Goal: Task Accomplishment & Management: Manage account settings

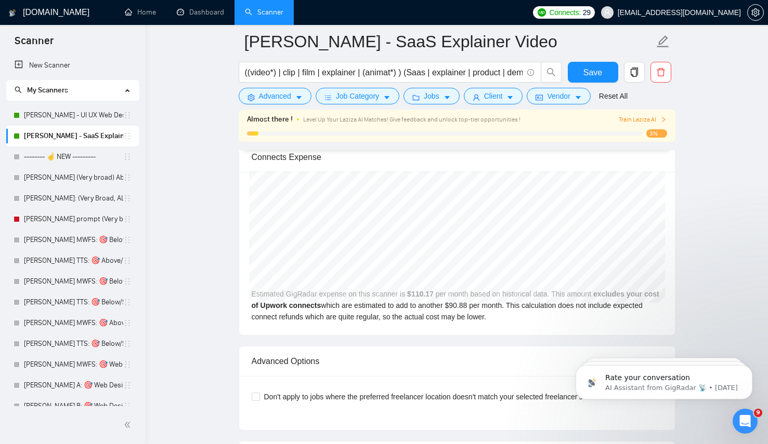
scroll to position [2024, 0]
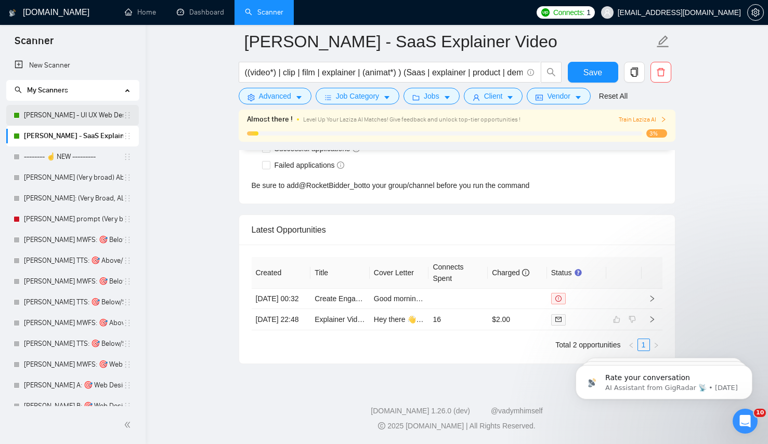
click at [85, 116] on link "[PERSON_NAME] - UI UX Web Design" at bounding box center [73, 115] width 99 height 21
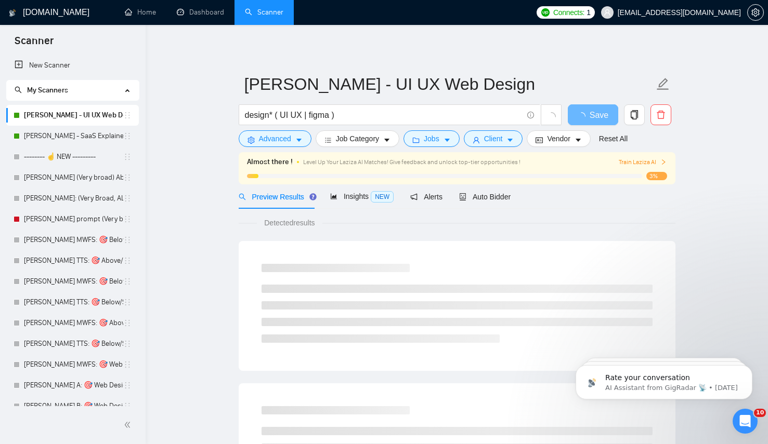
click at [451, 205] on div "Preview Results Insights NEW Alerts Auto Bidder" at bounding box center [375, 196] width 272 height 24
click at [484, 199] on span "Auto Bidder" at bounding box center [484, 197] width 51 height 8
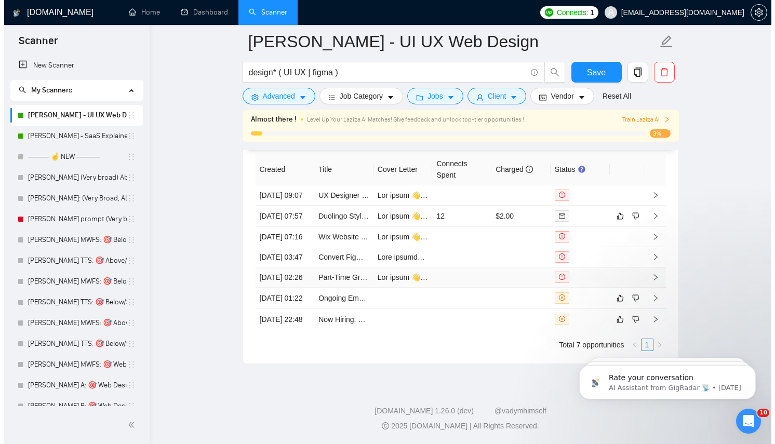
scroll to position [2578, 0]
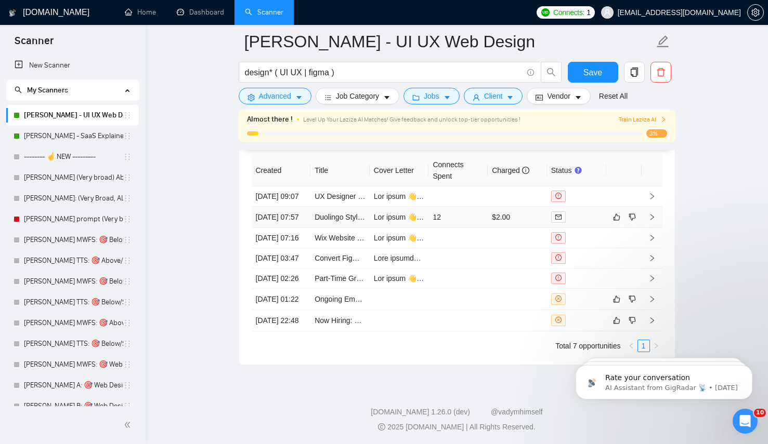
click at [451, 228] on td "12" at bounding box center [457, 217] width 59 height 21
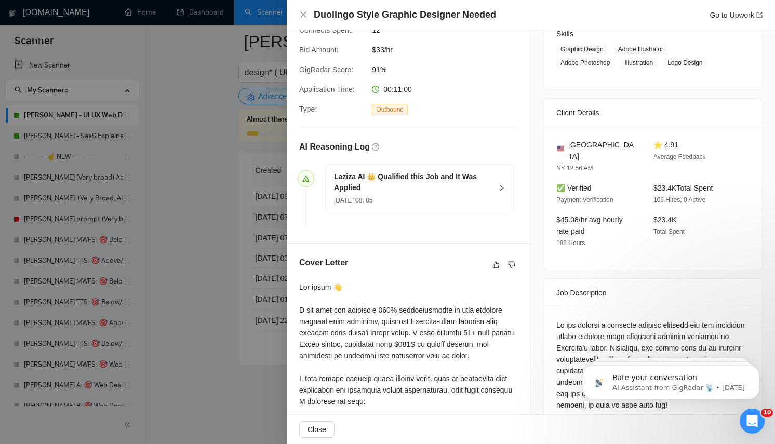
scroll to position [283, 0]
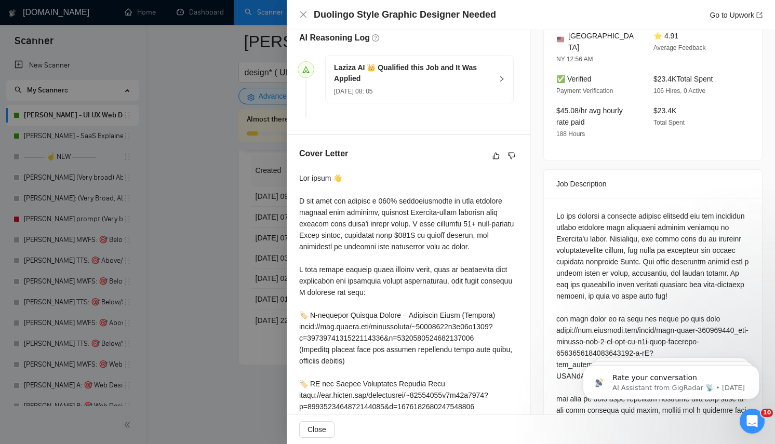
click at [437, 235] on div at bounding box center [408, 413] width 219 height 480
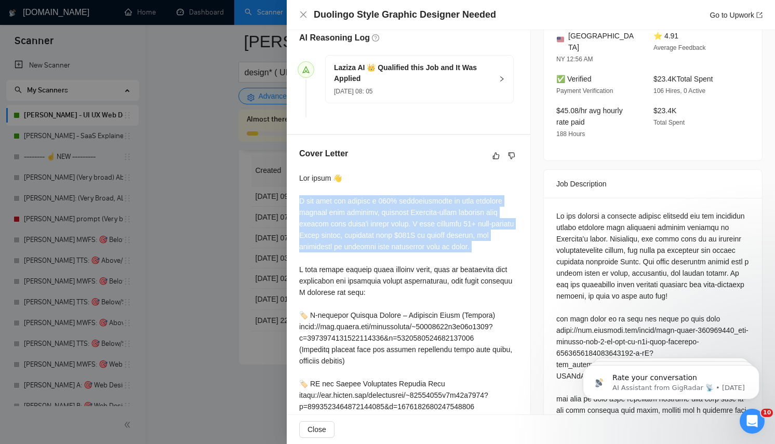
click at [437, 235] on div at bounding box center [408, 413] width 219 height 480
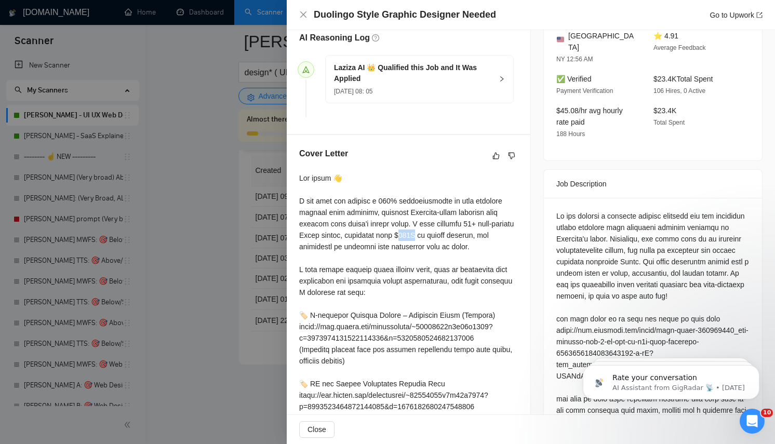
click at [437, 235] on div at bounding box center [408, 413] width 219 height 480
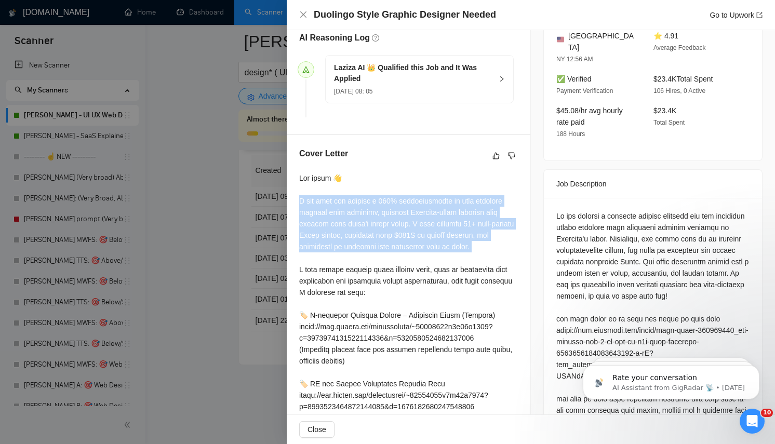
click at [437, 235] on div at bounding box center [408, 413] width 219 height 480
click at [395, 200] on div at bounding box center [408, 413] width 219 height 480
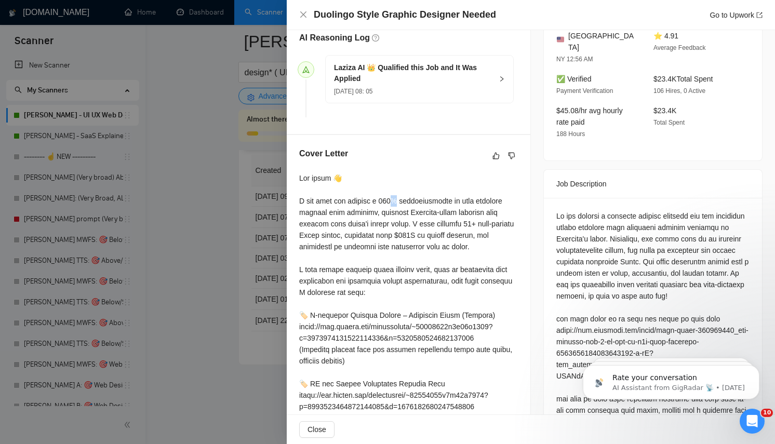
click at [395, 200] on div at bounding box center [408, 413] width 219 height 480
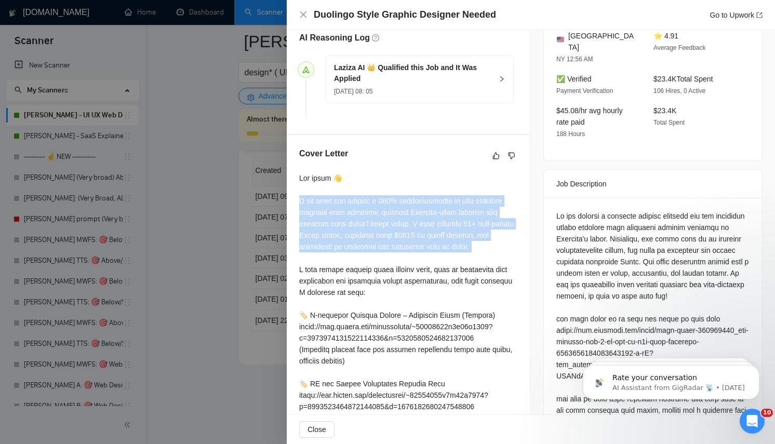
click at [395, 200] on div at bounding box center [408, 413] width 219 height 480
click at [396, 237] on div at bounding box center [408, 413] width 219 height 480
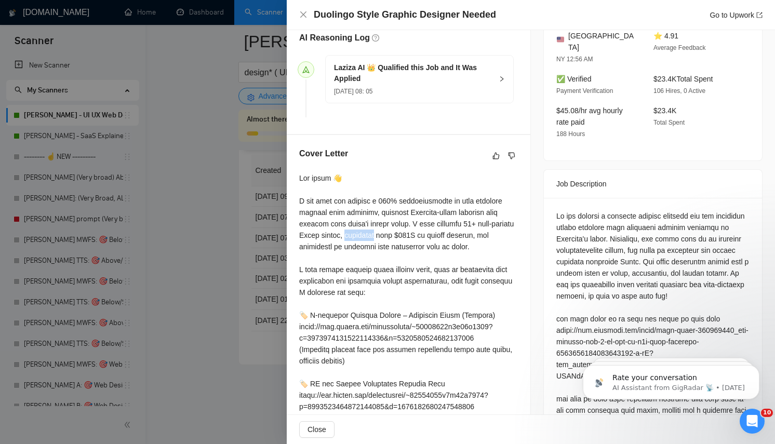
click at [396, 237] on div at bounding box center [408, 413] width 219 height 480
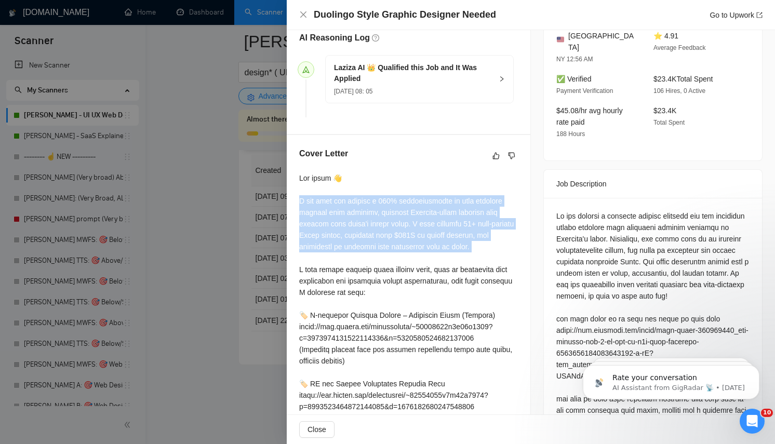
click at [396, 237] on div at bounding box center [408, 413] width 219 height 480
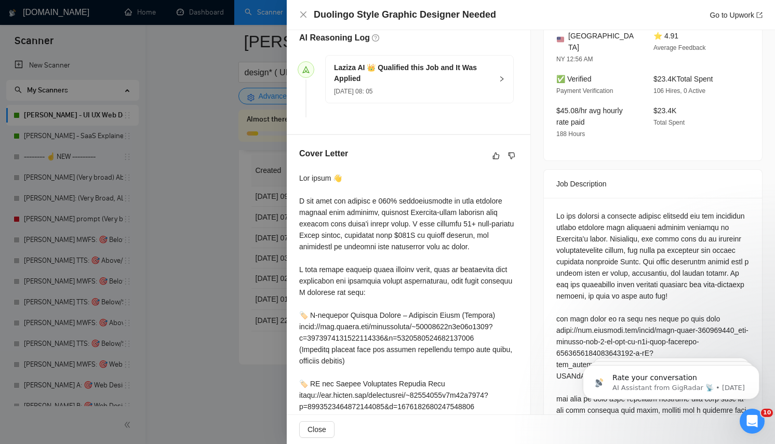
click at [355, 193] on div at bounding box center [408, 413] width 219 height 480
click at [355, 216] on div at bounding box center [408, 413] width 219 height 480
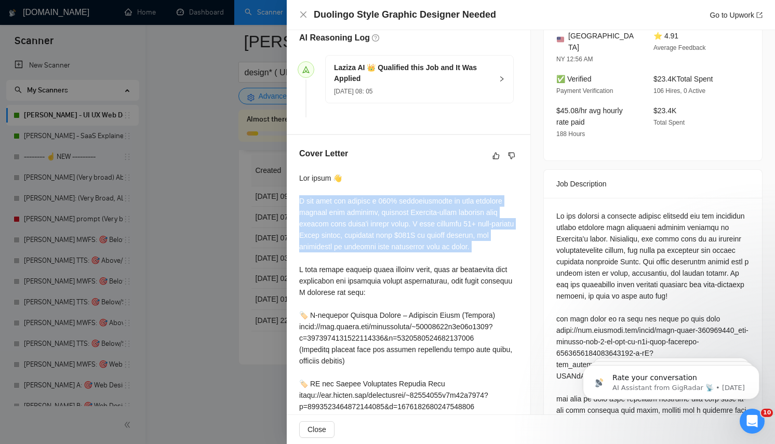
click at [355, 216] on div at bounding box center [408, 413] width 219 height 480
click at [466, 214] on div at bounding box center [408, 413] width 219 height 480
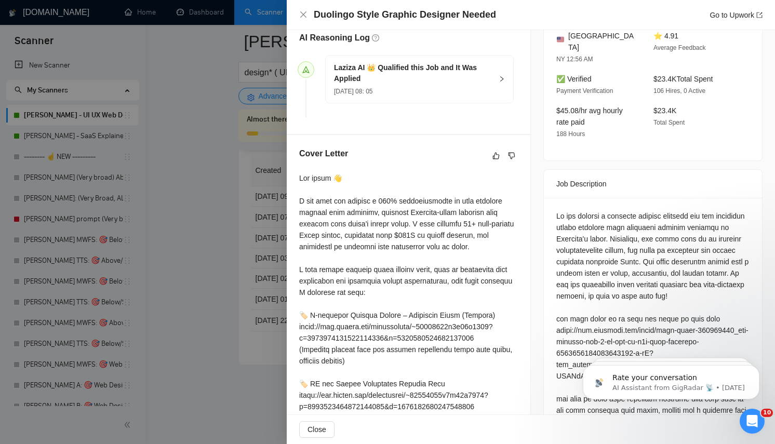
scroll to position [443, 0]
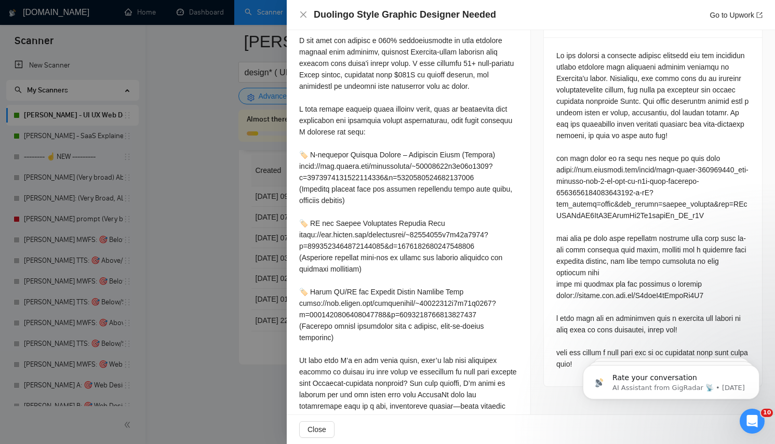
click at [409, 142] on div at bounding box center [408, 252] width 219 height 480
click at [398, 105] on div at bounding box center [408, 252] width 219 height 480
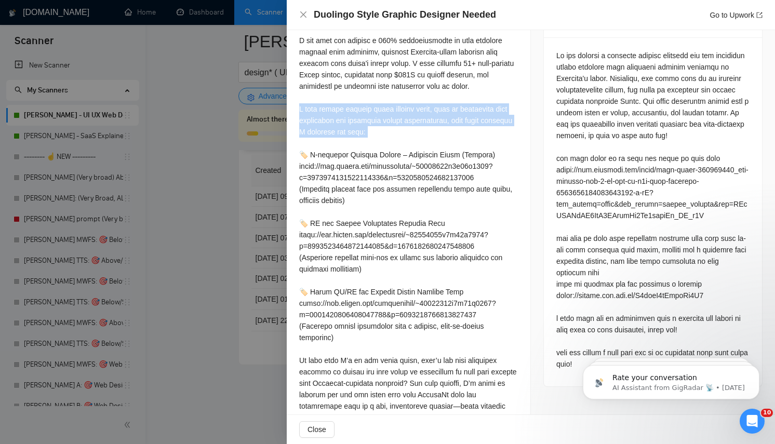
click at [398, 105] on div at bounding box center [408, 252] width 219 height 480
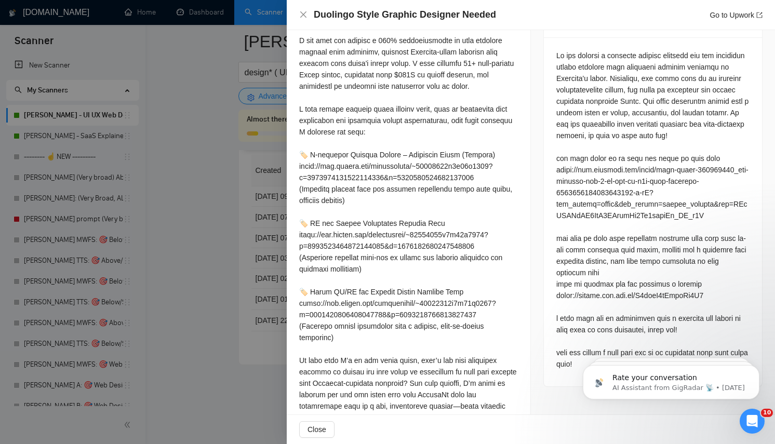
click at [392, 169] on div at bounding box center [408, 252] width 219 height 480
click at [409, 112] on div at bounding box center [408, 252] width 219 height 480
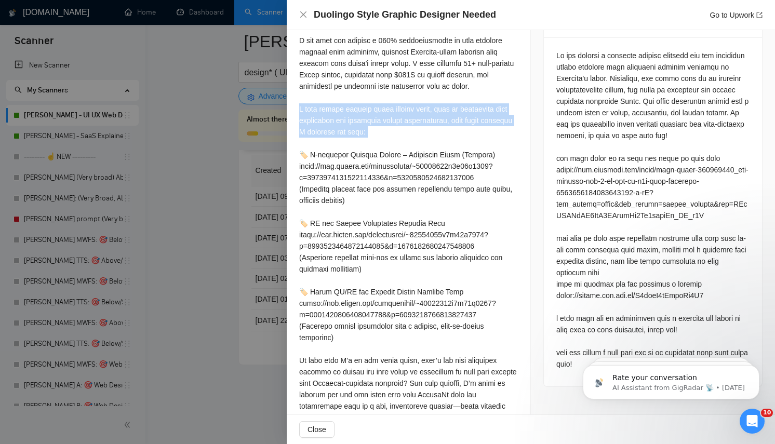
click at [409, 112] on div at bounding box center [408, 252] width 219 height 480
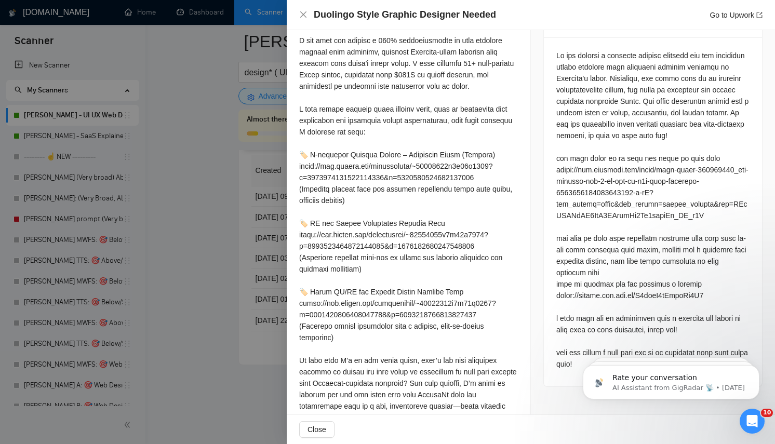
click at [406, 157] on div at bounding box center [408, 252] width 219 height 480
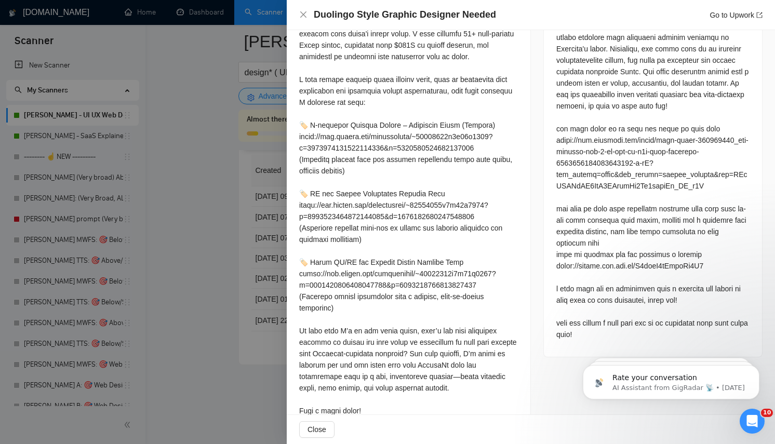
scroll to position [485, 0]
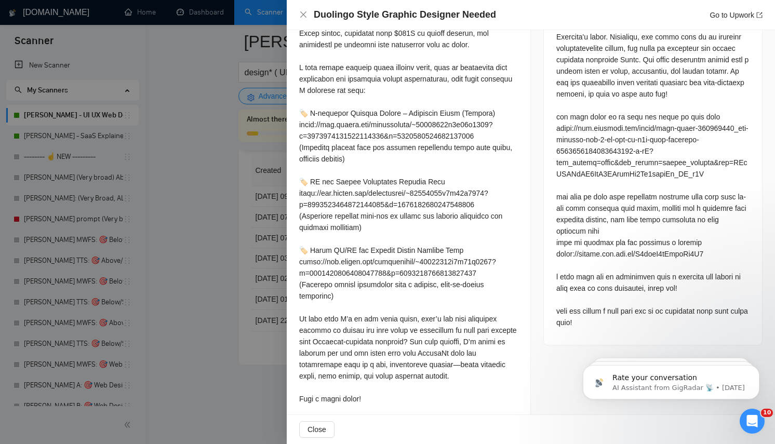
click at [343, 346] on div at bounding box center [408, 210] width 219 height 480
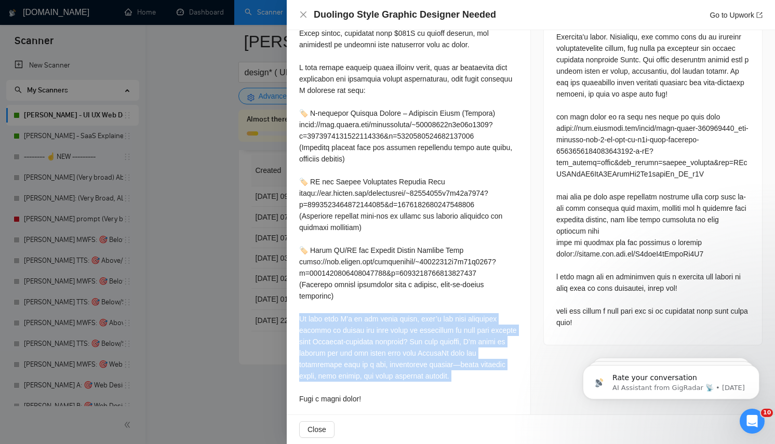
click at [343, 346] on div at bounding box center [408, 210] width 219 height 480
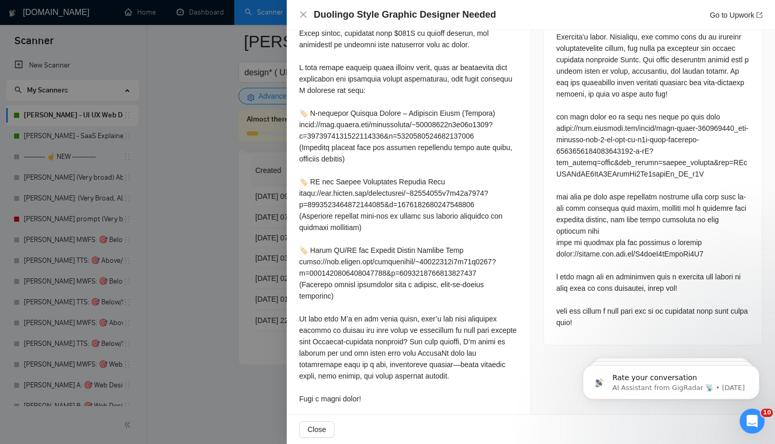
click at [360, 230] on div at bounding box center [408, 210] width 219 height 480
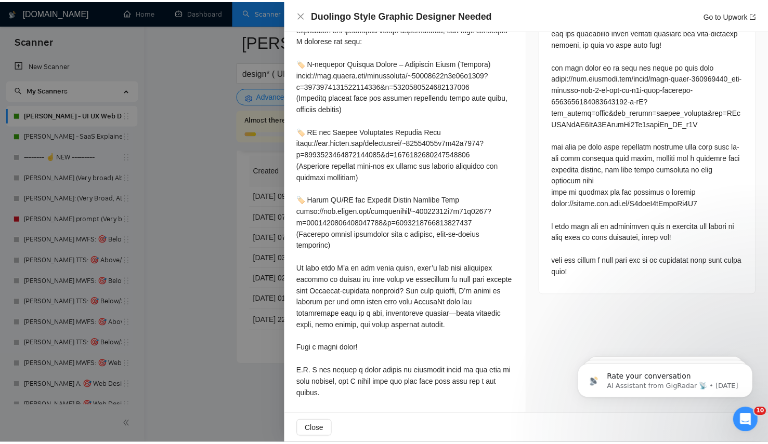
scroll to position [536, 0]
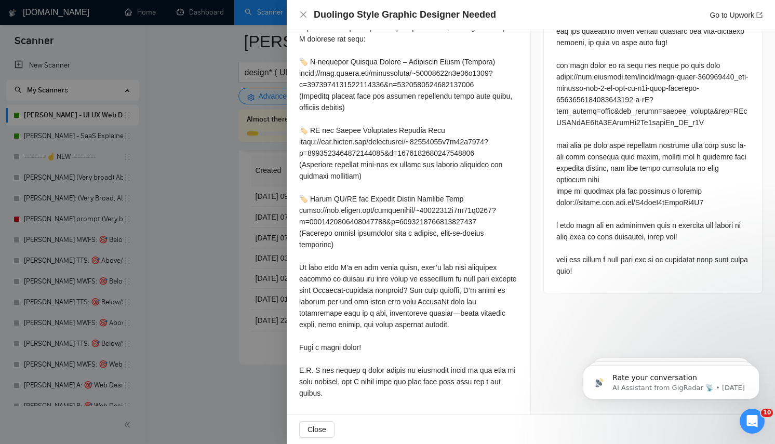
click at [403, 279] on div at bounding box center [408, 159] width 219 height 480
click at [431, 271] on div at bounding box center [408, 159] width 219 height 480
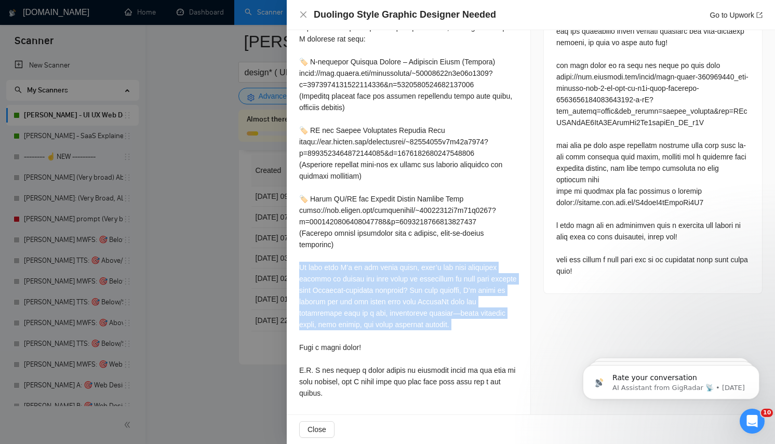
click at [431, 271] on div at bounding box center [408, 159] width 219 height 480
click at [456, 282] on div at bounding box center [408, 159] width 219 height 480
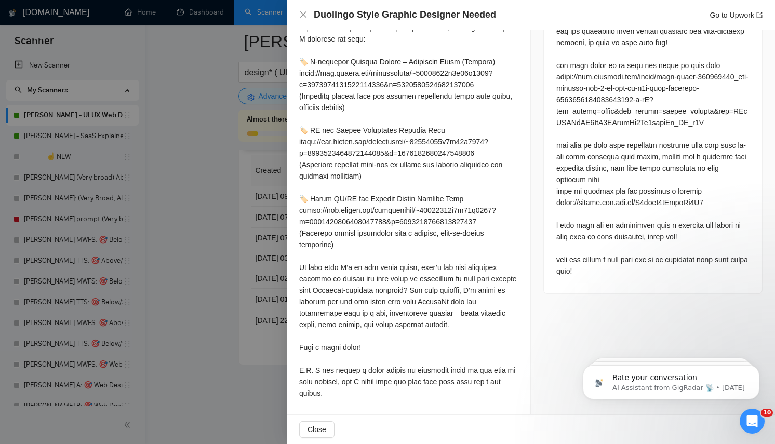
click at [456, 282] on div at bounding box center [408, 159] width 219 height 480
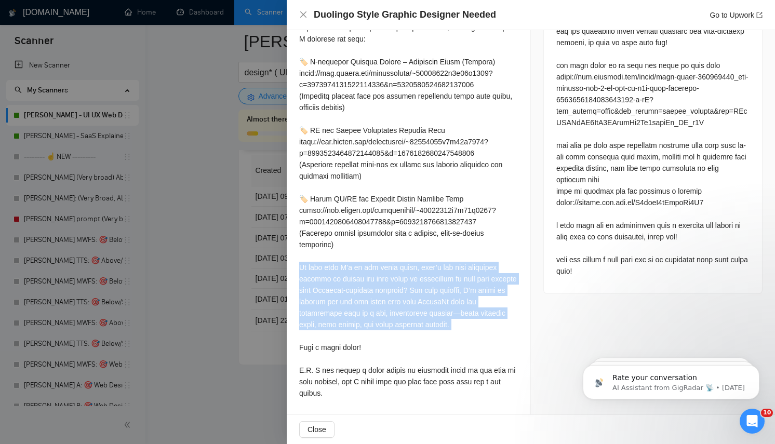
click at [456, 282] on div at bounding box center [408, 159] width 219 height 480
click at [452, 315] on div at bounding box center [408, 159] width 219 height 480
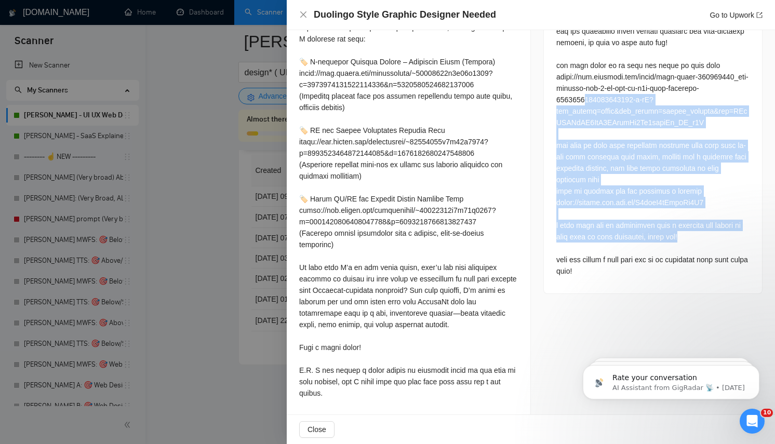
drag, startPoint x: 682, startPoint y: 236, endPoint x: 610, endPoint y: 97, distance: 156.9
click at [610, 97] on div at bounding box center [653, 117] width 193 height 320
click at [641, 206] on div at bounding box center [653, 117] width 193 height 320
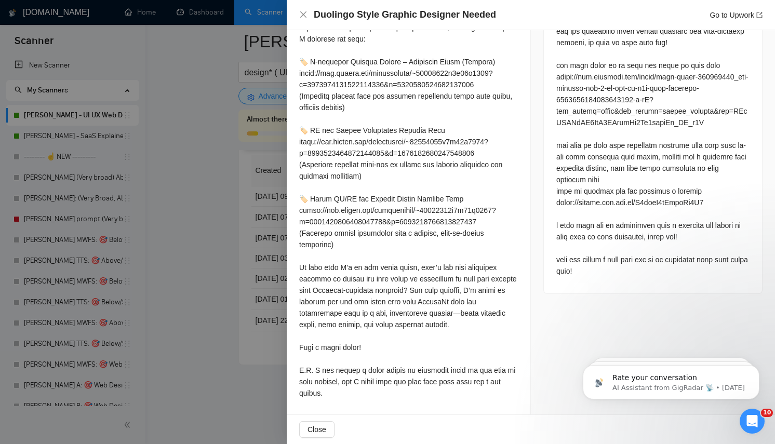
click at [294, 196] on div "Cover Letter" at bounding box center [409, 149] width 244 height 534
click at [194, 211] on div at bounding box center [387, 222] width 775 height 444
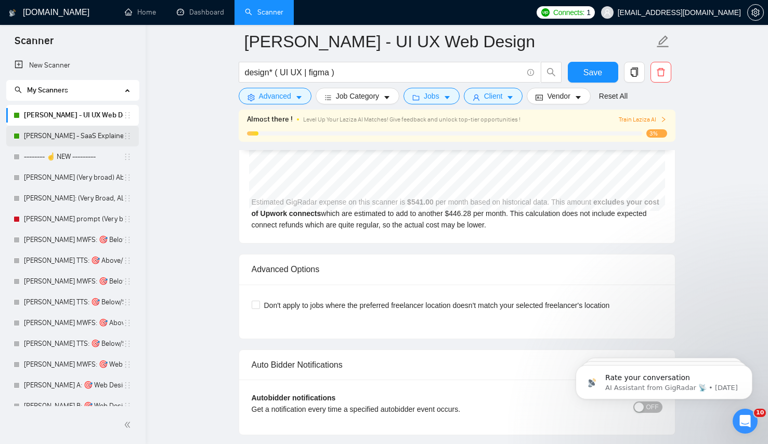
scroll to position [1654, 0]
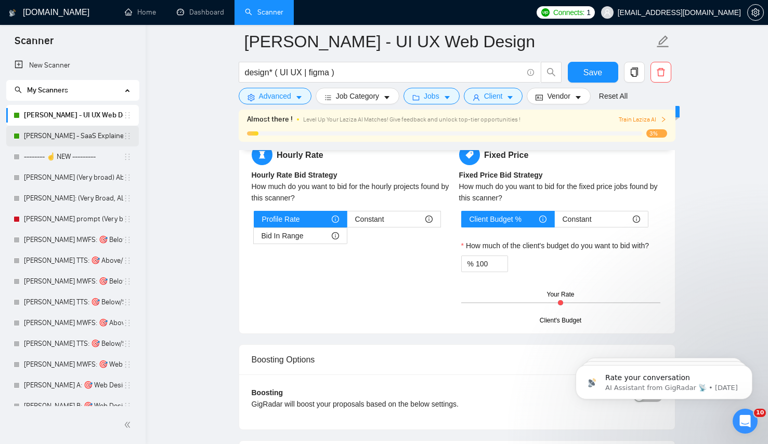
click at [63, 135] on link "[PERSON_NAME] - SaaS Explainer Video" at bounding box center [73, 136] width 99 height 21
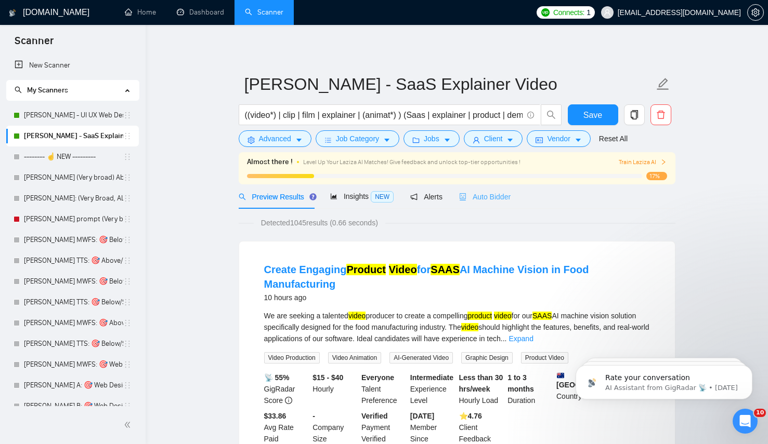
click at [488, 190] on div "Auto Bidder" at bounding box center [484, 196] width 51 height 24
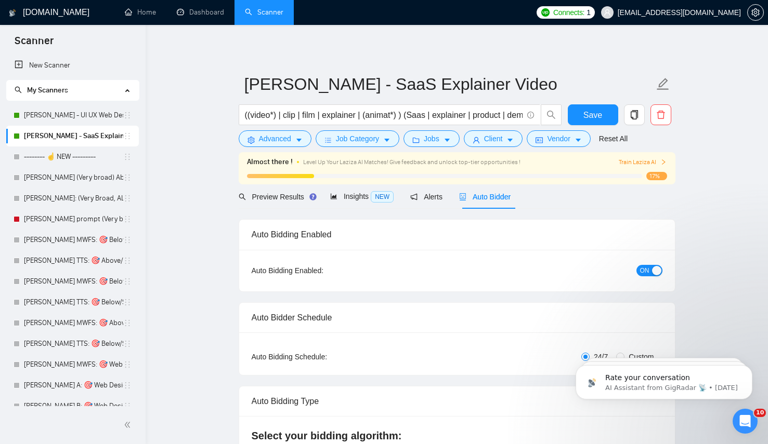
checkbox input "true"
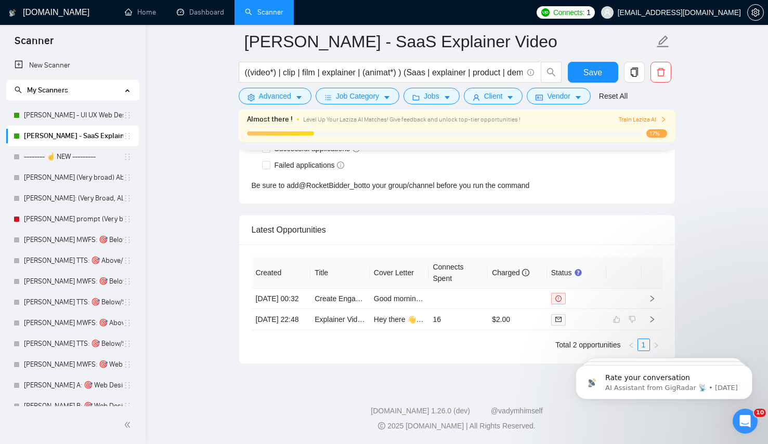
scroll to position [2706, 0]
click at [93, 112] on link "[PERSON_NAME] - UI UX Web Design" at bounding box center [73, 115] width 99 height 21
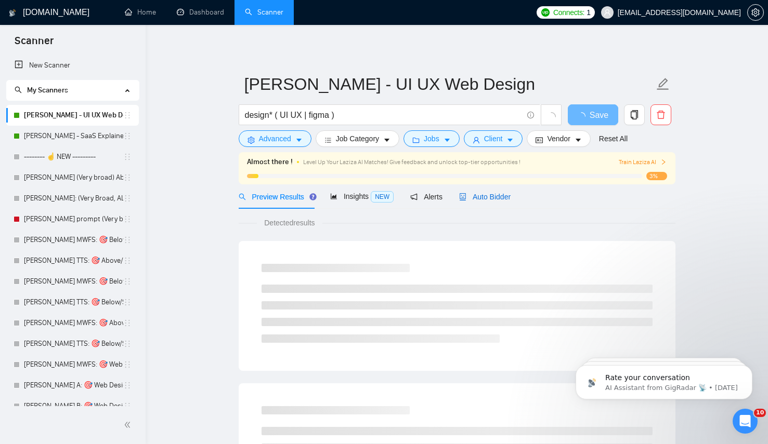
click at [495, 193] on span "Auto Bidder" at bounding box center [484, 197] width 51 height 8
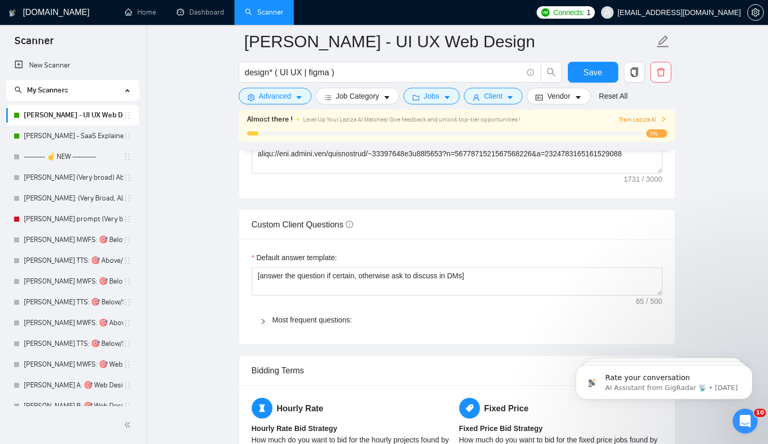
scroll to position [1469, 0]
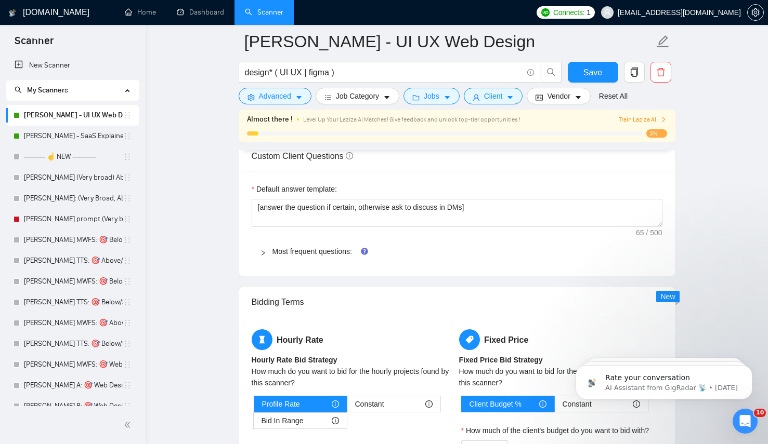
click at [202, 277] on main "Lazar - UI UX Web Design design* ( UI UX | figma ) Save Advanced Job Category J…" at bounding box center [456, 24] width 589 height 2902
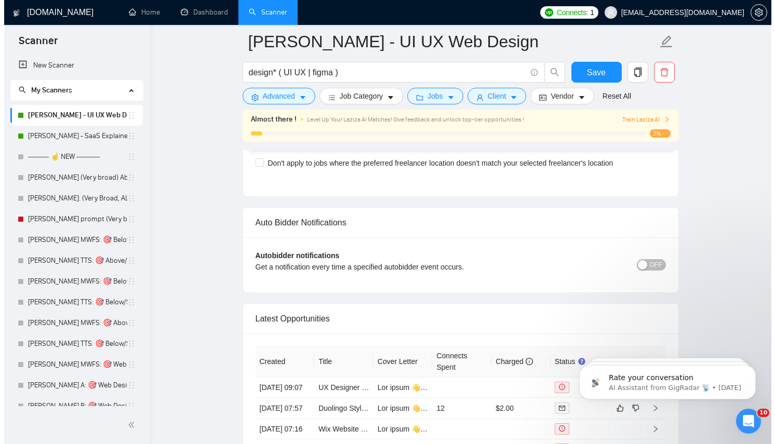
scroll to position [2655, 0]
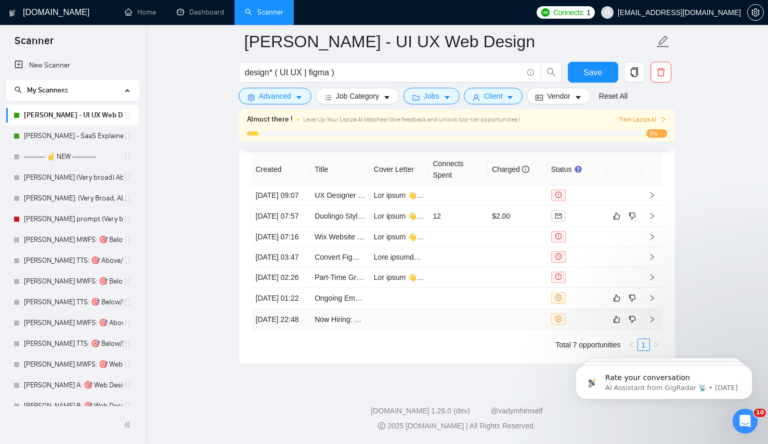
click at [560, 317] on icon "close-circle" at bounding box center [558, 319] width 6 height 6
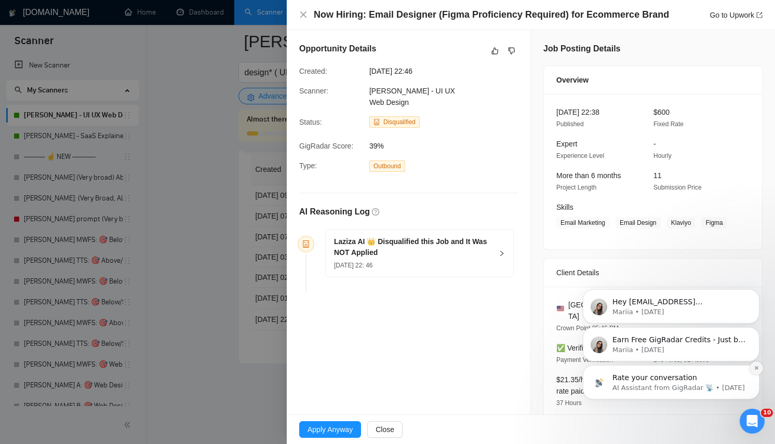
click at [760, 367] on button "Dismiss notification" at bounding box center [757, 369] width 14 height 14
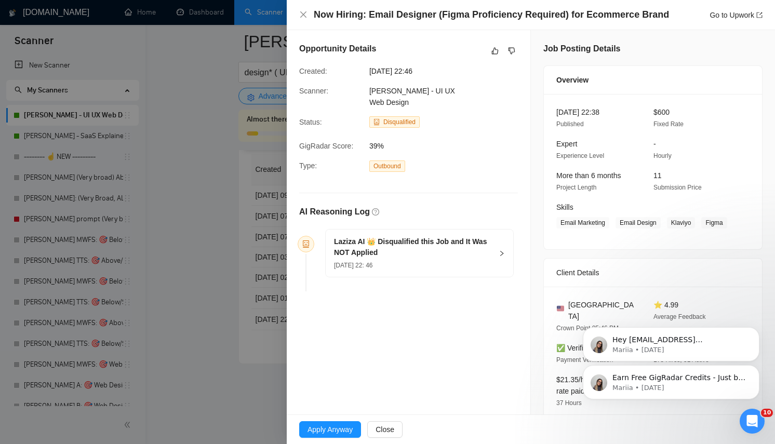
click at [760, 367] on button "Dismiss notification" at bounding box center [756, 368] width 11 height 11
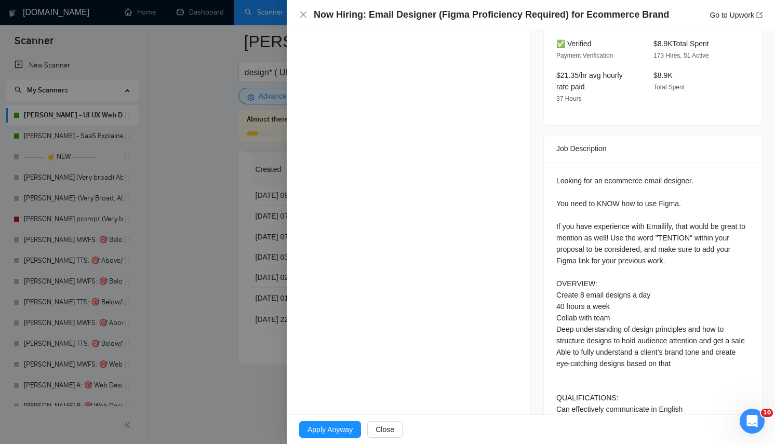
scroll to position [369, 0]
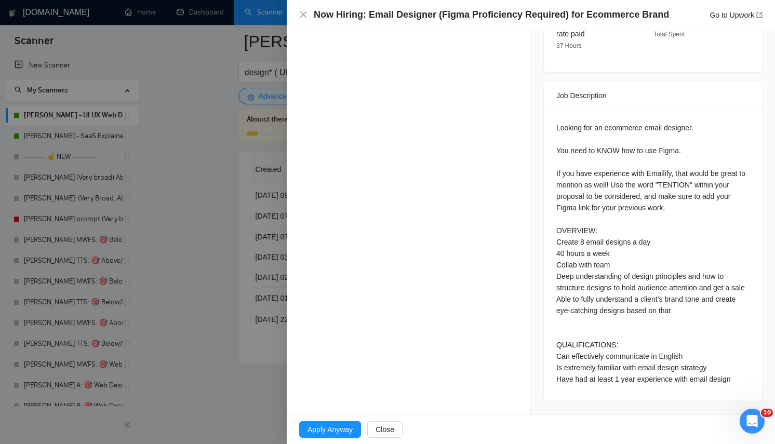
click at [610, 86] on div "Job Description" at bounding box center [653, 96] width 193 height 28
click at [621, 162] on div "Looking for an ecommerce email designer. You need to KNOW how to use Figma. If …" at bounding box center [653, 253] width 193 height 263
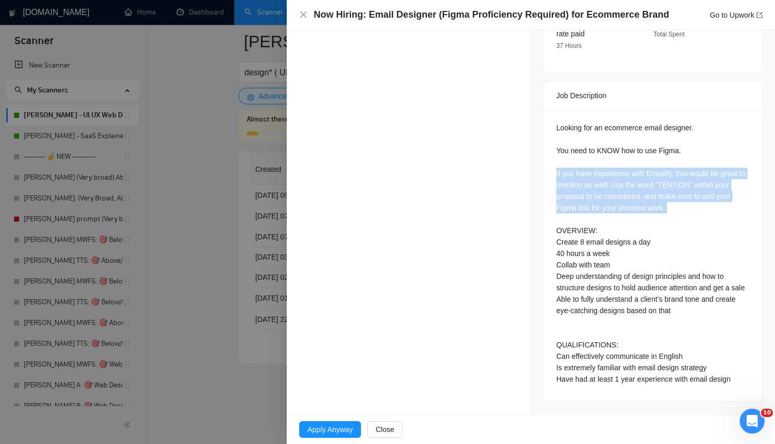
click at [621, 162] on div "Looking for an ecommerce email designer. You need to KNOW how to use Figma. If …" at bounding box center [653, 253] width 193 height 263
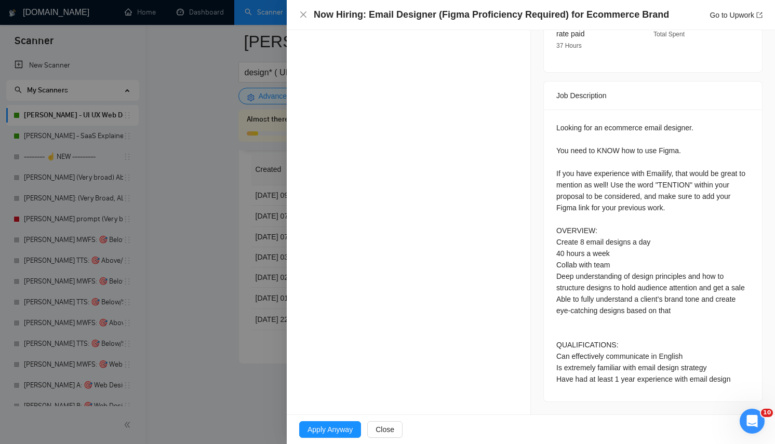
click at [666, 260] on div "Looking for an ecommerce email designer. You need to KNOW how to use Figma. If …" at bounding box center [653, 253] width 193 height 263
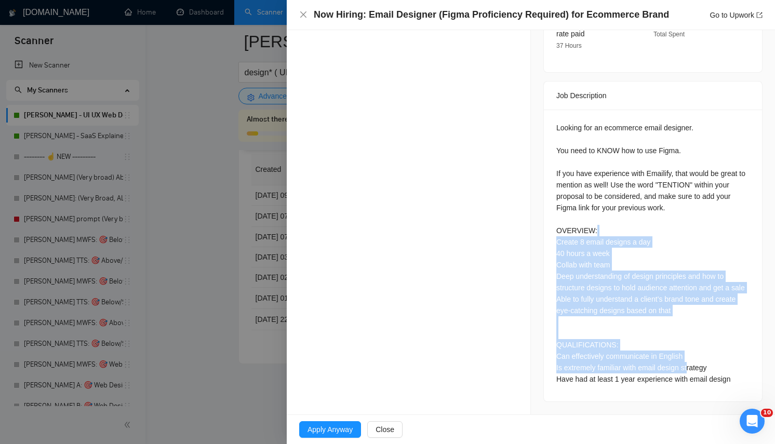
drag, startPoint x: 610, startPoint y: 219, endPoint x: 686, endPoint y: 365, distance: 165.3
click at [686, 365] on div "Looking for an ecommerce email designer. You need to KNOW how to use Figma. If …" at bounding box center [653, 253] width 193 height 263
click at [677, 225] on div "Looking for an ecommerce email designer. You need to KNOW how to use Figma. If …" at bounding box center [653, 253] width 193 height 263
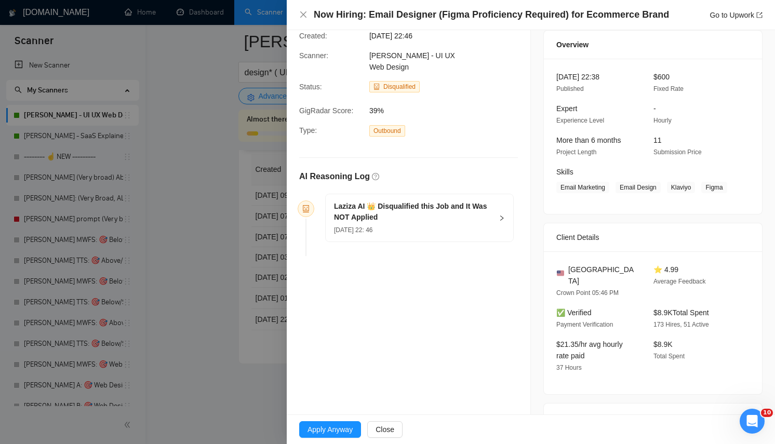
scroll to position [0, 0]
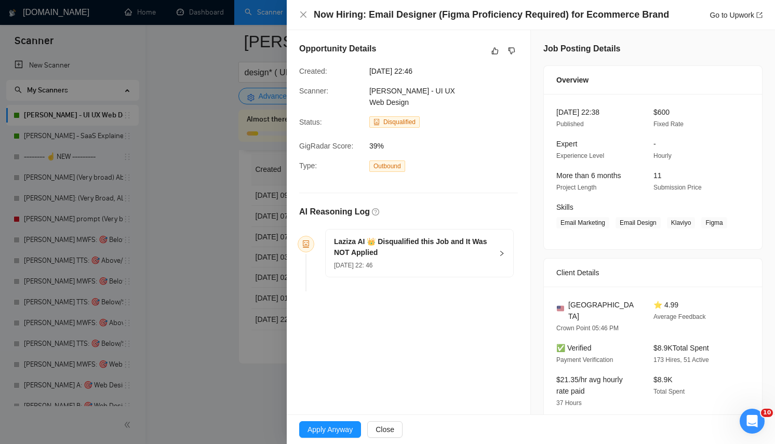
click at [209, 258] on div at bounding box center [387, 222] width 775 height 444
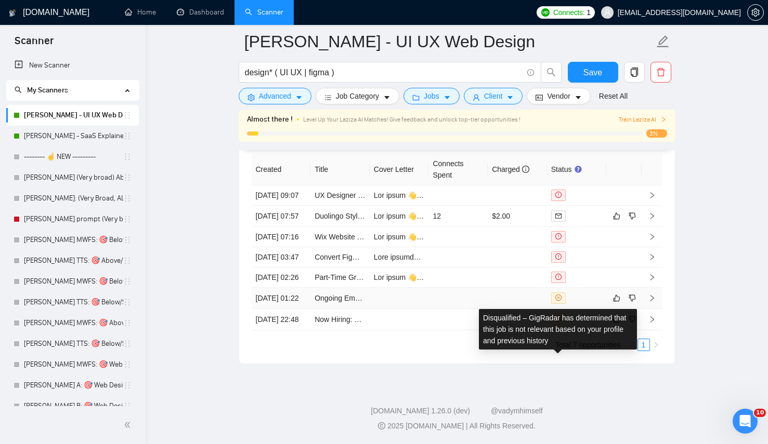
click at [562, 293] on span at bounding box center [558, 298] width 15 height 11
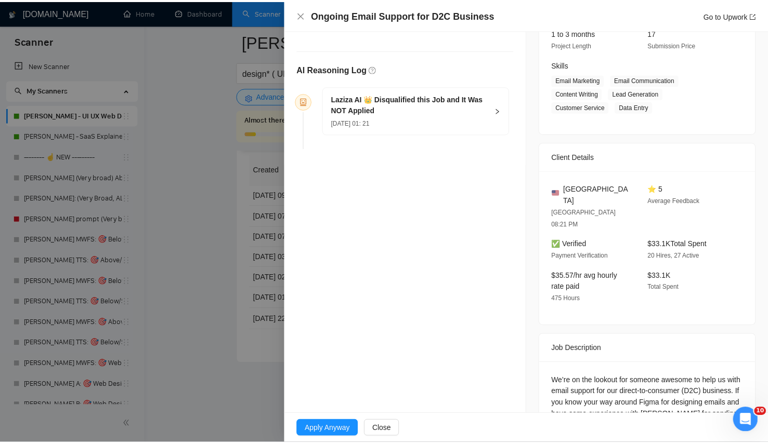
scroll to position [246, 0]
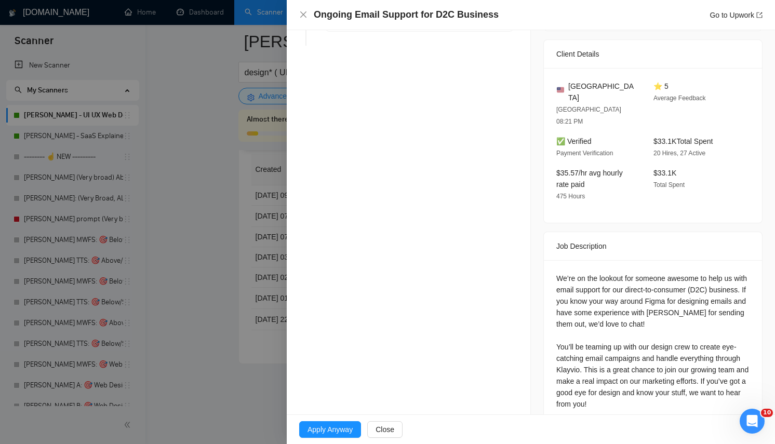
click at [694, 273] on div "We’re on the lookout for someone awesome to help us with email support for our …" at bounding box center [653, 341] width 193 height 137
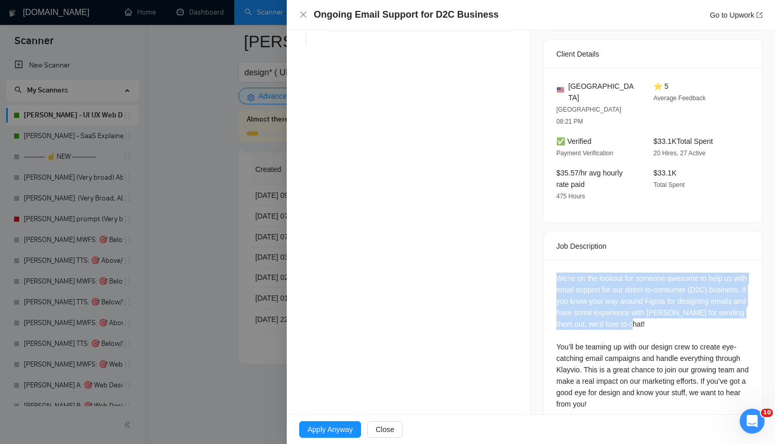
click at [694, 273] on div "We’re on the lookout for someone awesome to help us with email support for our …" at bounding box center [653, 341] width 193 height 137
click at [690, 329] on div "We’re on the lookout for someone awesome to help us with email support for our …" at bounding box center [653, 341] width 193 height 137
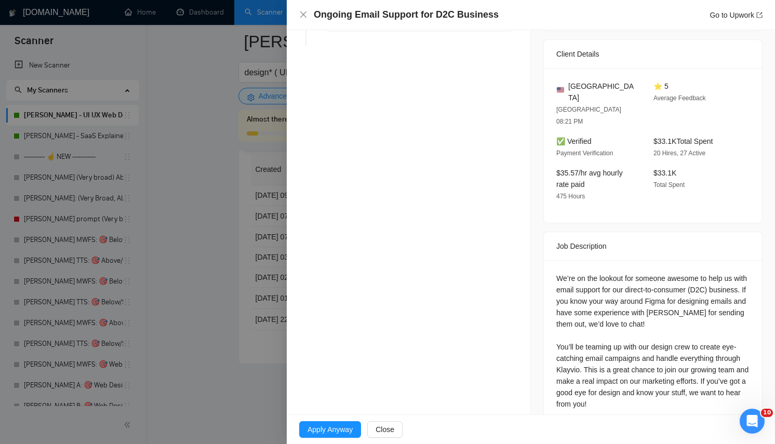
click at [693, 298] on div "We’re on the lookout for someone awesome to help us with email support for our …" at bounding box center [653, 341] width 193 height 137
click at [688, 273] on div "We’re on the lookout for someone awesome to help us with email support for our …" at bounding box center [653, 341] width 193 height 137
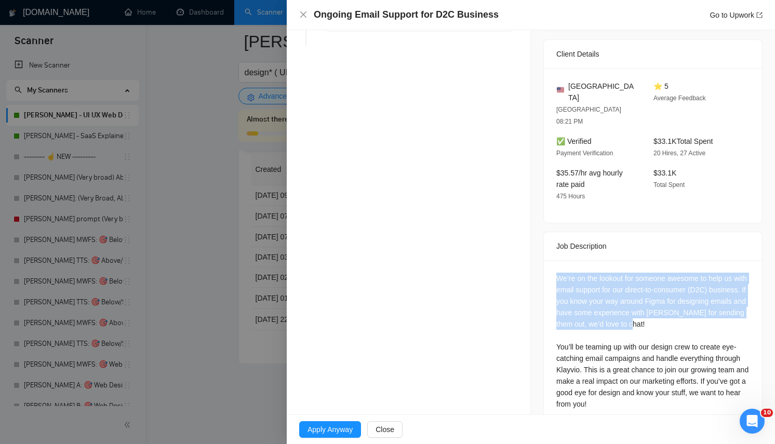
click at [688, 273] on div "We’re on the lookout for someone awesome to help us with email support for our …" at bounding box center [653, 341] width 193 height 137
click at [671, 297] on div "We’re on the lookout for someone awesome to help us with email support for our …" at bounding box center [653, 341] width 193 height 137
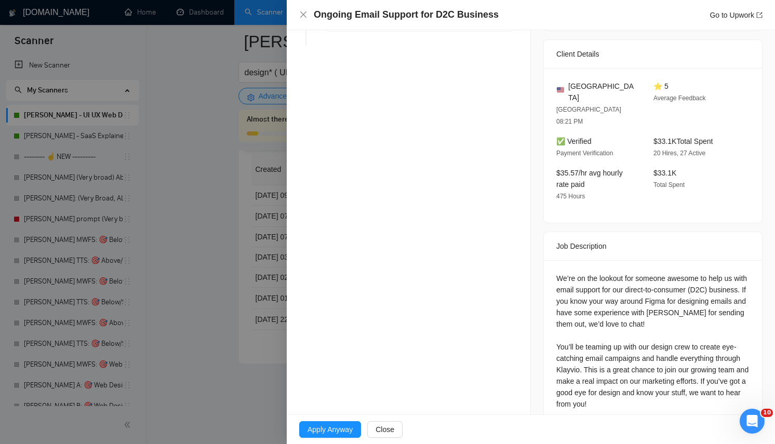
click at [260, 209] on div at bounding box center [387, 222] width 775 height 444
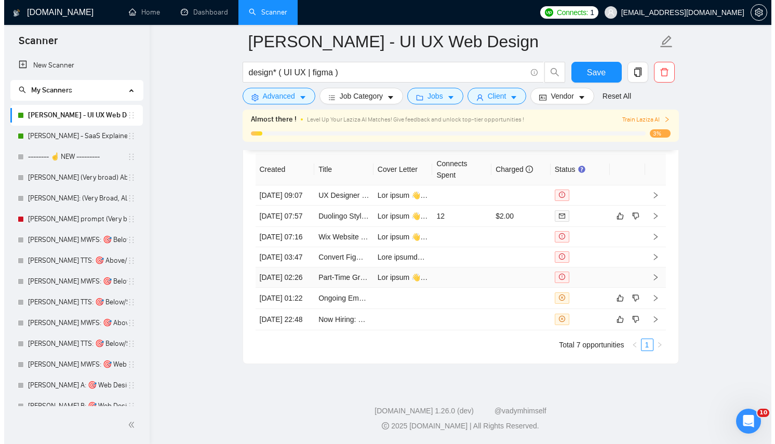
scroll to position [2621, 0]
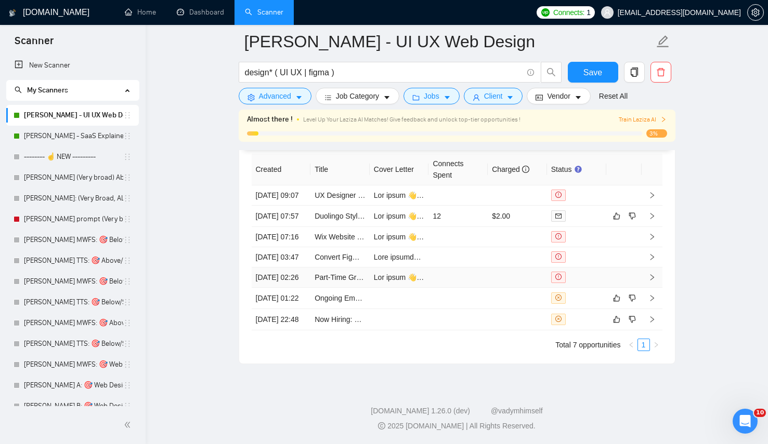
click at [461, 288] on td at bounding box center [457, 278] width 59 height 20
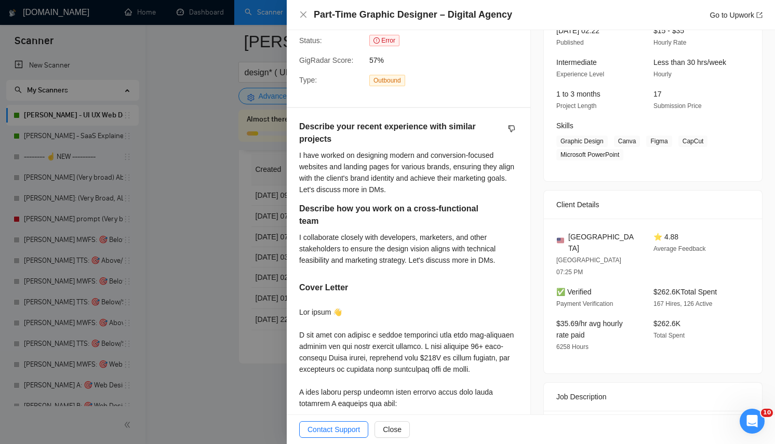
scroll to position [314, 0]
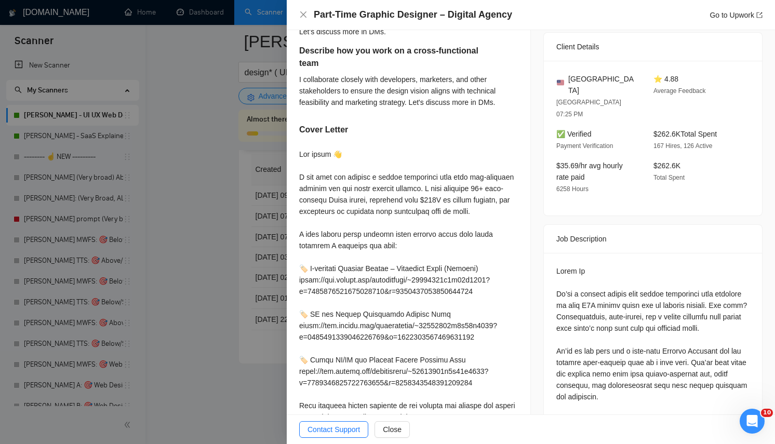
click at [414, 249] on div at bounding box center [408, 320] width 219 height 343
click at [406, 164] on div at bounding box center [408, 320] width 219 height 343
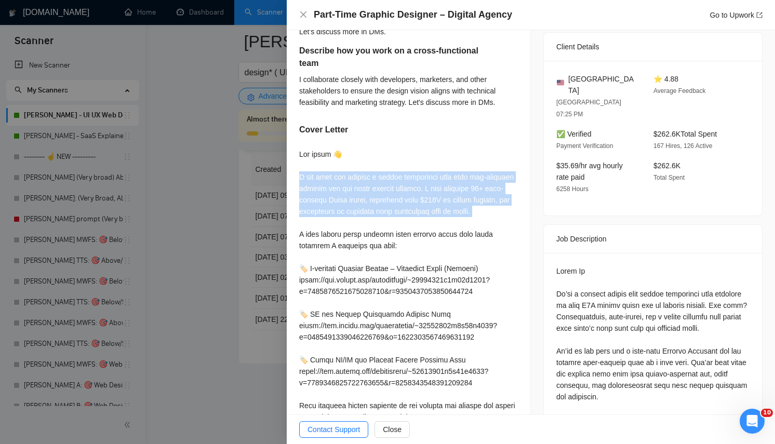
click at [406, 164] on div at bounding box center [408, 320] width 219 height 343
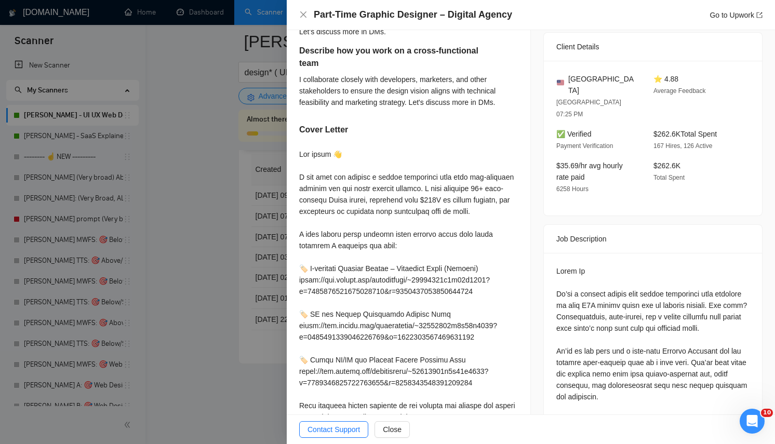
click at [411, 262] on div at bounding box center [408, 320] width 219 height 343
click at [234, 273] on div at bounding box center [387, 222] width 775 height 444
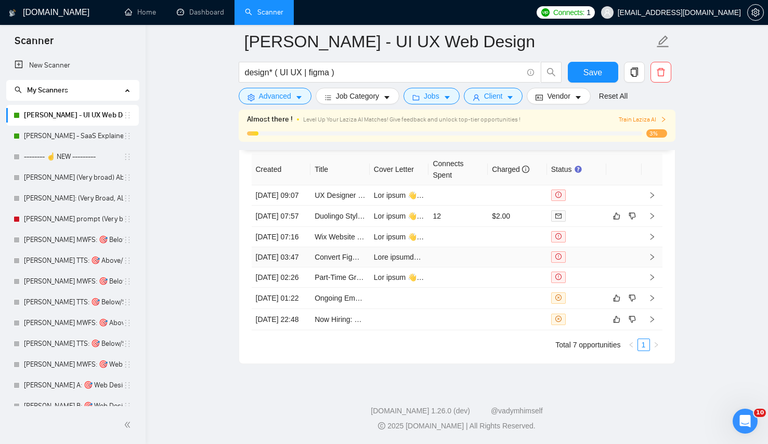
click at [404, 247] on td at bounding box center [398, 257] width 59 height 20
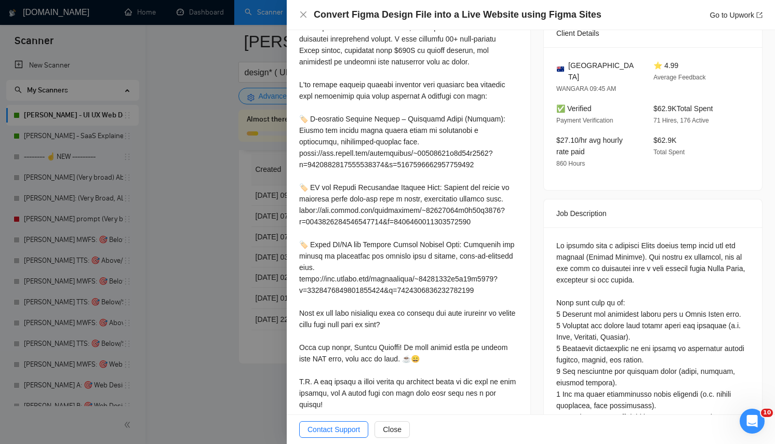
scroll to position [211, 0]
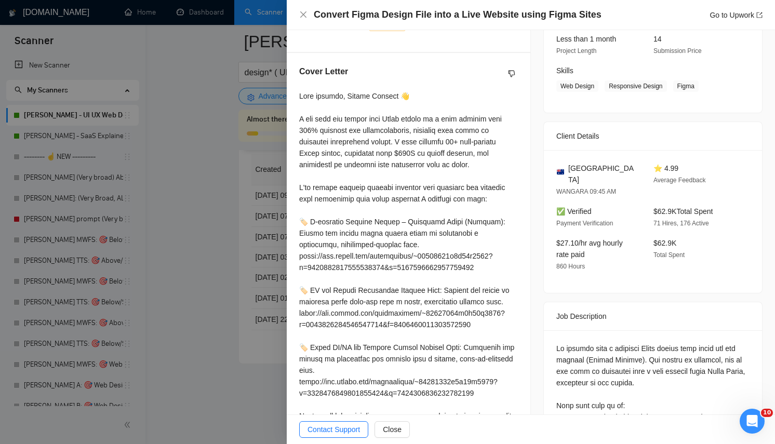
click at [408, 129] on div at bounding box center [408, 301] width 219 height 423
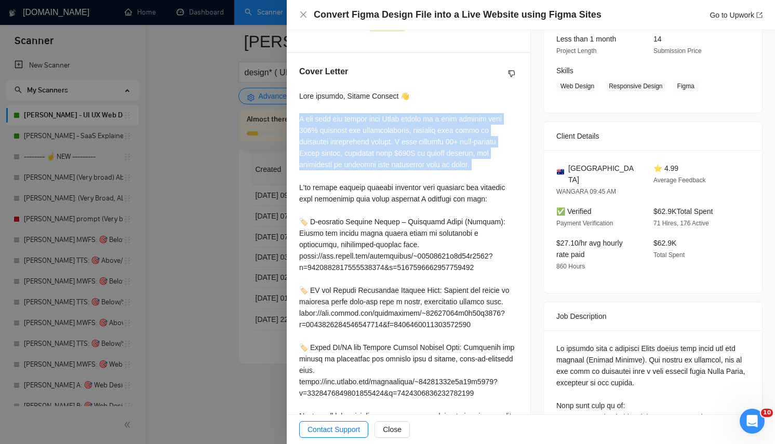
click at [408, 129] on div at bounding box center [408, 301] width 219 height 423
click at [409, 169] on div at bounding box center [408, 301] width 219 height 423
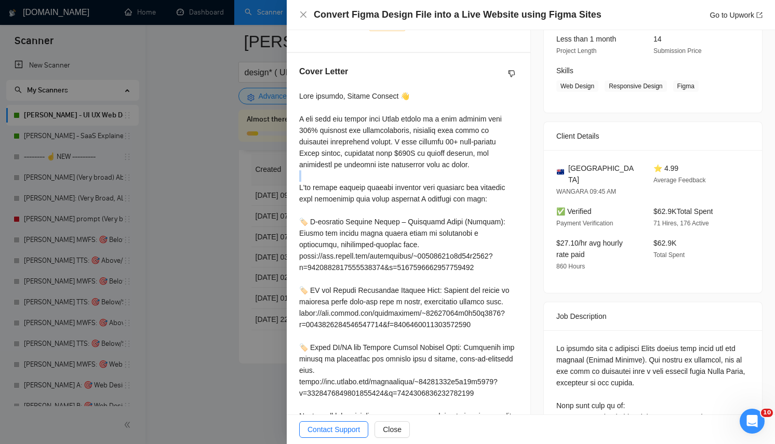
click at [409, 169] on div at bounding box center [408, 301] width 219 height 423
click at [408, 120] on div at bounding box center [408, 301] width 219 height 423
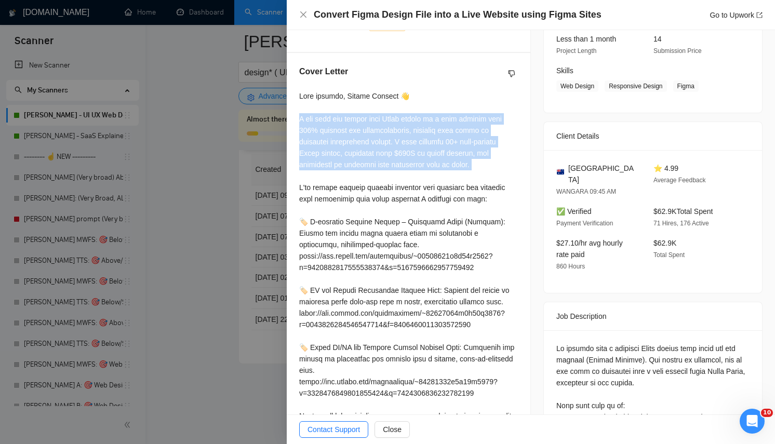
click at [408, 120] on div at bounding box center [408, 301] width 219 height 423
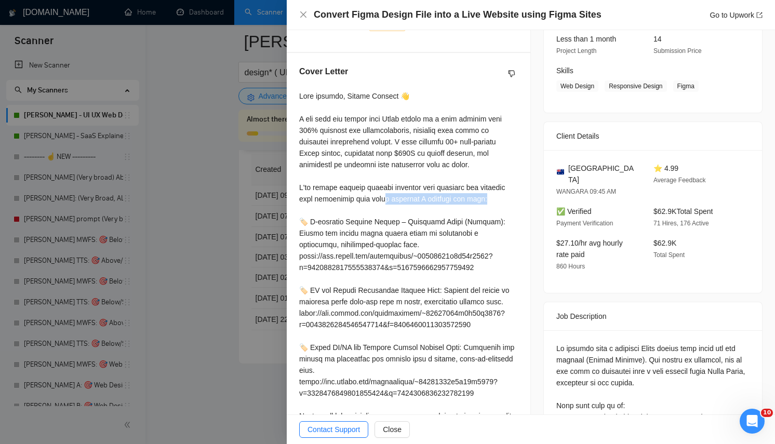
click at [425, 196] on div at bounding box center [408, 301] width 219 height 423
click at [197, 249] on div at bounding box center [387, 222] width 775 height 444
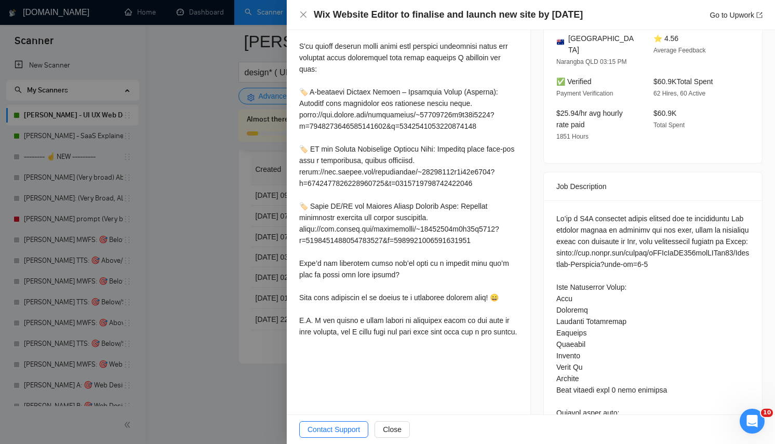
scroll to position [343, 0]
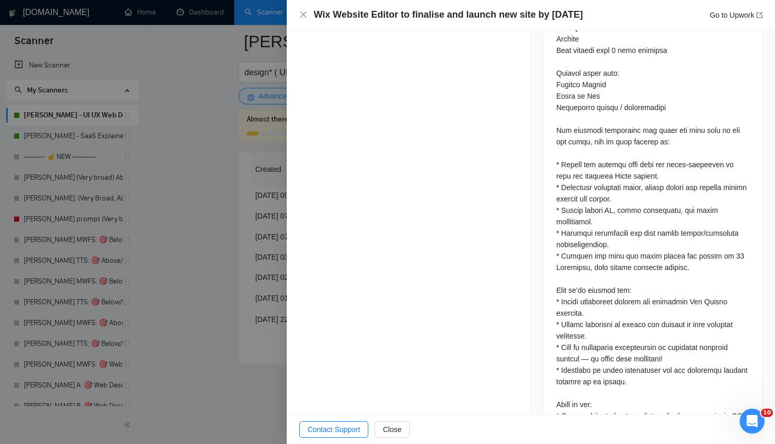
scroll to position [774, 0]
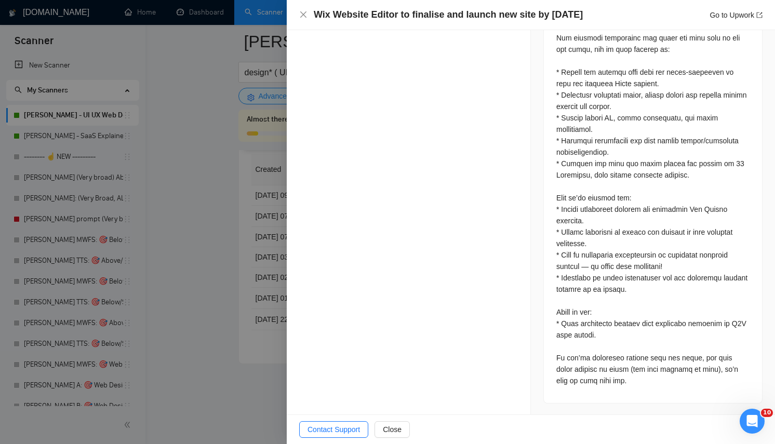
click at [237, 238] on div at bounding box center [387, 222] width 775 height 444
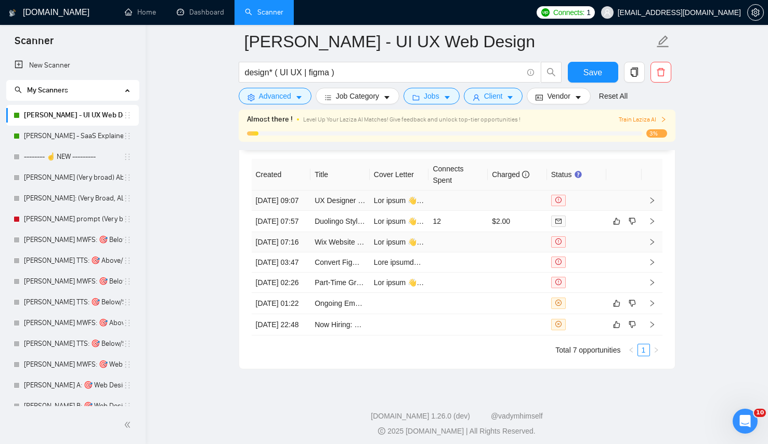
scroll to position [2573, 0]
click at [485, 211] on td at bounding box center [457, 201] width 59 height 20
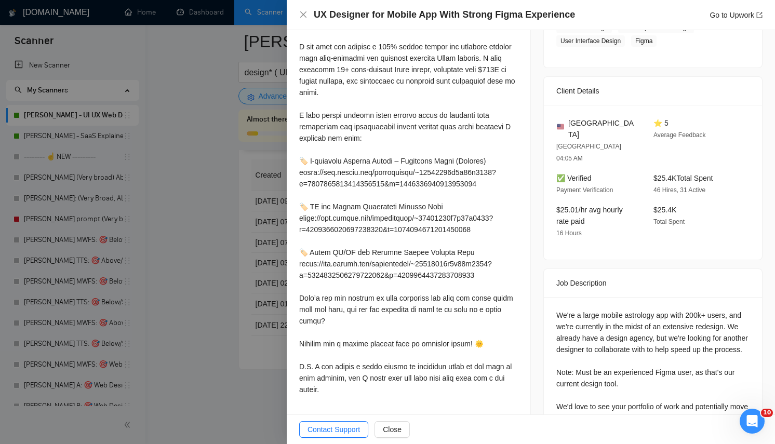
scroll to position [286, 0]
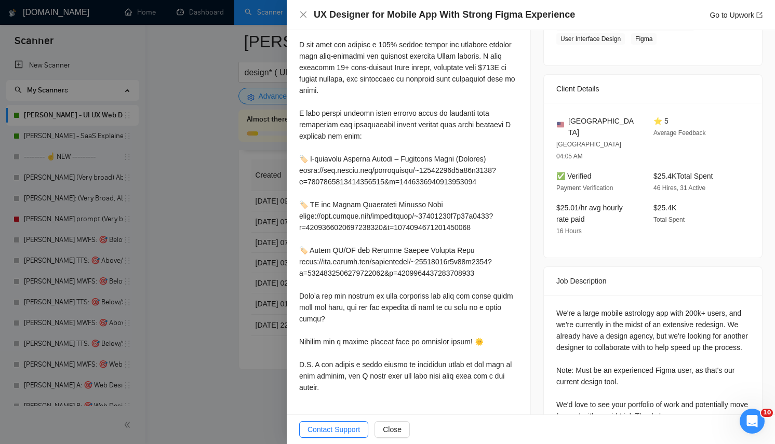
click at [653, 309] on div "We're a large mobile astrology app with 200k+ users, and we're currently in the…" at bounding box center [653, 365] width 193 height 114
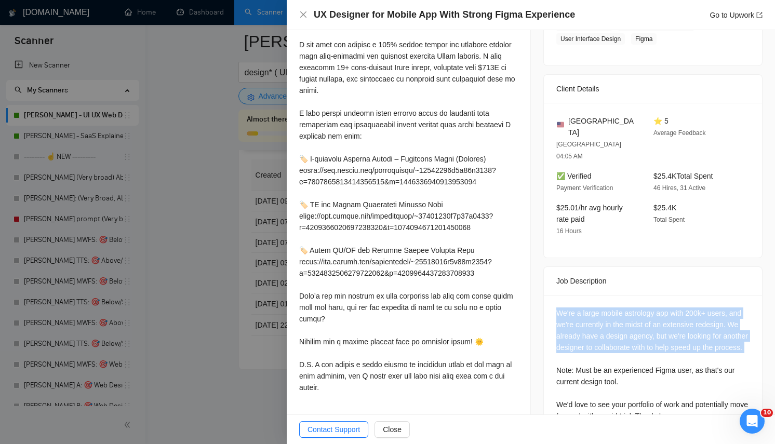
click at [653, 309] on div "We're a large mobile astrology app with 200k+ users, and we're currently in the…" at bounding box center [653, 365] width 193 height 114
click at [572, 308] on div "We're a large mobile astrology app with 200k+ users, and we're currently in the…" at bounding box center [653, 365] width 193 height 114
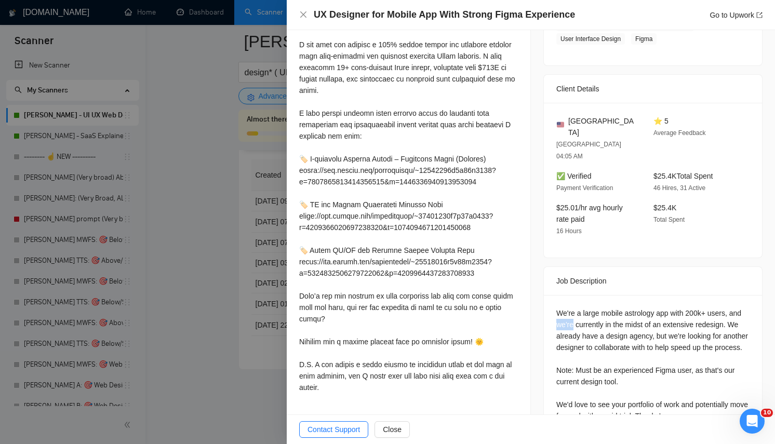
click at [572, 308] on div "We're a large mobile astrology app with 200k+ users, and we're currently in the…" at bounding box center [653, 365] width 193 height 114
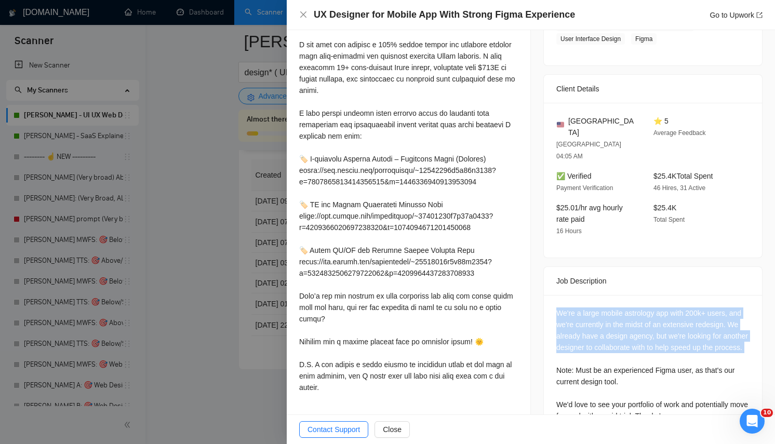
click at [572, 308] on div "We're a large mobile astrology app with 200k+ users, and we're currently in the…" at bounding box center [653, 365] width 193 height 114
click at [625, 316] on div "We're a large mobile astrology app with 200k+ users, and we're currently in the…" at bounding box center [653, 365] width 193 height 114
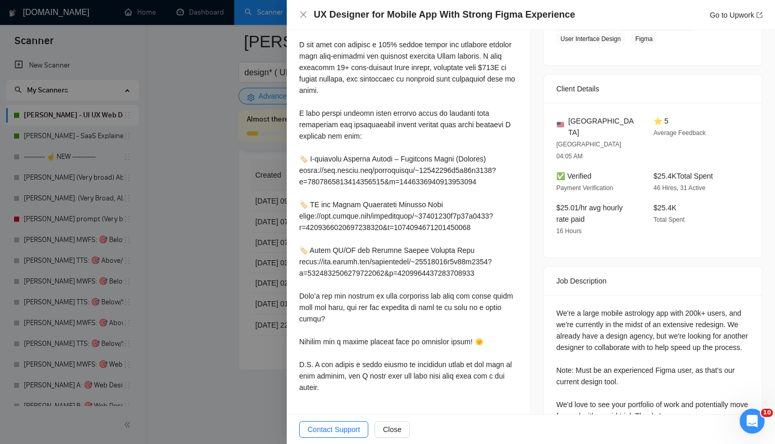
click at [625, 315] on div "We're a large mobile astrology app with 200k+ users, and we're currently in the…" at bounding box center [653, 365] width 193 height 114
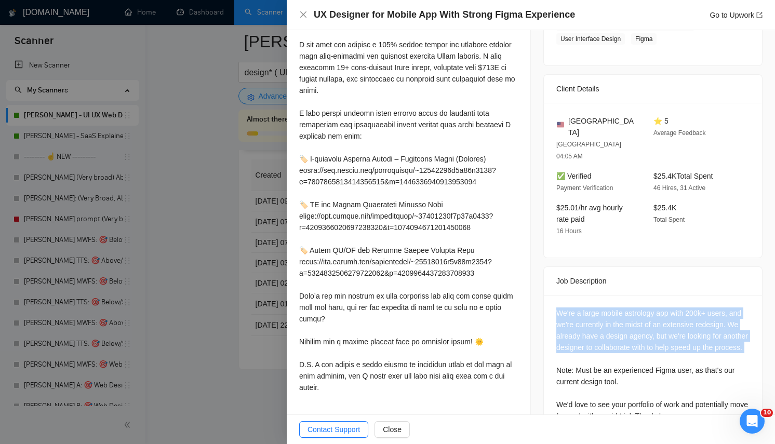
click at [625, 315] on div "We're a large mobile astrology app with 200k+ users, and we're currently in the…" at bounding box center [653, 365] width 193 height 114
click at [622, 308] on div "We're a large mobile astrology app with 200k+ users, and we're currently in the…" at bounding box center [653, 365] width 193 height 114
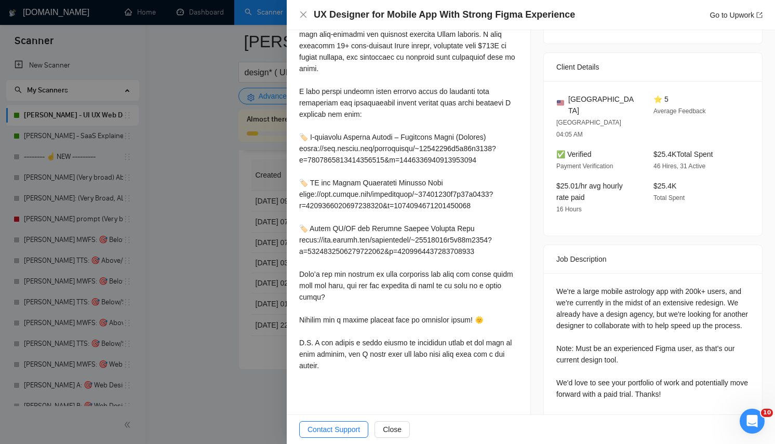
scroll to position [309, 0]
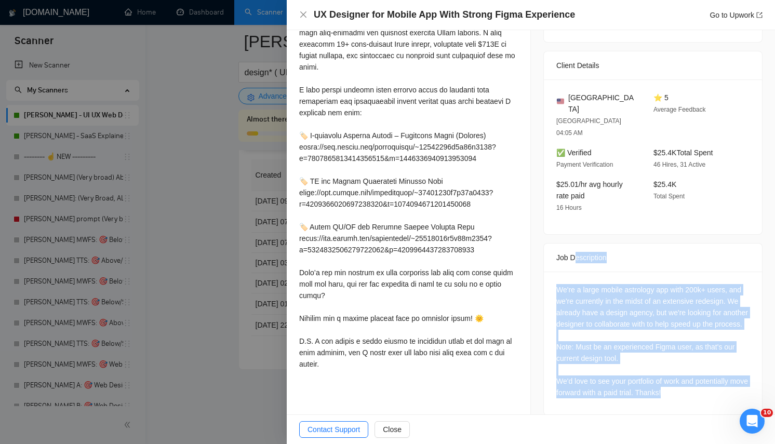
drag, startPoint x: 720, startPoint y: 389, endPoint x: 570, endPoint y: 236, distance: 213.9
click at [570, 243] on div "Job Description We're a large mobile astrology app with 200k+ users, and we're …" at bounding box center [653, 329] width 219 height 173
click at [626, 337] on div "We're a large mobile astrology app with 200k+ users, and we're currently in the…" at bounding box center [653, 341] width 193 height 114
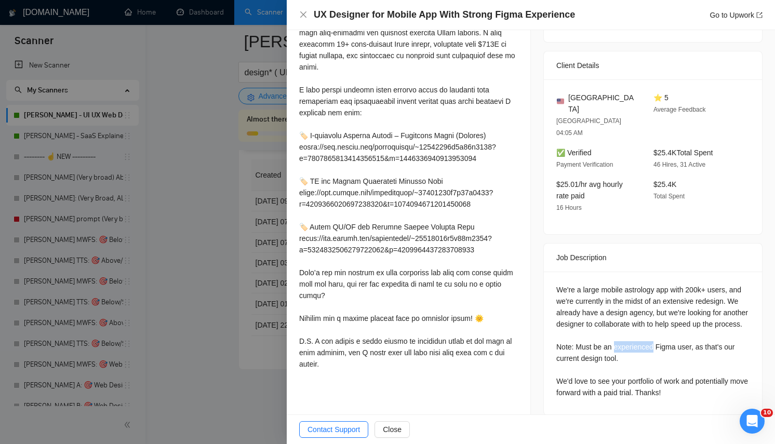
click at [626, 337] on div "We're a large mobile astrology app with 200k+ users, and we're currently in the…" at bounding box center [653, 341] width 193 height 114
click at [711, 399] on div "We're a large mobile astrology app with 200k+ users, and we're currently in the…" at bounding box center [653, 343] width 218 height 143
click at [687, 355] on div "We're a large mobile astrology app with 200k+ users, and we're currently in the…" at bounding box center [653, 341] width 193 height 114
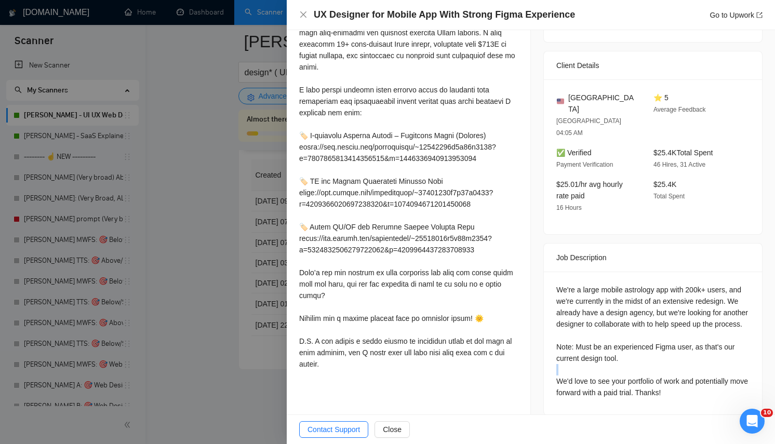
click at [687, 355] on div "We're a large mobile astrology app with 200k+ users, and we're currently in the…" at bounding box center [653, 341] width 193 height 114
click at [654, 371] on div "We're a large mobile astrology app with 200k+ users, and we're currently in the…" at bounding box center [653, 341] width 193 height 114
click at [659, 334] on div "We're a large mobile astrology app with 200k+ users, and we're currently in the…" at bounding box center [653, 341] width 193 height 114
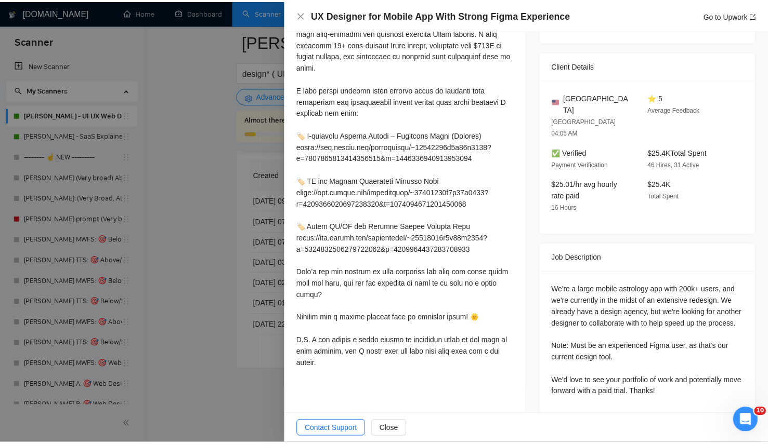
scroll to position [0, 0]
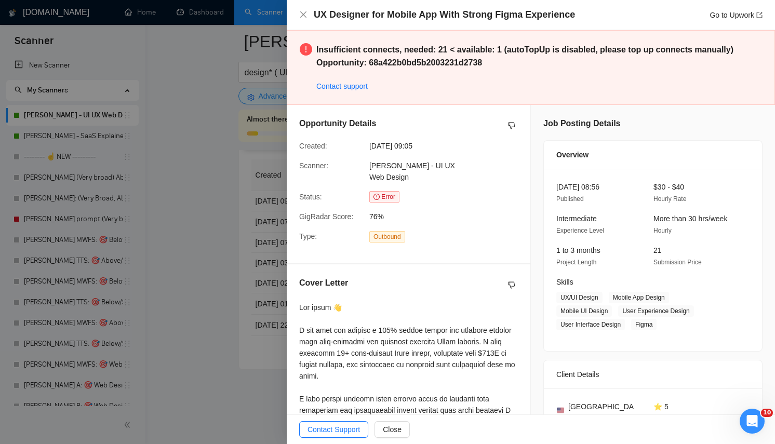
click at [253, 87] on div at bounding box center [387, 222] width 775 height 444
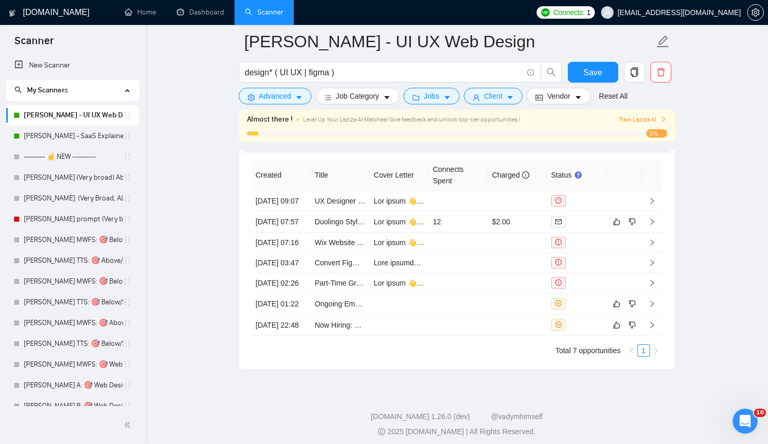
scroll to position [1702, 0]
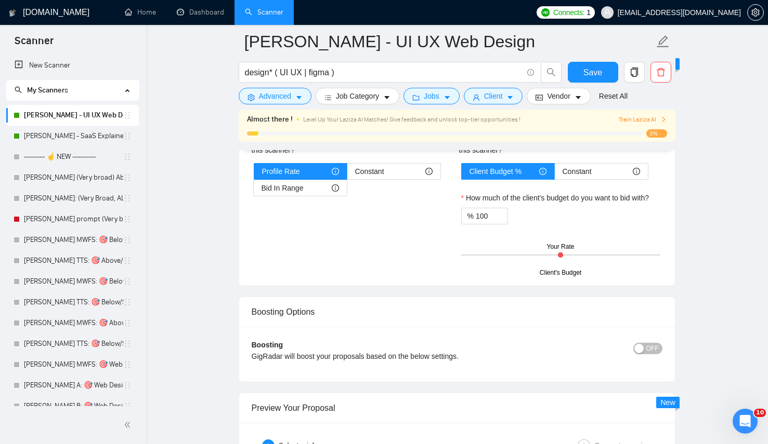
click at [613, 118] on div "Train Laziza AI" at bounding box center [622, 120] width 87 height 10
click at [638, 116] on span "Train Laziza AI" at bounding box center [642, 120] width 48 height 10
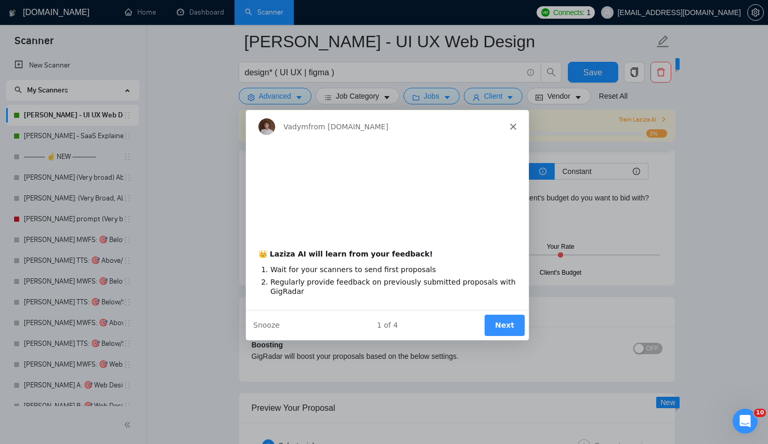
scroll to position [0, 0]
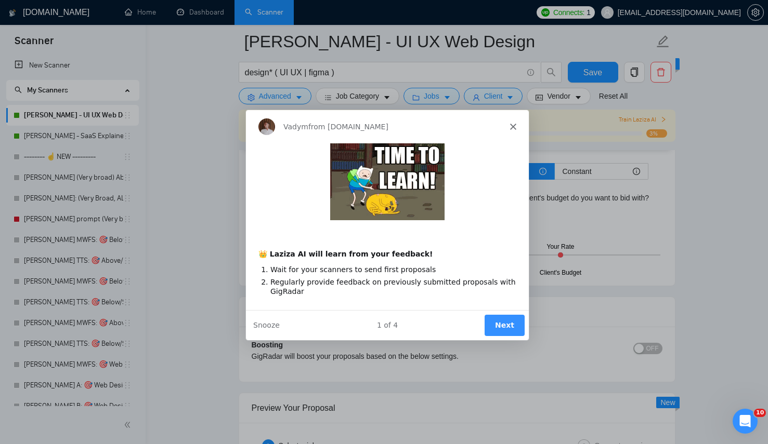
click at [500, 327] on button "Next" at bounding box center [503, 324] width 40 height 21
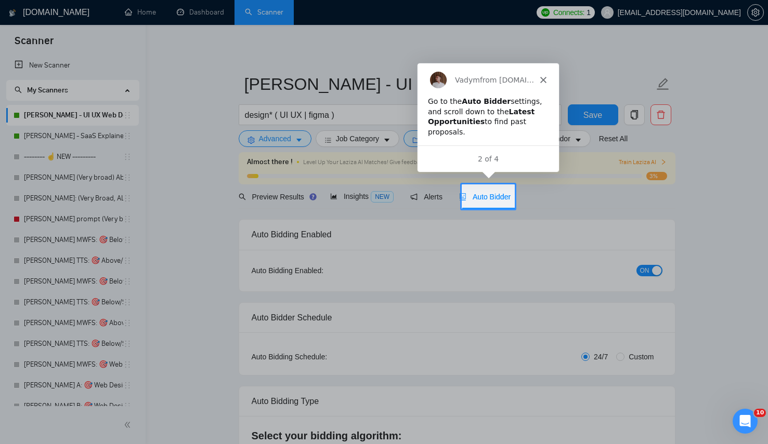
click at [501, 201] on div "Auto Bidder" at bounding box center [484, 196] width 51 height 11
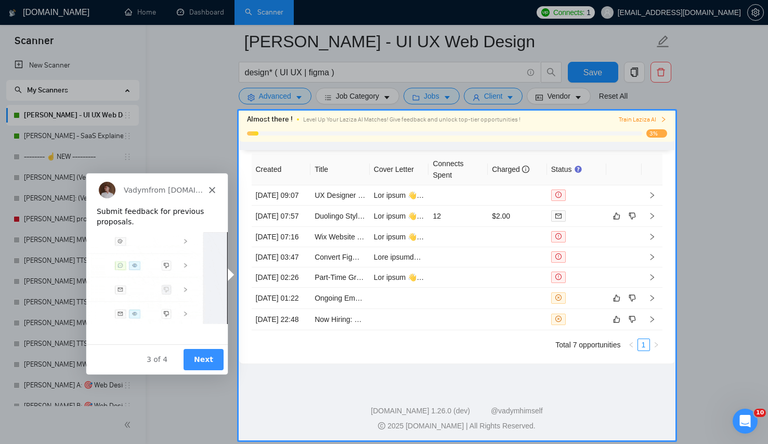
scroll to position [2631, 0]
click at [205, 356] on button "Next" at bounding box center [202, 359] width 40 height 21
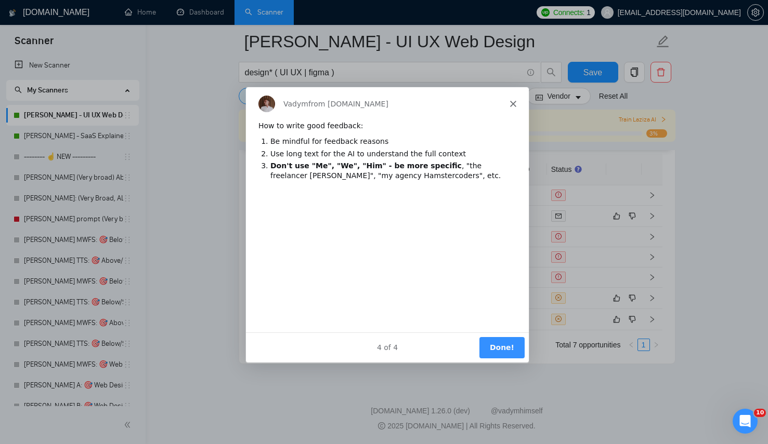
scroll to position [0, 0]
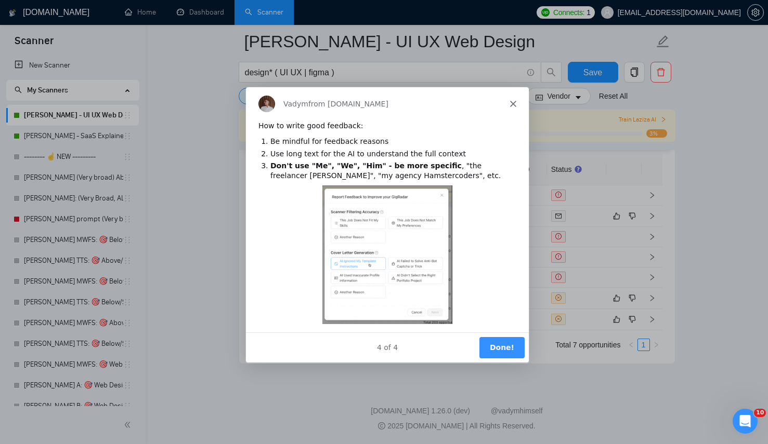
click at [516, 348] on button "Done!" at bounding box center [500, 347] width 45 height 21
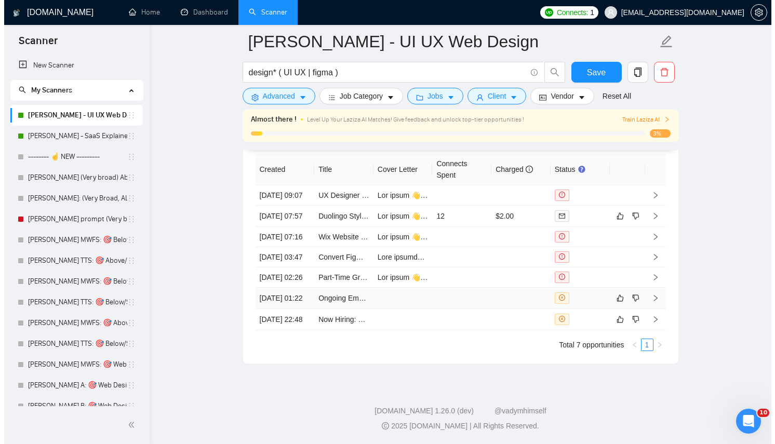
scroll to position [2586, 0]
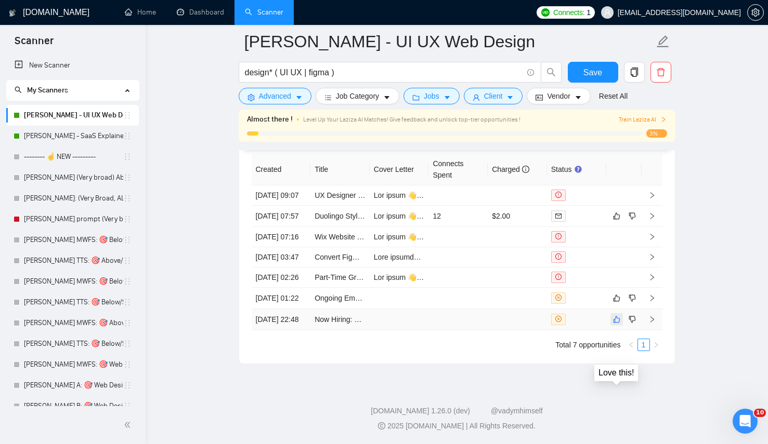
click at [616, 324] on icon "like" at bounding box center [616, 319] width 7 height 8
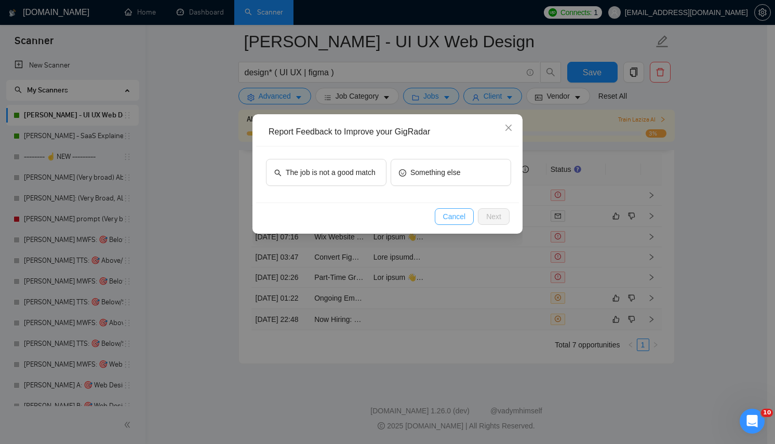
click at [443, 220] on span "Cancel" at bounding box center [454, 216] width 23 height 11
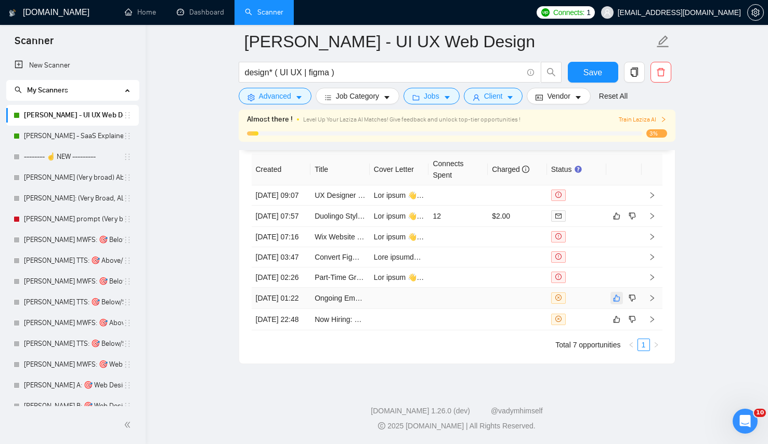
click at [617, 302] on icon "like" at bounding box center [616, 298] width 7 height 8
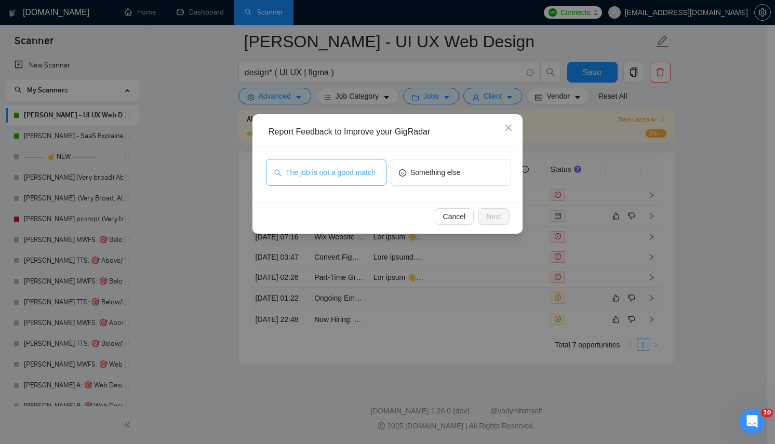
click at [358, 178] on span "The job is not a good match" at bounding box center [331, 172] width 90 height 11
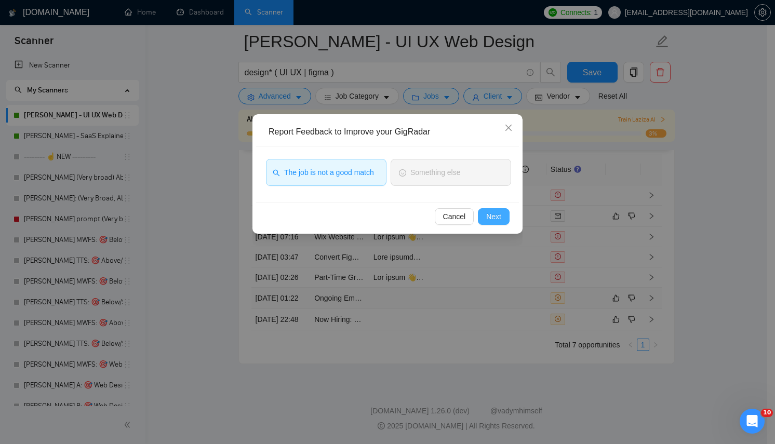
click at [496, 211] on span "Next" at bounding box center [493, 216] width 15 height 11
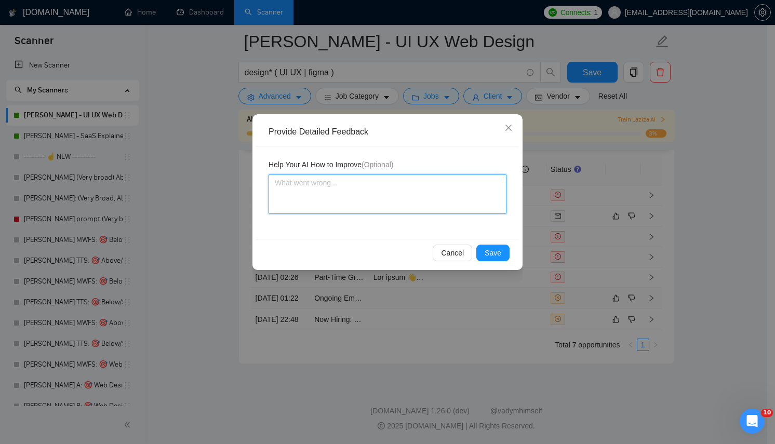
click at [440, 209] on textarea at bounding box center [388, 194] width 238 height 39
type textarea "G"
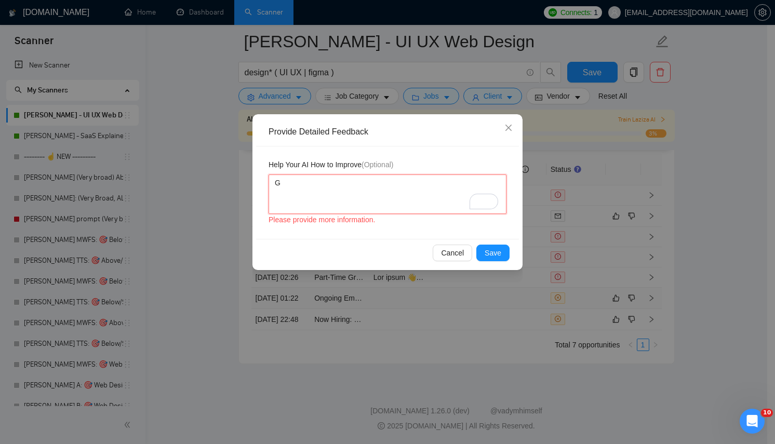
type textarea "Go"
type textarea "Goo"
type textarea "Good"
type textarea "Good d"
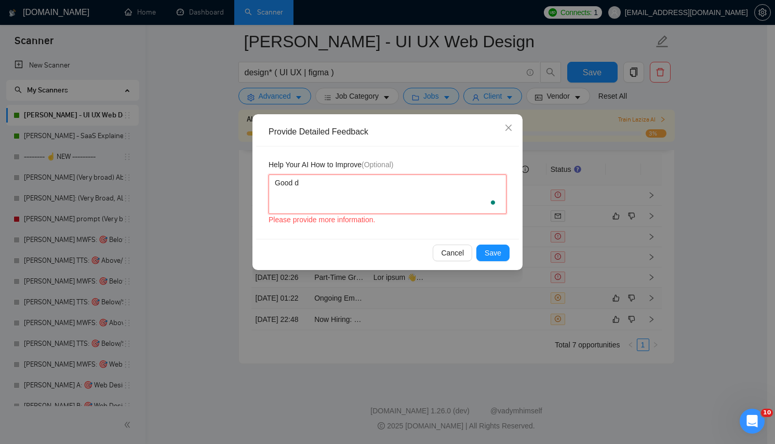
type textarea "Good de"
type textarea "Good dec"
type textarea "Good deci"
type textarea "Good decis"
type textarea "Good decisi"
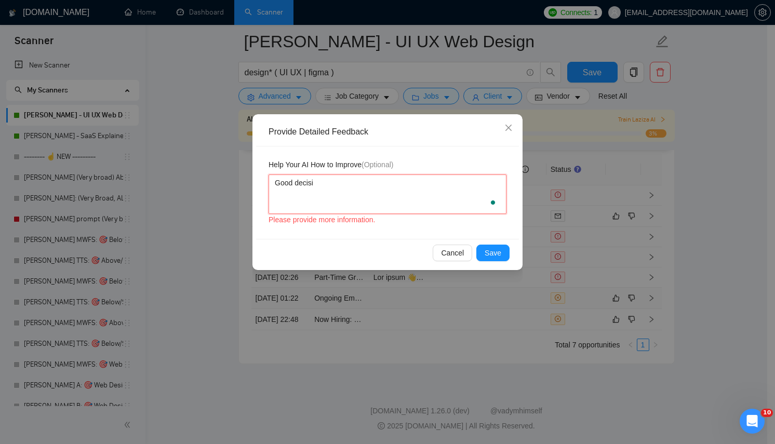
type textarea "Good decisio"
type textarea "Good decision"
type textarea "Good decision t"
type textarea "Good decision to"
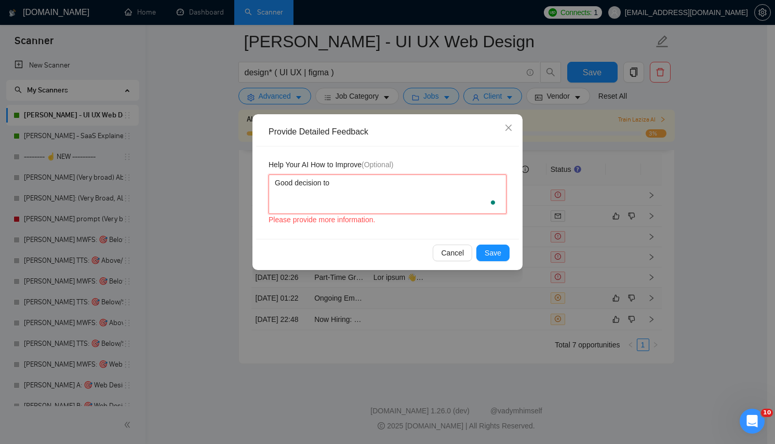
type textarea "Good decision to"
type textarea "Good decision to i"
type textarea "Good decision to ig"
type textarea "Good decision to ign"
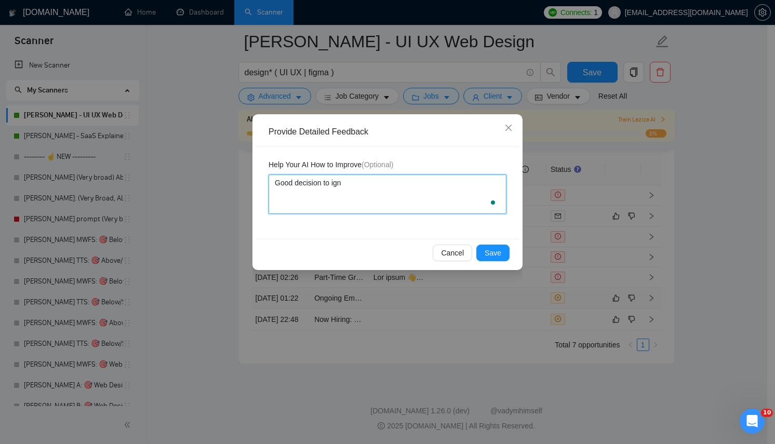
type textarea "Good decision to igno"
type textarea "Good decision to ignor"
type textarea "Good decision to ignore"
type textarea "Good decision to ignore t"
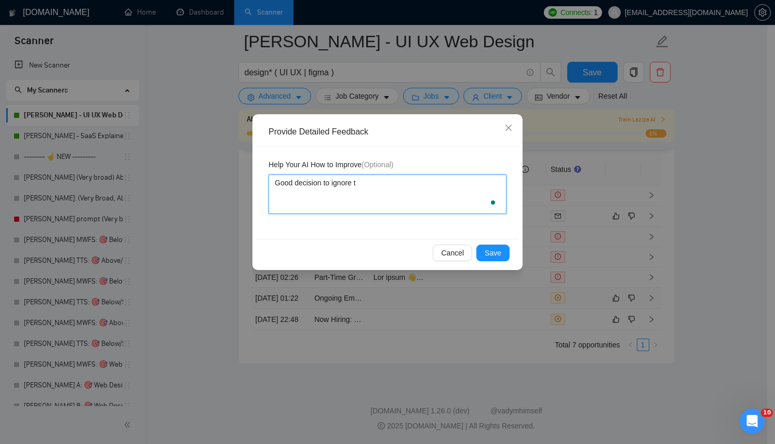
type textarea "Good decision to ignore th"
type textarea "Good decision to ignore thi"
type textarea "Good decision to ignore this"
type textarea "Good decision to ignore this j"
type textarea "Good decision to ignore this jo"
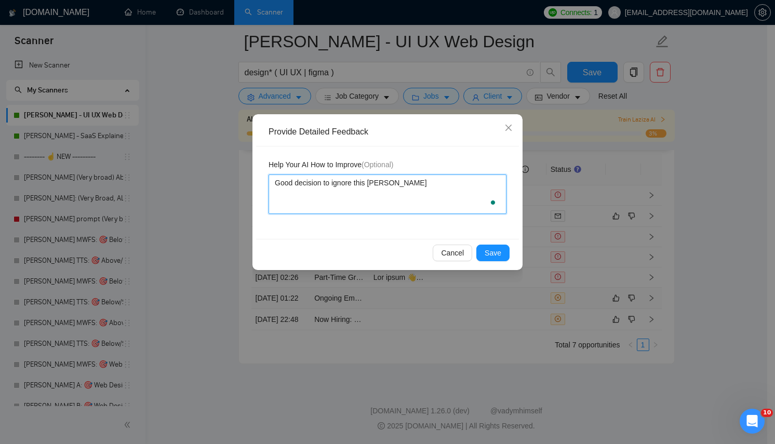
type textarea "Good decision to ignore this job"
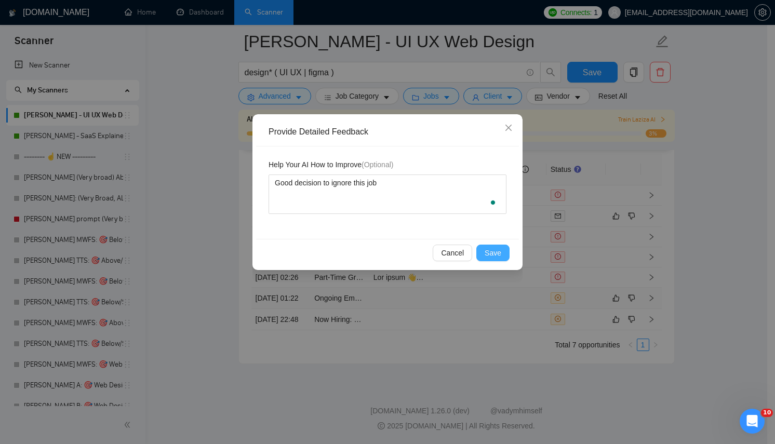
click at [481, 252] on button "Save" at bounding box center [493, 253] width 33 height 17
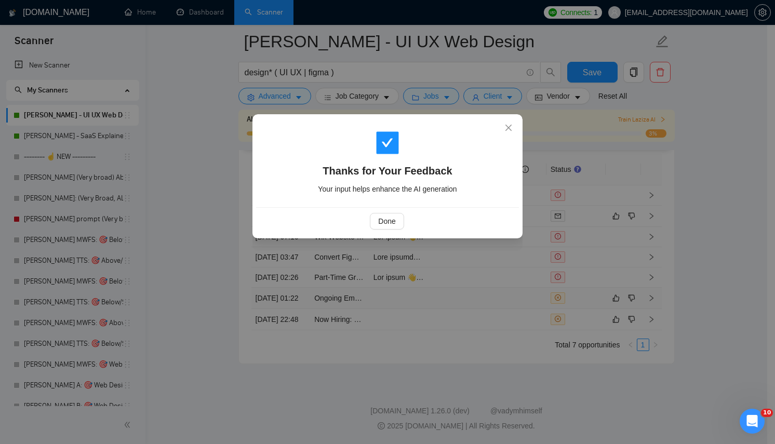
click at [379, 211] on div "Done" at bounding box center [387, 221] width 263 height 28
click at [386, 219] on span "Done" at bounding box center [386, 221] width 17 height 11
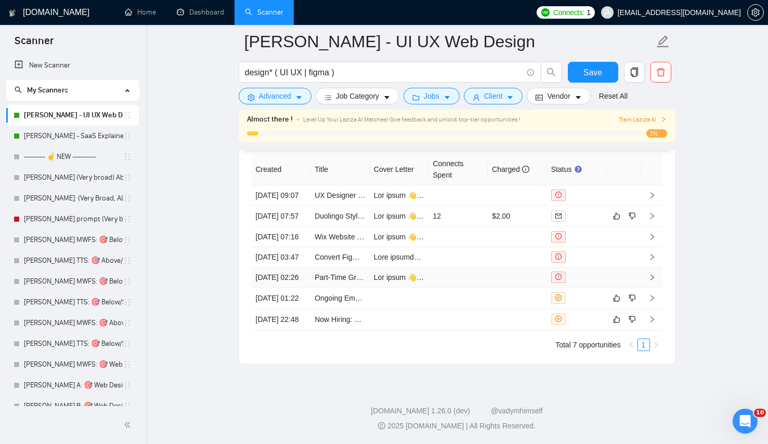
click at [369, 288] on td at bounding box center [398, 278] width 59 height 20
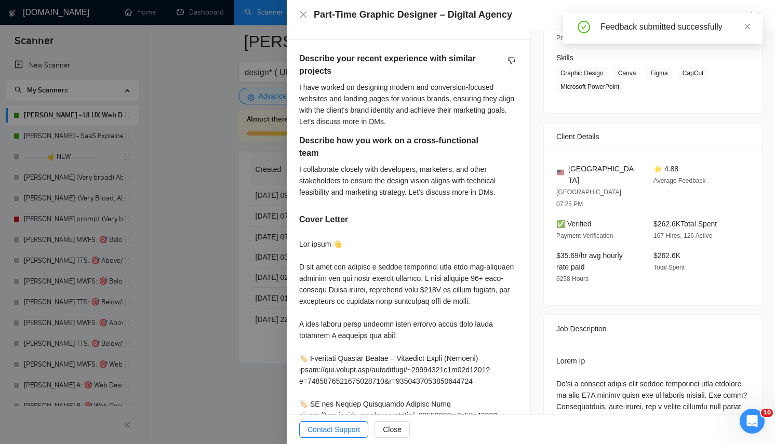
scroll to position [507, 0]
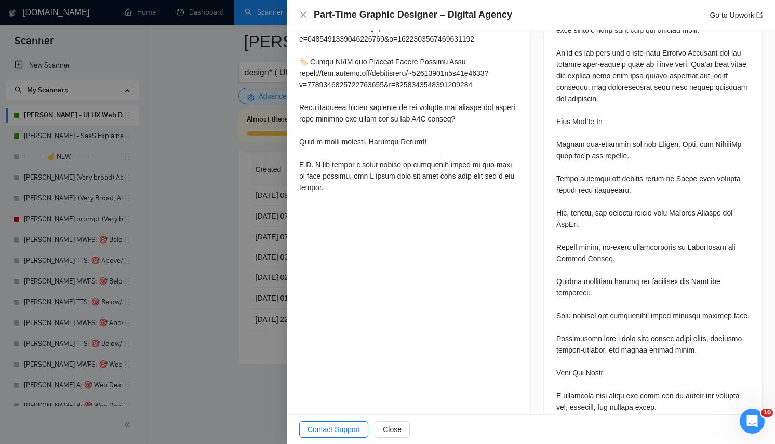
scroll to position [621, 0]
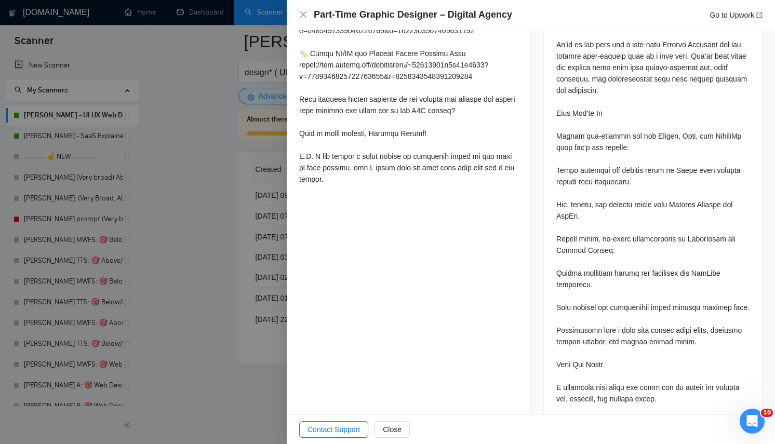
click at [663, 215] on div "Questions: Describe your recent experience with similar projects Describe how y…" at bounding box center [653, 450] width 193 height 983
click at [653, 309] on div "Questions: Describe your recent experience with similar projects Describe how y…" at bounding box center [653, 450] width 193 height 983
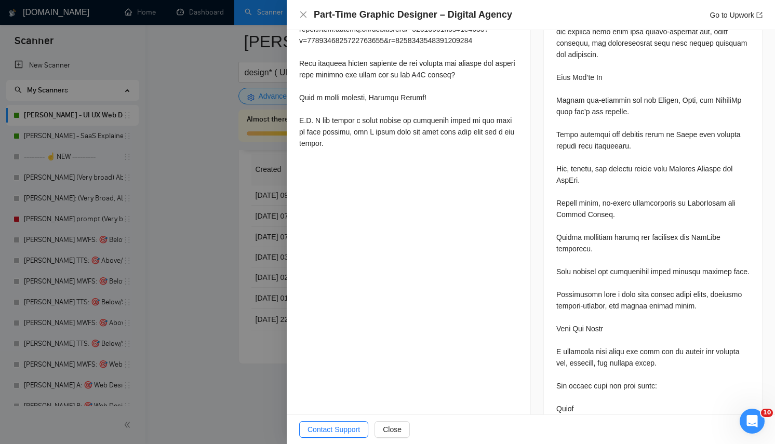
scroll to position [659, 0]
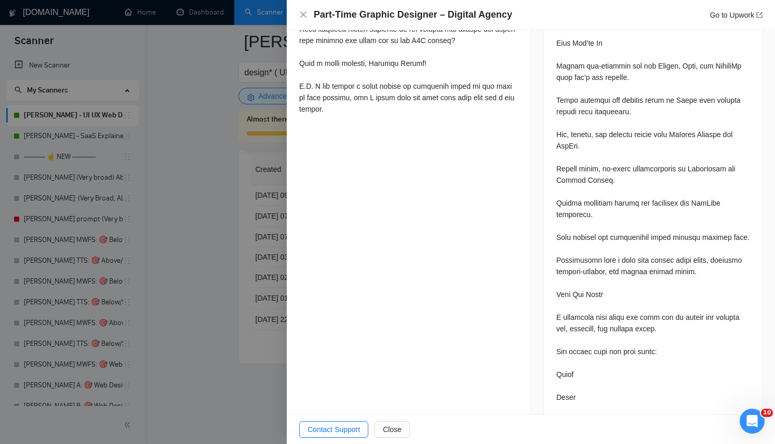
click at [654, 309] on div "Questions: Describe your recent experience with similar projects Describe how y…" at bounding box center [653, 380] width 193 height 983
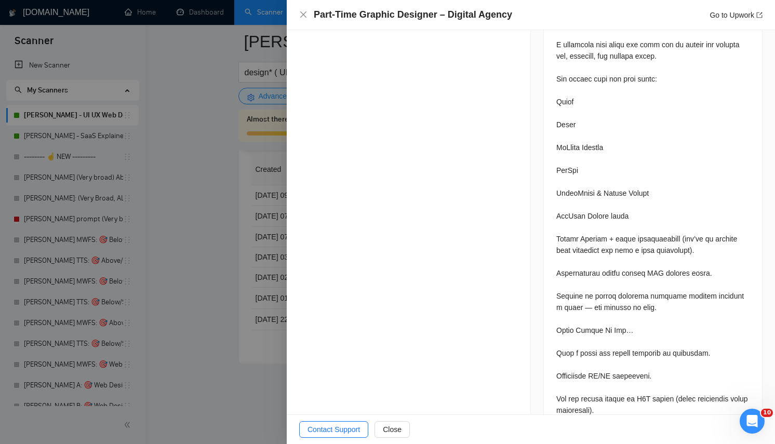
scroll to position [967, 0]
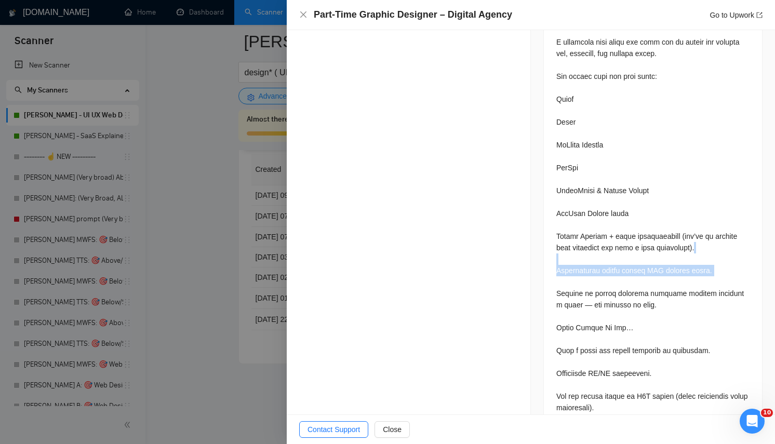
drag, startPoint x: 726, startPoint y: 230, endPoint x: 718, endPoint y: 266, distance: 36.8
click at [718, 266] on div "Questions: Describe your recent experience with similar projects Describe how y…" at bounding box center [653, 104] width 193 height 983
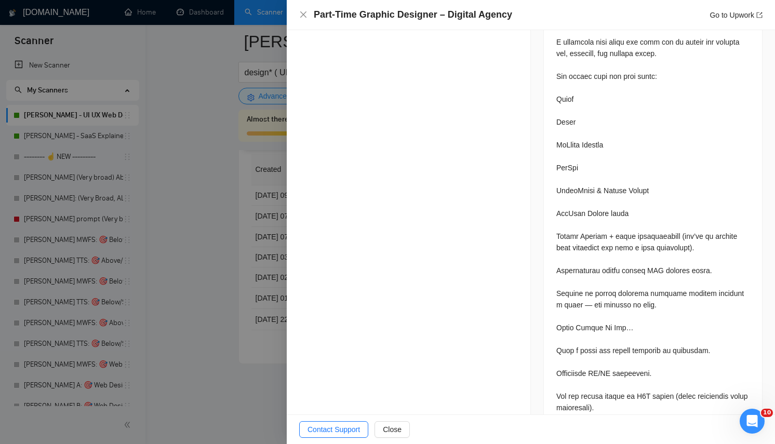
click at [692, 343] on div "Questions: Describe your recent experience with similar projects Describe how y…" at bounding box center [653, 104] width 193 height 983
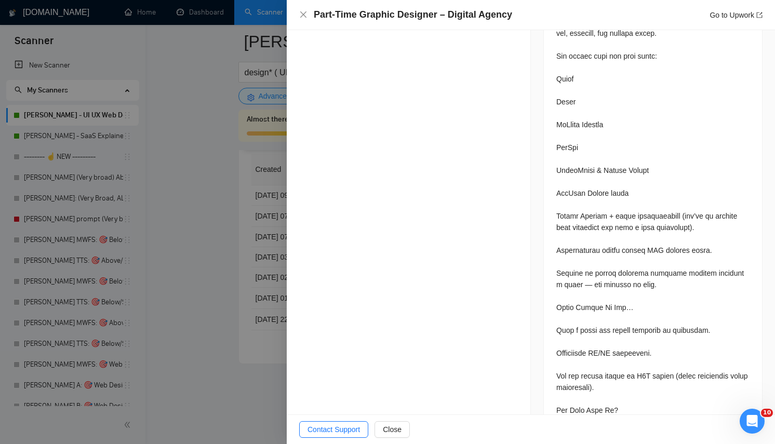
scroll to position [995, 0]
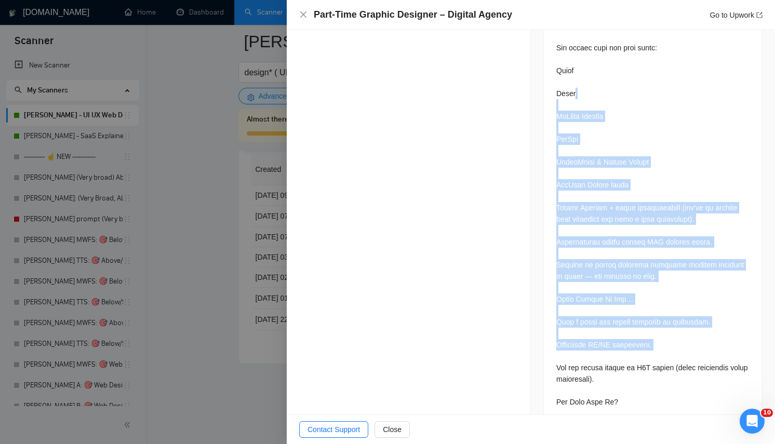
drag, startPoint x: 691, startPoint y: 344, endPoint x: 641, endPoint y: 84, distance: 265.0
click at [641, 84] on div "Questions: Describe your recent experience with similar projects Describe how y…" at bounding box center [653, 76] width 193 height 983
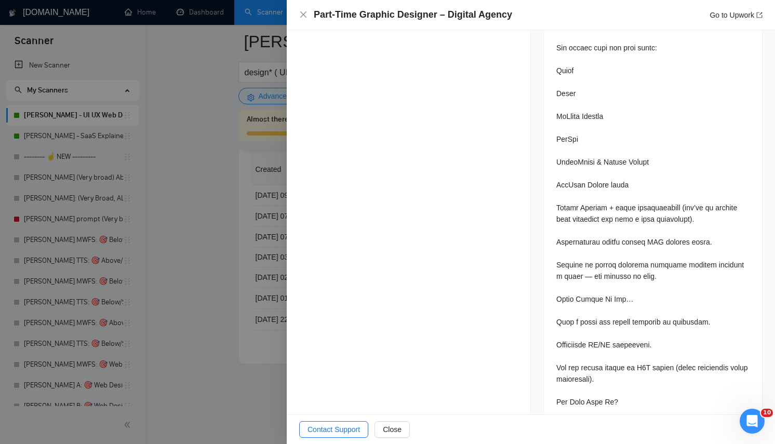
click at [667, 126] on div "Questions: Describe your recent experience with similar projects Describe how y…" at bounding box center [653, 76] width 193 height 983
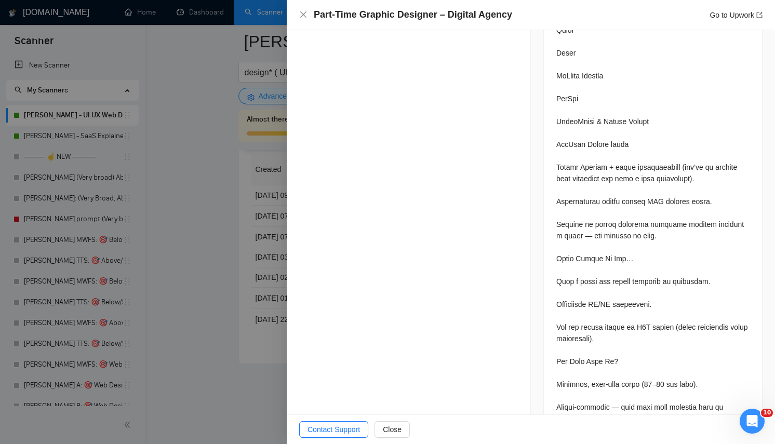
scroll to position [1037, 0]
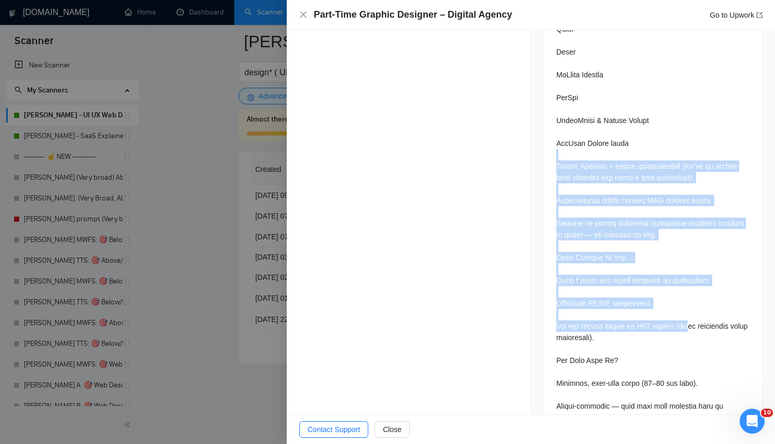
drag, startPoint x: 669, startPoint y: 139, endPoint x: 689, endPoint y: 308, distance: 170.6
click at [689, 308] on div "Questions: Describe your recent experience with similar projects Describe how y…" at bounding box center [653, 34] width 193 height 983
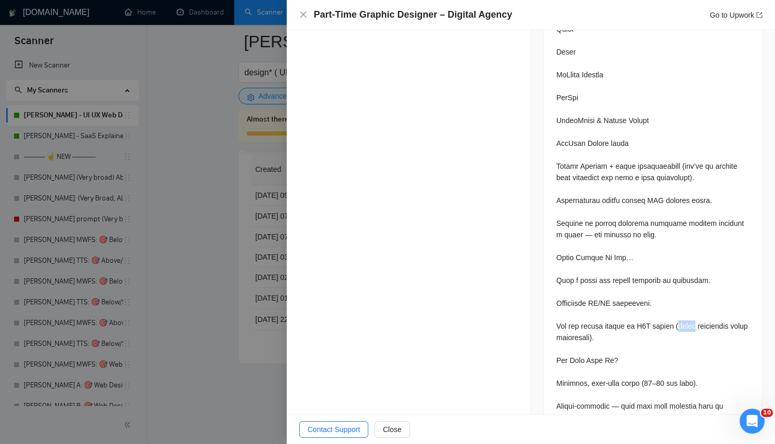
click at [689, 308] on div "Questions: Describe your recent experience with similar projects Describe how y…" at bounding box center [653, 34] width 193 height 983
click at [693, 335] on div "Questions: Describe your recent experience with similar projects Describe how y…" at bounding box center [653, 34] width 193 height 983
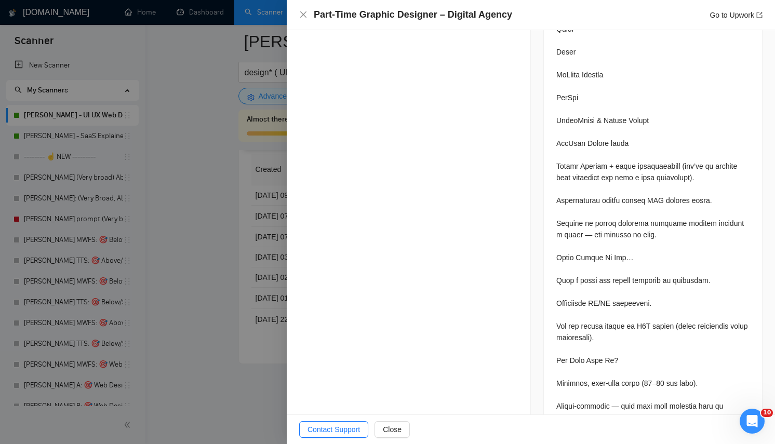
click at [715, 239] on div "Questions: Describe your recent experience with similar projects Describe how y…" at bounding box center [653, 34] width 193 height 983
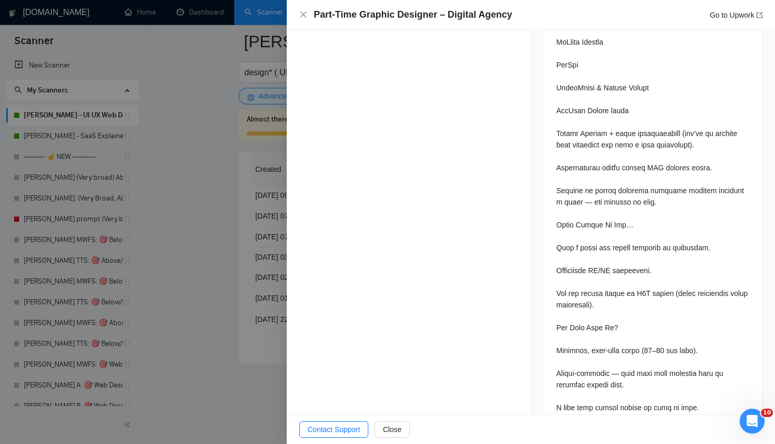
scroll to position [0, 0]
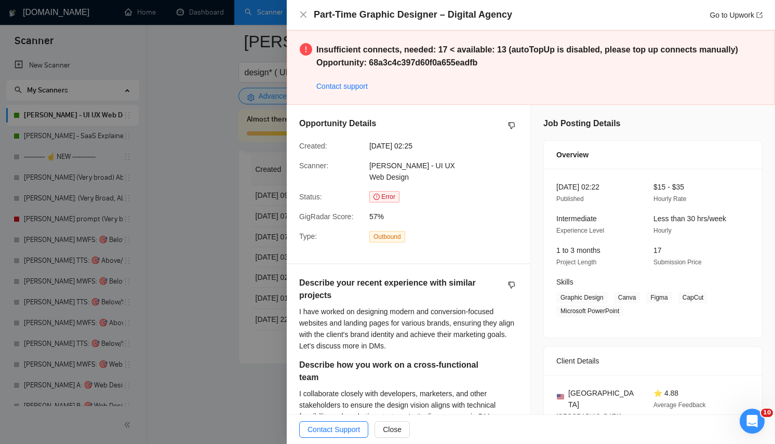
click at [220, 184] on div at bounding box center [387, 222] width 775 height 444
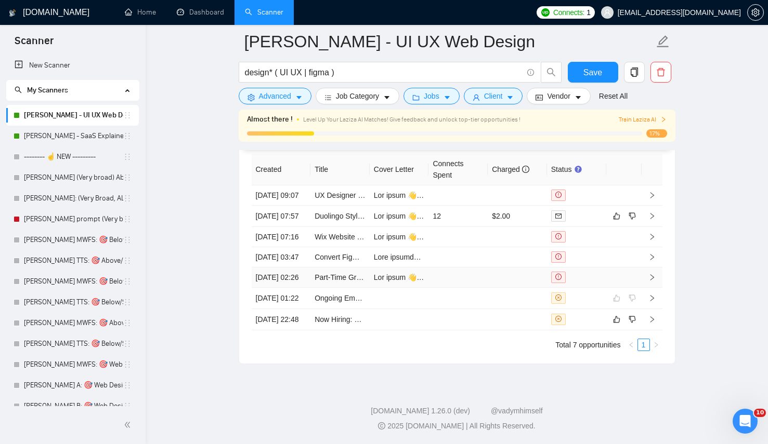
click at [610, 288] on td at bounding box center [623, 278] width 35 height 20
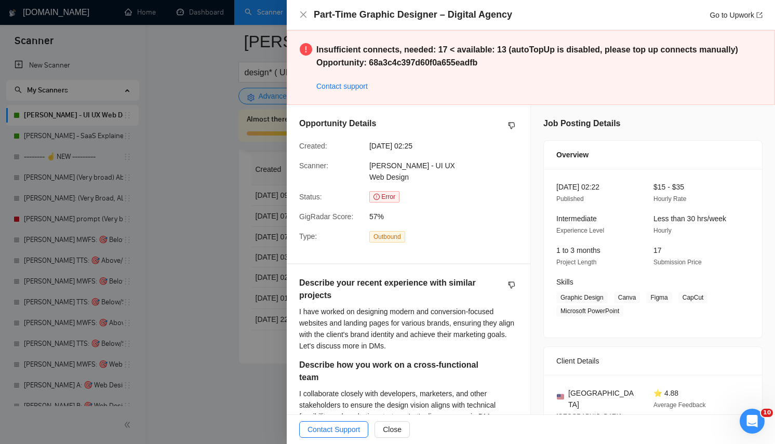
click at [244, 225] on div at bounding box center [387, 222] width 775 height 444
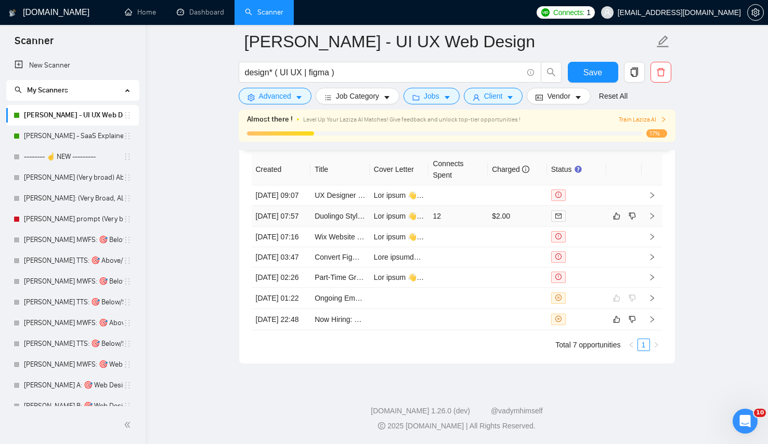
click at [585, 222] on div at bounding box center [576, 216] width 51 height 12
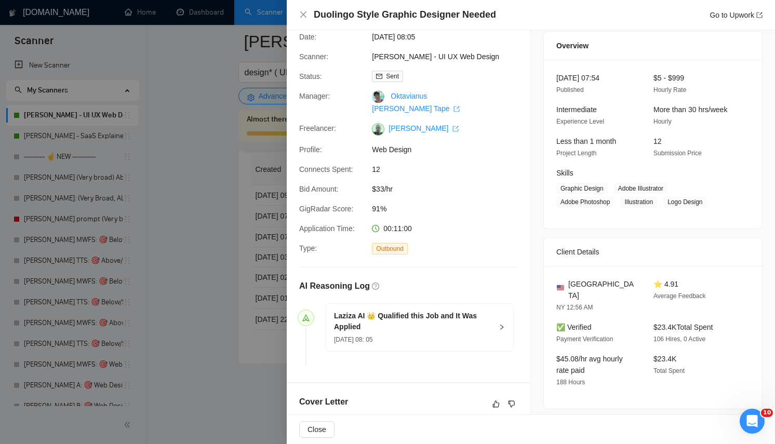
scroll to position [279, 0]
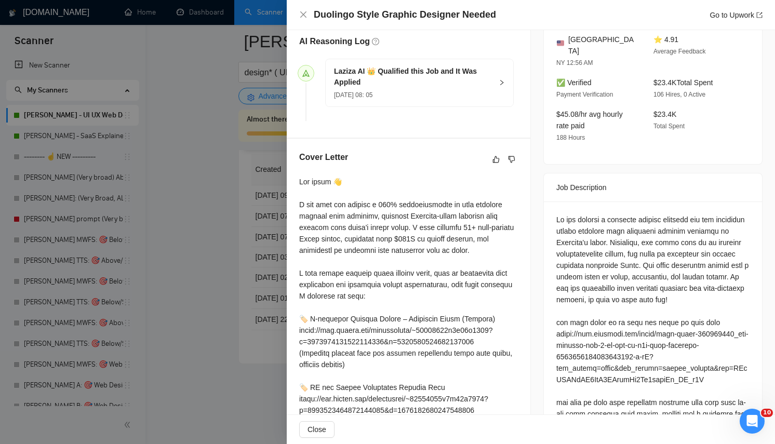
click at [643, 228] on div at bounding box center [653, 374] width 193 height 320
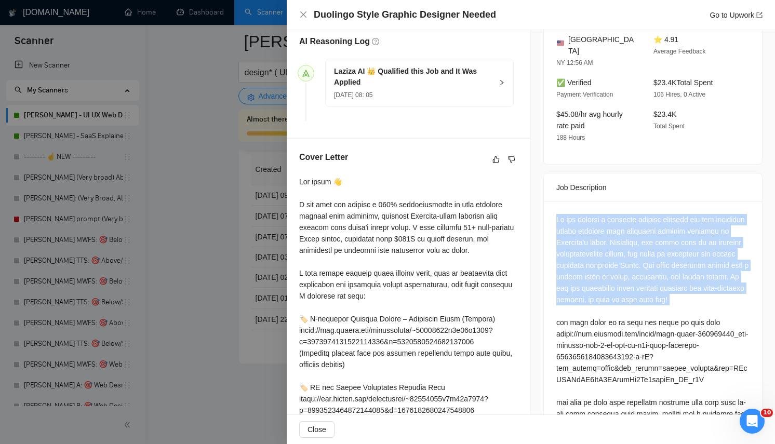
click at [643, 228] on div at bounding box center [653, 374] width 193 height 320
click at [590, 248] on div at bounding box center [653, 374] width 193 height 320
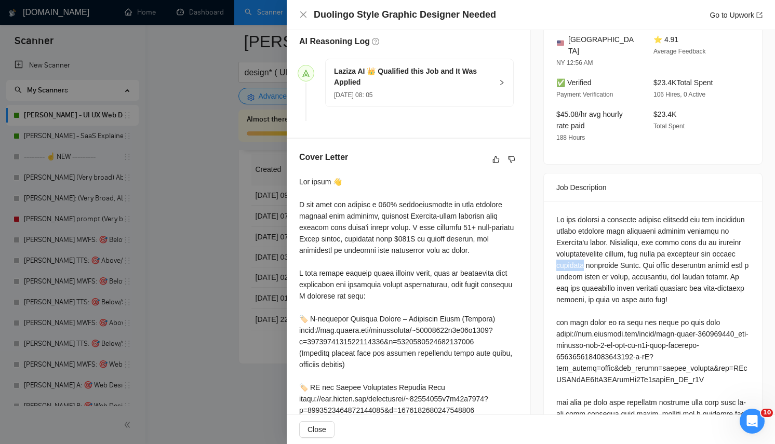
click at [590, 248] on div at bounding box center [653, 374] width 193 height 320
click at [586, 250] on div at bounding box center [653, 374] width 193 height 320
click at [597, 240] on div at bounding box center [653, 374] width 193 height 320
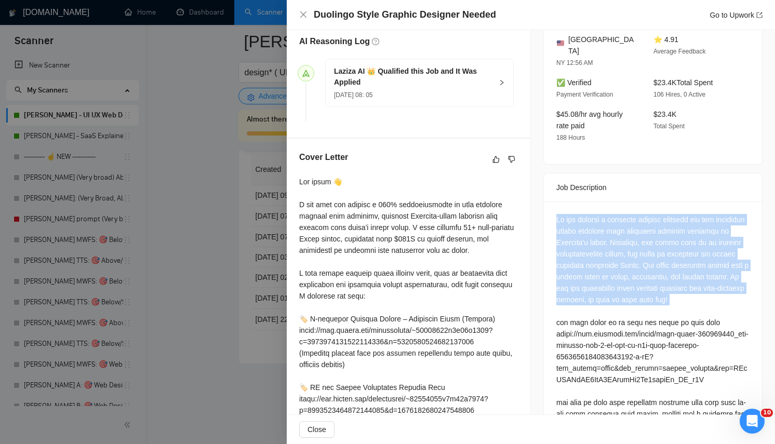
click at [597, 240] on div at bounding box center [653, 374] width 193 height 320
click at [605, 239] on div at bounding box center [653, 374] width 193 height 320
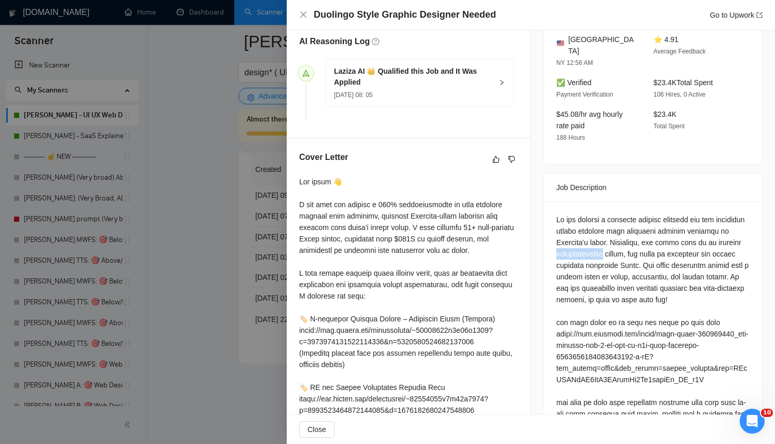
click at [605, 239] on div at bounding box center [653, 374] width 193 height 320
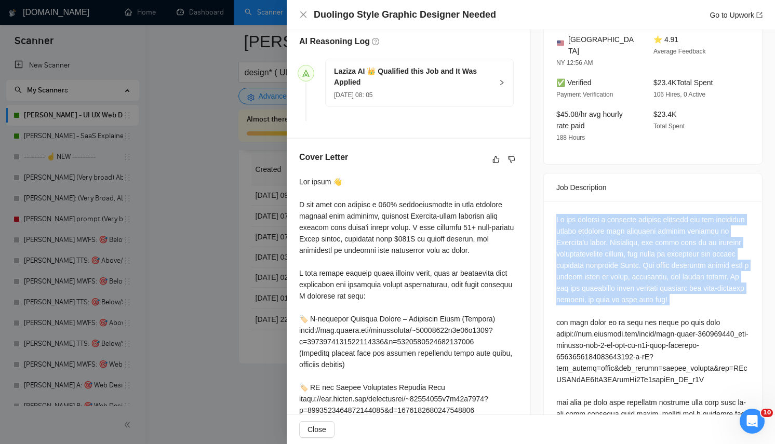
click at [605, 239] on div at bounding box center [653, 374] width 193 height 320
click at [679, 221] on div at bounding box center [653, 374] width 193 height 320
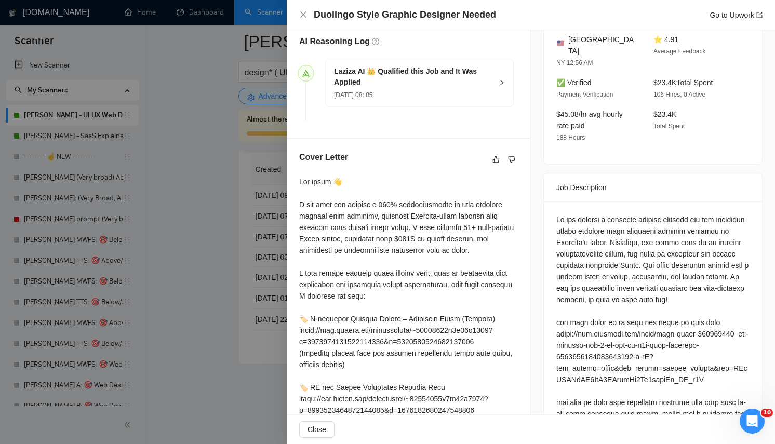
click at [679, 221] on div at bounding box center [653, 374] width 193 height 320
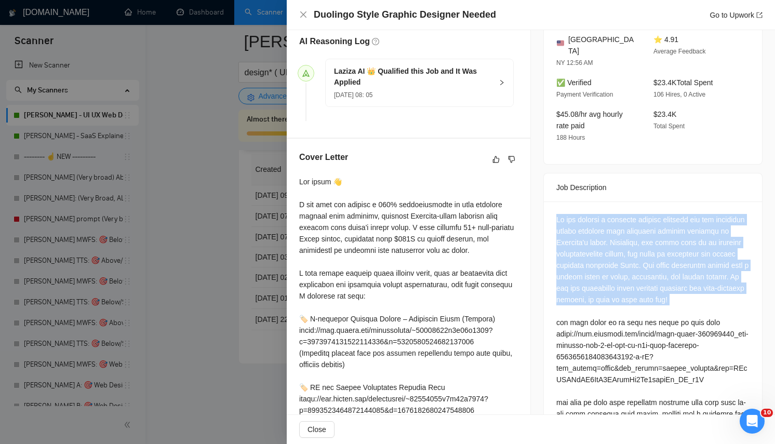
click at [679, 221] on div at bounding box center [653, 374] width 193 height 320
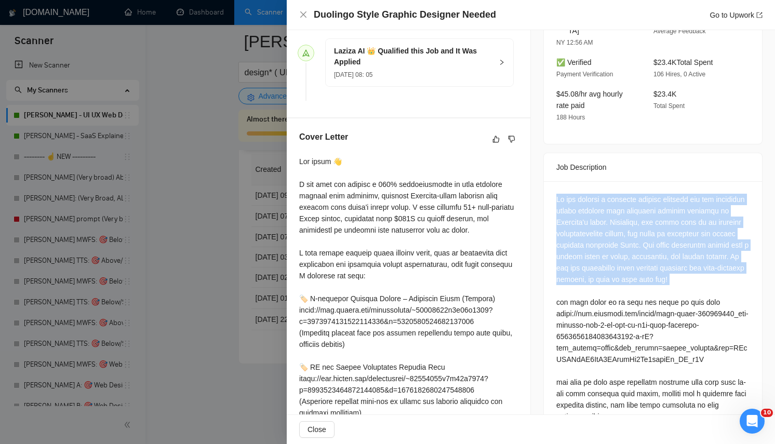
scroll to position [313, 0]
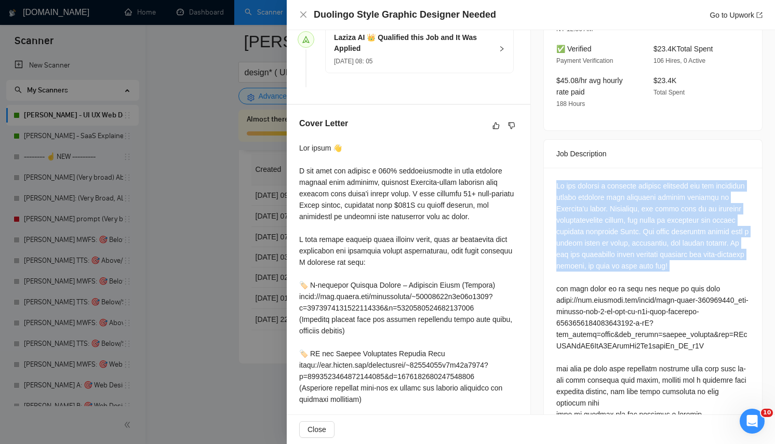
click at [641, 223] on div at bounding box center [653, 340] width 193 height 320
click at [636, 277] on div at bounding box center [653, 340] width 193 height 320
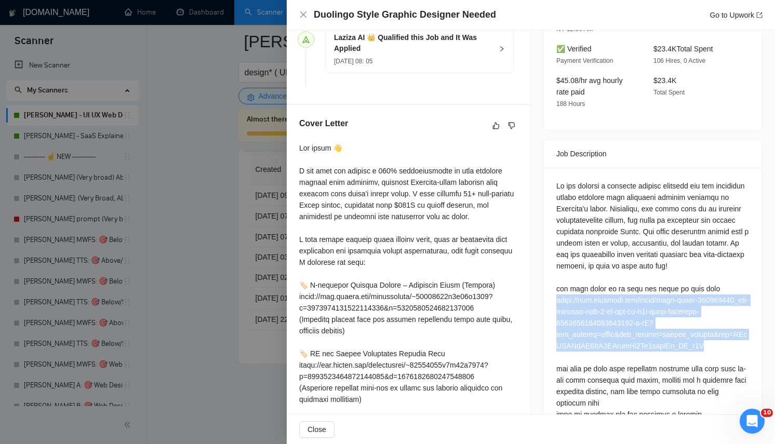
drag, startPoint x: 551, startPoint y: 299, endPoint x: 747, endPoint y: 342, distance: 201.1
click at [747, 342] on div at bounding box center [653, 342] width 218 height 349
copy div "https://www.linkedin.com/posts/mike-futia-108709126_yes-googles-veo-3-is-now-in…"
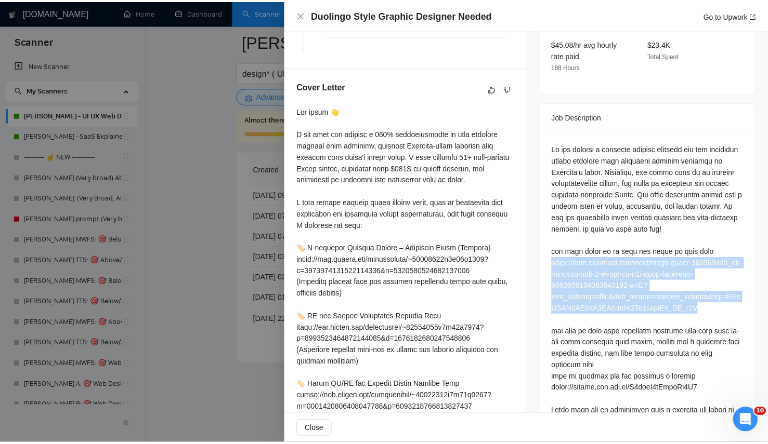
scroll to position [425, 0]
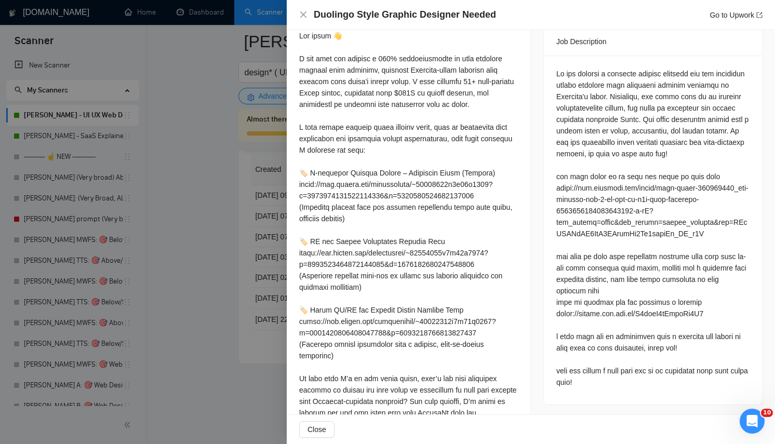
click at [684, 270] on div at bounding box center [653, 228] width 193 height 320
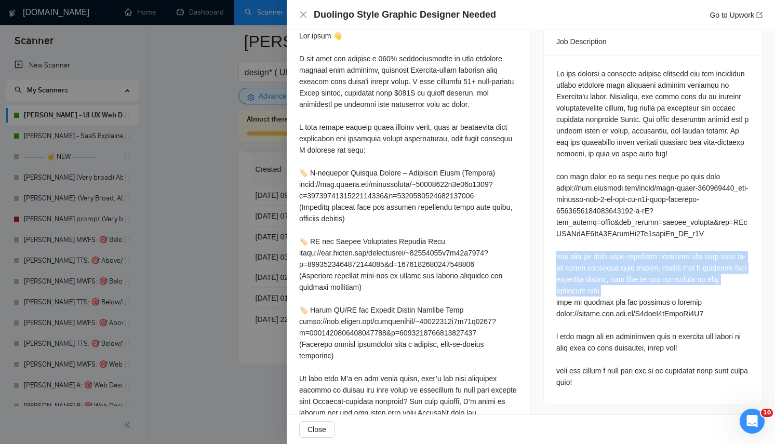
click at [684, 270] on div at bounding box center [653, 228] width 193 height 320
click at [647, 271] on div at bounding box center [653, 228] width 193 height 320
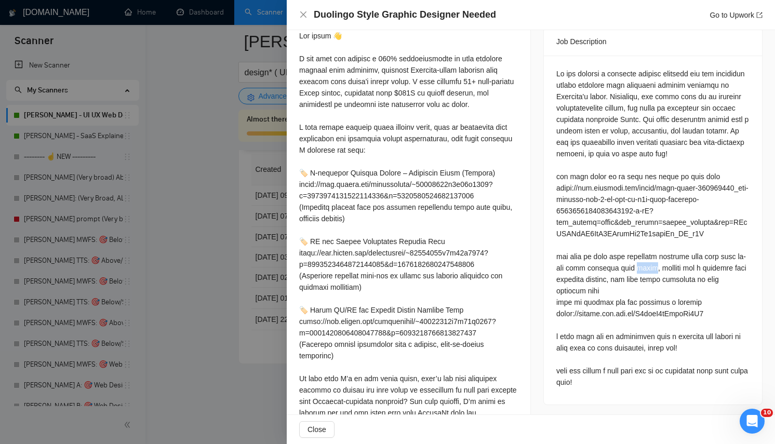
click at [647, 271] on div at bounding box center [653, 228] width 193 height 320
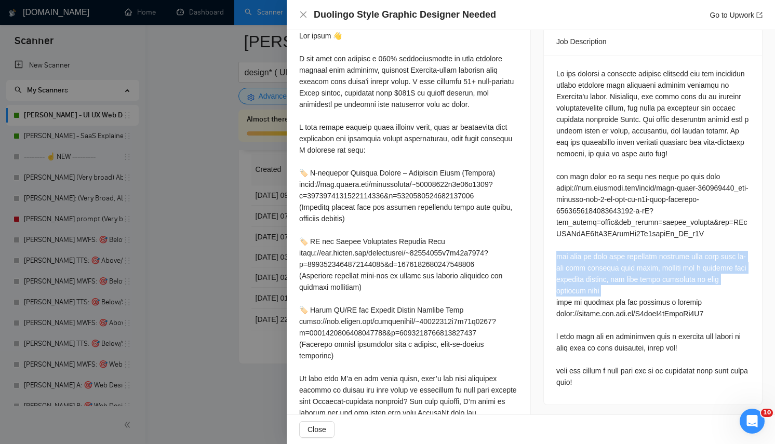
click at [647, 271] on div at bounding box center [653, 228] width 193 height 320
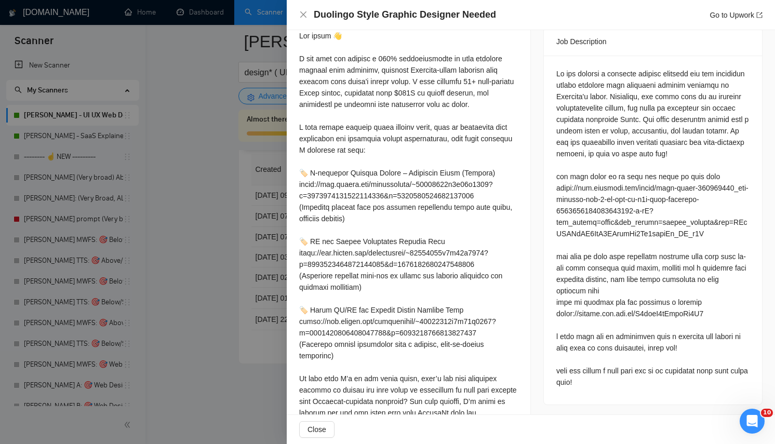
click at [620, 310] on div at bounding box center [653, 228] width 193 height 320
click at [637, 266] on div at bounding box center [653, 228] width 193 height 320
click at [619, 309] on div at bounding box center [653, 228] width 193 height 320
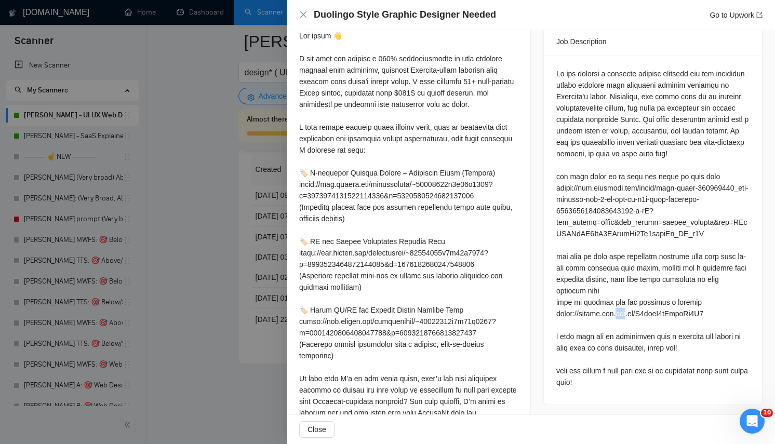
click at [619, 309] on div at bounding box center [653, 228] width 193 height 320
copy div "https://images.app.goo.gl/E9viyU4qBzzxWs8J6"
click at [662, 318] on div at bounding box center [653, 228] width 193 height 320
drag, startPoint x: 280, startPoint y: 153, endPoint x: 362, endPoint y: 184, distance: 87.3
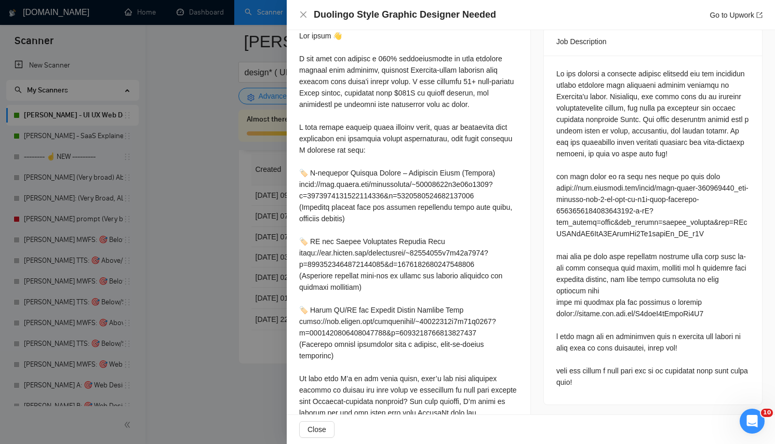
click at [280, 153] on div at bounding box center [387, 222] width 775 height 444
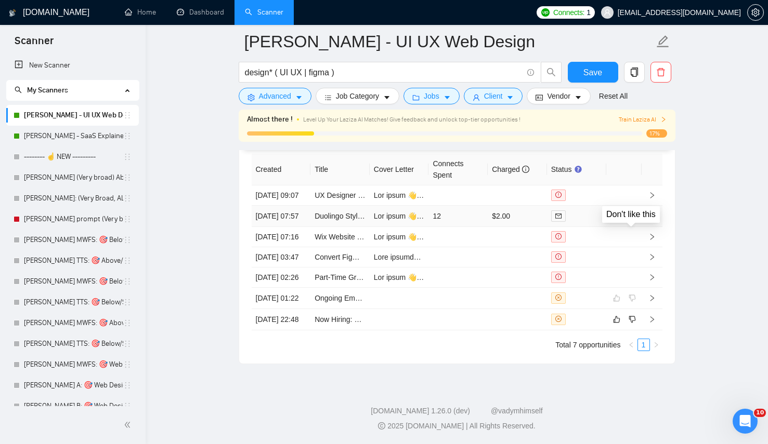
click at [629, 220] on icon "dislike" at bounding box center [631, 216] width 7 height 8
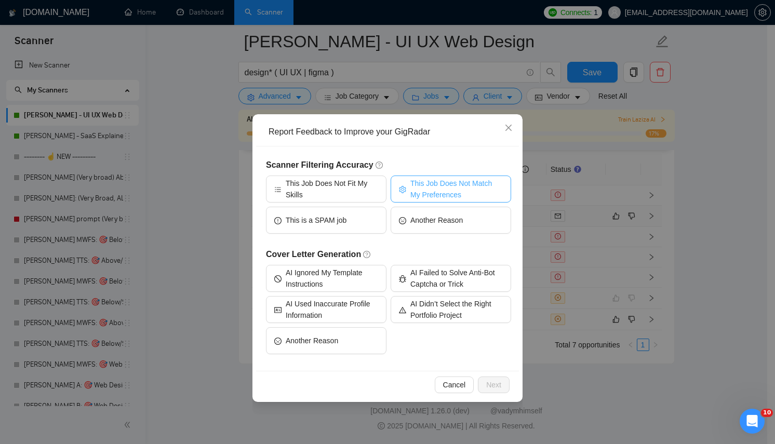
click at [428, 179] on span "This Job Does Not Match My Preferences" at bounding box center [457, 189] width 92 height 23
click at [499, 385] on span "Next" at bounding box center [493, 384] width 15 height 11
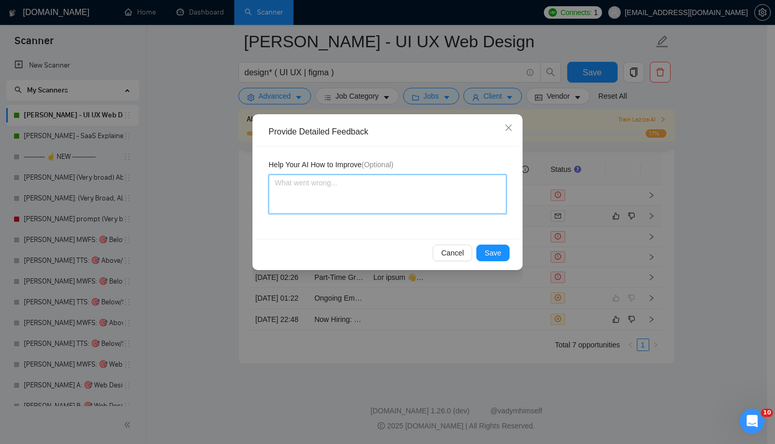
click at [339, 182] on textarea at bounding box center [388, 194] width 238 height 39
type textarea "T"
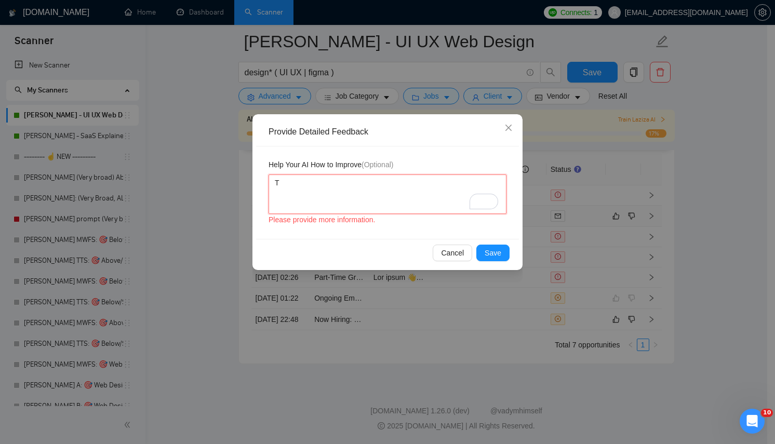
type textarea "Th"
type textarea "Thi"
type textarea "This"
type textarea "This i"
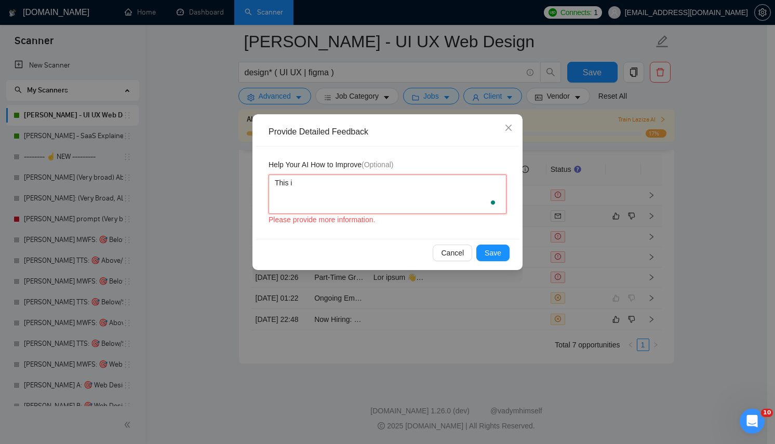
type textarea "This is"
type textarea "This is a"
type textarea "This is a j"
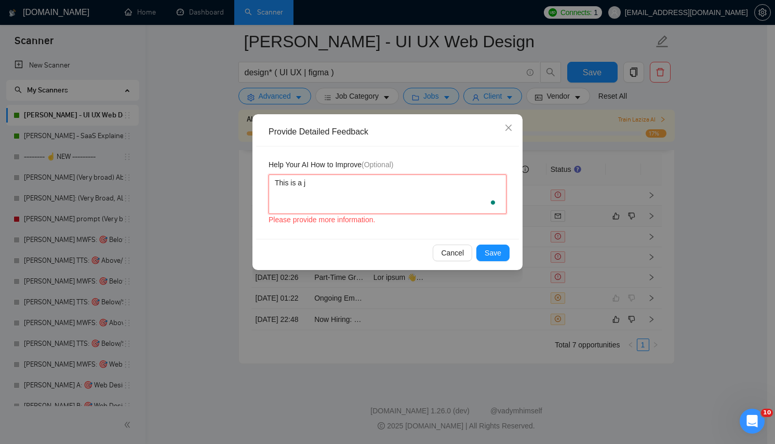
type textarea "This is a jo"
type textarea "This is a job"
type textarea "This is a job t"
type textarea "This is a job th"
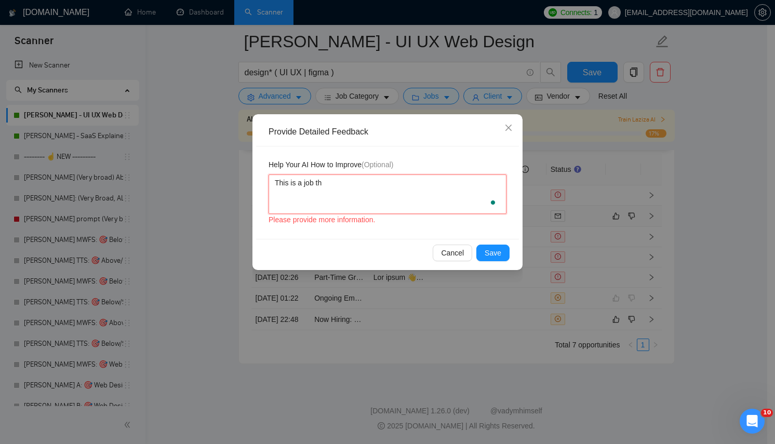
type textarea "This is a job tha"
type textarea "This is a job that"
type textarea "This is a job thatć"
type textarea "This is a job thatćs"
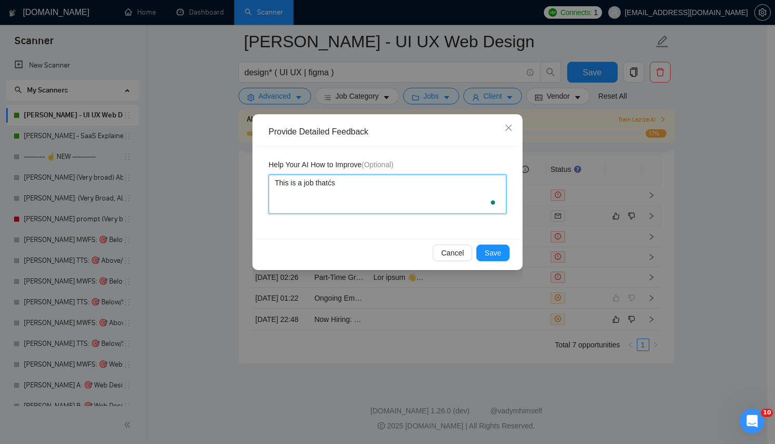
type textarea "This is a job thatćs"
type textarea "This is a job thatć"
type textarea "This is a job that"
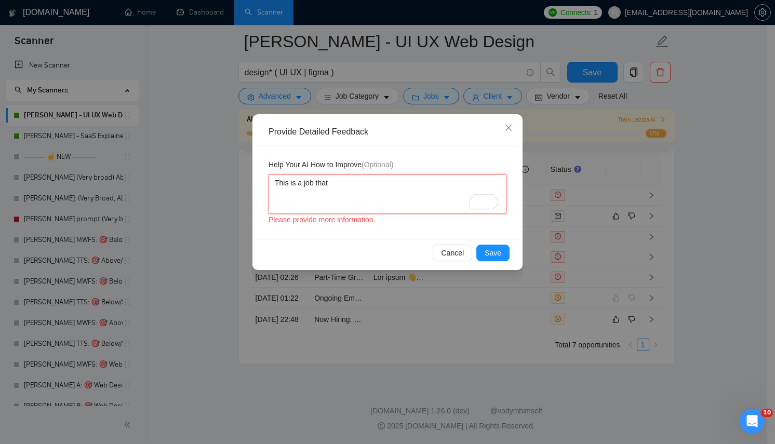
type textarea "This is a job that'"
type textarea "This is a job that's"
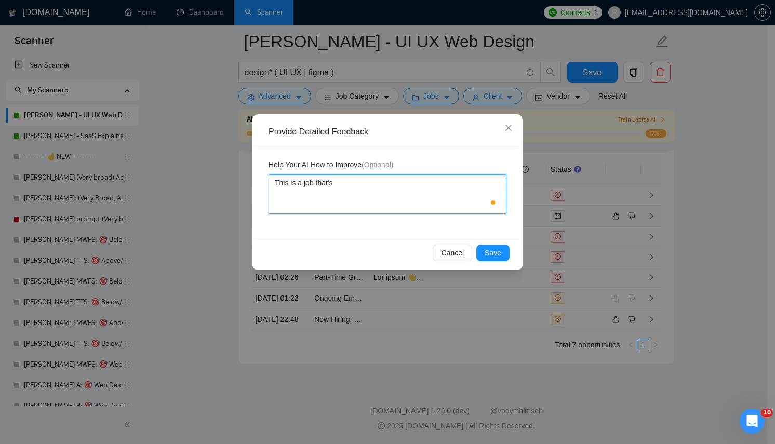
type textarea "This is a job that's"
type textarea "This is a job that's m"
type textarea "This is a job that's mo"
type textarea "This is a job that's mor"
type textarea "This is a job that's more"
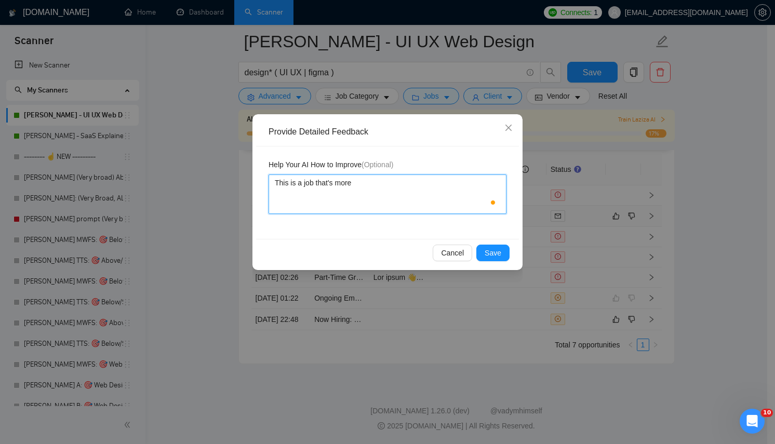
type textarea "This is a job that's more"
type textarea "This is a job that's more g"
type textarea "This is a job that's more gr"
type textarea "This is a job that's more gra"
type textarea "This is a job that's more grap"
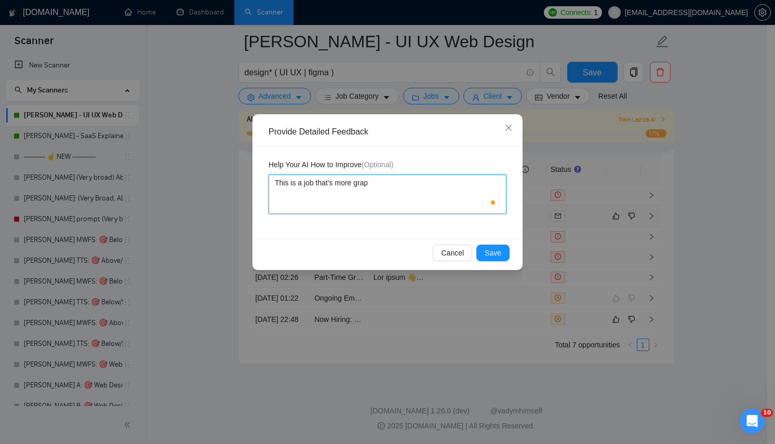
type textarea "This is a job that's more graph"
type textarea "This is a job that's more graphi"
type textarea "This is a job that's more graphic"
type textarea "This is a job that's more graphic d"
type textarea "This is a job that's more graphic de"
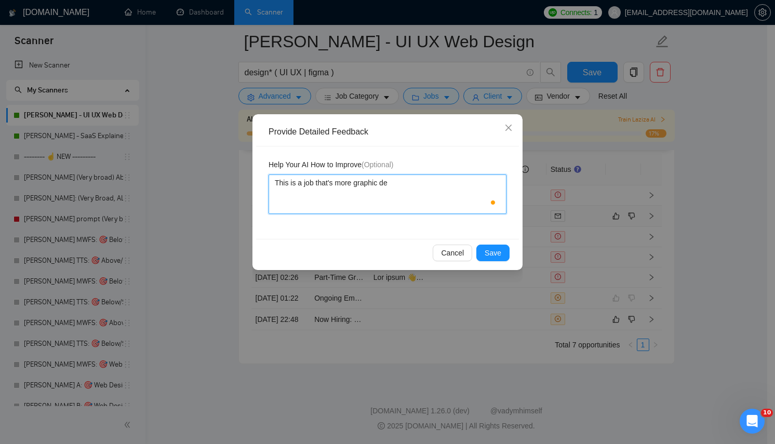
type textarea "This is a job that's more graphic des"
type textarea "This is a job that's more graphic desi"
type textarea "This is a job that's more graphic desig"
type textarea "This is a job that's more graphic design"
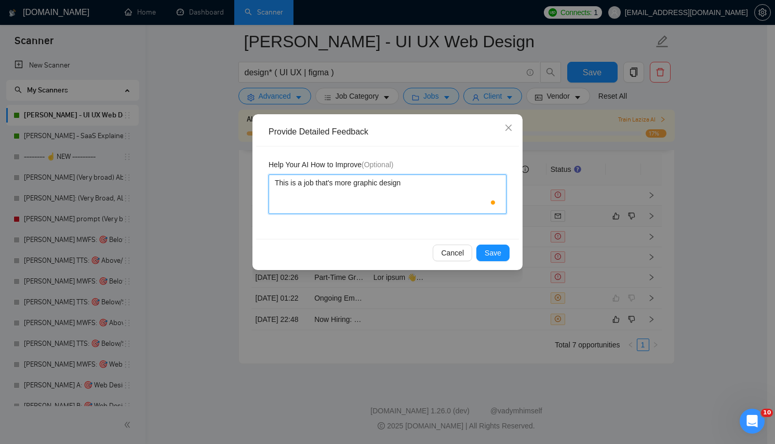
type textarea "This is a job that's more graphic design o"
type textarea "This is a job that's more graphic design or"
type textarea "This is a job that's more graphic design ori"
type textarea "This is a job that's more graphic design orie"
type textarea "This is a job that's more graphic design orien"
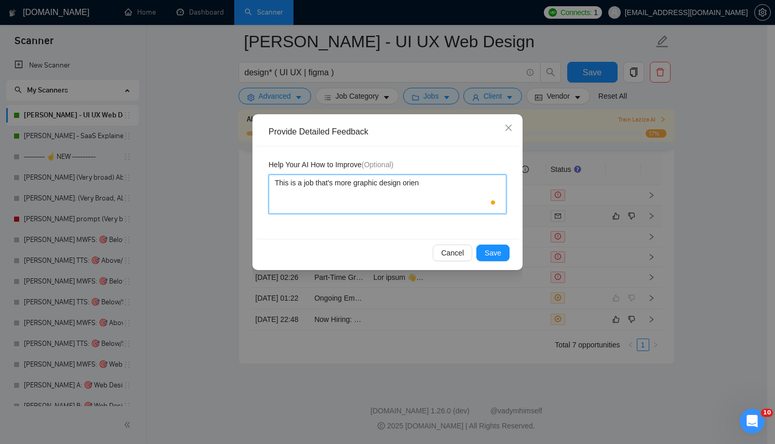
type textarea "This is a job that's more graphic design orient"
type textarea "This is a job that's more graphic design oriente"
type textarea "This is a job that's more graphic design oriented"
type textarea "This is a job that's more graphic design oriented i"
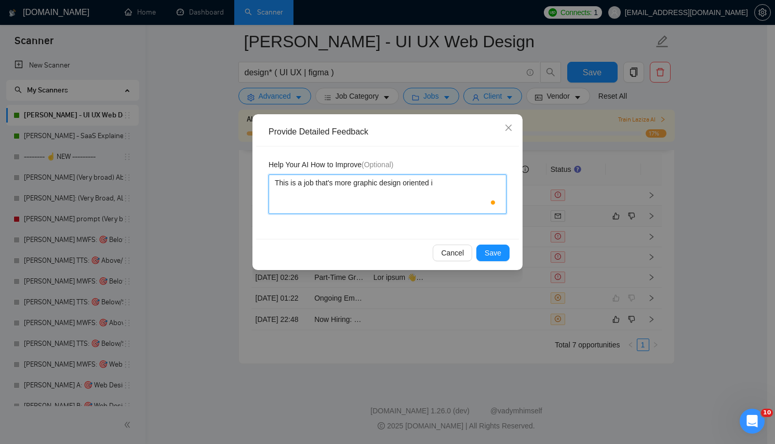
type textarea "This is a job that's more graphic design oriented in"
type textarea "This is a job that's more graphic design oriented inss"
type textarea "This is a job that's more graphic design oriented ins"
type textarea "This is a job that's more graphic design oriented inste"
type textarea "This is a job that's more graphic design oriented instea"
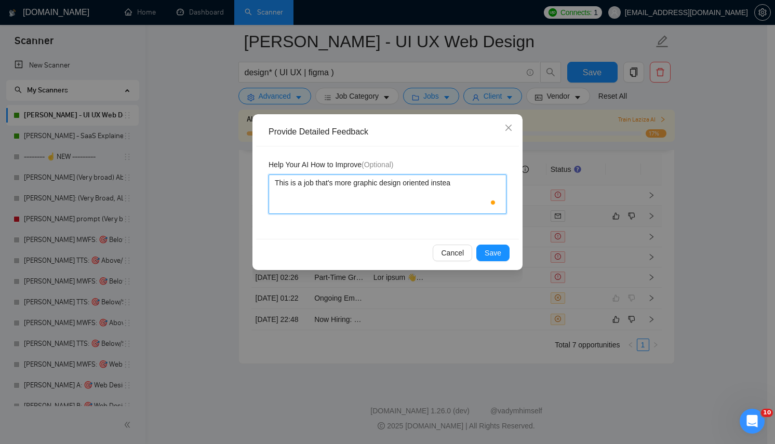
type textarea "This is a job that's more graphic design oriented instead"
type textarea "This is a job that's more graphic design oriented instead o"
type textarea "This is a job that's more graphic design oriented instead of"
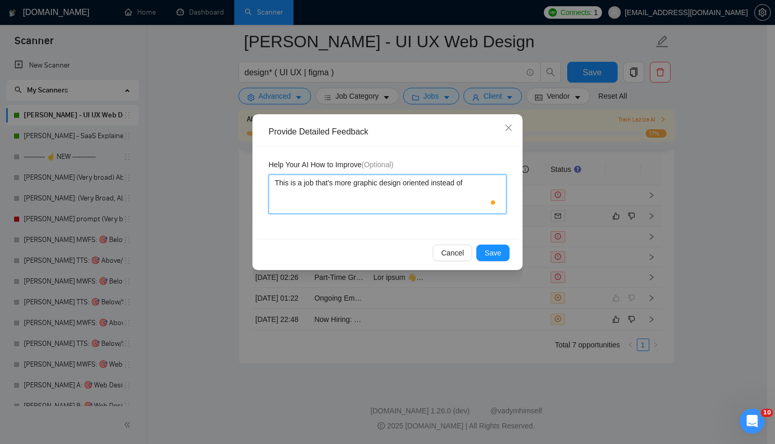
type textarea "This is a job that's more graphic design oriented instead of w"
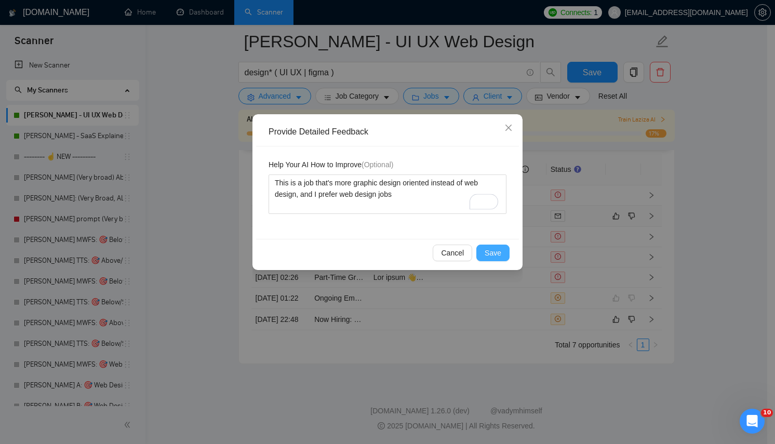
click at [488, 252] on span "Save" at bounding box center [493, 252] width 17 height 11
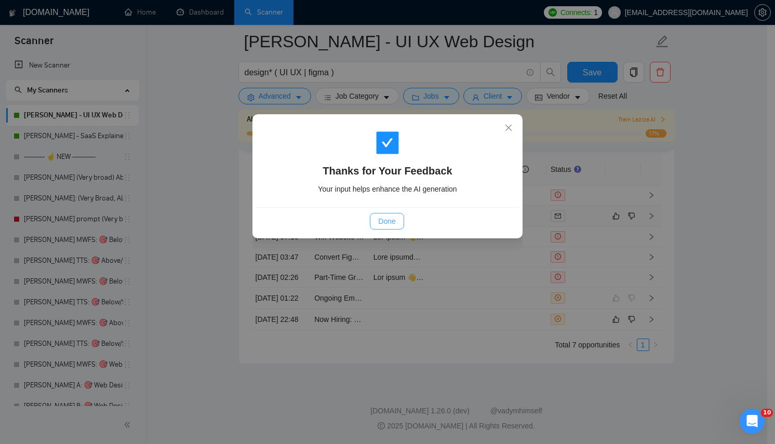
click at [382, 226] on span "Done" at bounding box center [386, 221] width 17 height 11
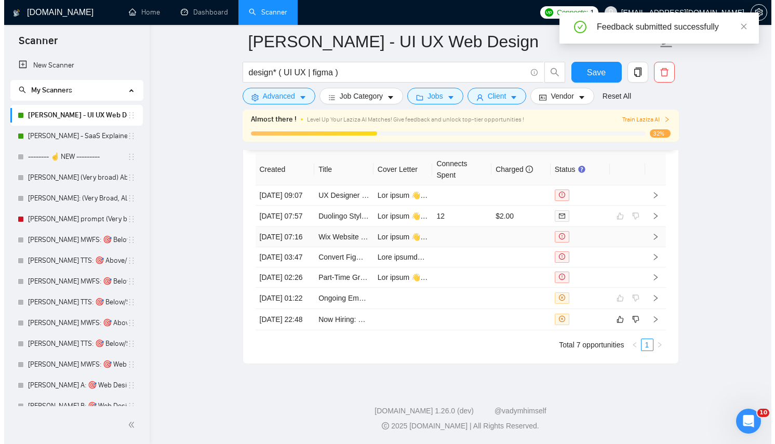
scroll to position [2593, 0]
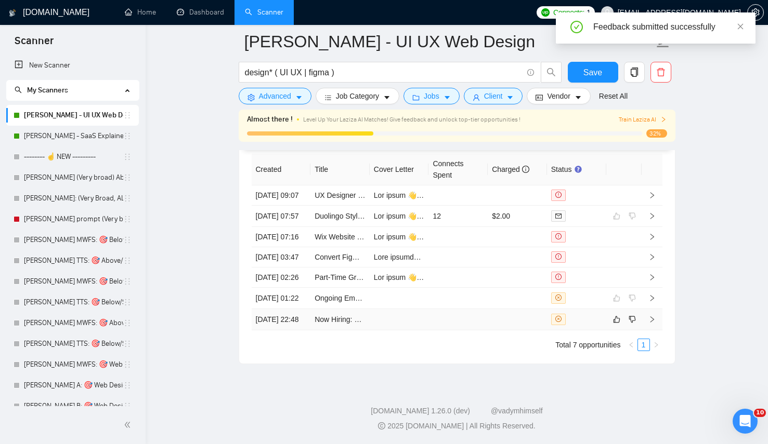
click at [465, 331] on td at bounding box center [457, 319] width 59 height 21
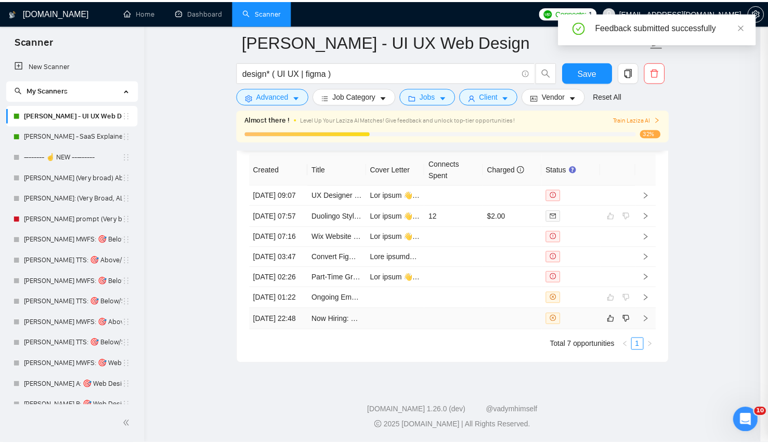
scroll to position [369, 0]
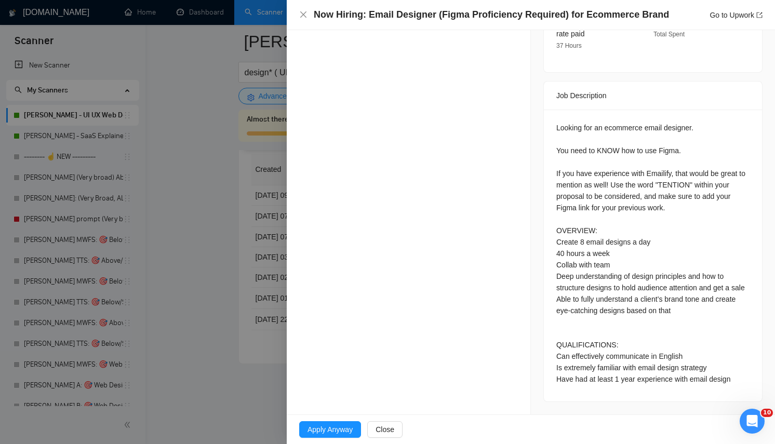
click at [242, 252] on div at bounding box center [387, 222] width 775 height 444
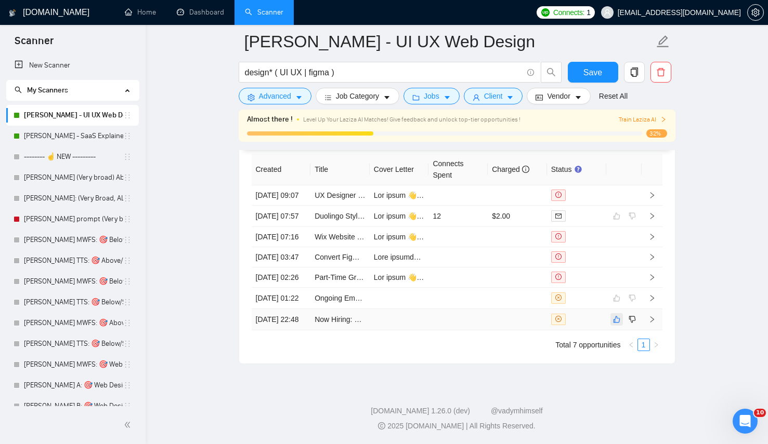
click at [614, 323] on icon "like" at bounding box center [616, 319] width 7 height 7
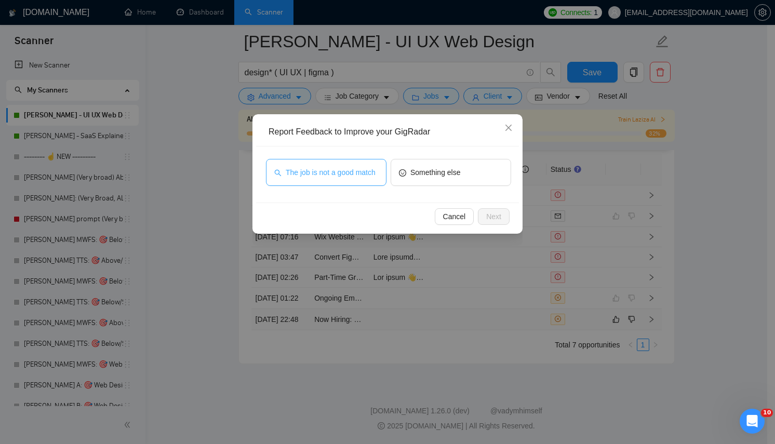
click at [314, 175] on span "The job is not a good match" at bounding box center [331, 172] width 90 height 11
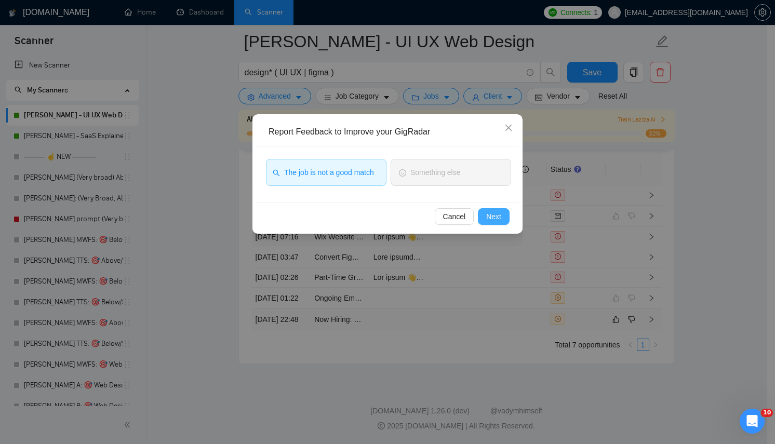
click at [495, 224] on button "Next" at bounding box center [494, 216] width 32 height 17
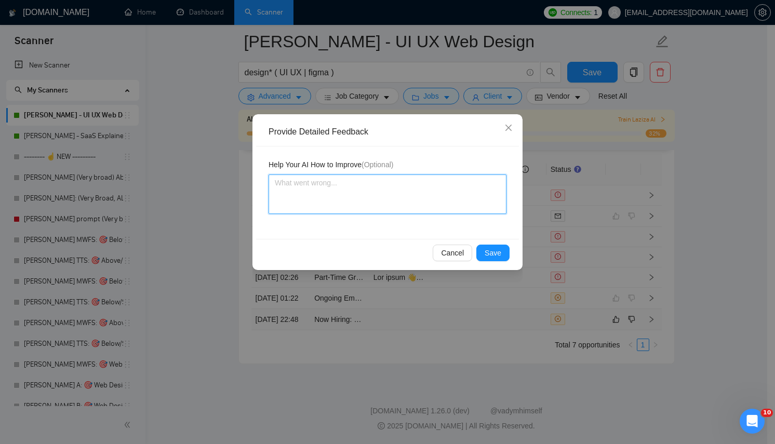
click at [369, 202] on textarea at bounding box center [388, 194] width 238 height 39
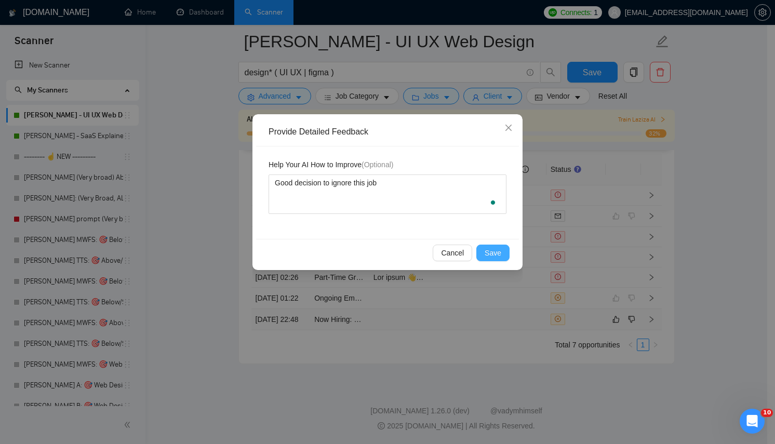
click at [506, 246] on button "Save" at bounding box center [493, 253] width 33 height 17
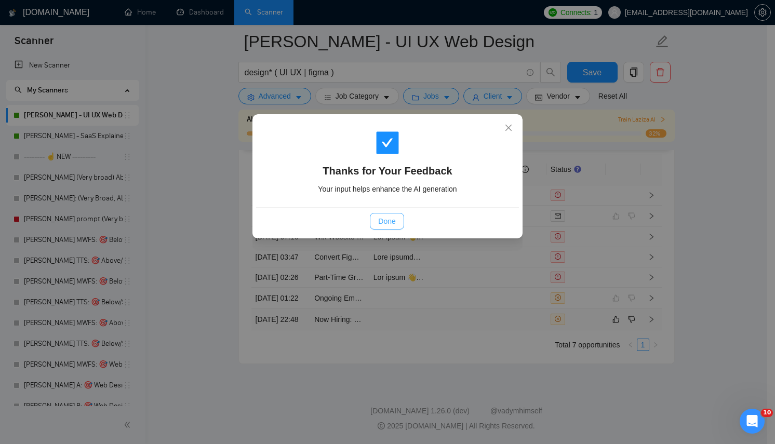
click at [378, 223] on button "Done" at bounding box center [387, 221] width 34 height 17
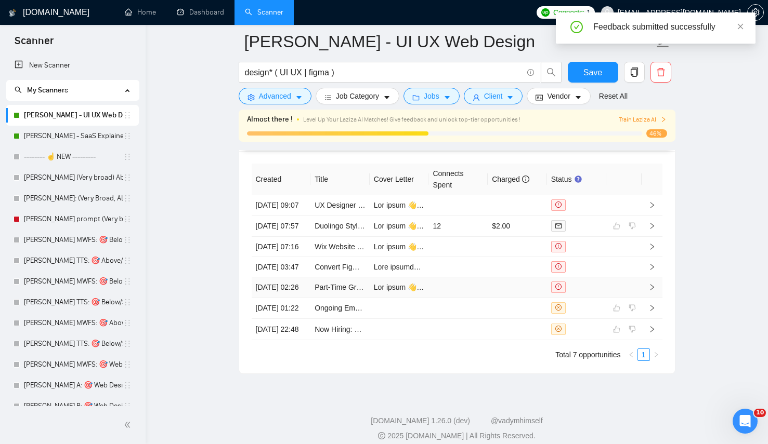
scroll to position [2573, 0]
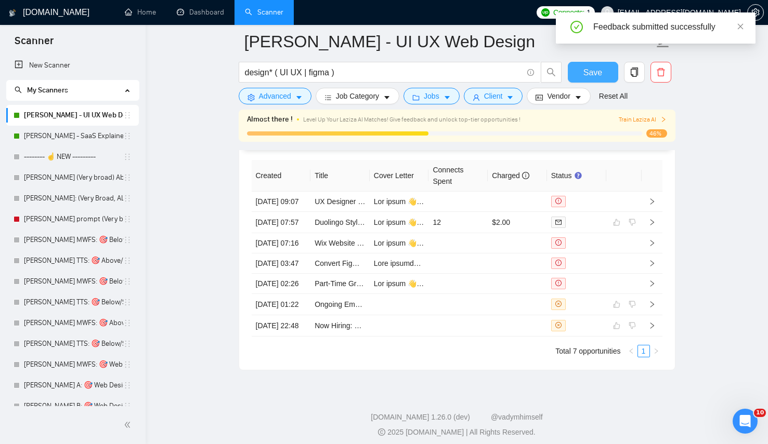
click at [597, 72] on span "Save" at bounding box center [592, 72] width 19 height 13
click at [72, 137] on link "[PERSON_NAME] - SaaS Explainer Video" at bounding box center [73, 136] width 99 height 21
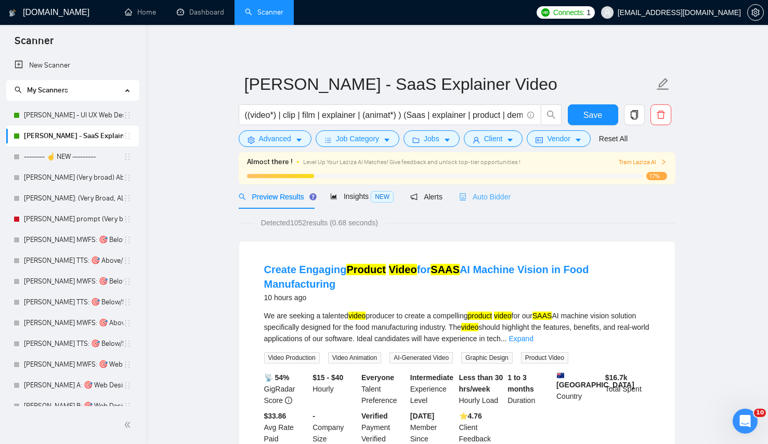
click at [474, 190] on div "Auto Bidder" at bounding box center [484, 196] width 51 height 24
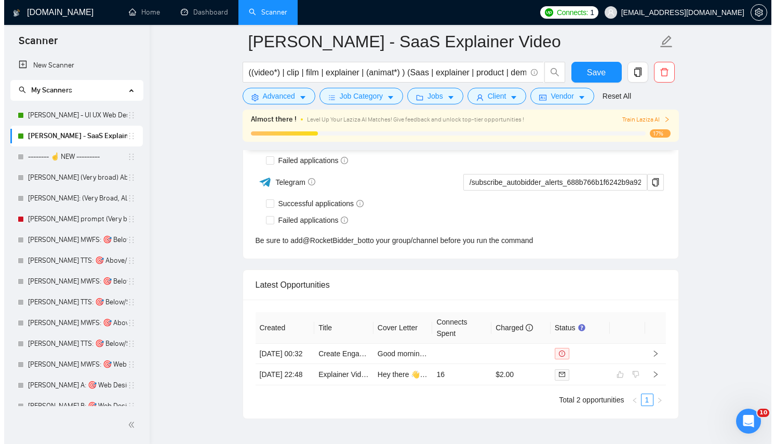
scroll to position [2706, 0]
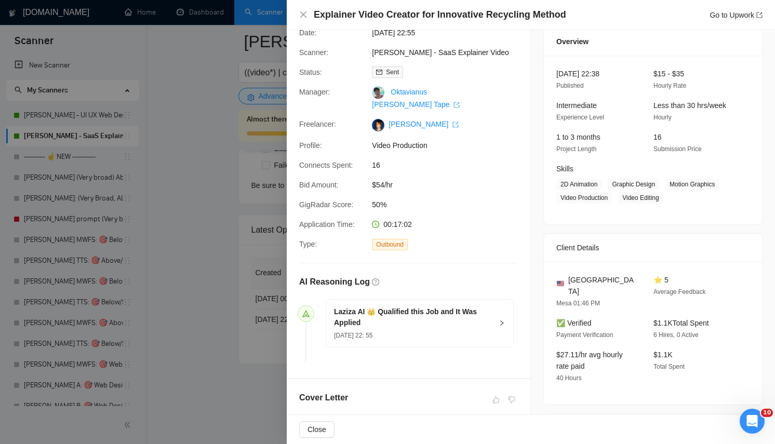
scroll to position [289, 0]
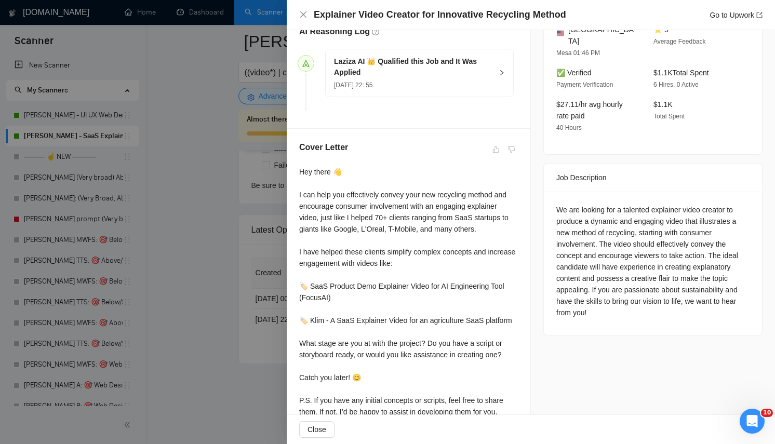
click at [677, 218] on div "We are looking for a talented explainer video creator to produce a dynamic and …" at bounding box center [653, 261] width 193 height 114
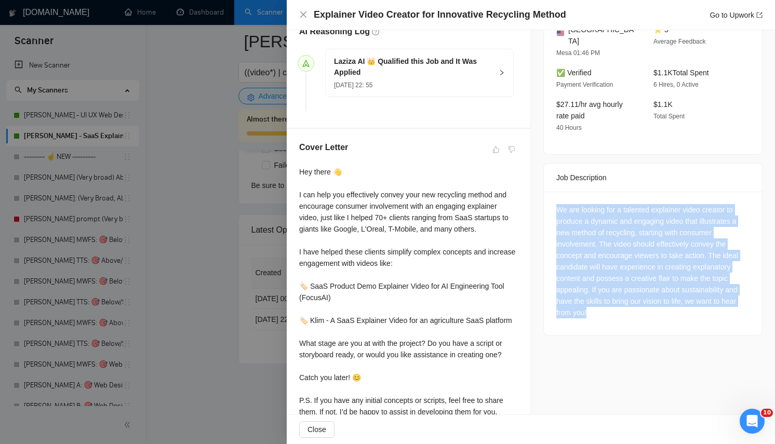
click at [677, 218] on div "We are looking for a talented explainer video creator to produce a dynamic and …" at bounding box center [653, 261] width 193 height 114
click at [690, 275] on div "We are looking for a talented explainer video creator to produce a dynamic and …" at bounding box center [653, 261] width 193 height 114
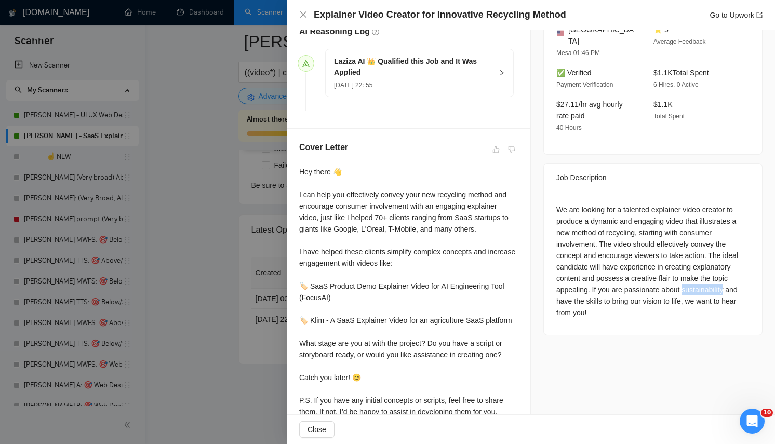
click at [690, 275] on div "We are looking for a talented explainer video creator to produce a dynamic and …" at bounding box center [653, 261] width 193 height 114
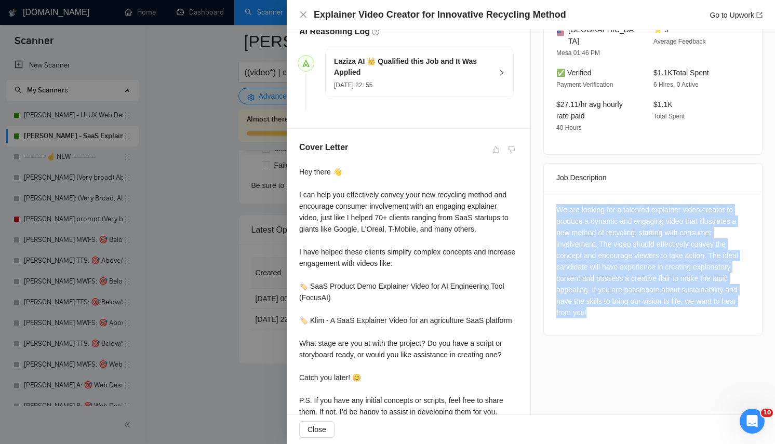
click at [690, 275] on div "We are looking for a talented explainer video creator to produce a dynamic and …" at bounding box center [653, 261] width 193 height 114
click at [700, 205] on div "We are looking for a talented explainer video creator to produce a dynamic and …" at bounding box center [653, 261] width 193 height 114
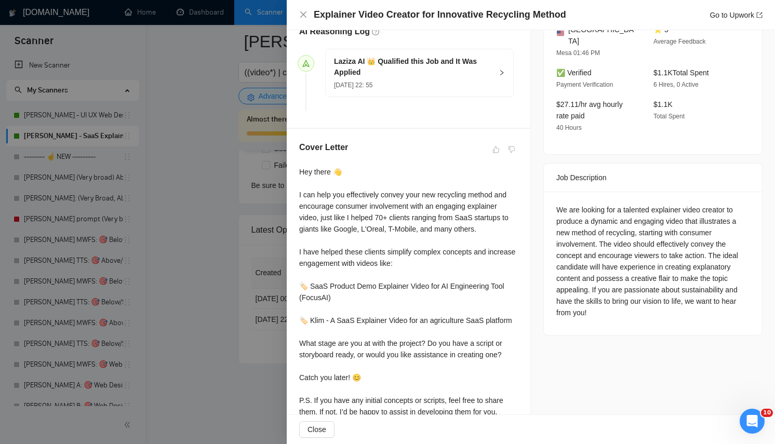
click at [700, 205] on div "We are looking for a talented explainer video creator to produce a dynamic and …" at bounding box center [653, 261] width 193 height 114
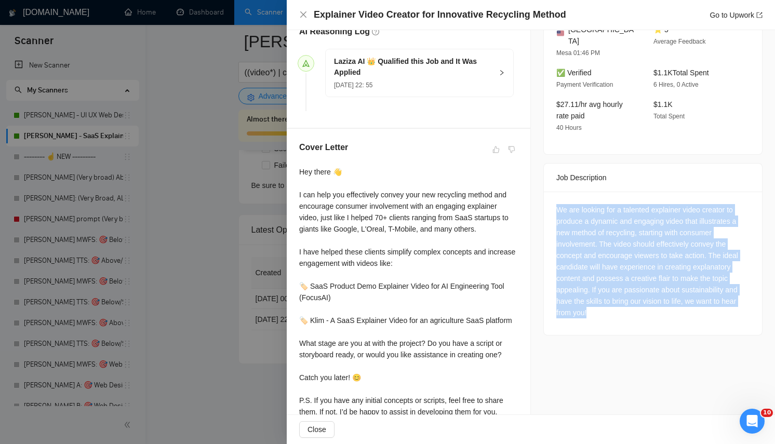
click at [700, 205] on div "We are looking for a talented explainer video creator to produce a dynamic and …" at bounding box center [653, 261] width 193 height 114
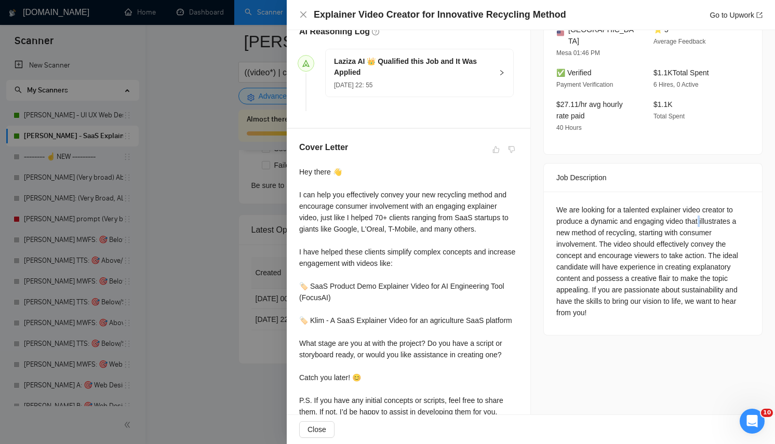
click at [700, 205] on div "We are looking for a talented explainer video creator to produce a dynamic and …" at bounding box center [653, 261] width 193 height 114
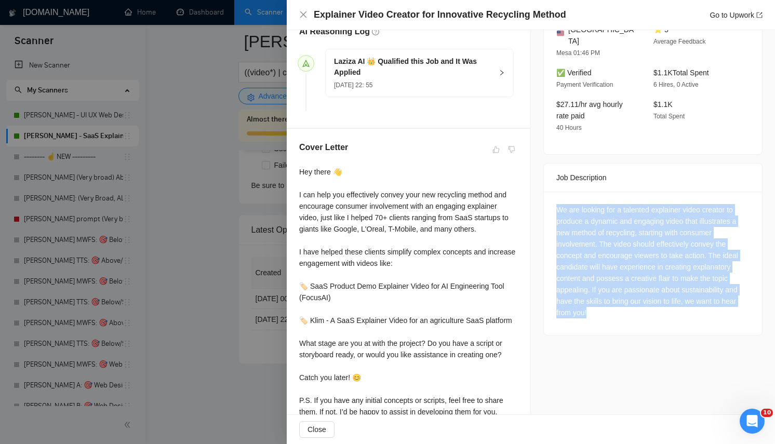
click at [700, 205] on div "We are looking for a talented explainer video creator to produce a dynamic and …" at bounding box center [653, 261] width 193 height 114
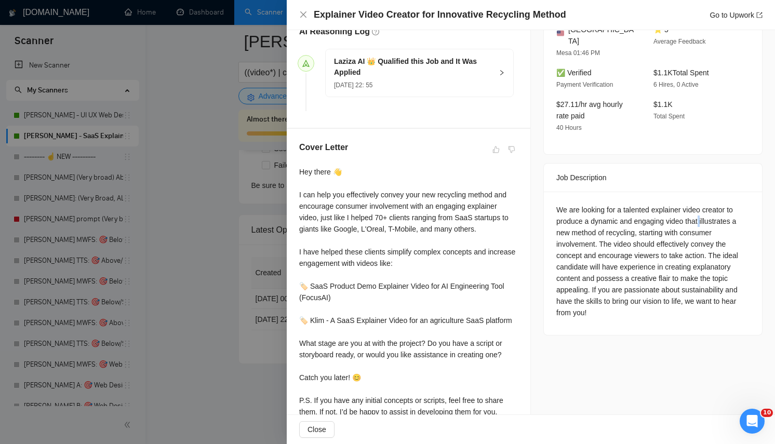
click at [700, 205] on div "We are looking for a talented explainer video creator to produce a dynamic and …" at bounding box center [653, 261] width 193 height 114
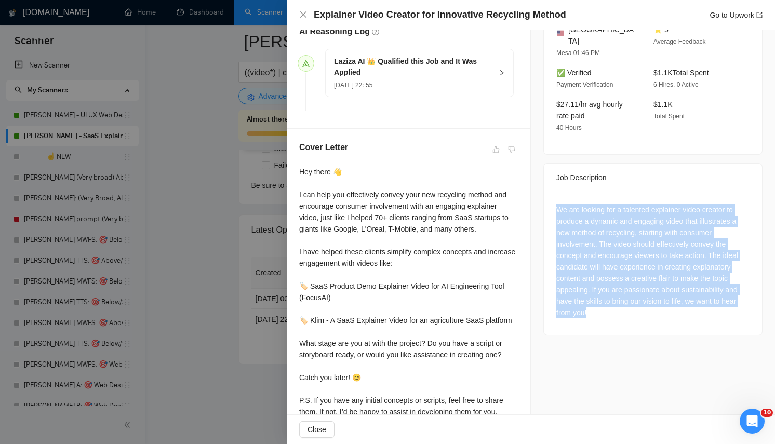
click at [700, 205] on div "We are looking for a talented explainer video creator to produce a dynamic and …" at bounding box center [653, 261] width 193 height 114
click at [629, 280] on div "We are looking for a talented explainer video creator to produce a dynamic and …" at bounding box center [653, 261] width 193 height 114
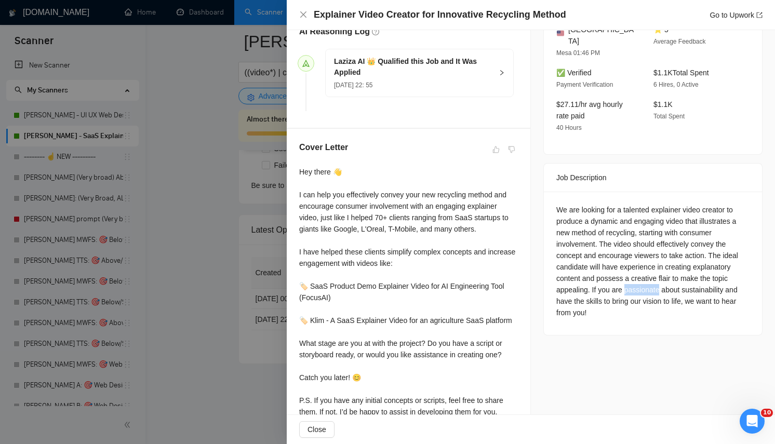
click at [629, 280] on div "We are looking for a talented explainer video creator to produce a dynamic and …" at bounding box center [653, 261] width 193 height 114
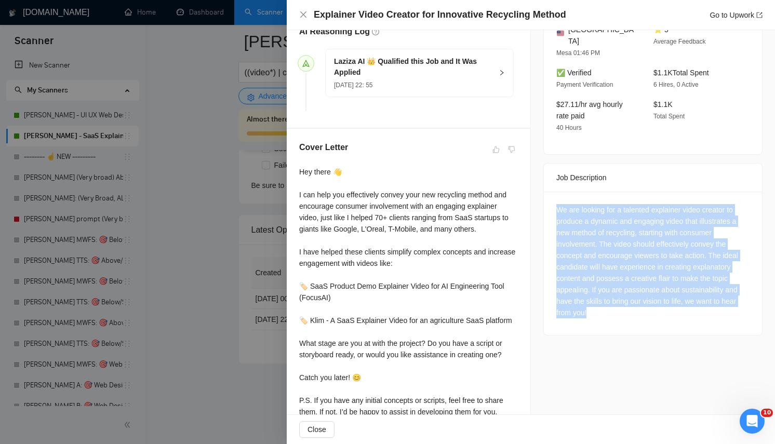
click at [629, 280] on div "We are looking for a talented explainer video creator to produce a dynamic and …" at bounding box center [653, 261] width 193 height 114
click at [623, 221] on div "We are looking for a talented explainer video creator to produce a dynamic and …" at bounding box center [653, 261] width 193 height 114
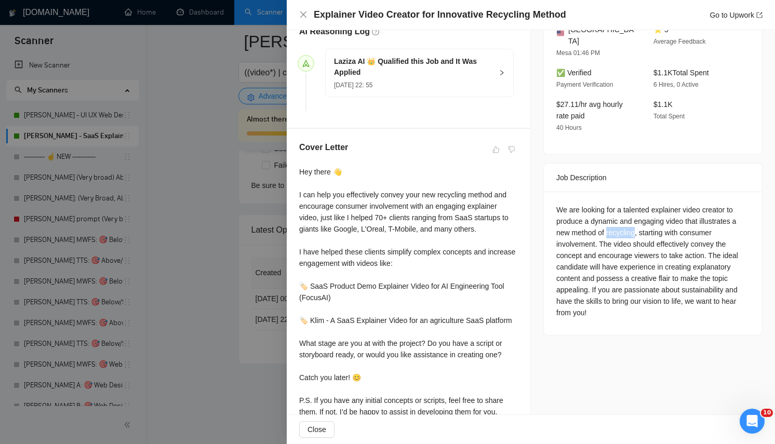
click at [623, 221] on div "We are looking for a talented explainer video creator to produce a dynamic and …" at bounding box center [653, 261] width 193 height 114
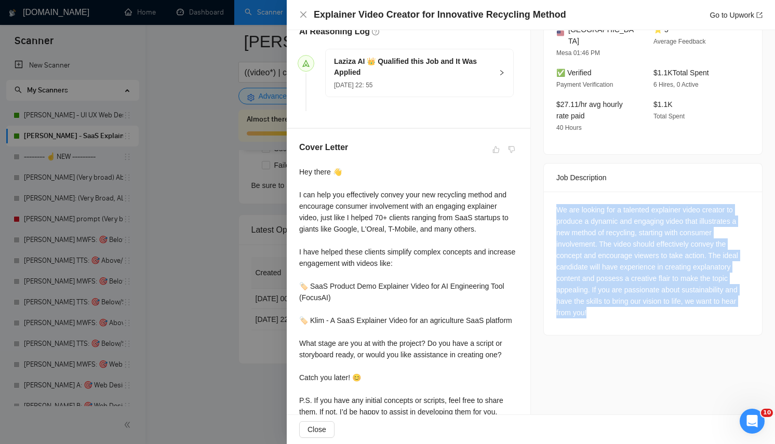
click at [623, 221] on div "We are looking for a talented explainer video creator to produce a dynamic and …" at bounding box center [653, 261] width 193 height 114
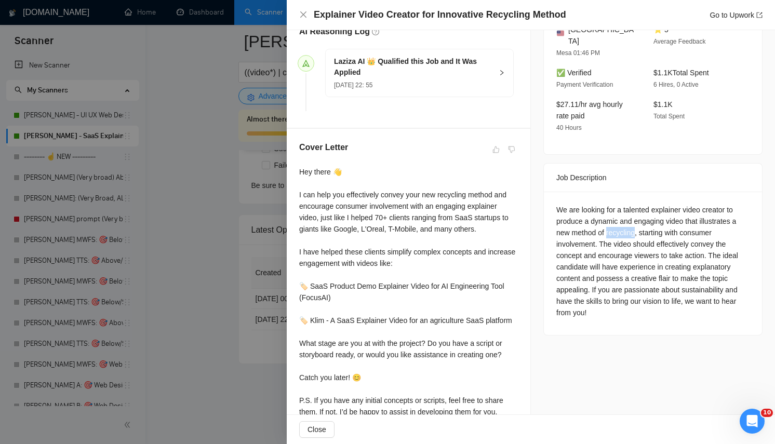
click at [623, 221] on div "We are looking for a talented explainer video creator to produce a dynamic and …" at bounding box center [653, 261] width 193 height 114
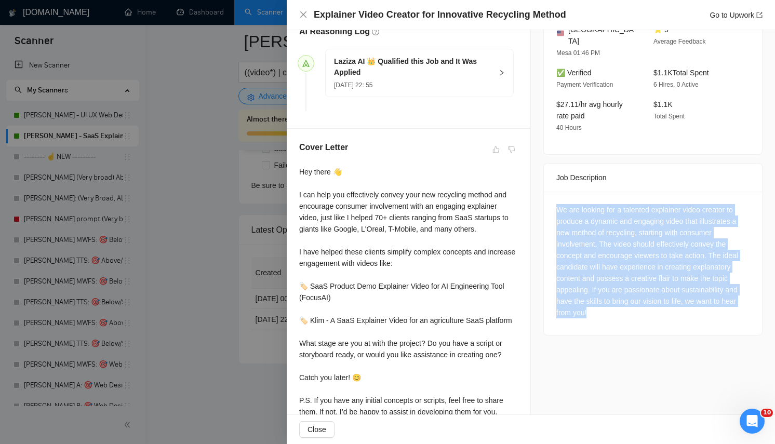
click at [623, 221] on div "We are looking for a talented explainer video creator to produce a dynamic and …" at bounding box center [653, 261] width 193 height 114
click at [629, 282] on div "We are looking for a talented explainer video creator to produce a dynamic and …" at bounding box center [653, 261] width 193 height 114
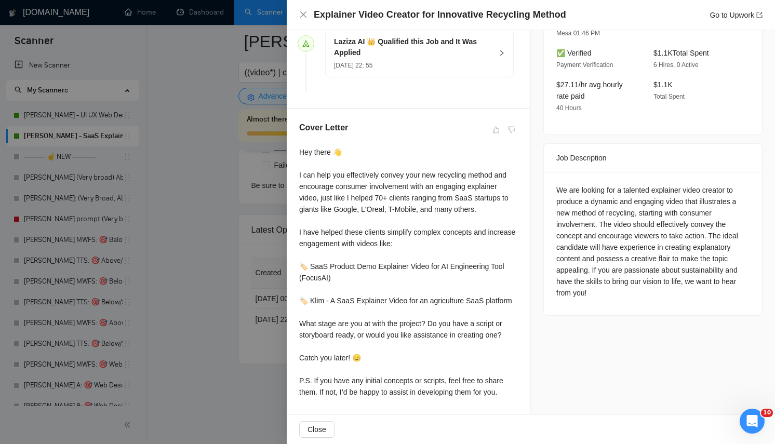
scroll to position [320, 0]
click at [417, 191] on div "Hey there 👋 I can help you effectively convey your new recycling method and enc…" at bounding box center [408, 273] width 219 height 252
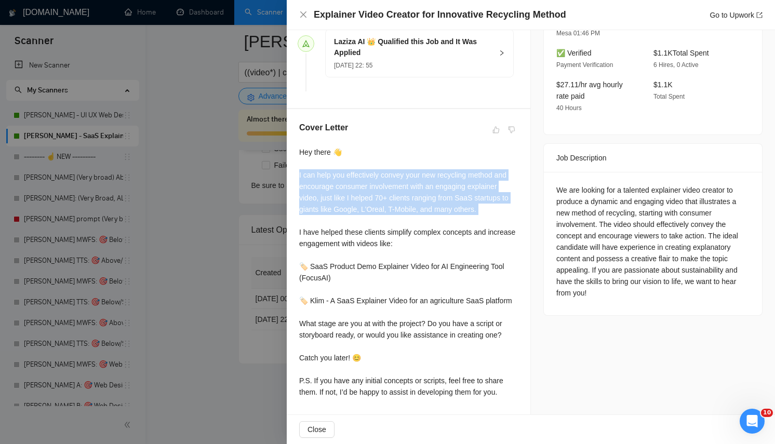
click at [417, 191] on div "Hey there 👋 I can help you effectively convey your new recycling method and enc…" at bounding box center [408, 273] width 219 height 252
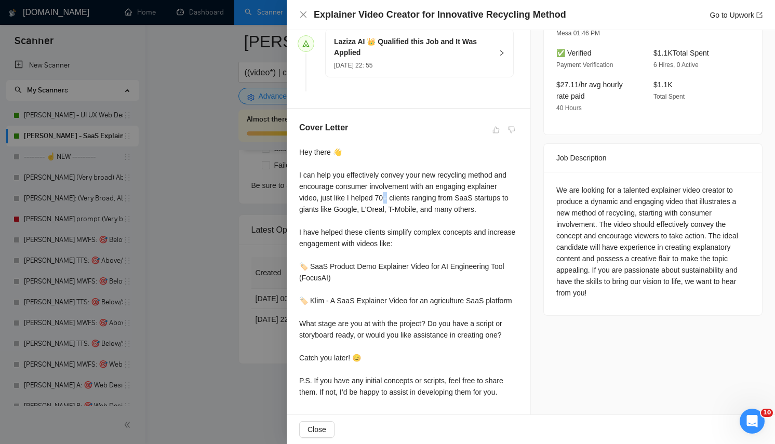
click at [417, 191] on div "Hey there 👋 I can help you effectively convey your new recycling method and enc…" at bounding box center [408, 273] width 219 height 252
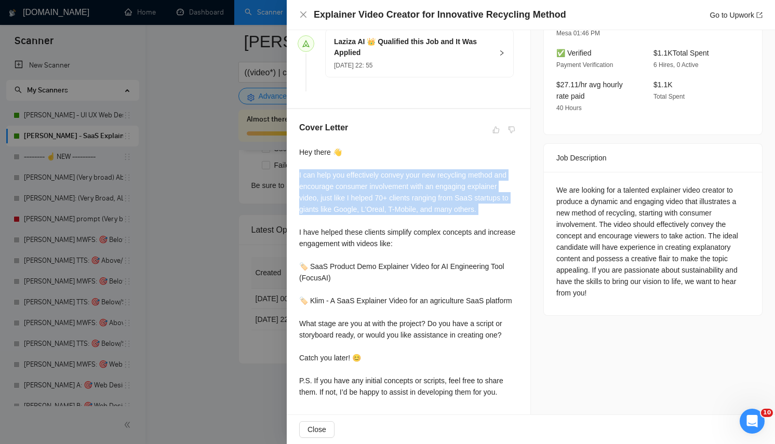
click at [417, 191] on div "Hey there 👋 I can help you effectively convey your new recycling method and enc…" at bounding box center [408, 273] width 219 height 252
click at [438, 219] on div "Hey there 👋 I can help you effectively convey your new recycling method and enc…" at bounding box center [408, 273] width 219 height 252
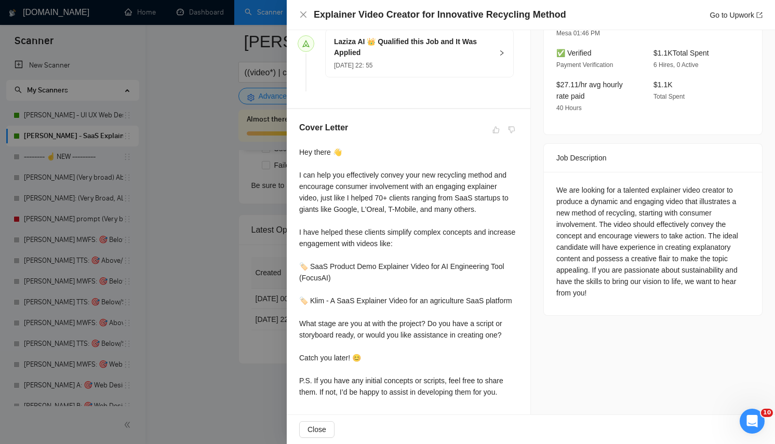
click at [434, 178] on div "Hey there 👋 I can help you effectively convey your new recycling method and enc…" at bounding box center [408, 273] width 219 height 252
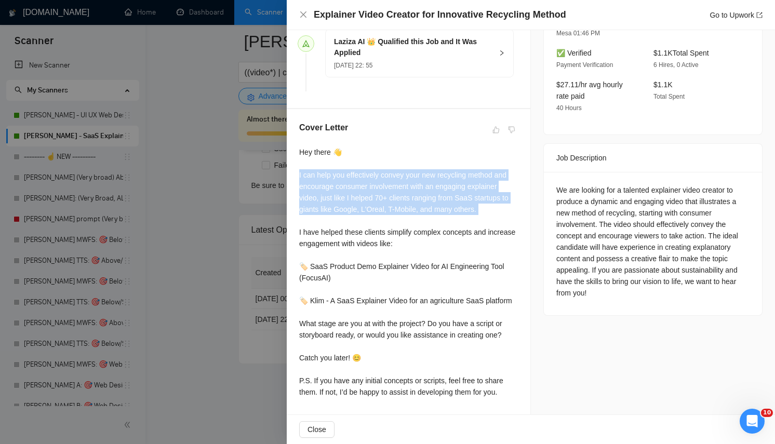
click at [434, 178] on div "Hey there 👋 I can help you effectively convey your new recycling method and enc…" at bounding box center [408, 273] width 219 height 252
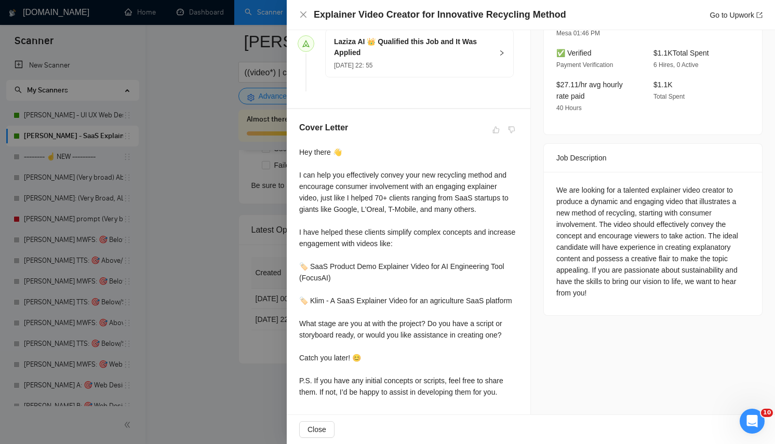
click at [453, 242] on div "Hey there 👋 I can help you effectively convey your new recycling method and enc…" at bounding box center [408, 273] width 219 height 252
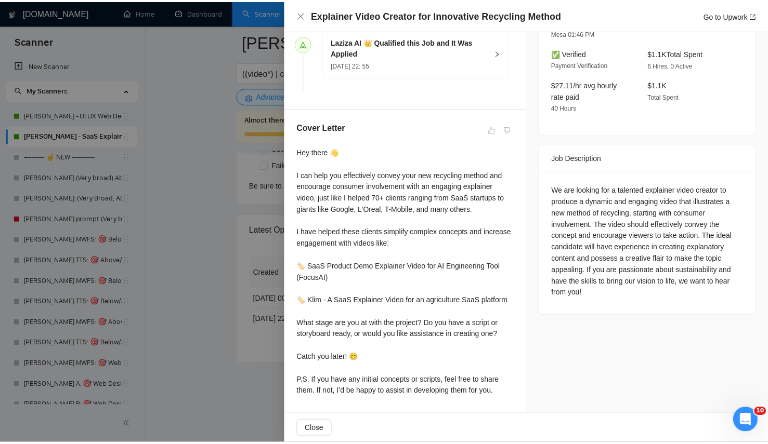
scroll to position [331, 0]
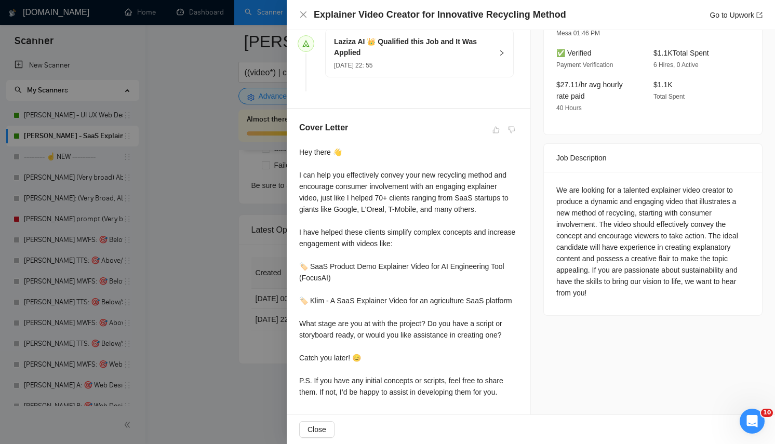
click at [440, 164] on div "Hey there 👋 I can help you effectively convey your new recycling method and enc…" at bounding box center [408, 273] width 219 height 252
click at [472, 239] on div "Hey there 👋 I can help you effectively convey your new recycling method and enc…" at bounding box center [408, 273] width 219 height 252
click at [470, 398] on div "Hey there 👋 I can help you effectively convey your new recycling method and enc…" at bounding box center [408, 273] width 219 height 252
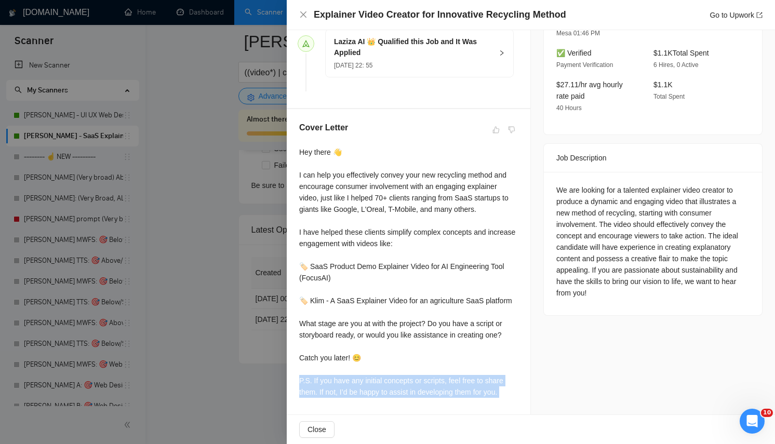
click at [470, 398] on div "Hey there 👋 I can help you effectively convey your new recycling method and enc…" at bounding box center [408, 273] width 219 height 252
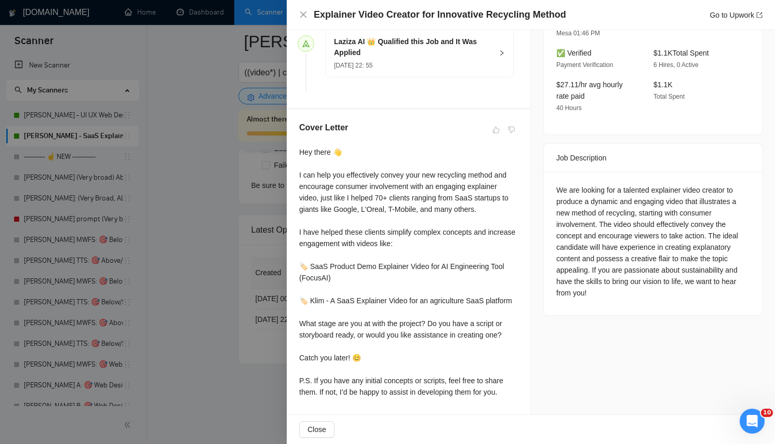
click at [440, 195] on div "Hey there 👋 I can help you effectively convey your new recycling method and enc…" at bounding box center [408, 273] width 219 height 252
click at [464, 361] on div "Hey there 👋 I can help you effectively convey your new recycling method and enc…" at bounding box center [408, 273] width 219 height 252
click at [442, 269] on div "Hey there 👋 I can help you effectively convey your new recycling method and enc…" at bounding box center [408, 273] width 219 height 252
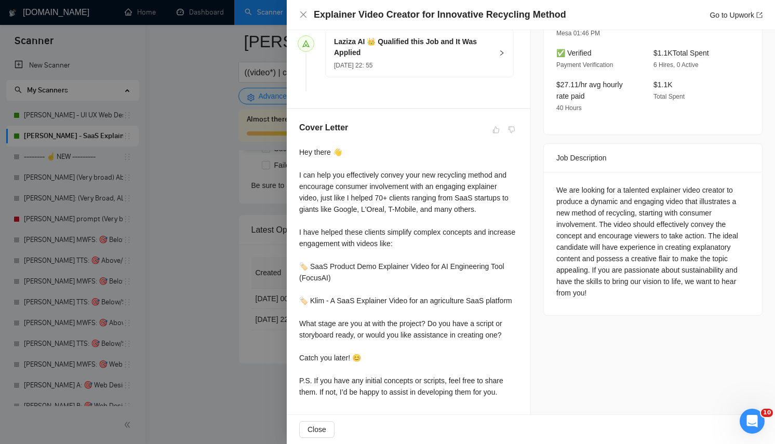
click at [219, 319] on div at bounding box center [387, 222] width 775 height 444
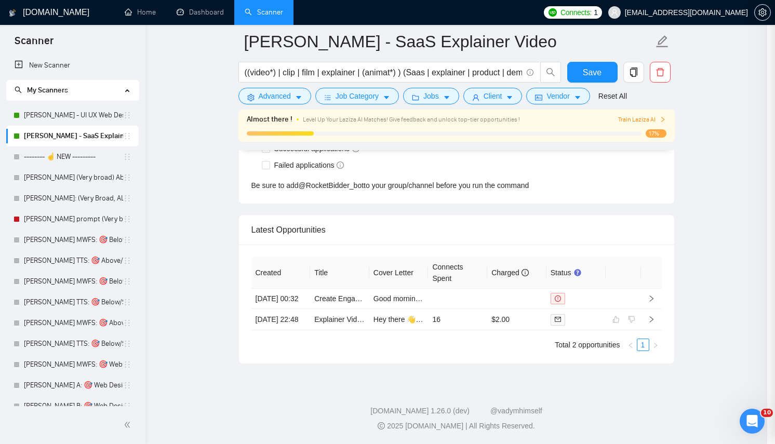
click at [219, 319] on div at bounding box center [387, 222] width 775 height 444
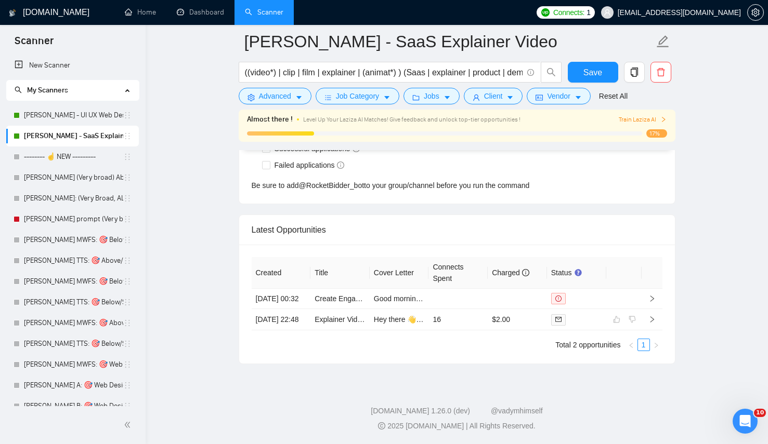
click at [374, 393] on footer "GigRadar.io 1.26.0 (dev) @vadymhimself 2025 GigRadar.io | All Rights Reserved." at bounding box center [457, 412] width 622 height 63
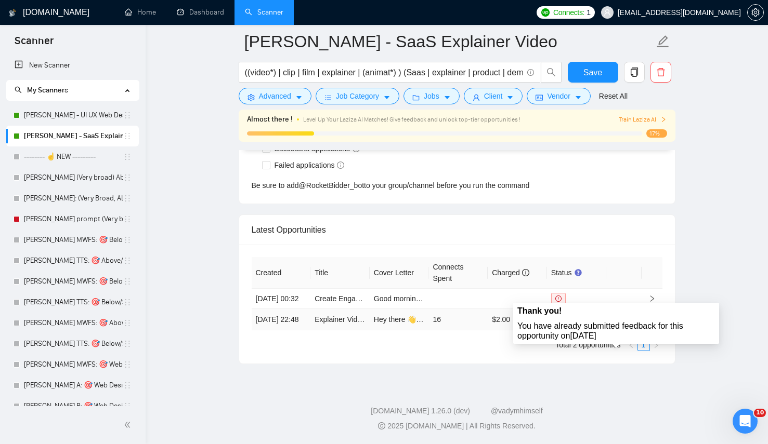
click at [618, 315] on span at bounding box center [616, 319] width 12 height 12
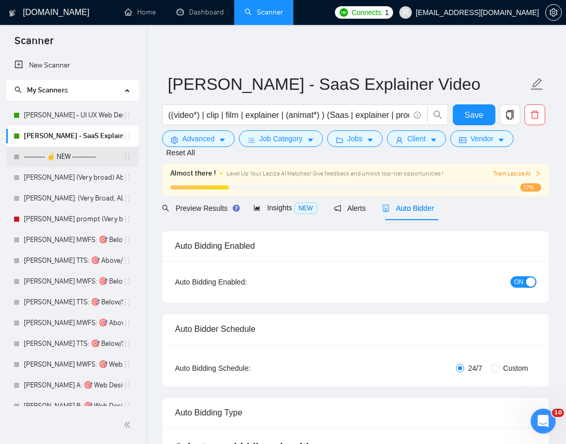
scroll to position [69, 0]
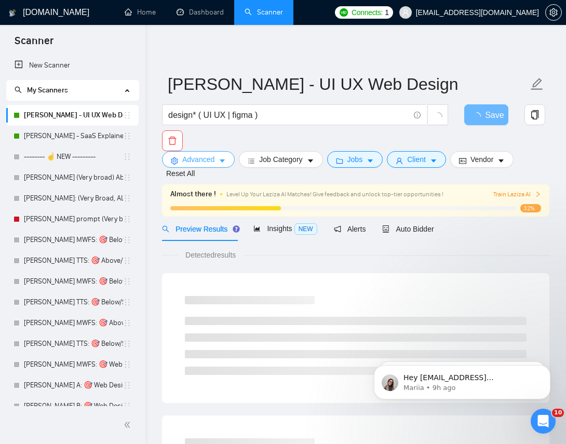
click at [190, 160] on span "Advanced" at bounding box center [198, 159] width 32 height 11
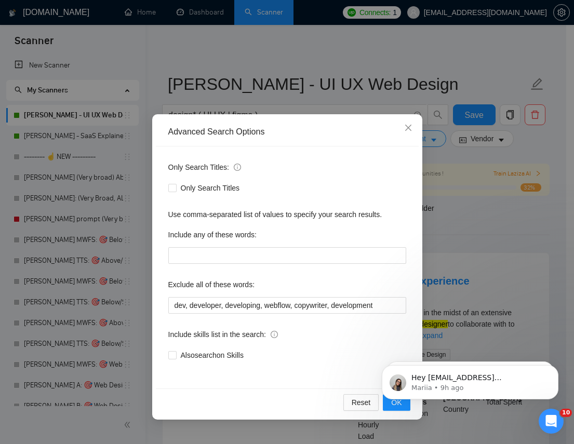
click at [418, 77] on div "Advanced Search Options Only Search Titles: Only Search Titles Use comma-separa…" at bounding box center [287, 222] width 574 height 444
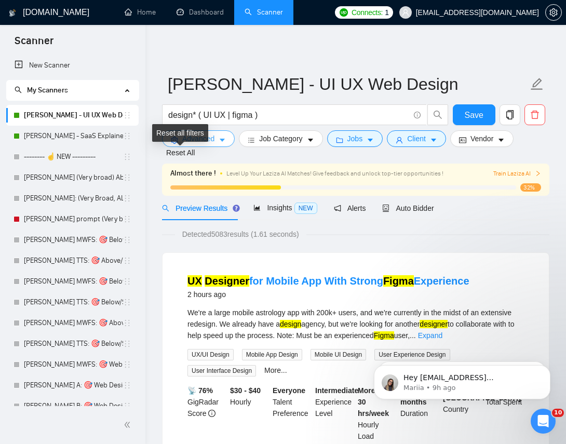
click at [184, 139] on div "Reset all filters" at bounding box center [180, 133] width 56 height 18
drag, startPoint x: 201, startPoint y: 144, endPoint x: 201, endPoint y: 156, distance: 12.5
click at [201, 143] on div "Reset all filters" at bounding box center [180, 136] width 48 height 17
click at [231, 137] on button "Advanced" at bounding box center [198, 138] width 73 height 17
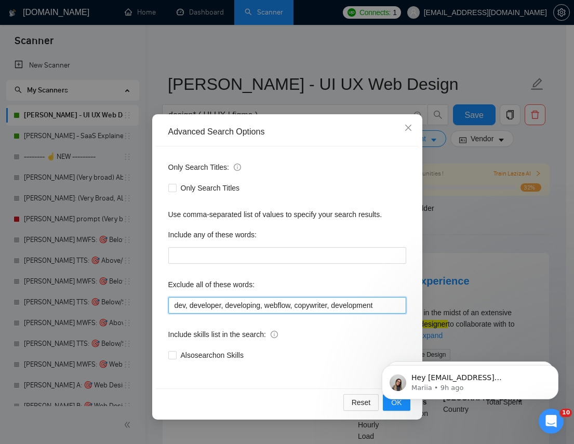
click at [391, 301] on input "dev, developer, developing, webflow, copywriter, development" at bounding box center [287, 305] width 238 height 17
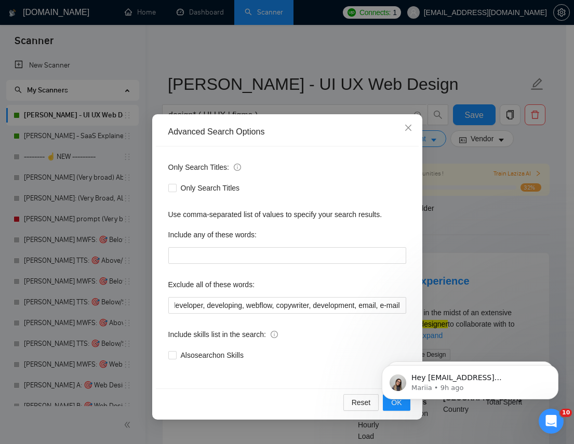
click at [394, 407] on body "Hey [EMAIL_ADDRESS][DOMAIN_NAME], Looks like your Upwork agency STUDIO [PERSON_…" at bounding box center [471, 380] width 200 height 64
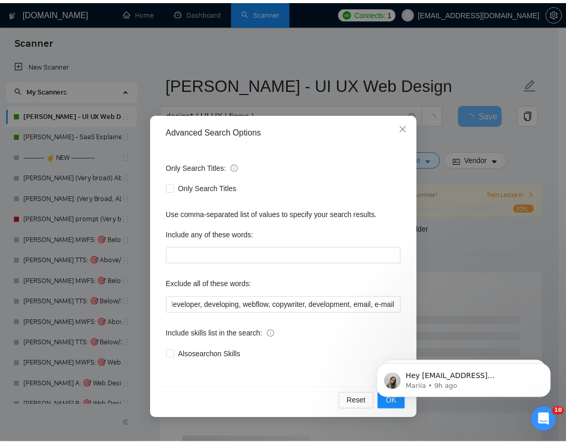
scroll to position [0, 0]
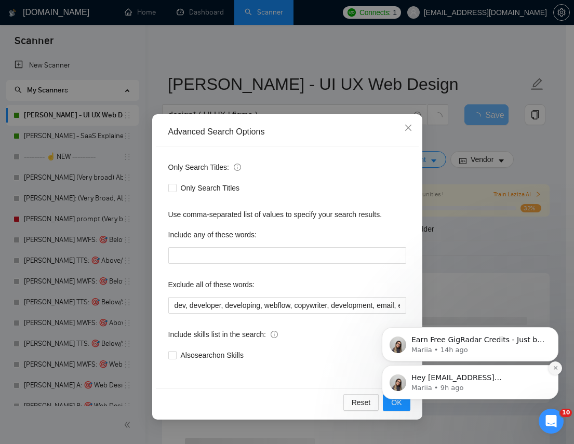
click at [558, 367] on button "Dismiss notification" at bounding box center [556, 369] width 14 height 14
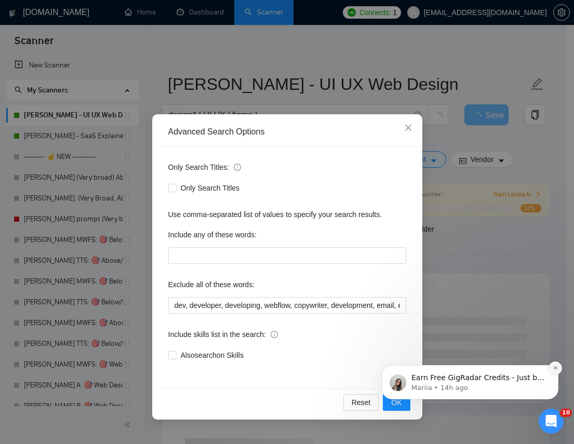
click at [553, 370] on icon "Dismiss notification" at bounding box center [556, 368] width 6 height 6
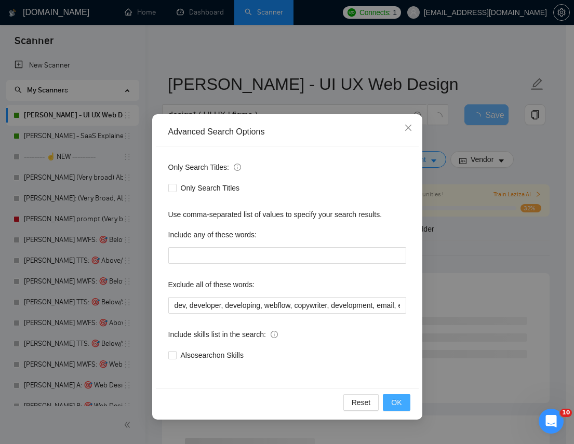
click at [398, 400] on span "OK" at bounding box center [396, 402] width 10 height 11
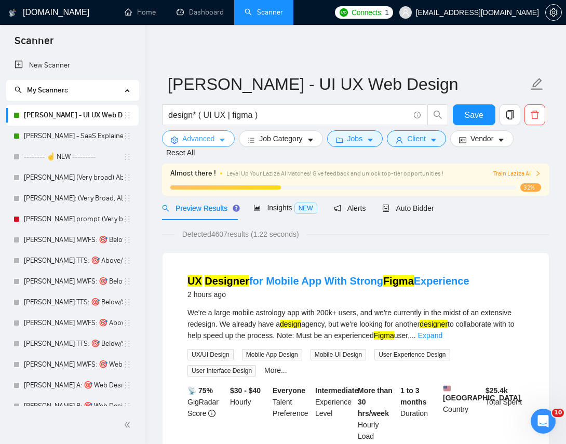
click at [183, 142] on span "Advanced" at bounding box center [198, 138] width 32 height 11
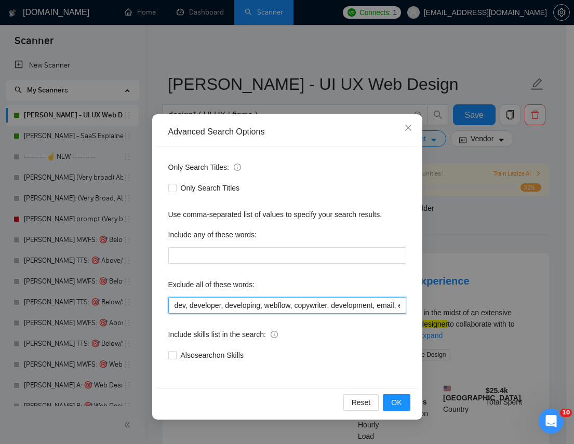
click at [402, 303] on input "dev, developer, developing, webflow, copywriter, development, email, e-mail" at bounding box center [287, 305] width 238 height 17
click at [372, 308] on input "dev, developer, developing, webflow, copywriter, development, email, e-mail" at bounding box center [287, 305] width 238 height 17
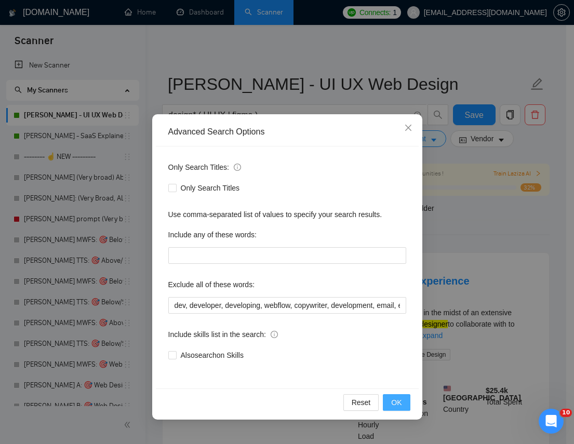
click at [402, 401] on span "OK" at bounding box center [396, 402] width 10 height 11
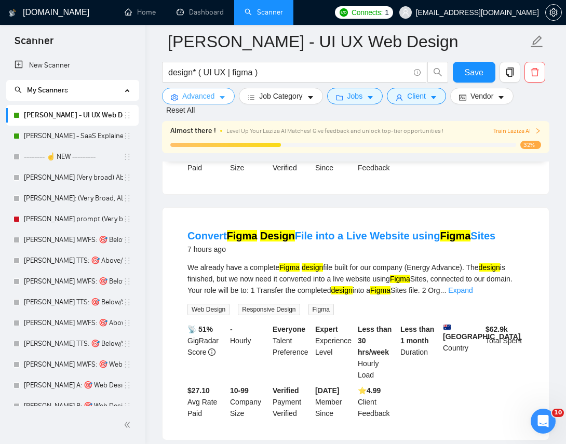
scroll to position [562, 0]
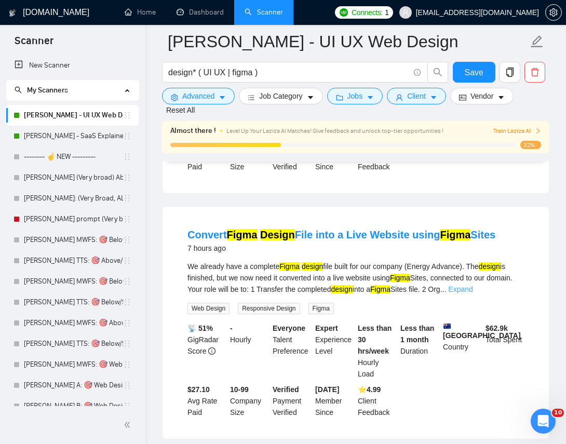
click at [473, 288] on link "Expand" at bounding box center [460, 289] width 24 height 8
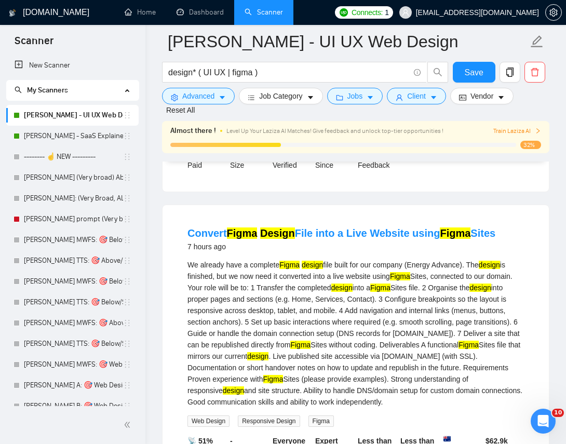
scroll to position [564, 0]
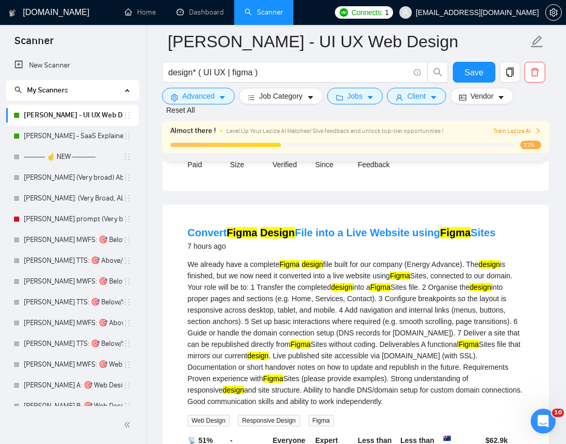
click at [335, 257] on li "Convert Figma Design File into a Live Website using Figma Sites 7 hours ago We …" at bounding box center [356, 378] width 362 height 322
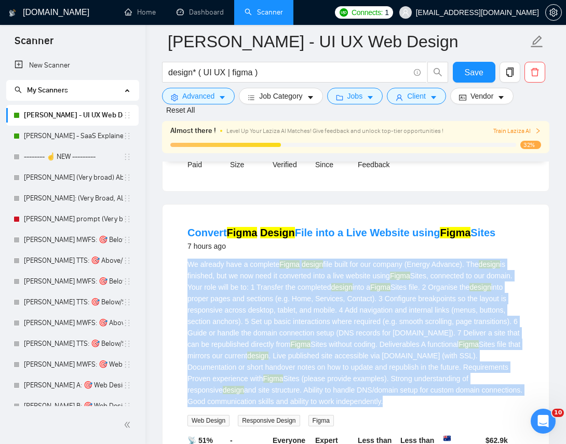
click at [335, 257] on li "Convert Figma Design File into a Live Website using Figma Sites 7 hours ago We …" at bounding box center [356, 378] width 362 height 322
click at [361, 294] on div "We already have a complete Figma design file built for our company (Energy Adva…" at bounding box center [356, 333] width 337 height 149
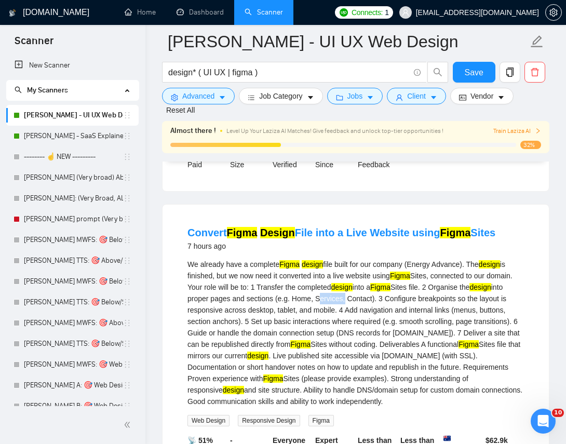
click at [361, 294] on div "We already have a complete Figma design file built for our company (Energy Adva…" at bounding box center [356, 333] width 337 height 149
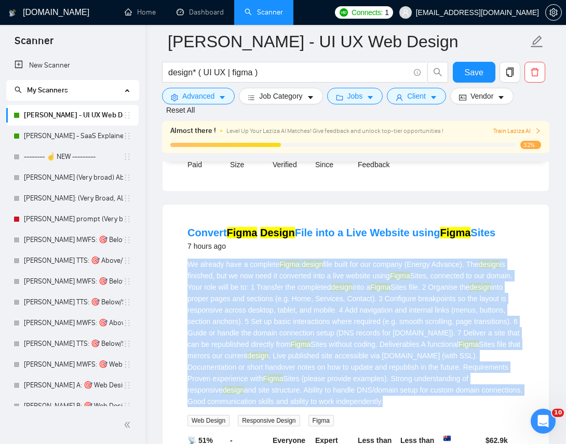
click at [361, 294] on div "We already have a complete Figma design file built for our company (Energy Adva…" at bounding box center [356, 333] width 337 height 149
click at [285, 310] on div "We already have a complete Figma design file built for our company (Energy Adva…" at bounding box center [356, 333] width 337 height 149
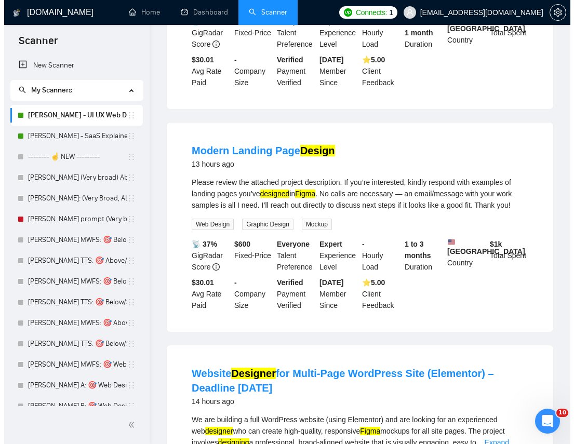
scroll to position [0, 0]
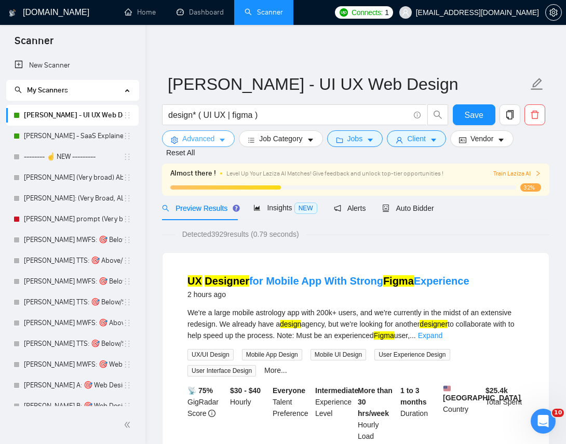
click at [185, 133] on span "Advanced" at bounding box center [198, 138] width 32 height 11
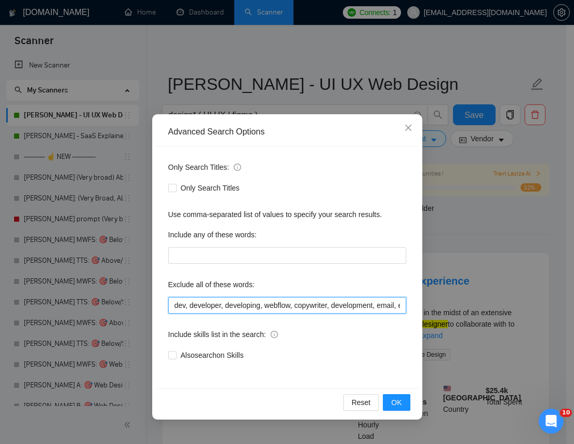
click at [350, 301] on input "dev, developer, developing, webflow, copywriter, development, email, e-mail, gr…" at bounding box center [287, 305] width 238 height 17
drag, startPoint x: 343, startPoint y: 307, endPoint x: 412, endPoint y: 306, distance: 69.1
click at [412, 306] on div "Only Search Titles: Only Search Titles Use comma-separated list of values to sp…" at bounding box center [287, 268] width 263 height 242
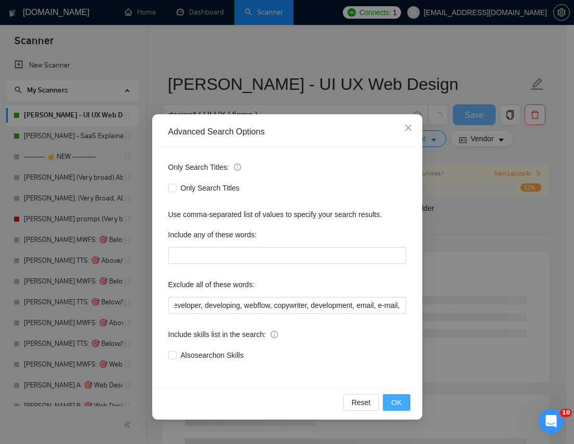
click at [397, 402] on span "OK" at bounding box center [396, 402] width 10 height 11
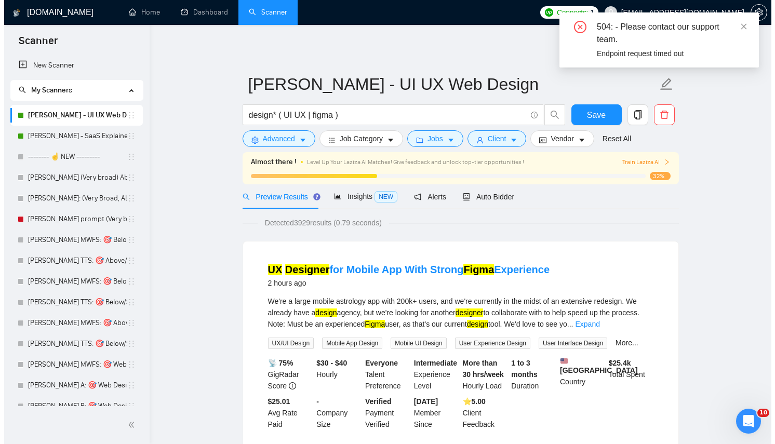
scroll to position [2, 0]
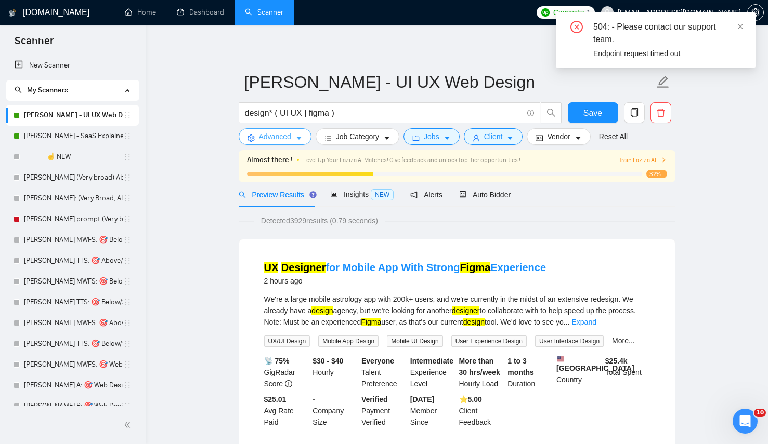
click at [292, 142] on button "Advanced" at bounding box center [275, 136] width 73 height 17
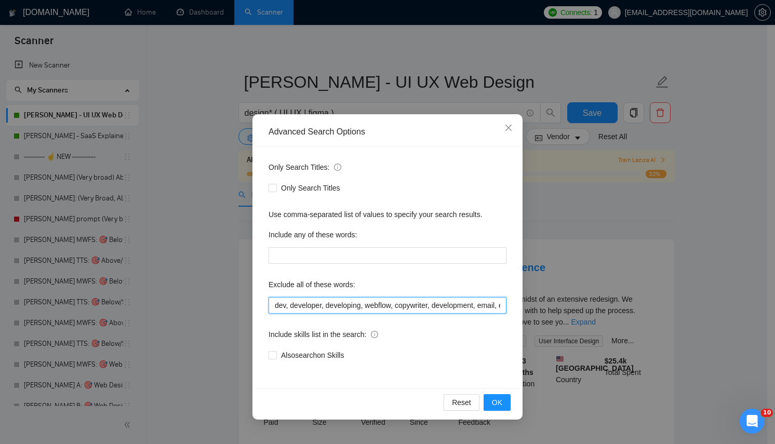
click at [450, 308] on input "dev, developer, developing, webflow, copywriter, development, email, e-mail," at bounding box center [388, 305] width 238 height 17
click at [566, 231] on div "Advanced Search Options Only Search Titles: Only Search Titles Use comma-separa…" at bounding box center [387, 222] width 775 height 444
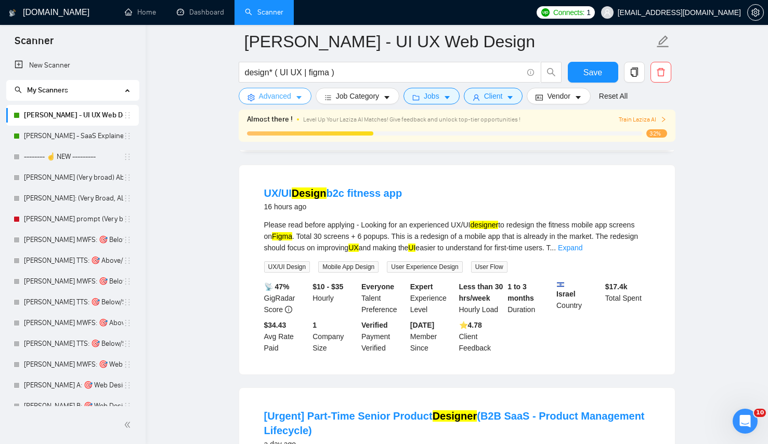
scroll to position [1653, 0]
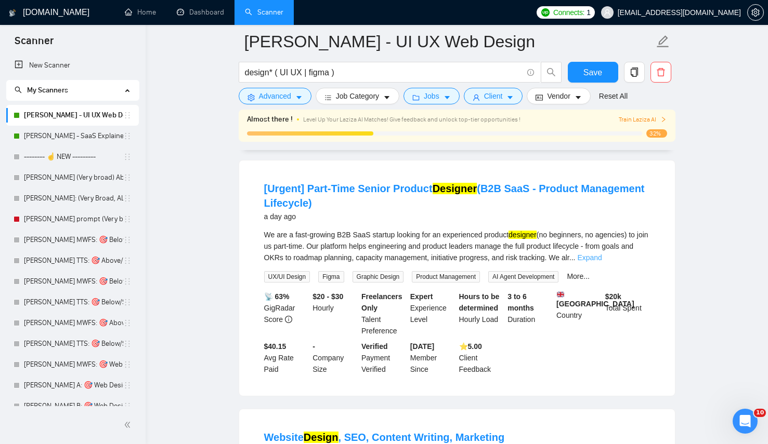
click at [566, 262] on link "Expand" at bounding box center [589, 258] width 24 height 8
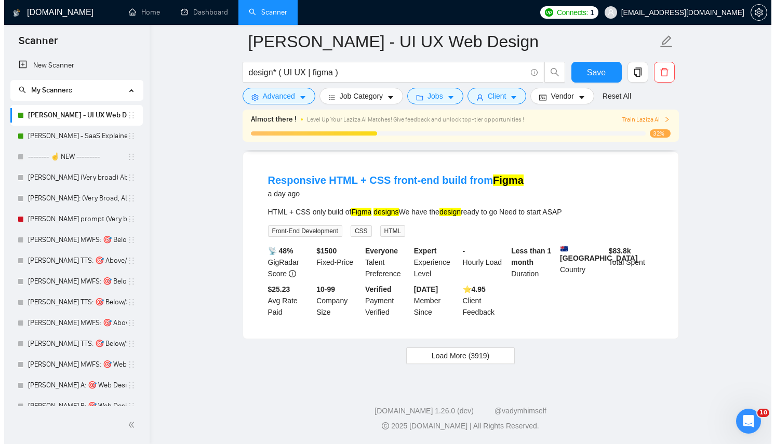
scroll to position [2270, 0]
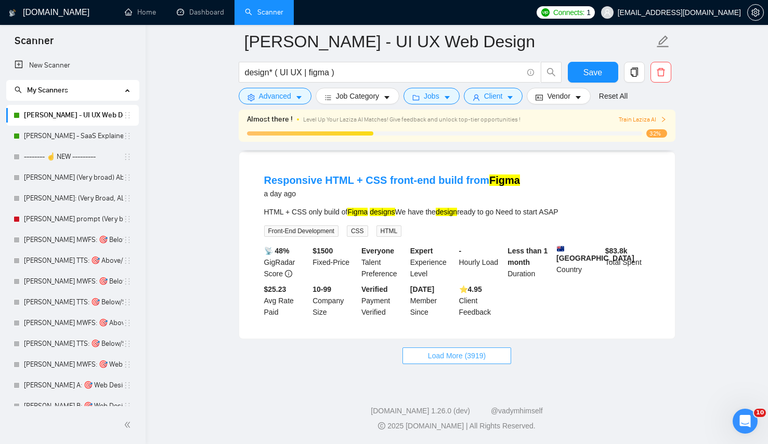
click at [475, 362] on span "Load More (3919)" at bounding box center [457, 355] width 58 height 11
drag, startPoint x: 321, startPoint y: 189, endPoint x: 351, endPoint y: 203, distance: 33.7
click at [351, 203] on div "Responsive HTML + CSS front-end build from Figma a day ago HTML + CSS only buil…" at bounding box center [456, 245] width 435 height 187
click at [281, 88] on button "Advanced" at bounding box center [275, 96] width 73 height 17
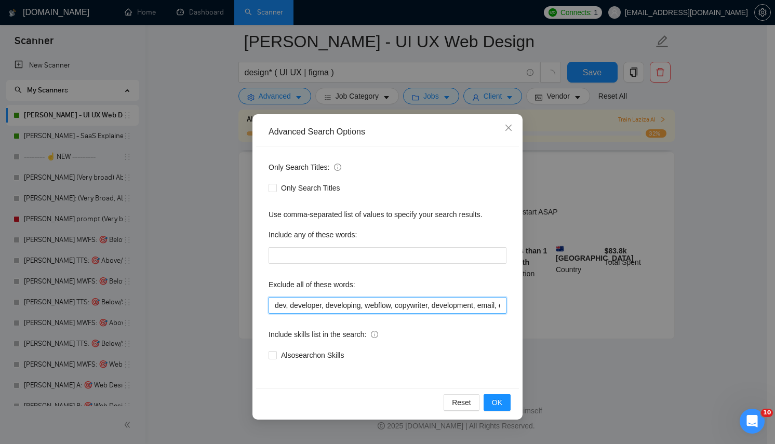
click at [491, 308] on input "dev, developer, developing, webflow, copywriter, development, email, e-mail," at bounding box center [388, 305] width 238 height 17
type input "dev, developer, developing, webflow, copywriter, development, email, e-mail, HT…"
click at [492, 405] on button "OK" at bounding box center [497, 402] width 27 height 17
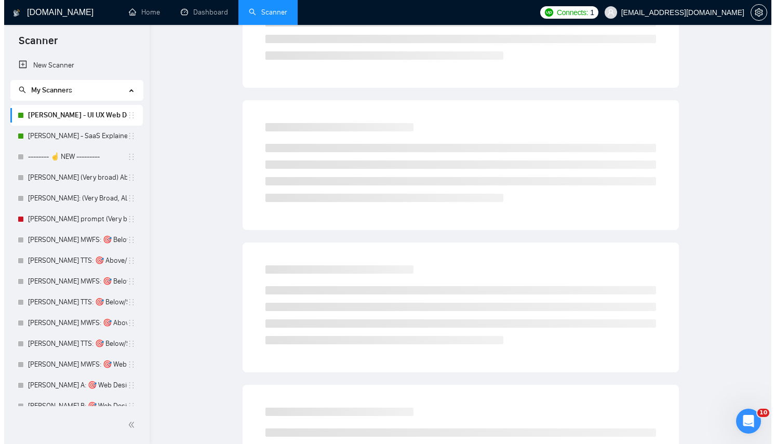
scroll to position [0, 0]
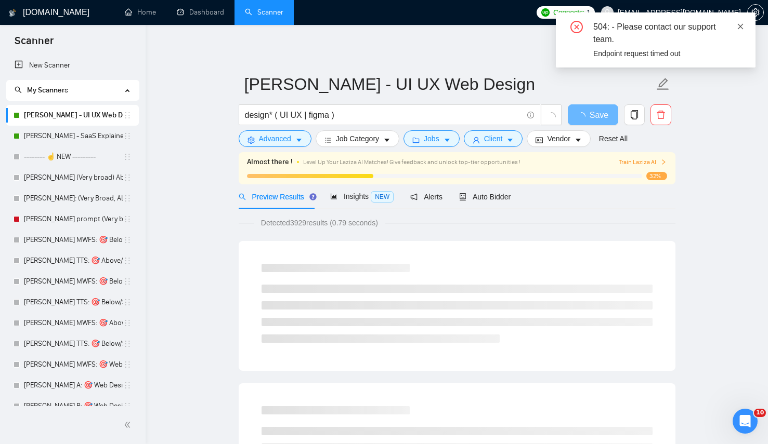
click at [566, 25] on icon "close" at bounding box center [740, 26] width 6 height 6
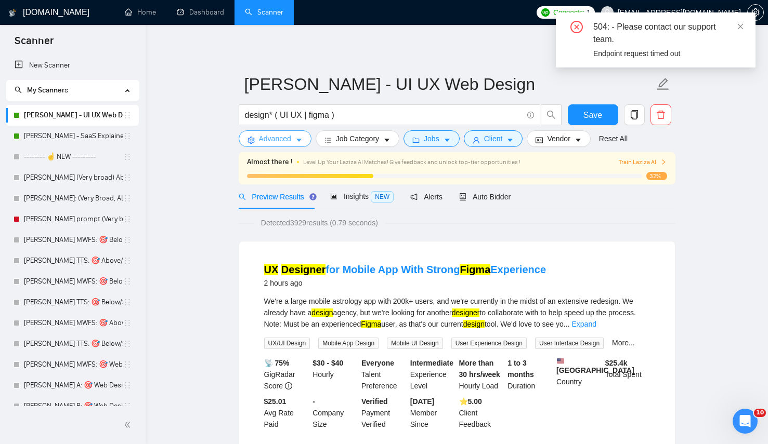
click at [308, 145] on button "Advanced" at bounding box center [275, 138] width 73 height 17
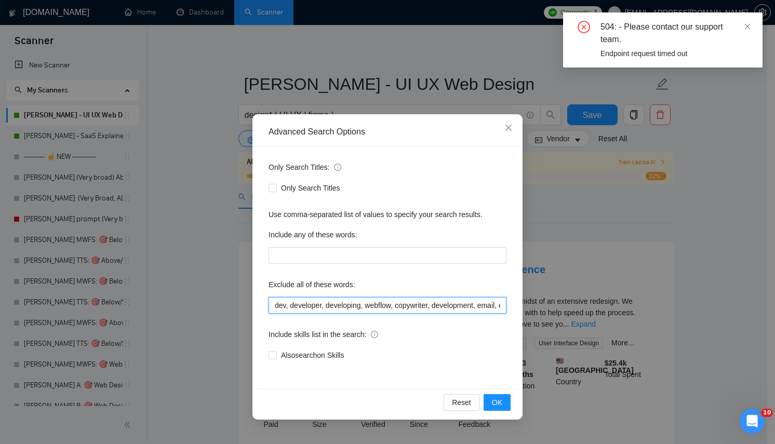
click at [468, 301] on input "dev, developer, developing, webflow, copywriter, development, email, e-mail, HT…" at bounding box center [388, 305] width 238 height 17
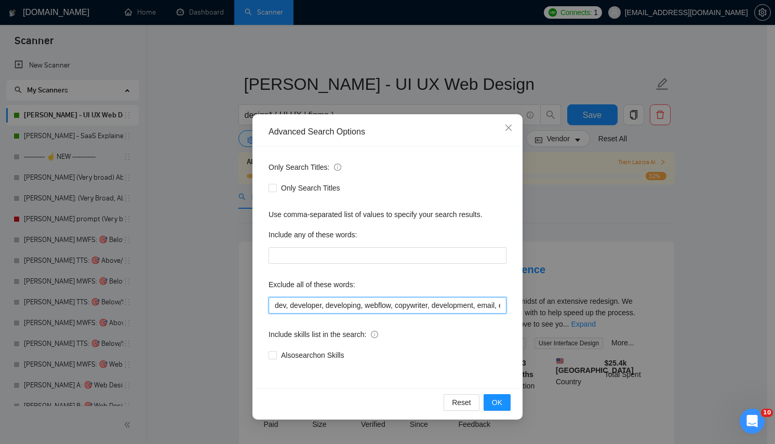
scroll to position [0, 113]
click at [490, 404] on button "OK" at bounding box center [497, 402] width 27 height 17
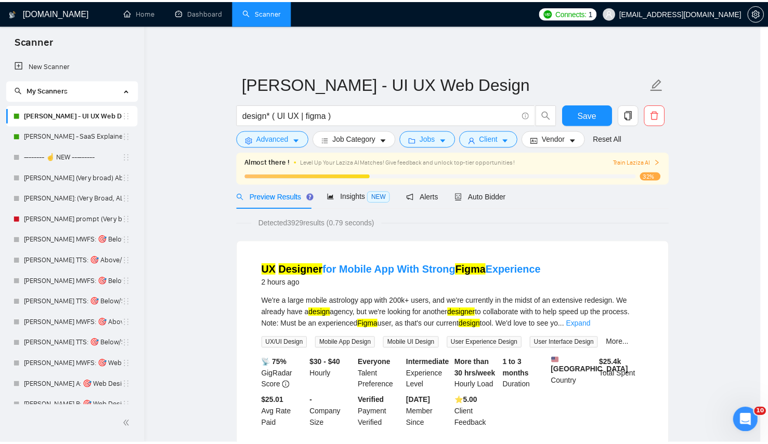
scroll to position [0, 0]
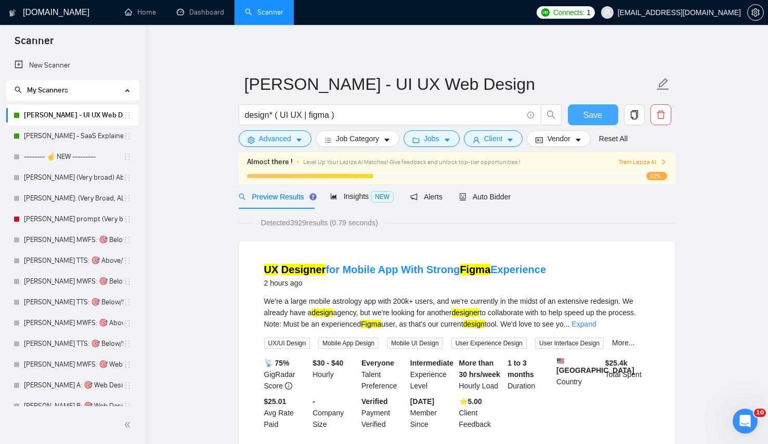
click at [566, 110] on span "Save" at bounding box center [592, 115] width 19 height 13
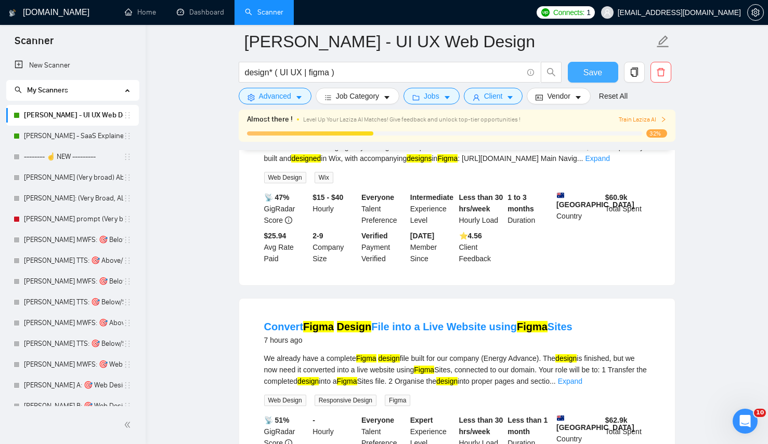
scroll to position [363, 0]
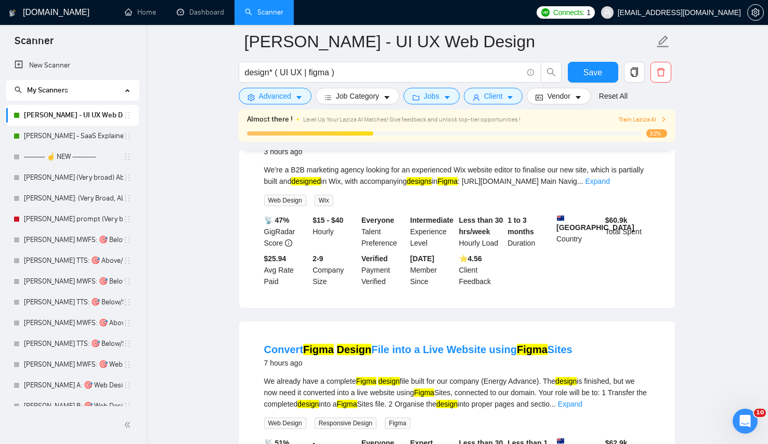
click at [566, 210] on li "Wix Website Editor to finalise and launch new site by [DATE] 3 hours ago We’re …" at bounding box center [457, 209] width 411 height 173
click at [566, 187] on div "We’re a B2B marketing agency looking for an experienced Wix website editor to f…" at bounding box center [457, 175] width 386 height 23
click at [566, 186] on link "Expand" at bounding box center [597, 181] width 24 height 8
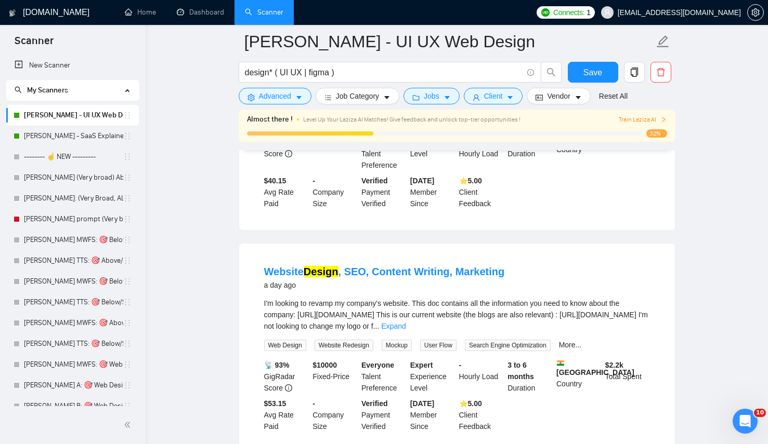
scroll to position [1971, 0]
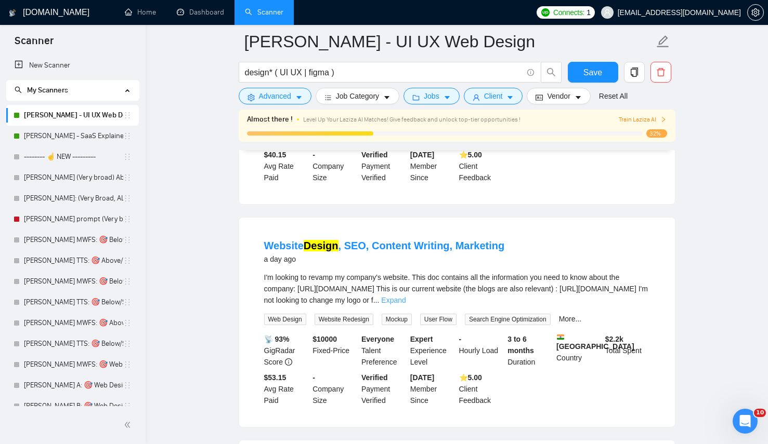
click at [405, 305] on link "Expand" at bounding box center [393, 300] width 24 height 8
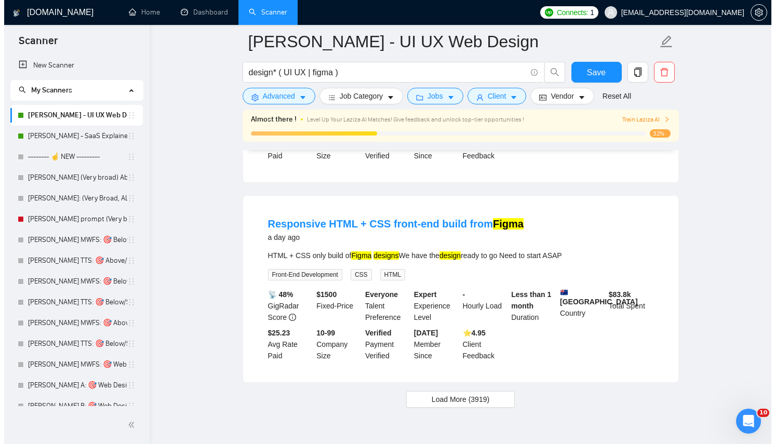
scroll to position [2525, 0]
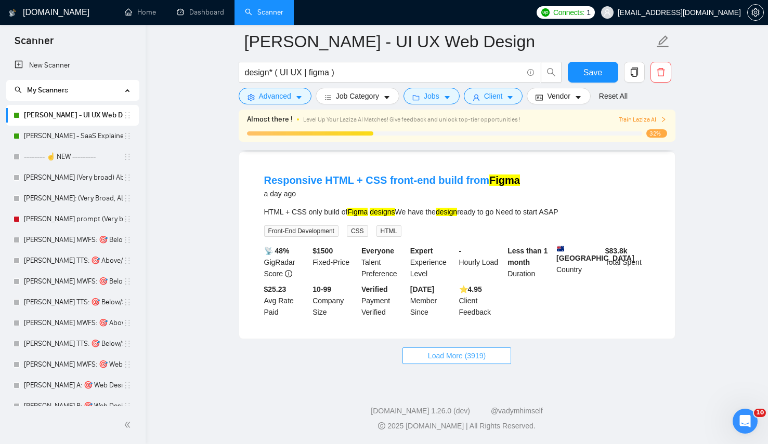
click at [444, 362] on span "Load More (3919)" at bounding box center [457, 355] width 58 height 11
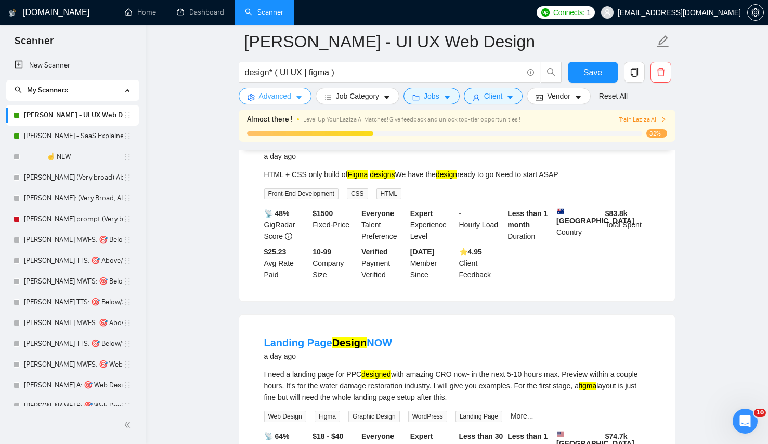
click at [272, 100] on span "Advanced" at bounding box center [275, 95] width 32 height 11
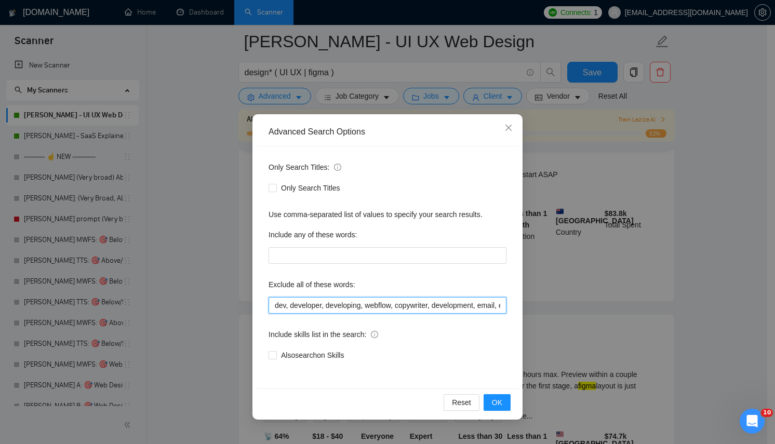
click at [473, 309] on input "dev, developer, developing, webflow, copywriter, development, email, e-mail, HT…" at bounding box center [388, 305] width 238 height 17
click at [466, 361] on div "Also search on Skills" at bounding box center [388, 355] width 238 height 11
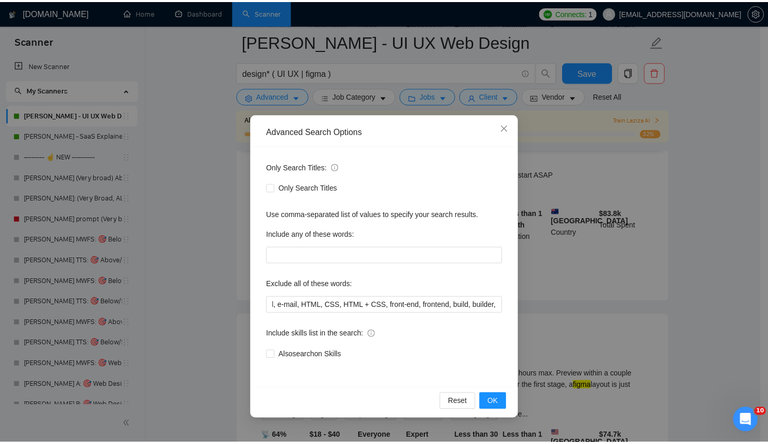
scroll to position [0, 0]
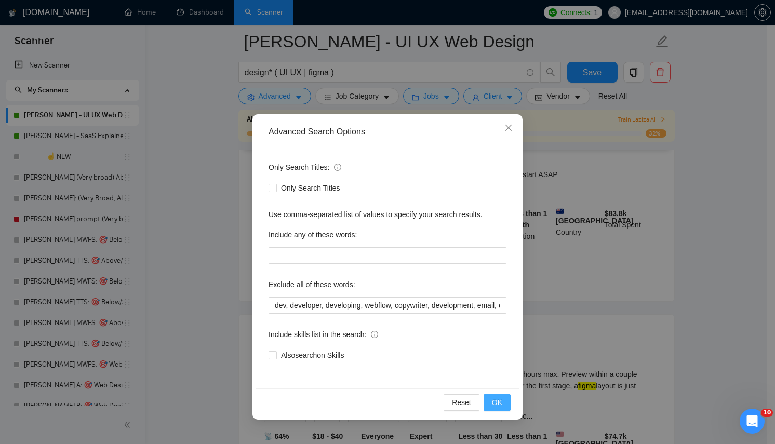
click at [487, 401] on button "OK" at bounding box center [497, 402] width 27 height 17
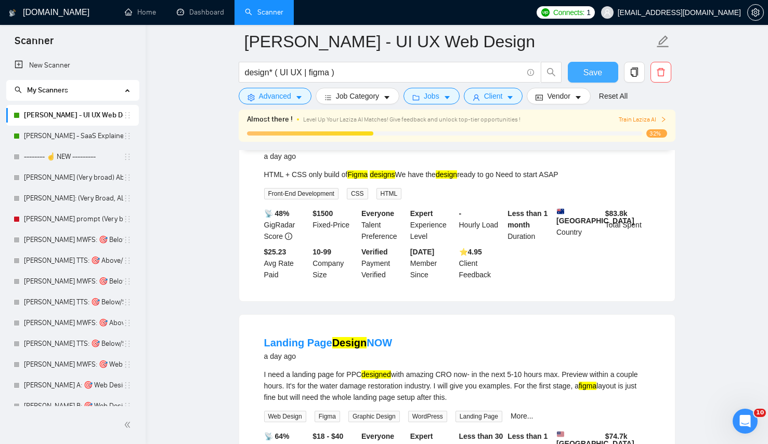
click at [566, 72] on span "Save" at bounding box center [592, 72] width 19 height 13
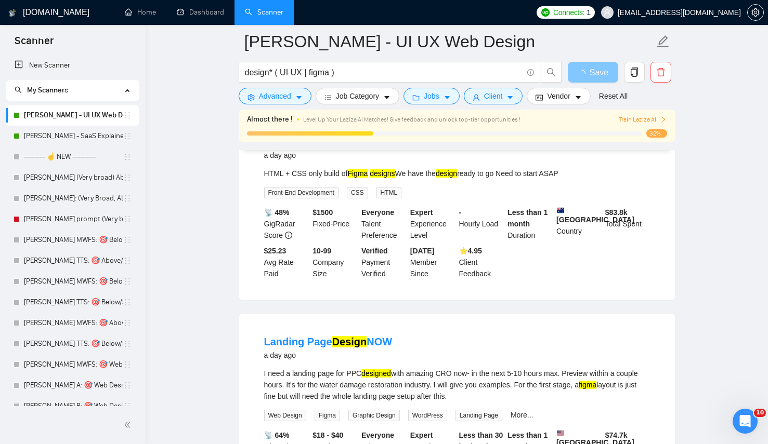
scroll to position [2527, 0]
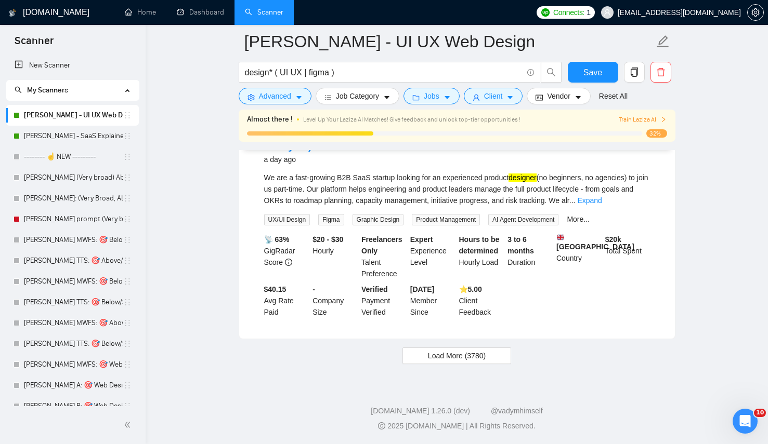
scroll to position [2194, 0]
click at [483, 357] on span "Load More (3780)" at bounding box center [457, 355] width 58 height 11
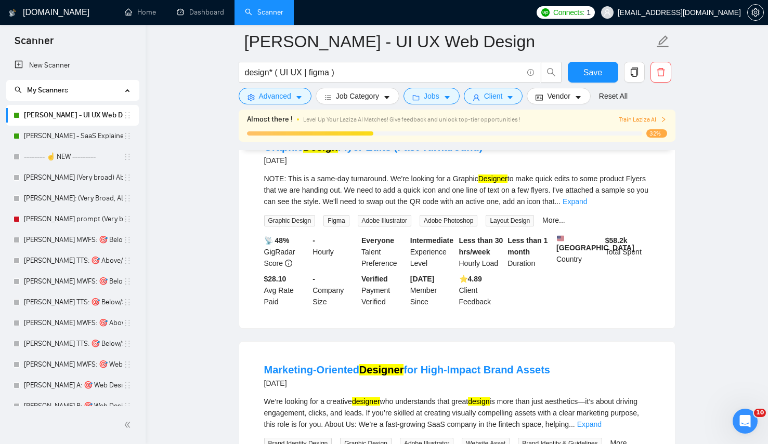
scroll to position [3283, 0]
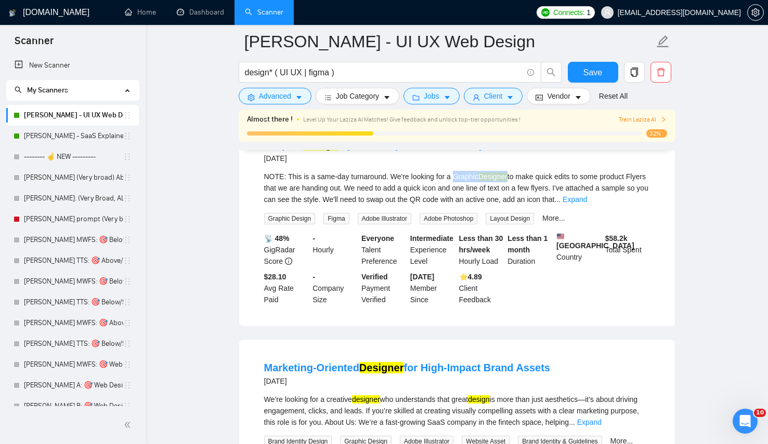
drag, startPoint x: 458, startPoint y: 235, endPoint x: 517, endPoint y: 230, distance: 58.4
click at [517, 205] on div "NOTE: This is a same-day turnaround. We're looking for a Graphic Designer to ma…" at bounding box center [457, 188] width 386 height 34
copy div "Graphic Designer"
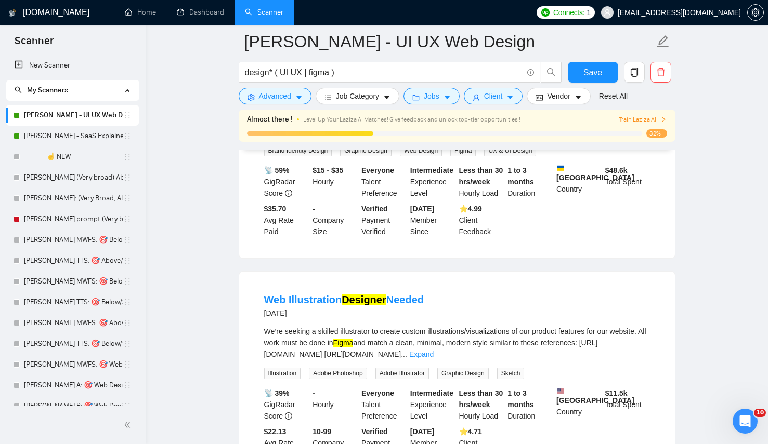
scroll to position [4439, 0]
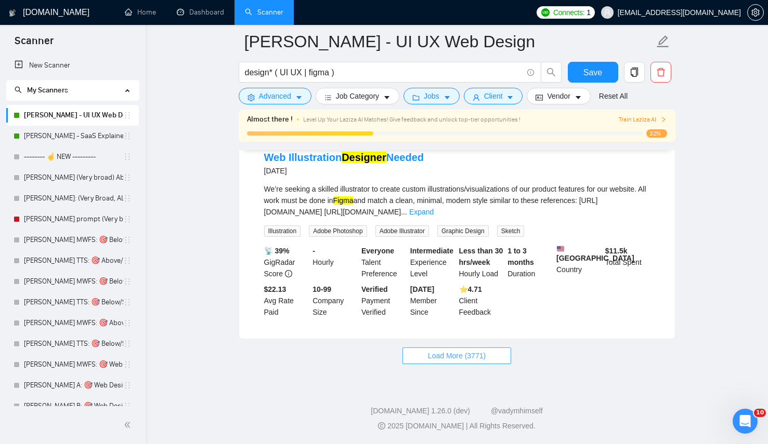
click at [471, 362] on span "Load More (3771)" at bounding box center [457, 355] width 58 height 11
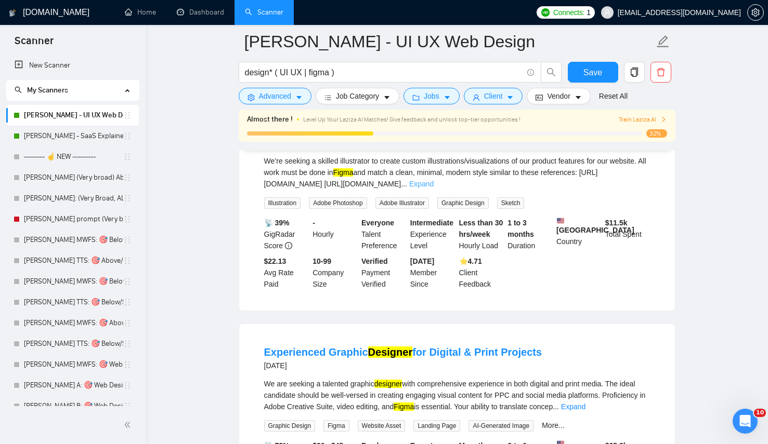
click at [433, 188] on link "Expand" at bounding box center [421, 184] width 24 height 8
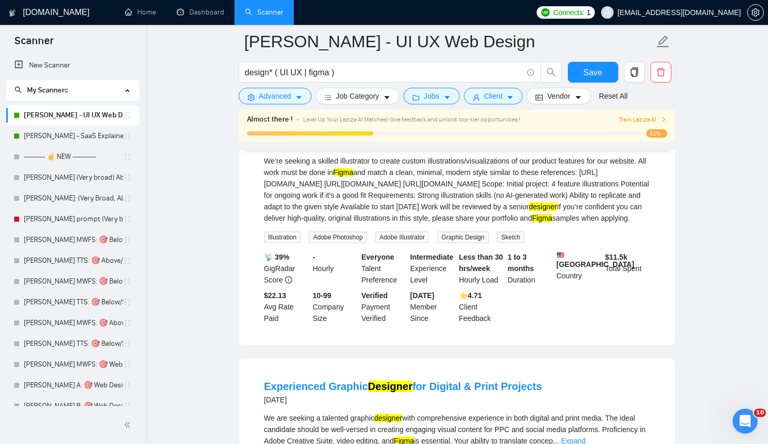
click at [472, 224] on div "We’re seeking a skilled illustrator to create custom illustrations/visualizatio…" at bounding box center [457, 189] width 386 height 69
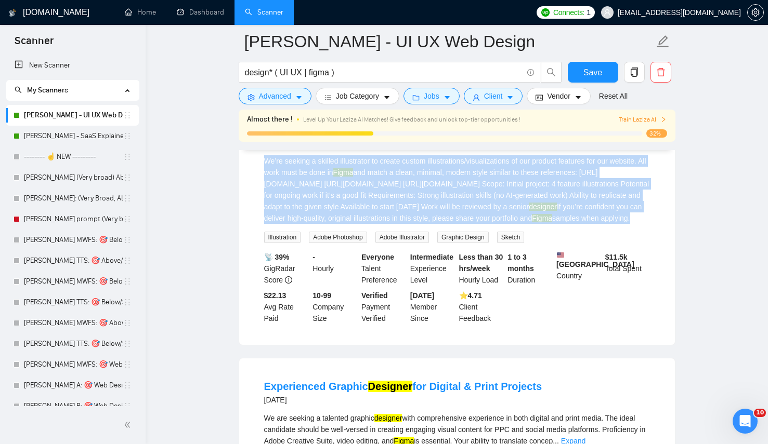
click at [472, 224] on div "We’re seeking a skilled illustrator to create custom illustrations/visualizatio…" at bounding box center [457, 189] width 386 height 69
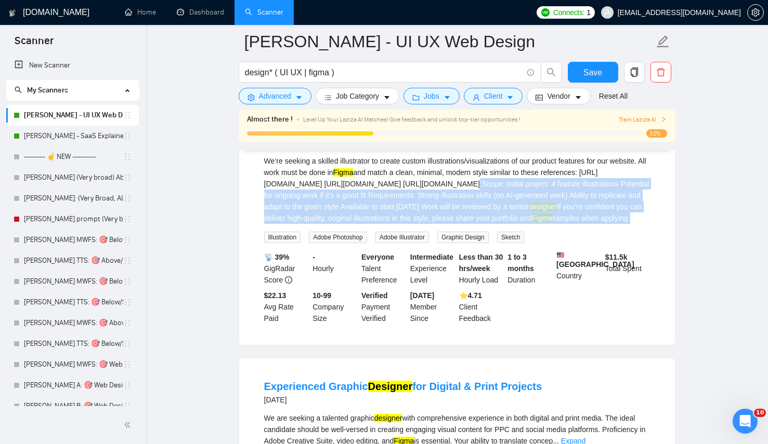
click at [468, 224] on div "We’re seeking a skilled illustrator to create custom illustrations/visualizatio…" at bounding box center [457, 189] width 386 height 69
click at [546, 224] on div "We’re seeking a skilled illustrator to create custom illustrations/visualizatio…" at bounding box center [457, 189] width 386 height 69
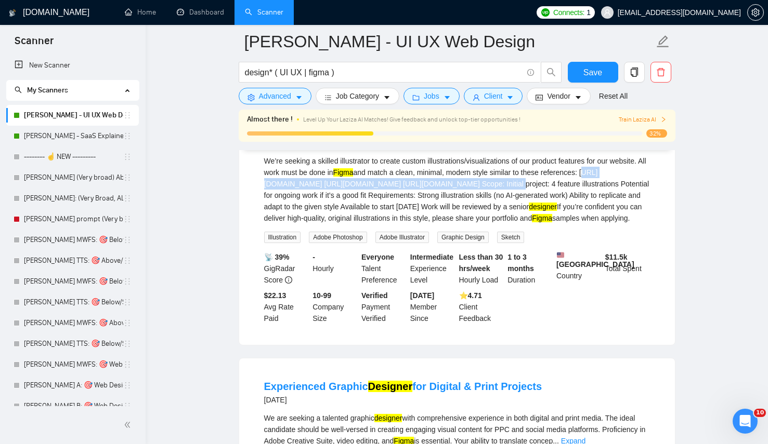
drag, startPoint x: 532, startPoint y: 270, endPoint x: 191, endPoint y: 269, distance: 340.4
copy div "https://i.pinimg.com/1200x/f8/a2/5d/f8a25dc16620903bfa1d7f63226247af.jpg"
click at [590, 224] on div "We’re seeking a skilled illustrator to create custom illustrations/visualizatio…" at bounding box center [457, 189] width 386 height 69
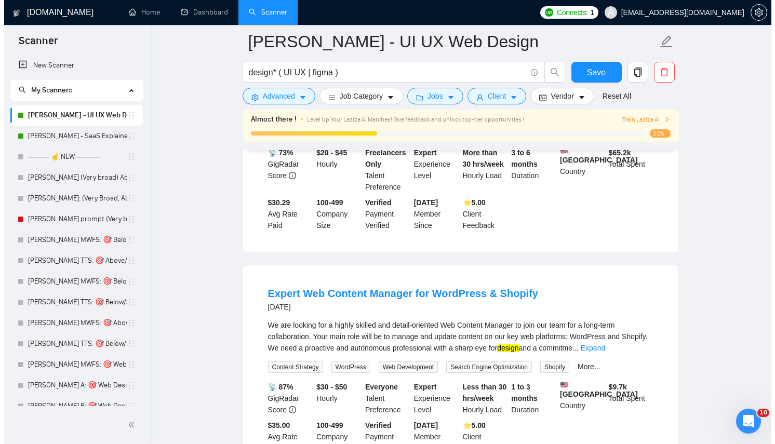
scroll to position [4750, 0]
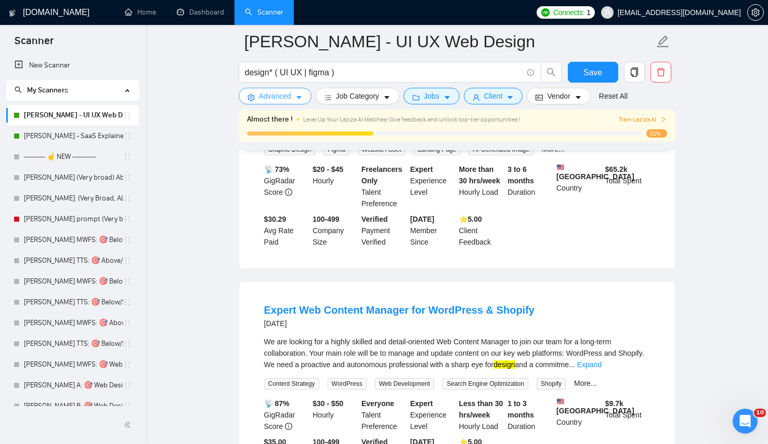
click at [296, 93] on button "Advanced" at bounding box center [275, 96] width 73 height 17
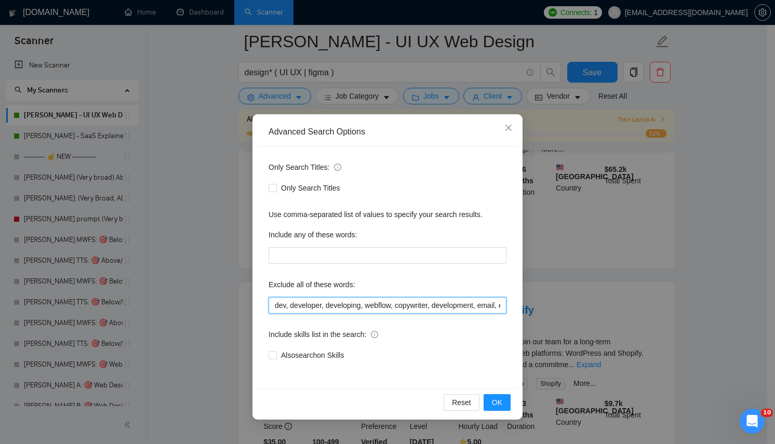
click at [487, 302] on input "dev, developer, developing, webflow, copywriter, development, email, e-mail, HT…" at bounding box center [388, 305] width 238 height 17
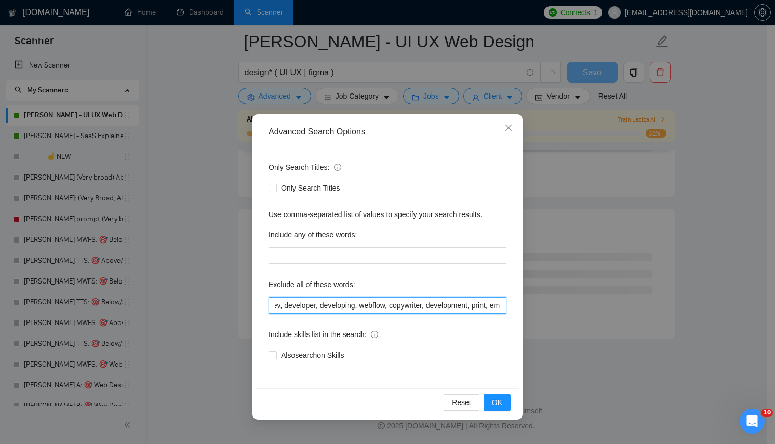
scroll to position [4169, 0]
click at [496, 399] on span "OK" at bounding box center [497, 402] width 10 height 11
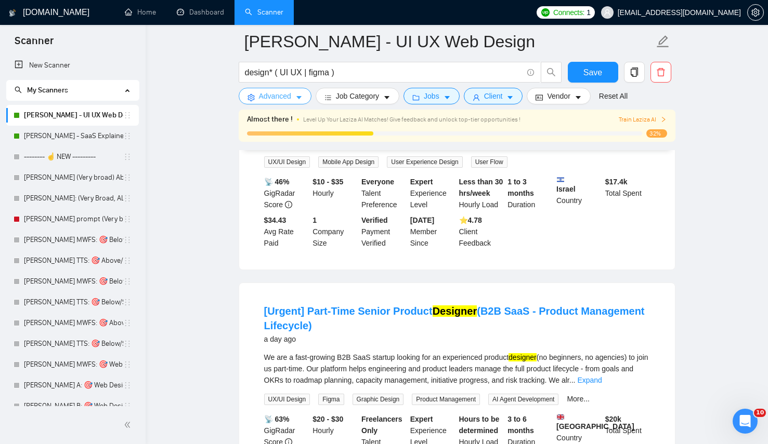
scroll to position [2194, 0]
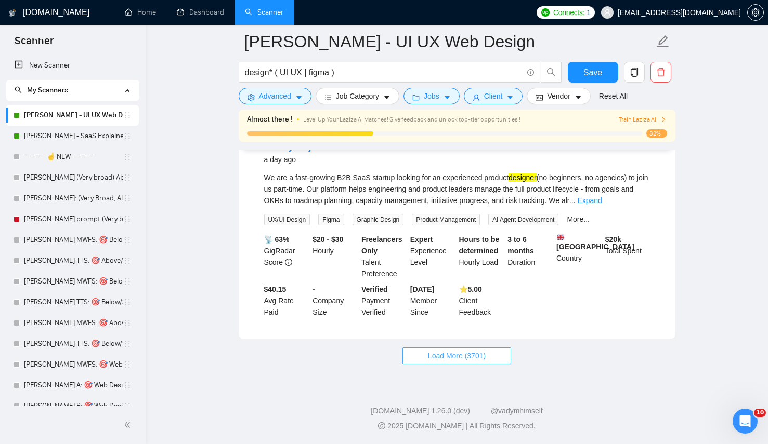
click at [454, 361] on span "Load More (3701)" at bounding box center [457, 355] width 58 height 11
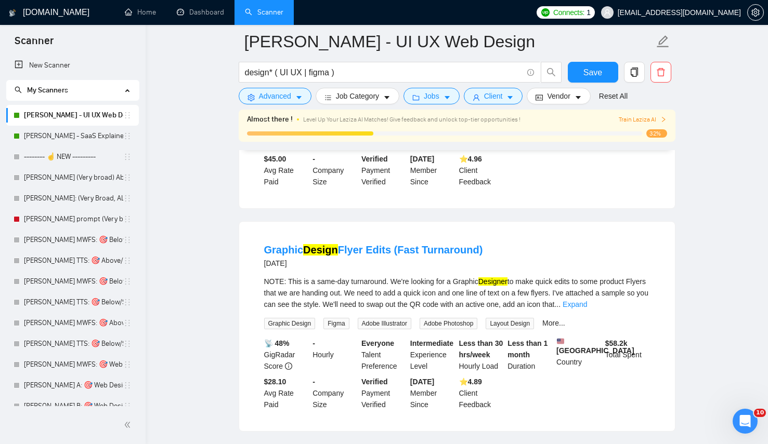
scroll to position [3184, 0]
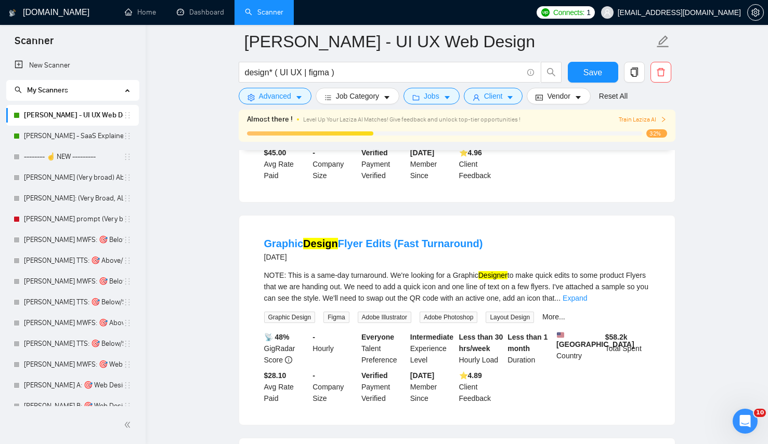
click at [652, 357] on li "Graphic Design Flyer Edits (Fast Turnaround) 3 days ago NOTE: This is a same-da…" at bounding box center [457, 320] width 411 height 184
click at [587, 302] on link "Expand" at bounding box center [574, 298] width 24 height 8
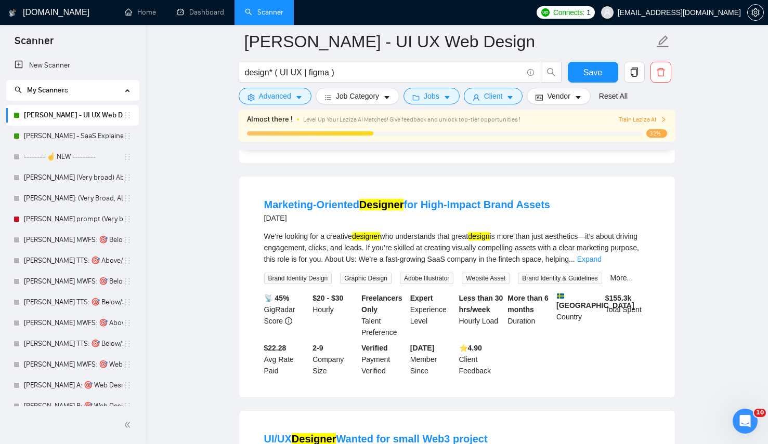
scroll to position [3470, 0]
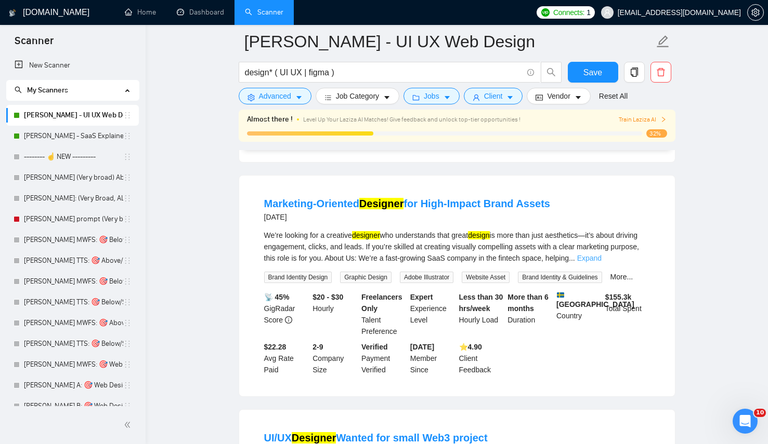
click at [601, 262] on link "Expand" at bounding box center [589, 258] width 24 height 8
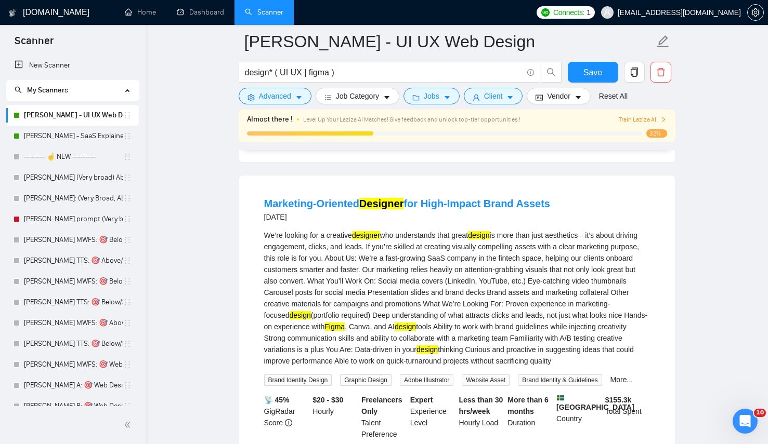
click at [584, 223] on div "Marketing-Oriented Designer for High-Impact Brand Assets 4 days ago" at bounding box center [457, 209] width 386 height 27
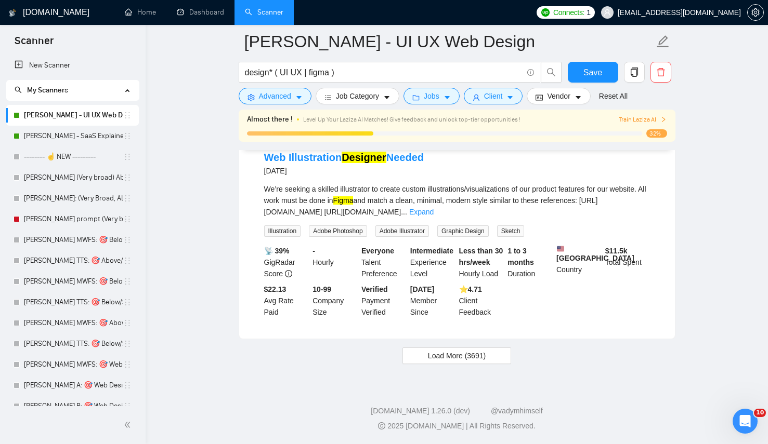
scroll to position [4636, 0]
click at [452, 352] on span "Load More (3691)" at bounding box center [457, 355] width 58 height 11
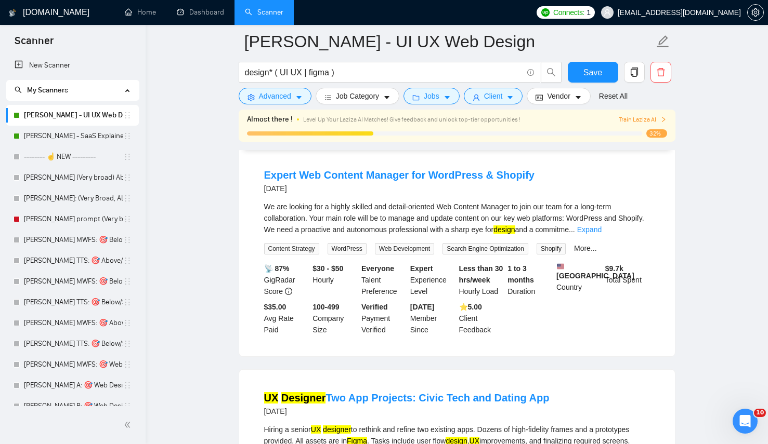
scroll to position [4743, 0]
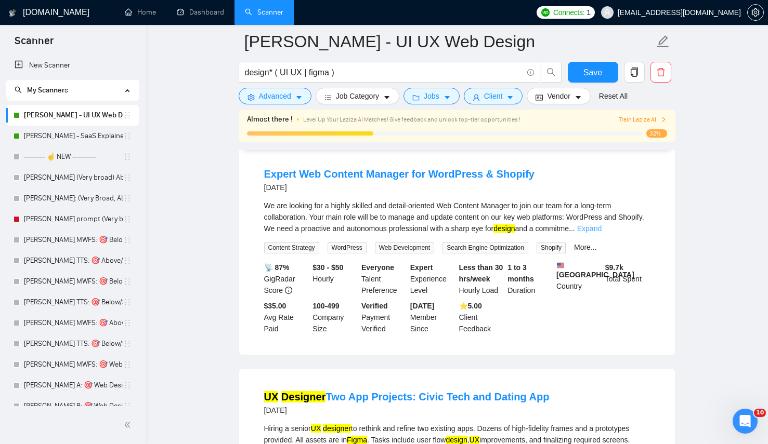
click at [601, 233] on link "Expand" at bounding box center [589, 228] width 24 height 8
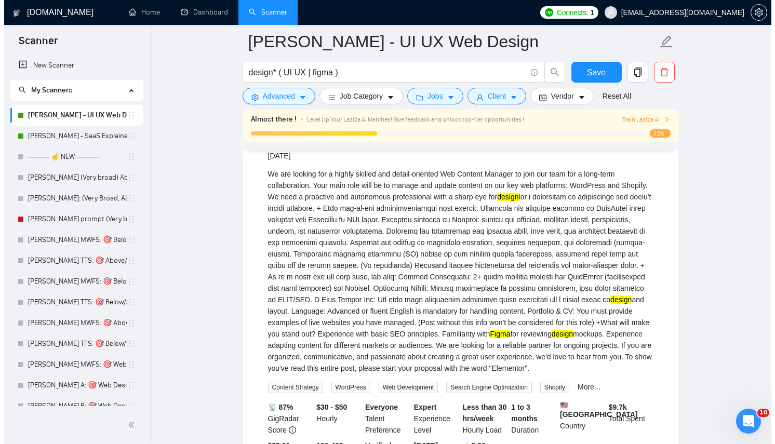
scroll to position [4779, 0]
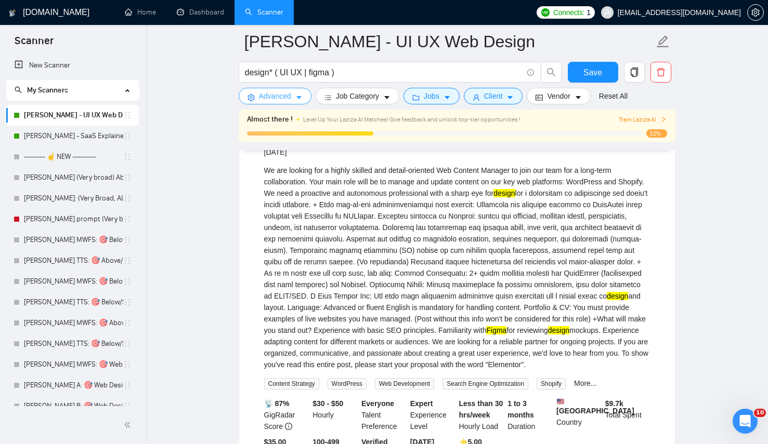
drag, startPoint x: 268, startPoint y: 88, endPoint x: 313, endPoint y: 105, distance: 48.7
click at [268, 89] on button "Advanced" at bounding box center [275, 96] width 73 height 17
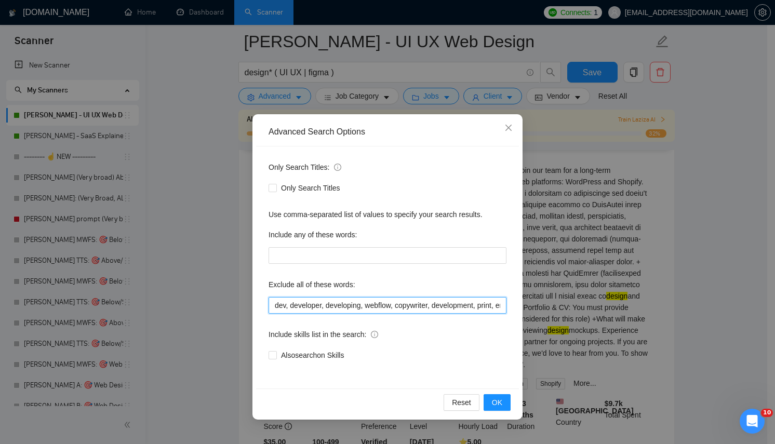
click at [438, 304] on input "dev, developer, developing, webflow, copywriter, development, print, email, e-m…" at bounding box center [388, 305] width 238 height 17
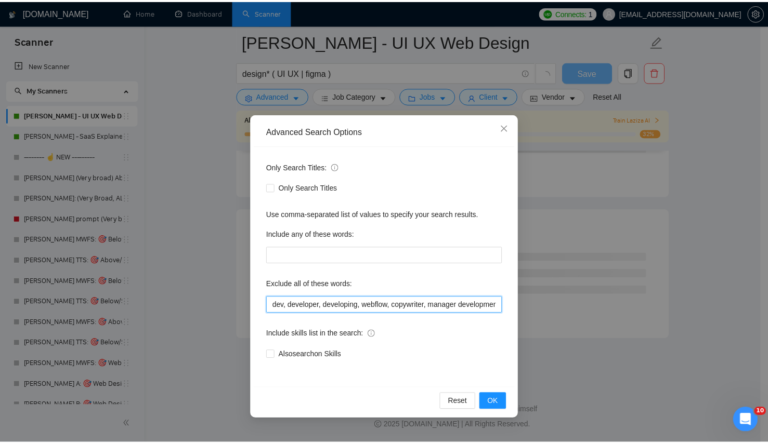
scroll to position [4169, 0]
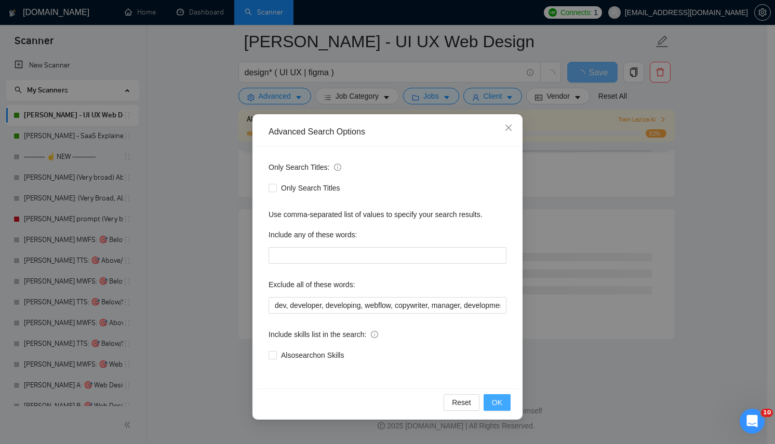
click at [506, 395] on button "OK" at bounding box center [497, 402] width 27 height 17
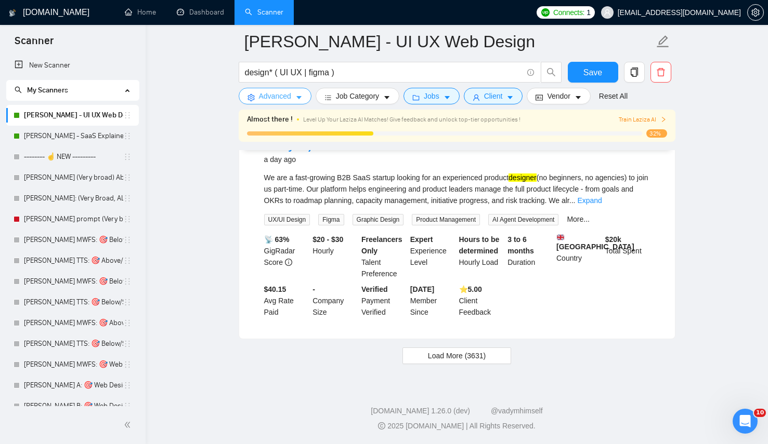
scroll to position [2158, 0]
click at [448, 362] on span "Load More (3631)" at bounding box center [457, 355] width 58 height 11
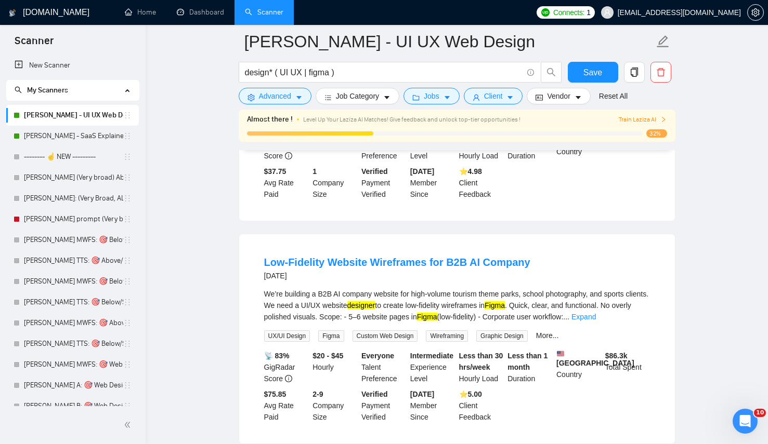
scroll to position [4499, 0]
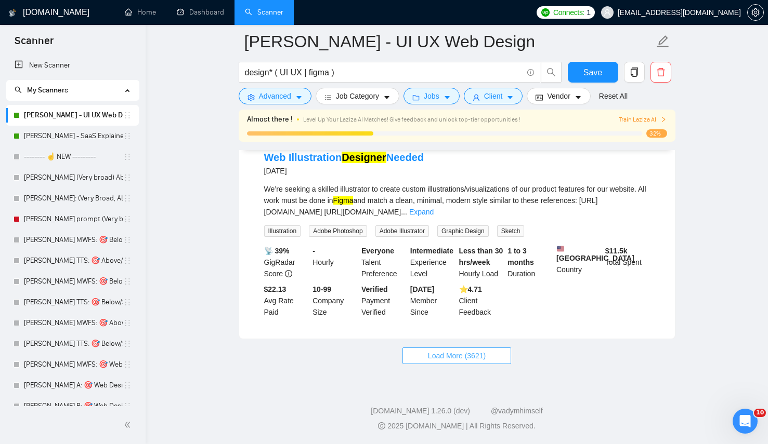
click at [442, 359] on span "Load More (3621)" at bounding box center [457, 355] width 58 height 11
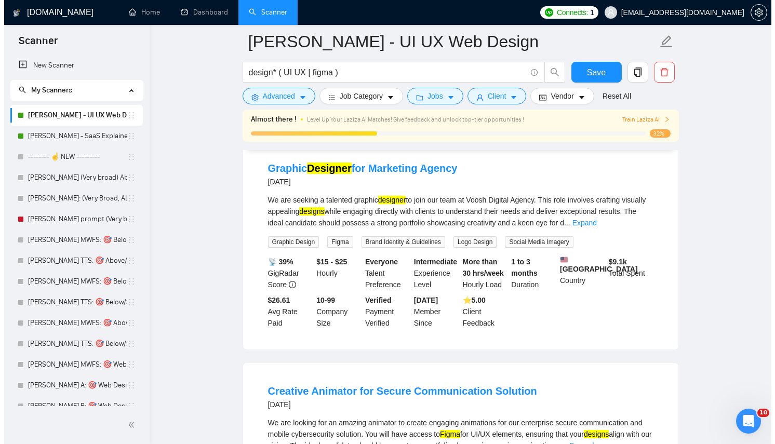
scroll to position [5532, 0]
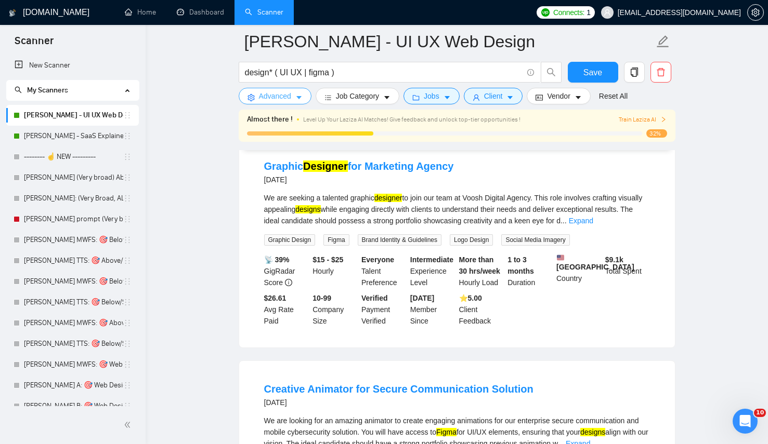
click at [289, 91] on span "Advanced" at bounding box center [275, 95] width 32 height 11
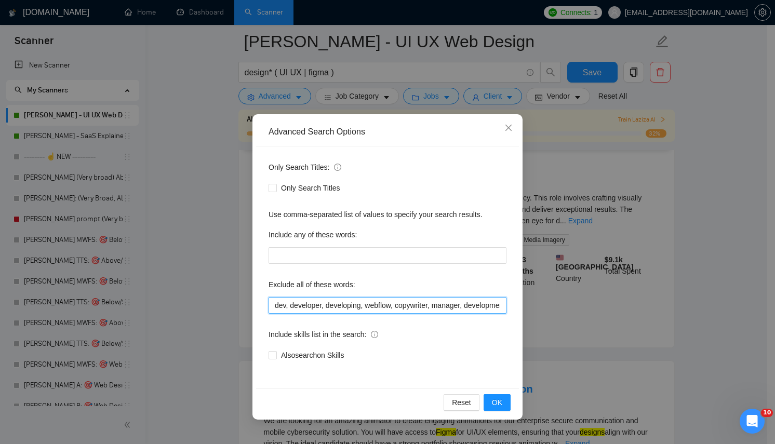
click at [438, 306] on input "dev, developer, developing, webflow, copywriter, manager, development, print, e…" at bounding box center [388, 305] width 238 height 17
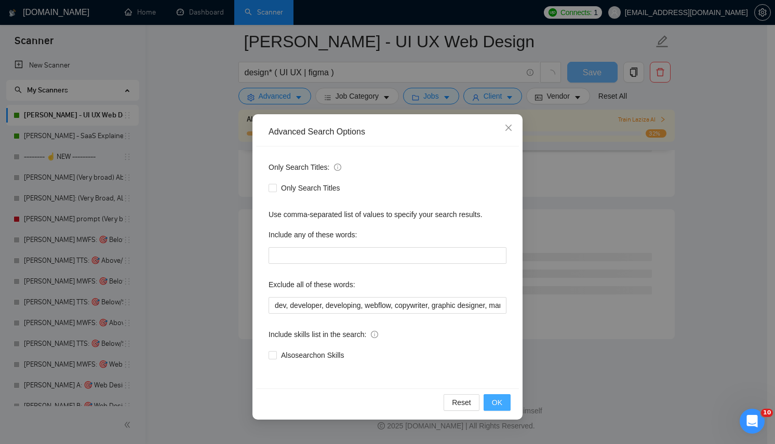
click at [490, 400] on button "OK" at bounding box center [497, 402] width 27 height 17
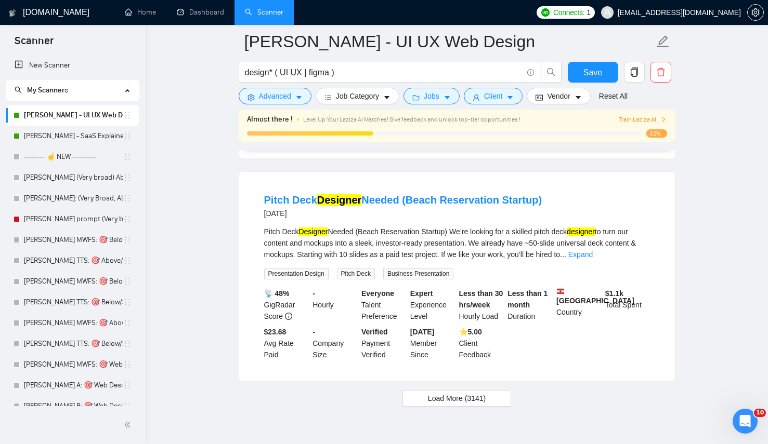
scroll to position [2124, 0]
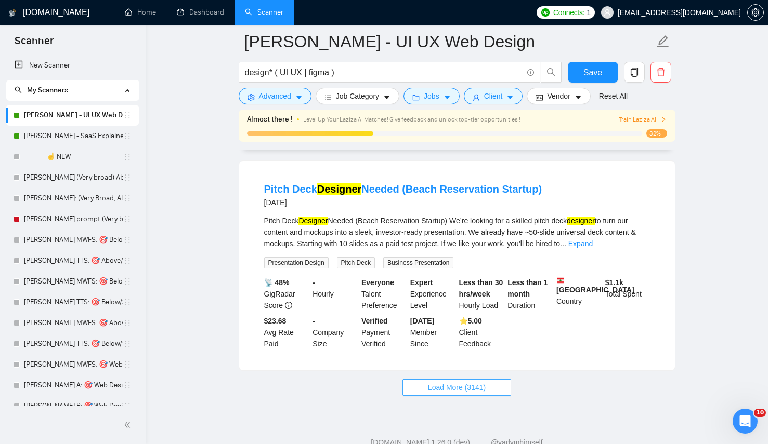
click at [472, 393] on span "Load More (3141)" at bounding box center [457, 387] width 58 height 11
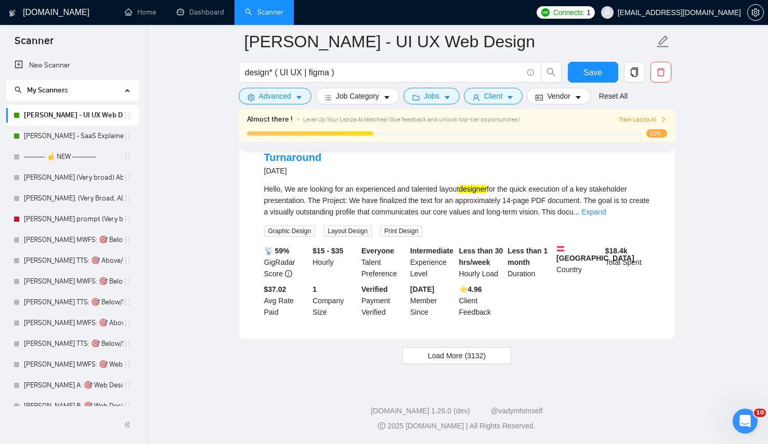
scroll to position [4470, 0]
click at [441, 362] on span "Load More (3132)" at bounding box center [457, 355] width 58 height 11
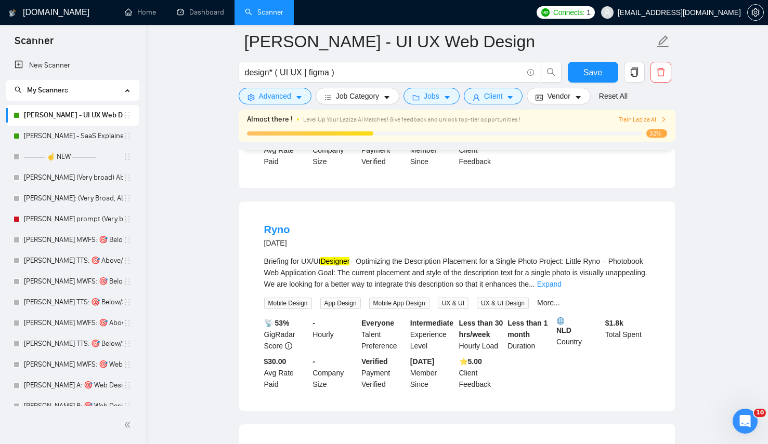
scroll to position [4578, 0]
click at [632, 289] on div "Briefing for UX/UI Designer – Optimizing the Description Placement for a Single…" at bounding box center [457, 272] width 386 height 34
click at [561, 287] on link "Expand" at bounding box center [549, 283] width 24 height 8
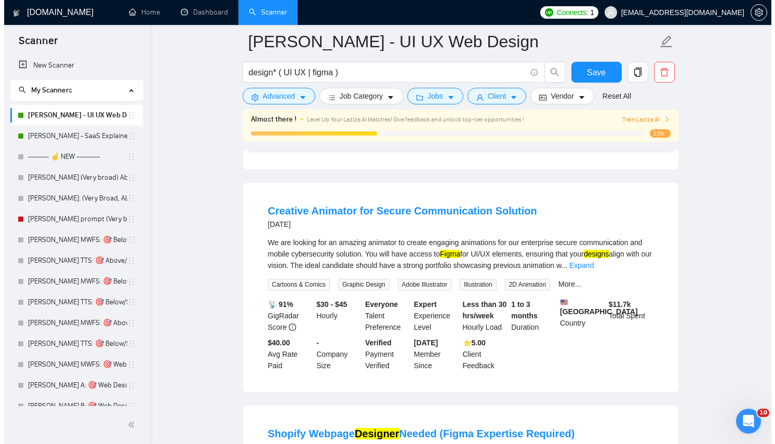
scroll to position [4968, 0]
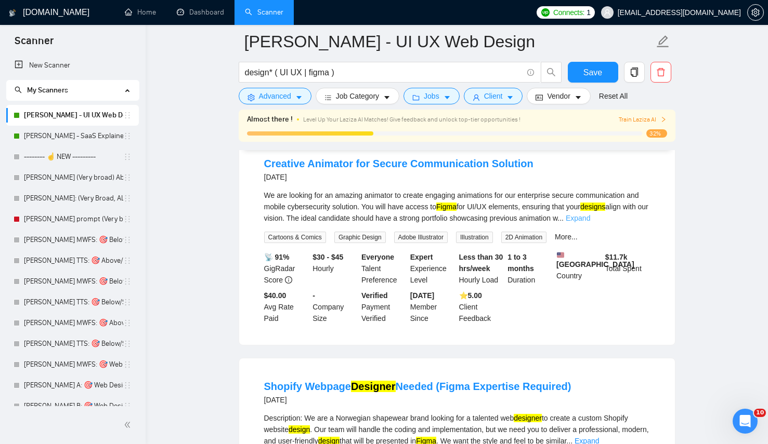
click at [590, 222] on link "Expand" at bounding box center [577, 218] width 24 height 8
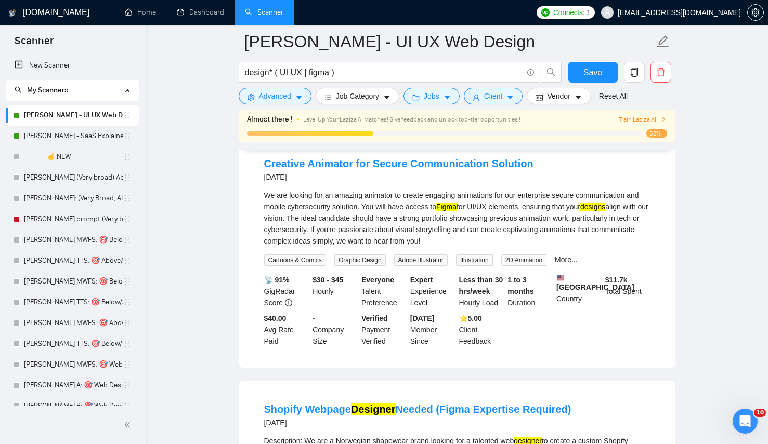
click at [424, 247] on div "We are looking for an amazing animator to create engaging animations for our en…" at bounding box center [457, 218] width 386 height 57
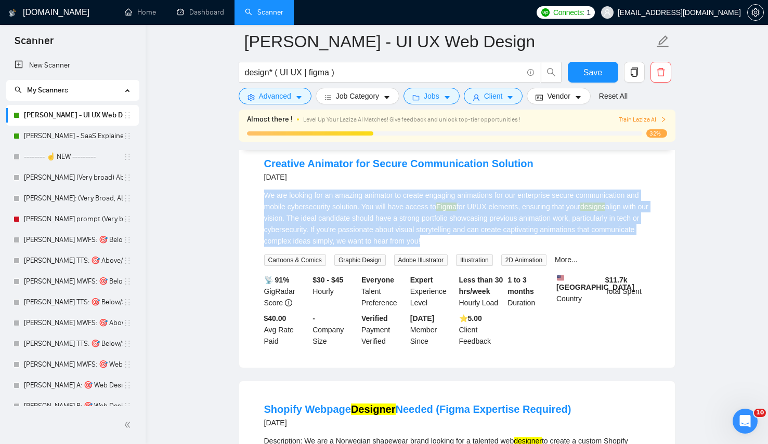
click at [424, 247] on div "We are looking for an amazing animator to create engaging animations for our en…" at bounding box center [457, 218] width 386 height 57
click at [347, 247] on div "We are looking for an amazing animator to create engaging animations for our en…" at bounding box center [457, 218] width 386 height 57
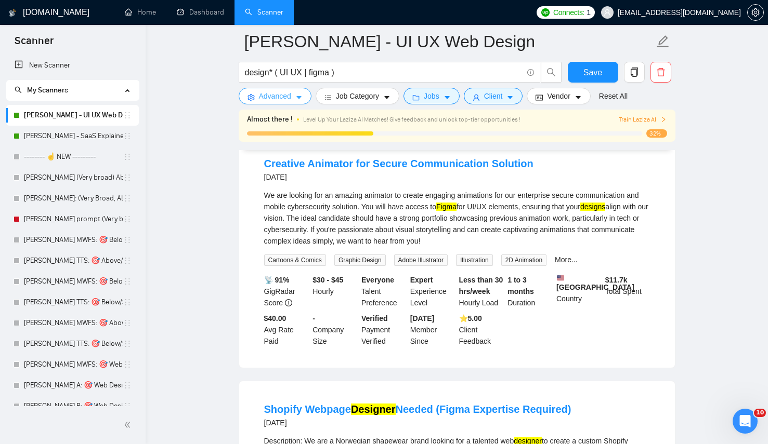
click at [262, 90] on button "Advanced" at bounding box center [275, 96] width 73 height 17
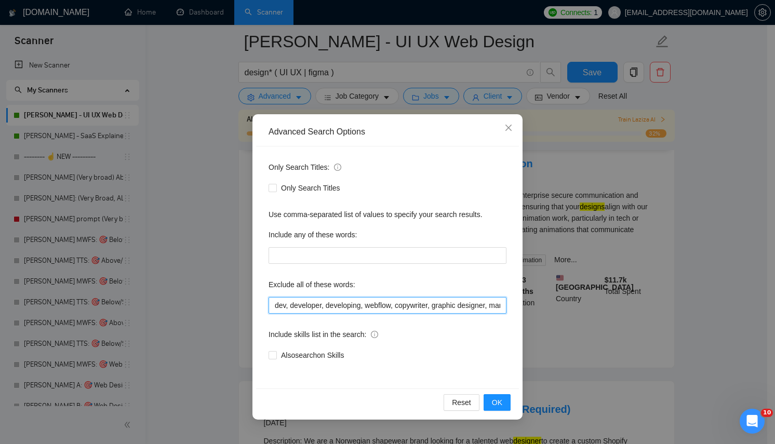
click at [368, 303] on input "dev, developer, developing, webflow, copywriter, graphic designer, manager, dev…" at bounding box center [388, 305] width 238 height 17
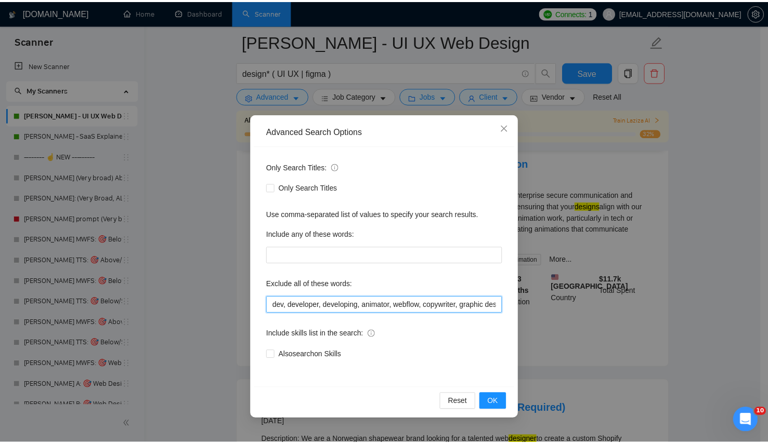
scroll to position [4169, 0]
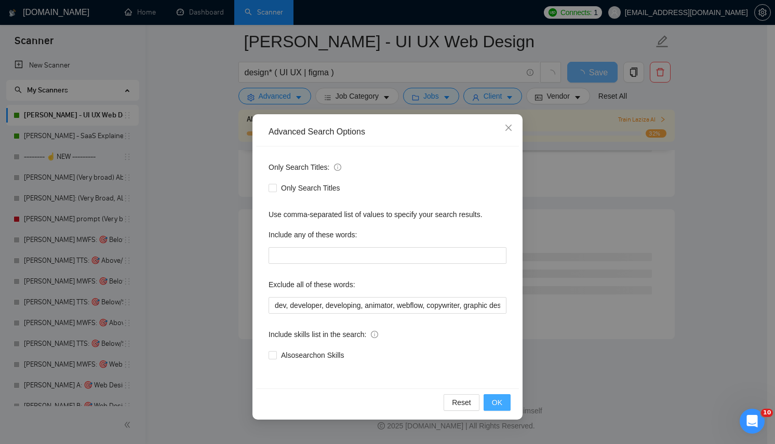
click at [506, 405] on button "OK" at bounding box center [497, 402] width 27 height 17
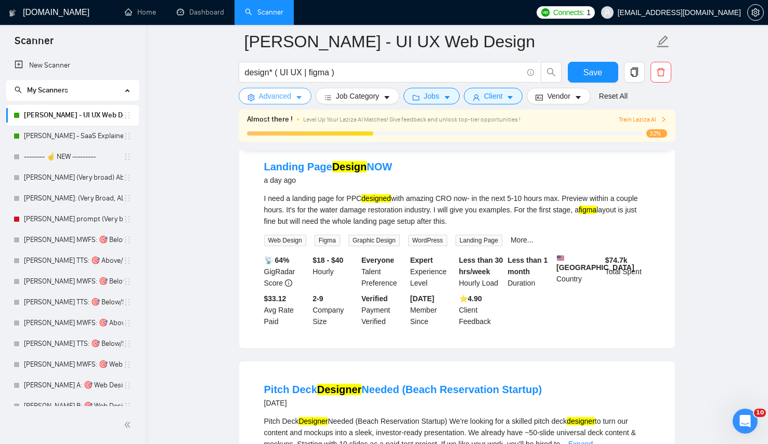
scroll to position [2187, 0]
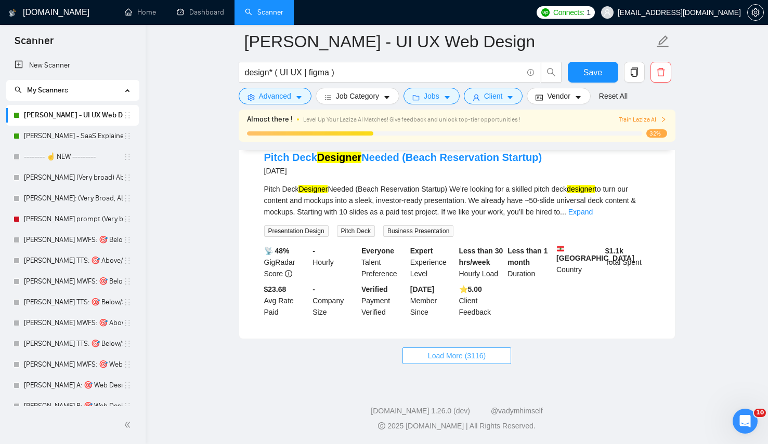
click at [431, 351] on span "Load More (3116)" at bounding box center [457, 355] width 58 height 11
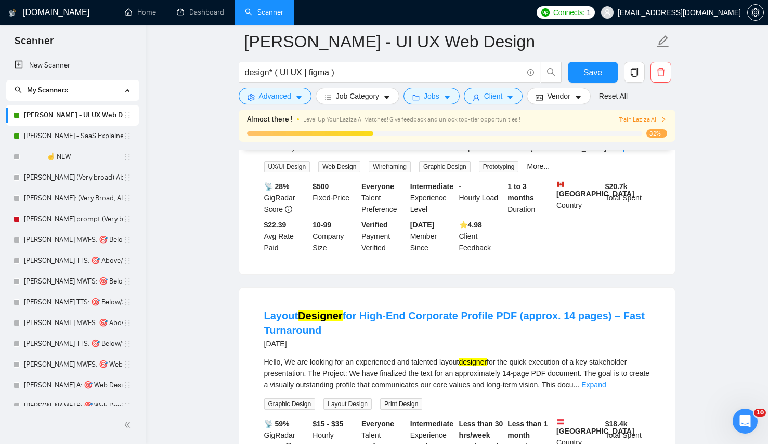
scroll to position [4440, 0]
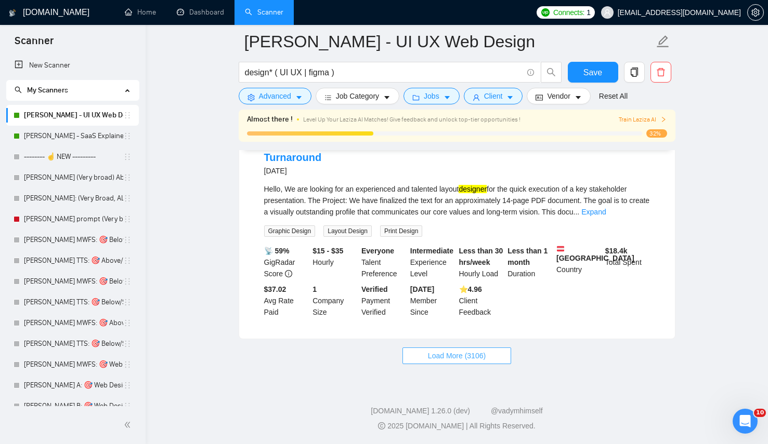
click at [482, 362] on span "Load More (3106)" at bounding box center [457, 355] width 58 height 11
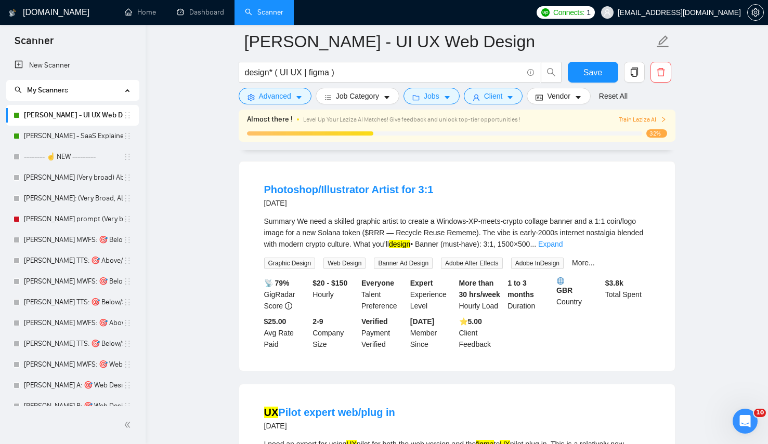
scroll to position [6228, 0]
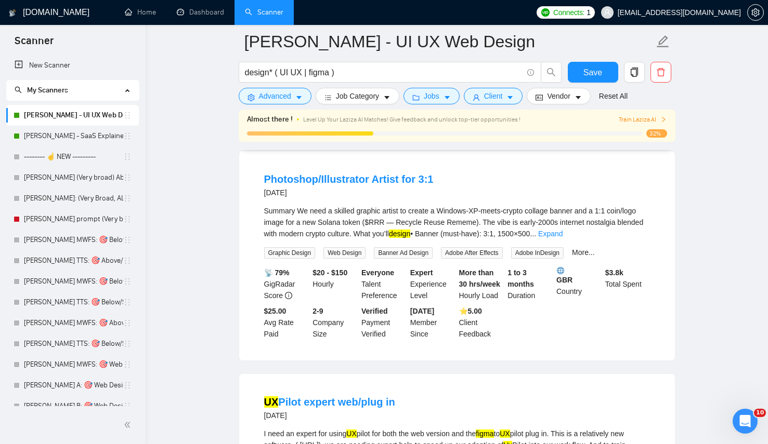
click at [637, 240] on div "Summary We need a skilled graphic artist to create a Windows‑XP‑meets‑crypto co…" at bounding box center [457, 222] width 386 height 34
click at [562, 238] on link "Expand" at bounding box center [550, 234] width 24 height 8
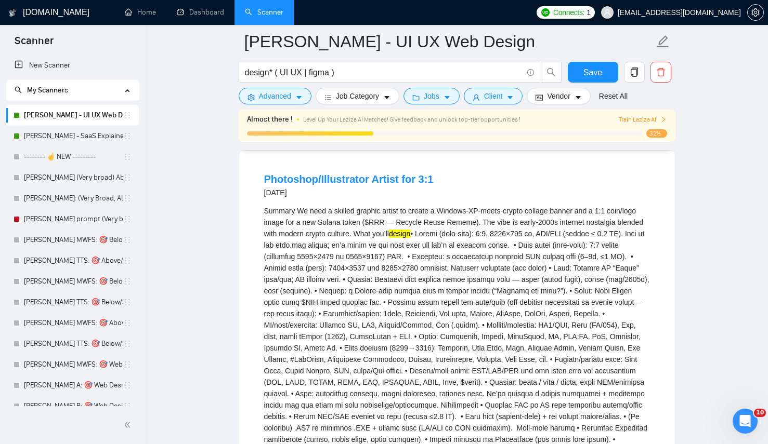
click at [252, 261] on li "Photoshop/Illustrator Artist for 3:1 6 days ago Summary We need a skilled graph…" at bounding box center [457, 370] width 411 height 413
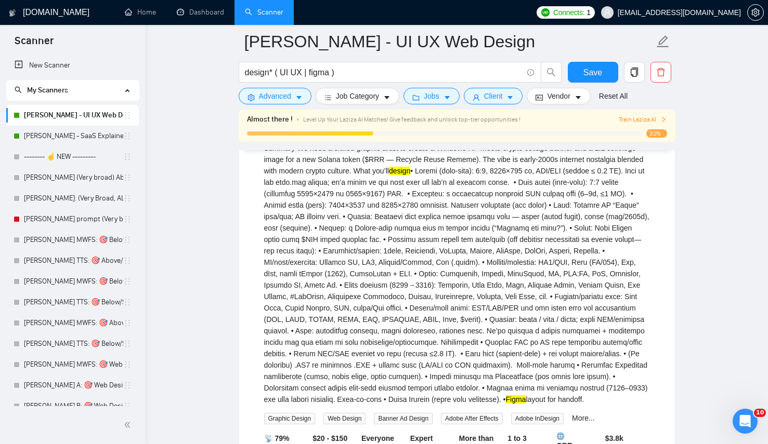
scroll to position [6307, 0]
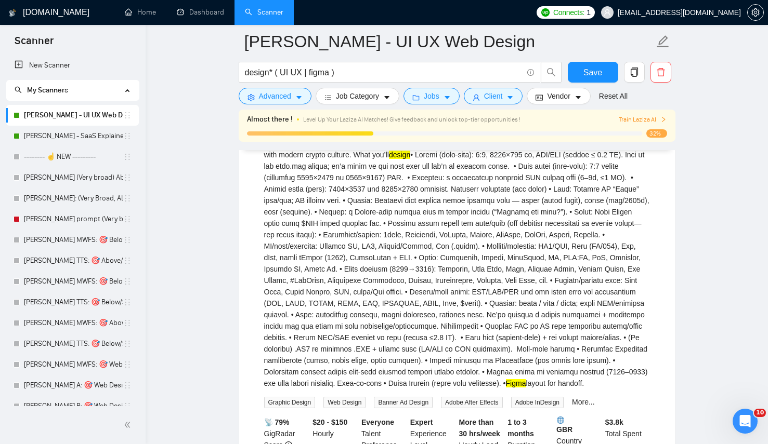
drag, startPoint x: 252, startPoint y: 182, endPoint x: 365, endPoint y: 185, distance: 113.3
click at [365, 185] on li "Photoshop/Illustrator Artist for 3:1 6 days ago Summary We need a skilled graph…" at bounding box center [457, 291] width 411 height 413
copy link "Photoshop/Illustrator"
click at [371, 332] on div "Summary We need a skilled graphic artist to create a Windows‑XP‑meets‑crypto co…" at bounding box center [457, 257] width 386 height 263
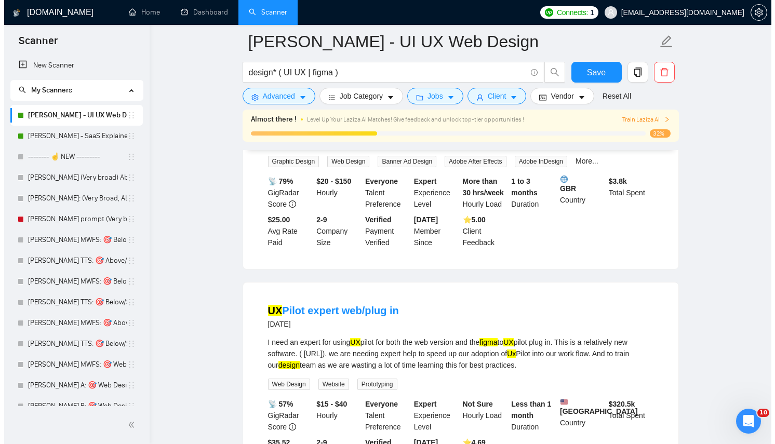
scroll to position [6596, 0]
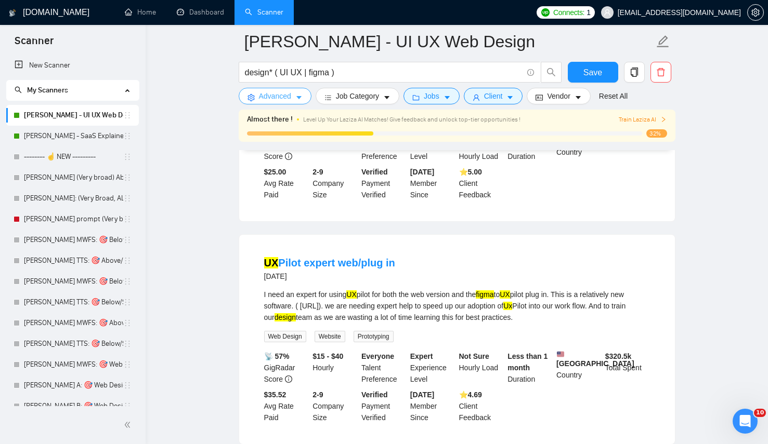
click at [274, 92] on span "Advanced" at bounding box center [275, 95] width 32 height 11
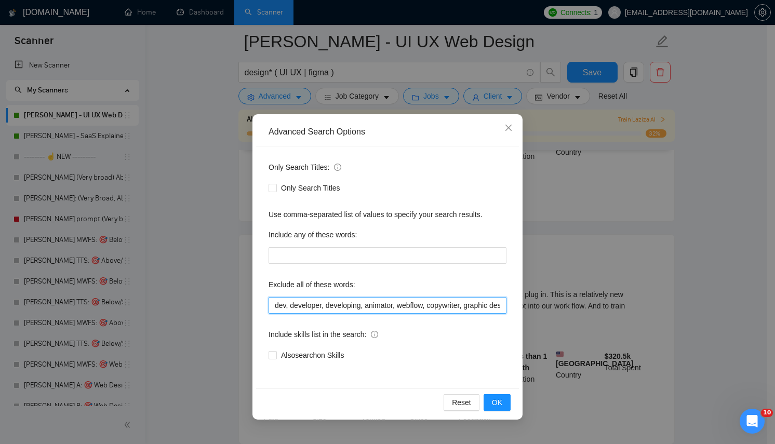
click at [292, 306] on input "dev, developer, developing, animator, webflow, copywriter, graphic designer, ma…" at bounding box center [388, 305] width 238 height 17
paste input "Photoshop/Illustrator"
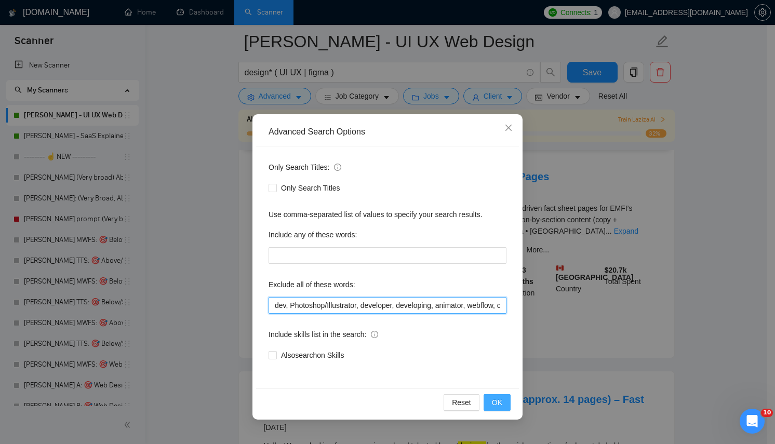
type input "dev, Photoshop/Illustrator, developer, developing, animator, webflow, copywrite…"
click at [496, 409] on button "OK" at bounding box center [497, 402] width 27 height 17
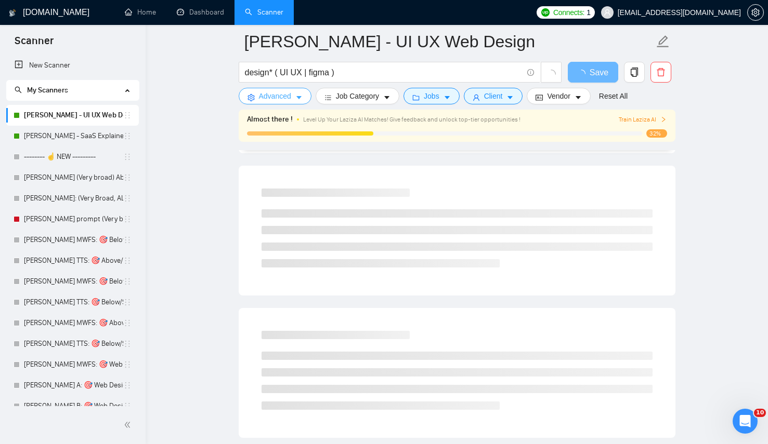
scroll to position [0, 0]
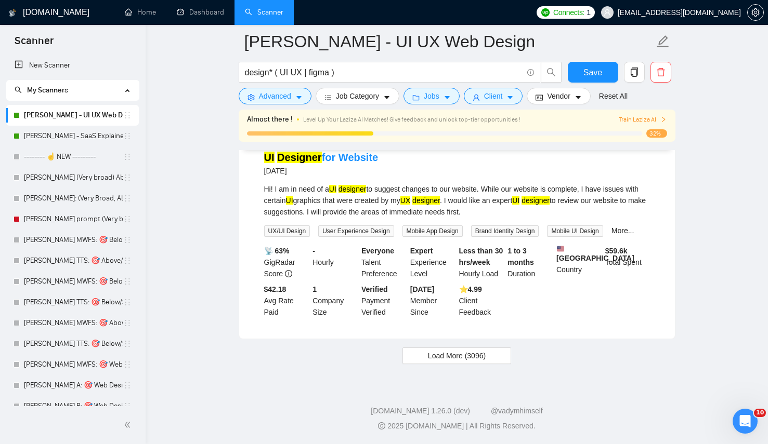
scroll to position [6782, 0]
click at [422, 362] on button "Load More (3096)" at bounding box center [456, 356] width 109 height 17
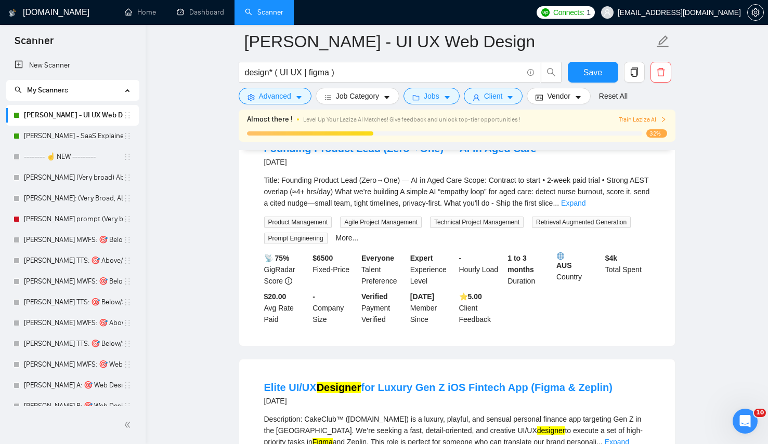
scroll to position [8042, 0]
click at [585, 207] on link "Expand" at bounding box center [573, 203] width 24 height 8
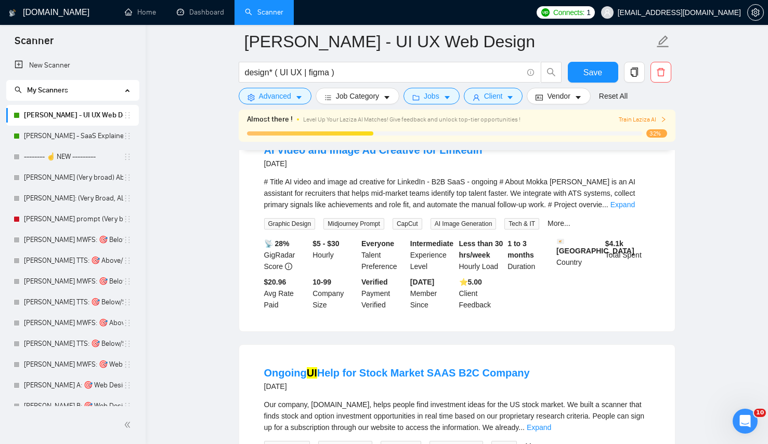
scroll to position [8710, 0]
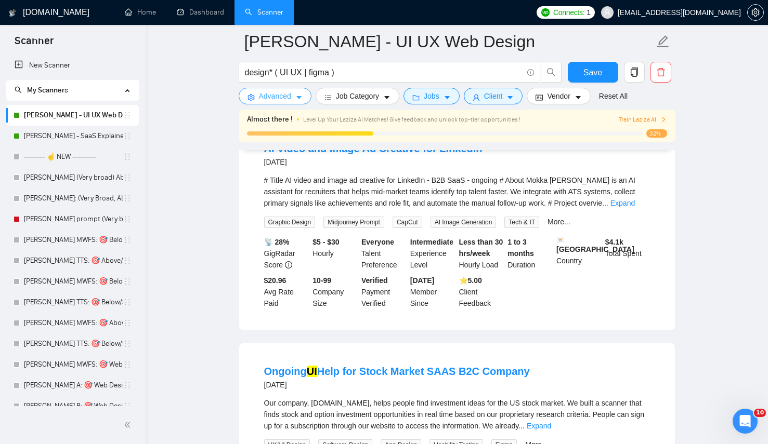
click at [285, 96] on span "Advanced" at bounding box center [275, 95] width 32 height 11
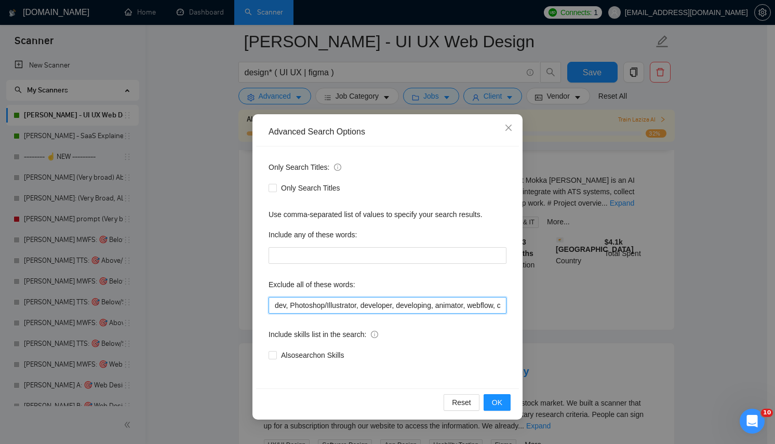
click at [367, 304] on input "dev, Photoshop/Illustrator, developer, developing, animator, webflow, copywrite…" at bounding box center [388, 305] width 238 height 17
click at [192, 329] on div "Advanced Search Options Only Search Titles: Only Search Titles Use comma-separa…" at bounding box center [387, 222] width 775 height 444
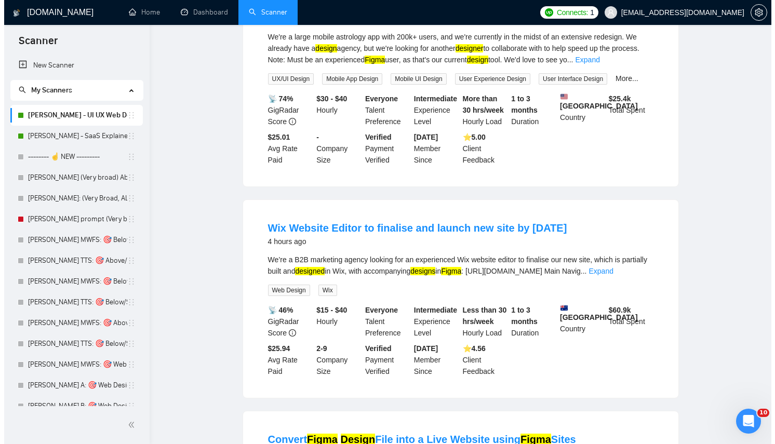
scroll to position [0, 0]
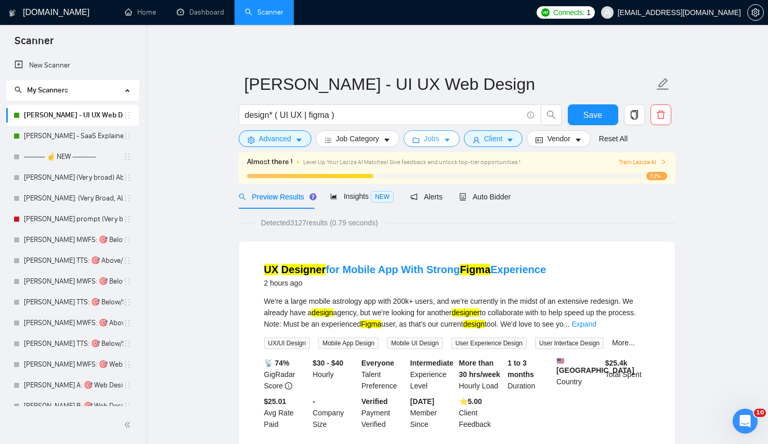
click at [450, 136] on span "caret-down" at bounding box center [446, 140] width 7 height 8
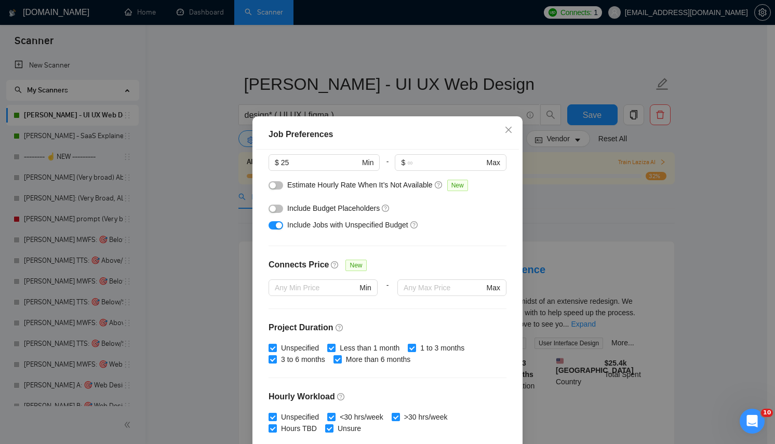
scroll to position [165, 0]
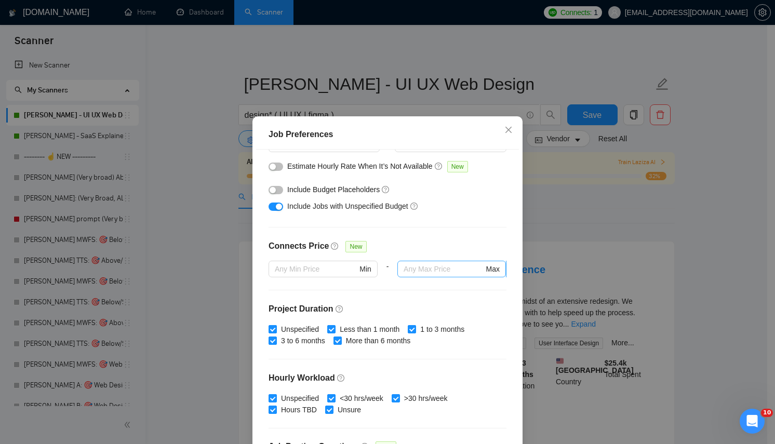
click at [427, 273] on input "text" at bounding box center [444, 268] width 80 height 11
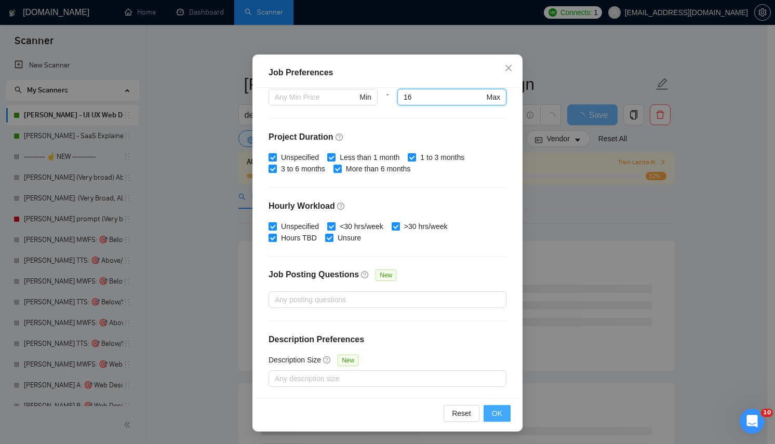
click at [494, 417] on span "OK" at bounding box center [497, 413] width 10 height 11
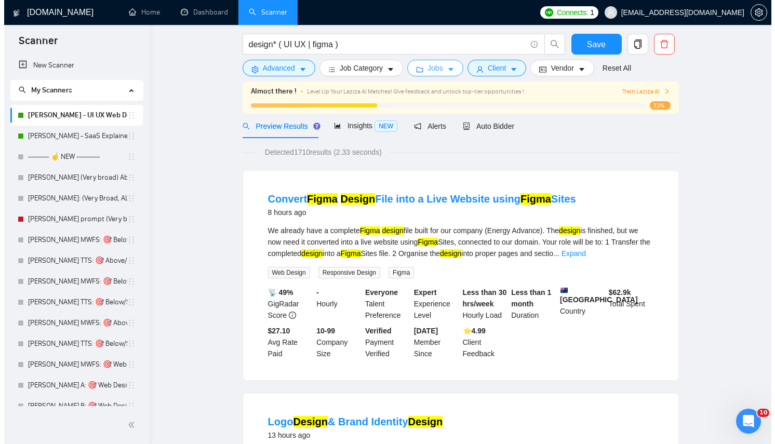
scroll to position [0, 0]
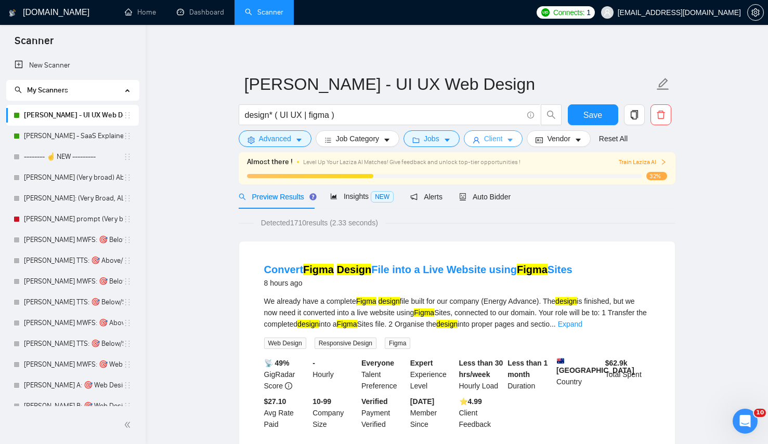
click at [479, 141] on icon "user" at bounding box center [476, 140] width 6 height 6
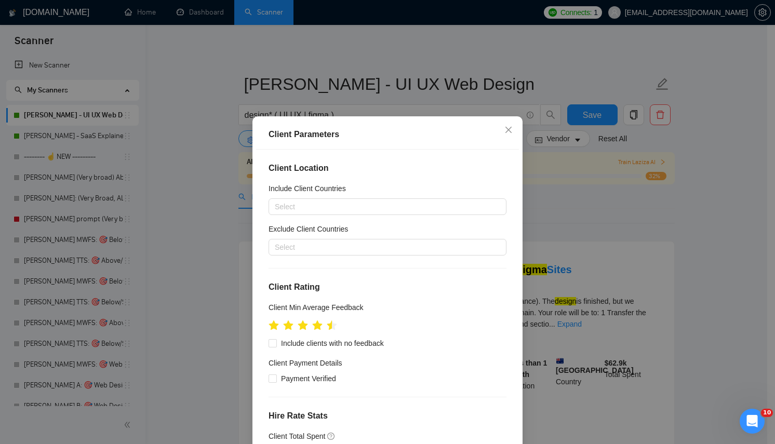
click at [558, 290] on div "Client Parameters Client Location Include Client Countries Select Exclude Clien…" at bounding box center [387, 222] width 775 height 444
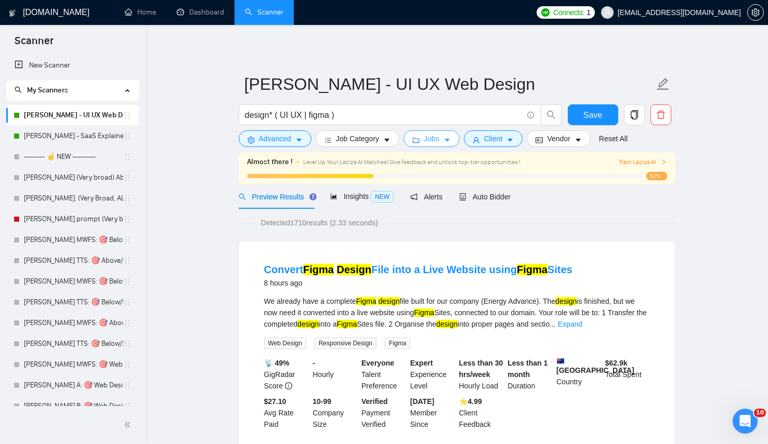
click at [439, 134] on span "Jobs" at bounding box center [432, 138] width 16 height 11
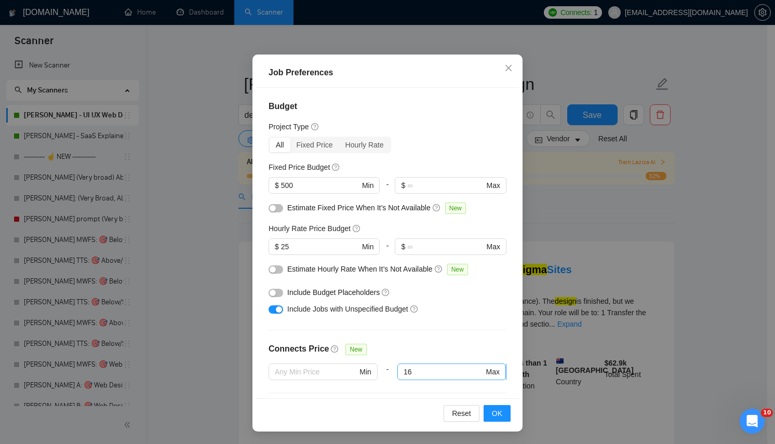
click at [437, 378] on span "16 Max" at bounding box center [452, 372] width 109 height 17
type input "1"
type input "8"
click at [492, 411] on span "OK" at bounding box center [497, 413] width 10 height 11
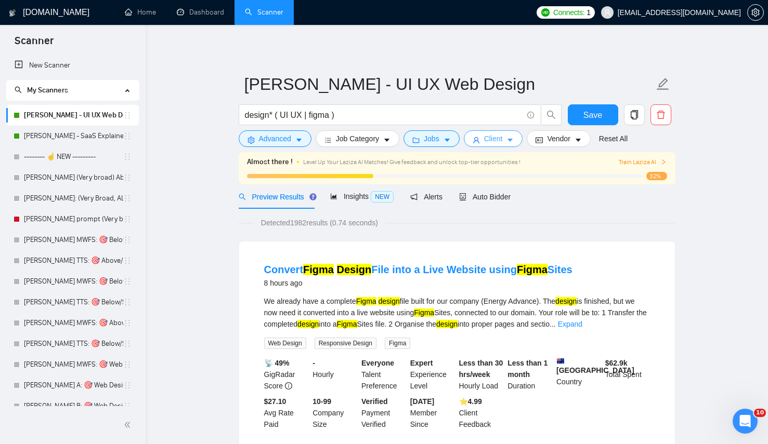
click at [511, 141] on icon "caret-down" at bounding box center [509, 140] width 7 height 7
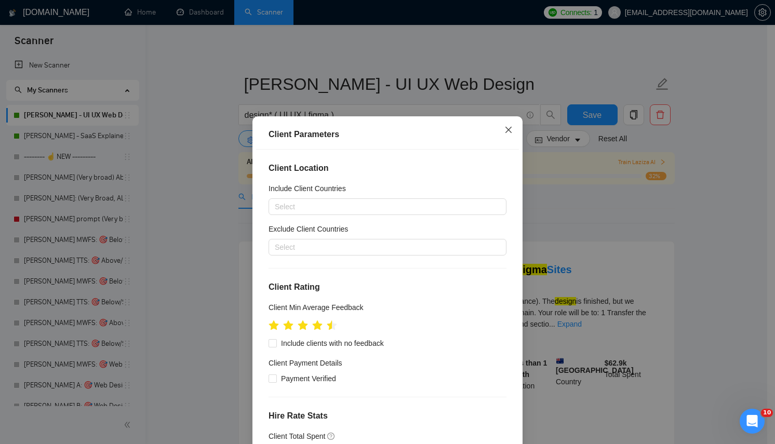
click at [511, 141] on span "Close" at bounding box center [509, 130] width 28 height 28
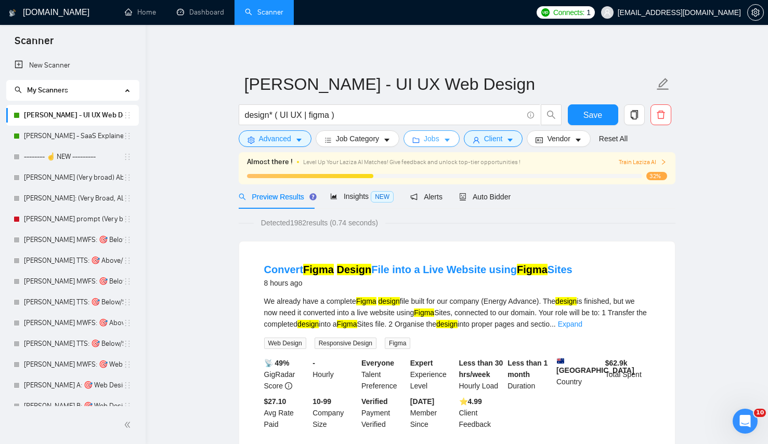
click at [455, 141] on button "Jobs" at bounding box center [431, 138] width 56 height 17
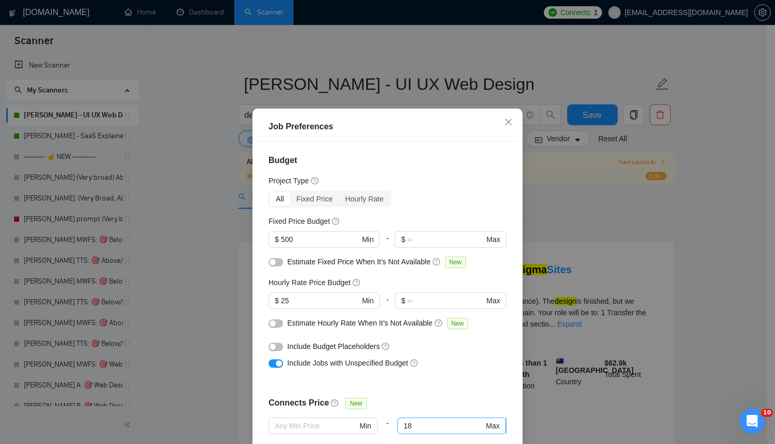
click at [409, 432] on input "18" at bounding box center [444, 425] width 80 height 11
type input "1"
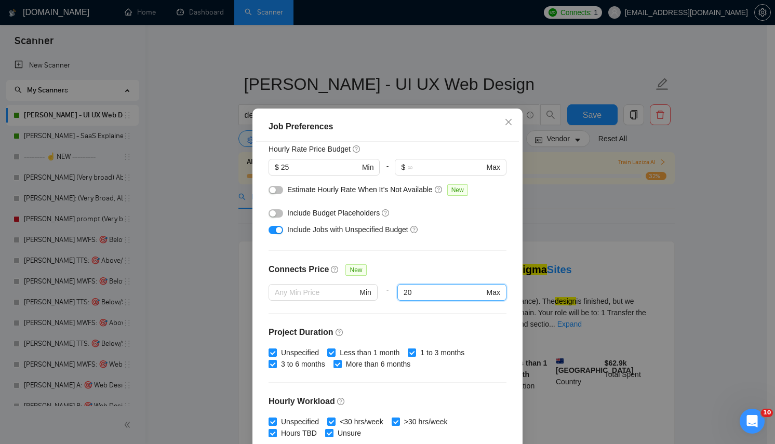
scroll to position [275, 0]
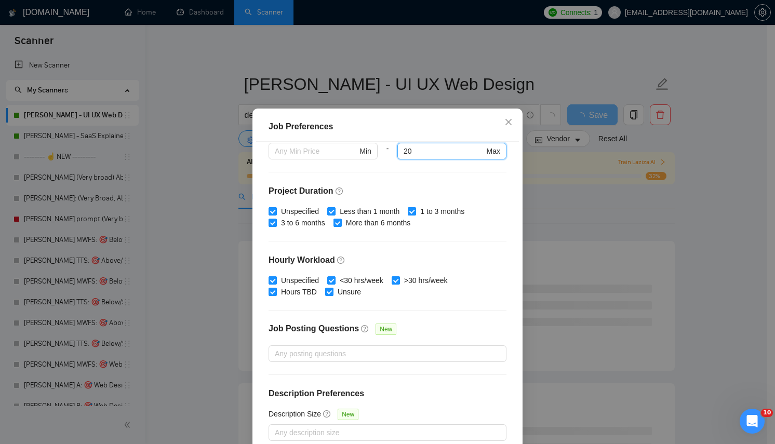
type input "20"
click at [462, 396] on h4 "Description Preferences" at bounding box center [388, 394] width 238 height 12
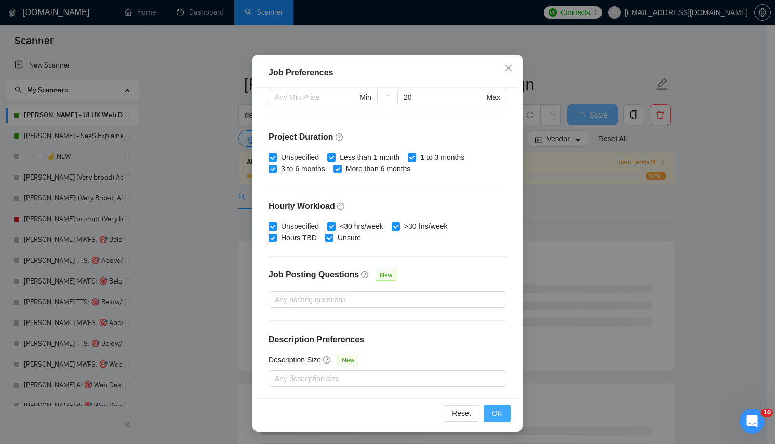
click at [493, 414] on span "OK" at bounding box center [497, 413] width 10 height 11
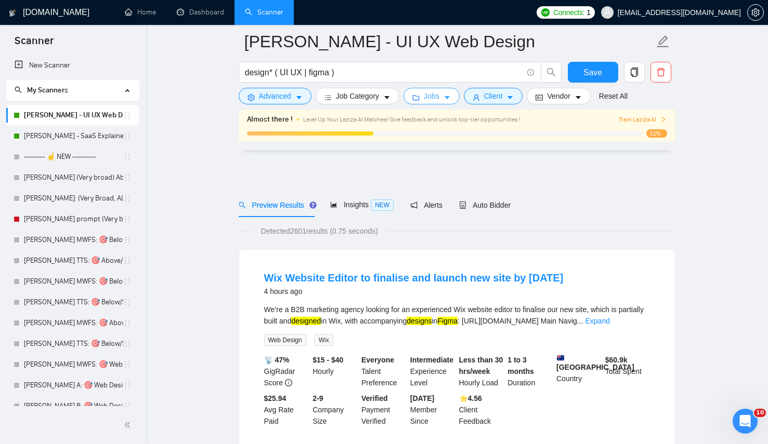
scroll to position [313, 0]
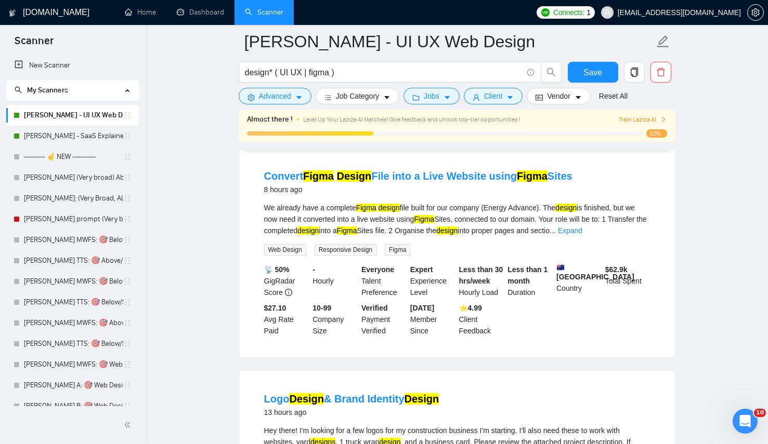
click at [288, 87] on div "design* ( UI UX | figma )" at bounding box center [399, 75] width 327 height 26
click at [287, 97] on span "Advanced" at bounding box center [275, 95] width 32 height 11
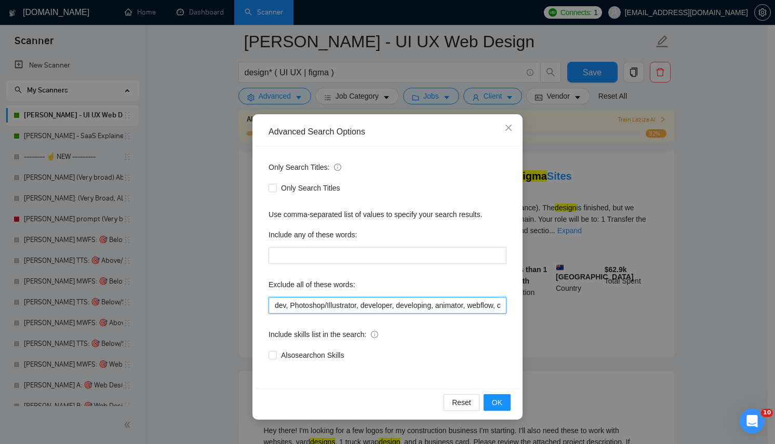
click at [365, 306] on input "dev, Photoshop/Illustrator, developer, developing, animator, webflow, copywrite…" at bounding box center [388, 305] width 238 height 17
type input "dev, Photoshop/Illustrator, wix, developer, developing, animator, webflow, copy…"
click at [500, 408] on span "OK" at bounding box center [497, 402] width 10 height 11
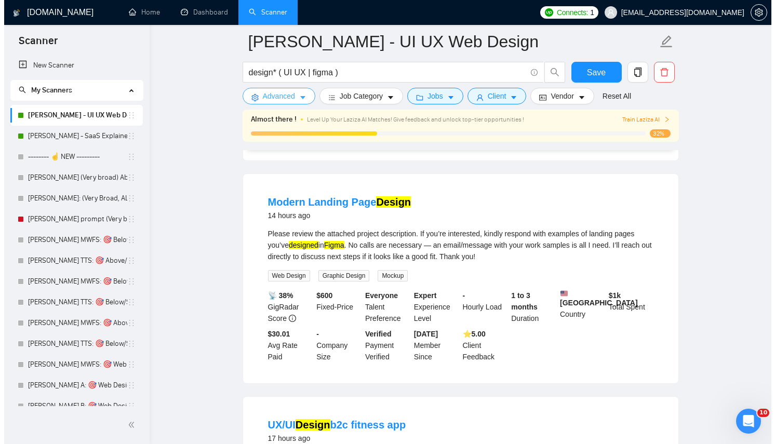
scroll to position [0, 0]
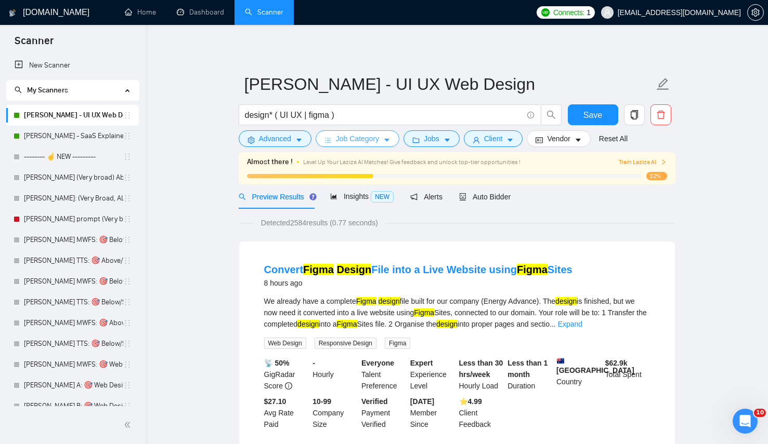
click at [359, 143] on span "Job Category" at bounding box center [357, 138] width 43 height 11
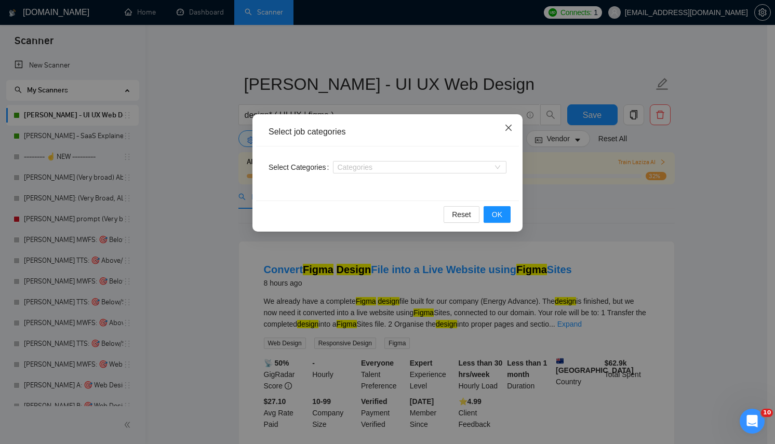
click at [505, 128] on icon "close" at bounding box center [509, 128] width 8 height 8
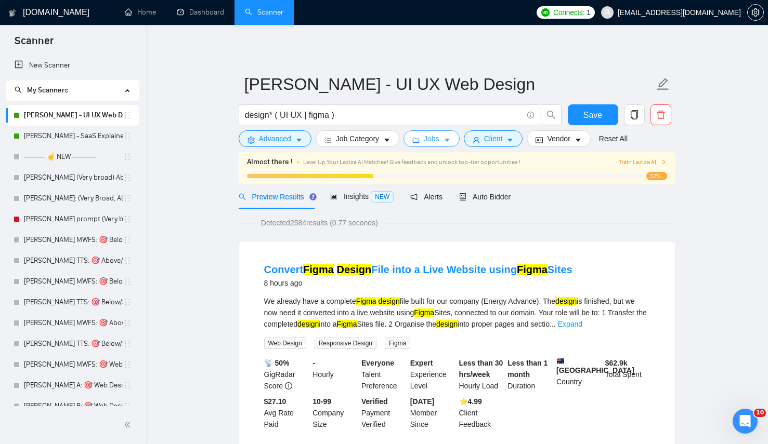
click at [459, 137] on button "Jobs" at bounding box center [431, 138] width 56 height 17
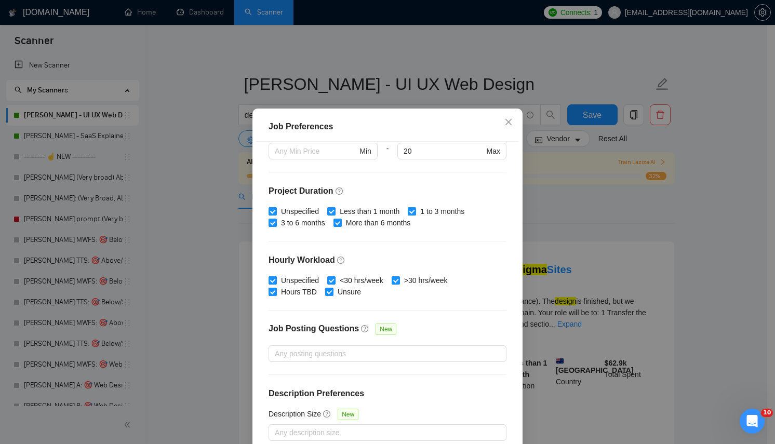
click at [418, 142] on div "Job Preferences" at bounding box center [387, 127] width 263 height 30
click at [412, 156] on input "20" at bounding box center [444, 151] width 80 height 11
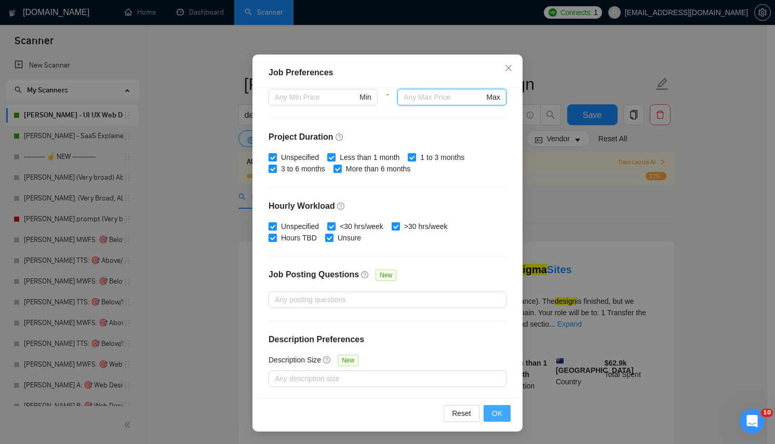
click at [485, 415] on button "OK" at bounding box center [497, 413] width 27 height 17
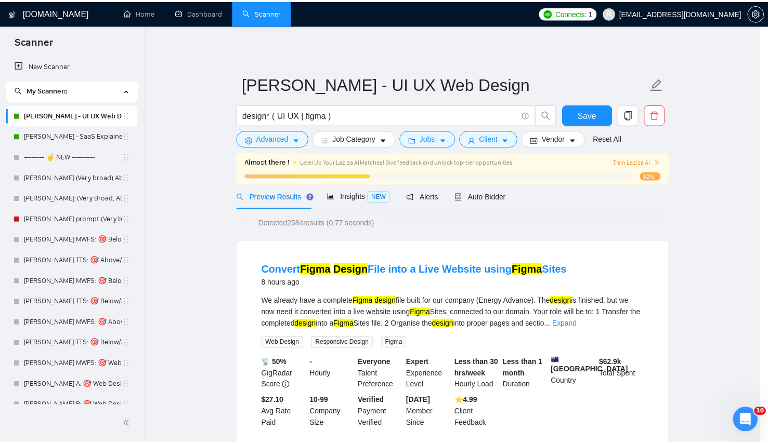
scroll to position [8, 0]
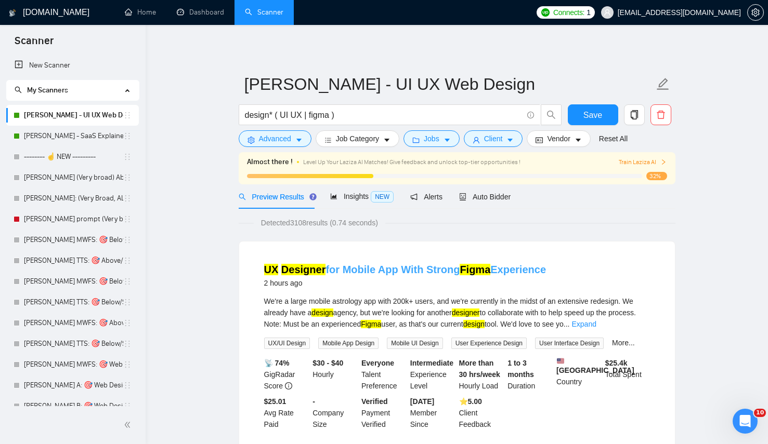
click at [491, 273] on link "UX Designer for Mobile App With Strong Figma Experience" at bounding box center [405, 269] width 282 height 11
click at [620, 280] on div "UX Designer for Mobile App With Strong Figma Experience 2 hours ago" at bounding box center [457, 275] width 386 height 27
click at [514, 291] on div "UX Designer for Mobile App With Strong Figma Experience 2 hours ago" at bounding box center [457, 277] width 386 height 30
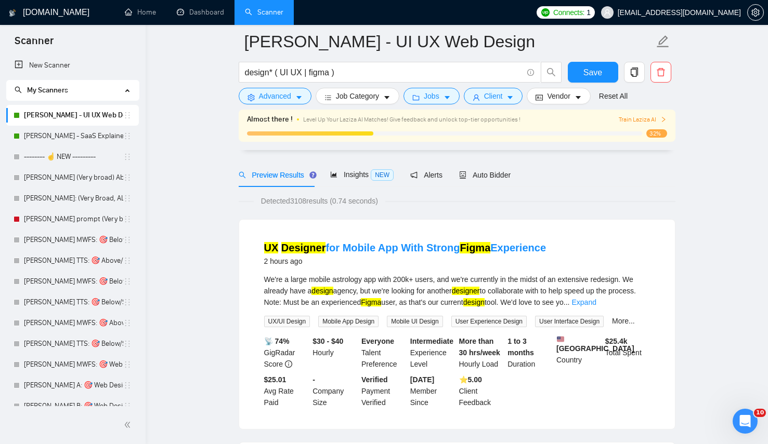
scroll to position [101, 0]
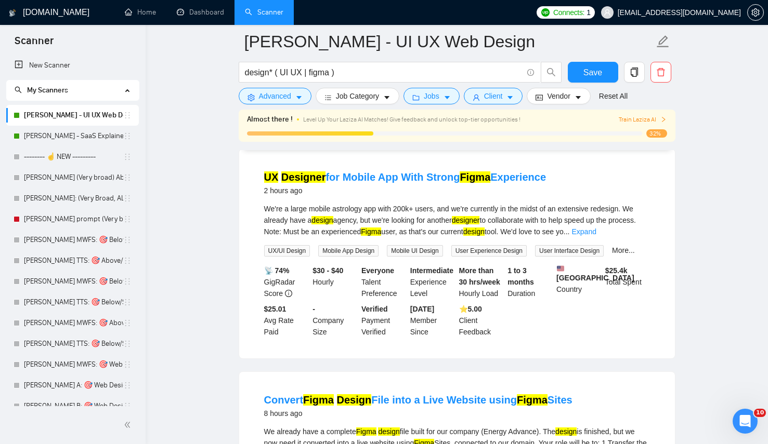
click at [640, 242] on div "We're a large mobile astrology app with 200k+ users, and we're currently in the…" at bounding box center [457, 230] width 386 height 54
click at [637, 243] on div "We're a large mobile astrology app with 200k+ users, and we're currently in the…" at bounding box center [457, 230] width 386 height 54
click at [633, 248] on link "More..." at bounding box center [623, 250] width 23 height 8
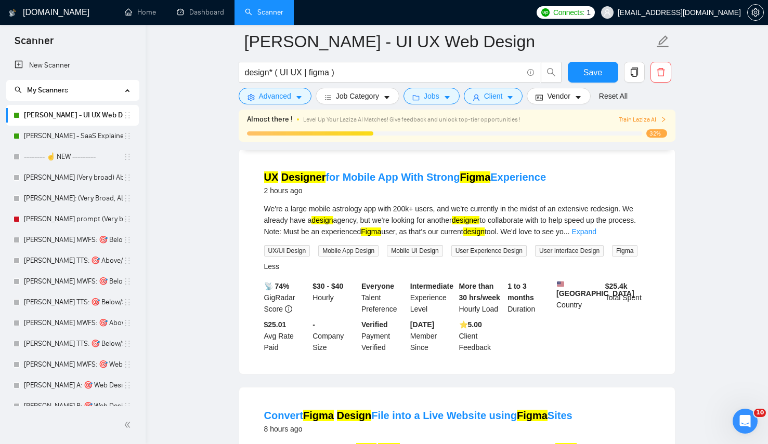
click at [391, 218] on div "We're a large mobile astrology app with 200k+ users, and we're currently in the…" at bounding box center [457, 220] width 386 height 34
click at [386, 182] on link "UX Designer for Mobile App With Strong Figma Experience" at bounding box center [405, 176] width 282 height 11
click at [84, 129] on link "[PERSON_NAME] - SaaS Explainer Video" at bounding box center [73, 136] width 99 height 21
click at [599, 73] on span "Save" at bounding box center [592, 72] width 19 height 13
click at [43, 124] on link "[PERSON_NAME] - UI UX Web Design" at bounding box center [73, 115] width 99 height 21
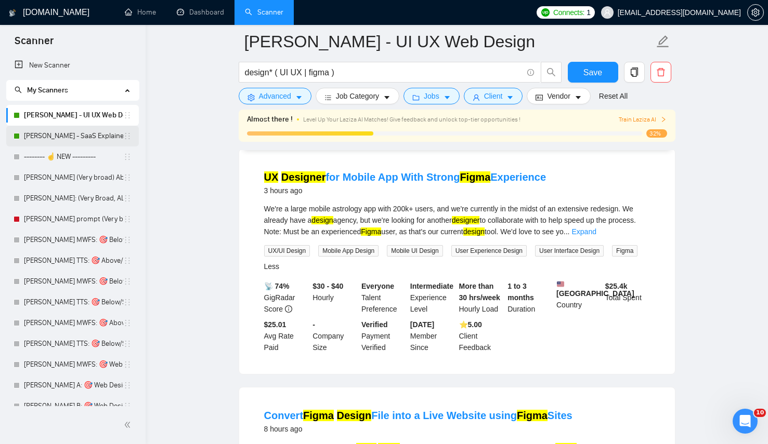
click at [48, 130] on link "[PERSON_NAME] - SaaS Explainer Video" at bounding box center [73, 136] width 99 height 21
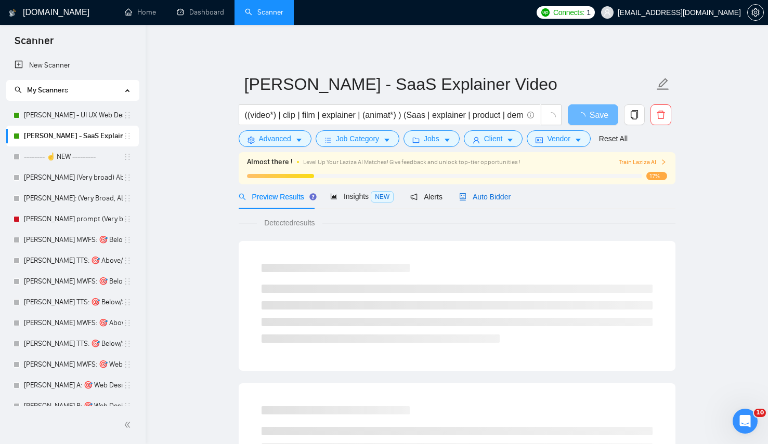
click at [475, 197] on span "Auto Bidder" at bounding box center [484, 197] width 51 height 8
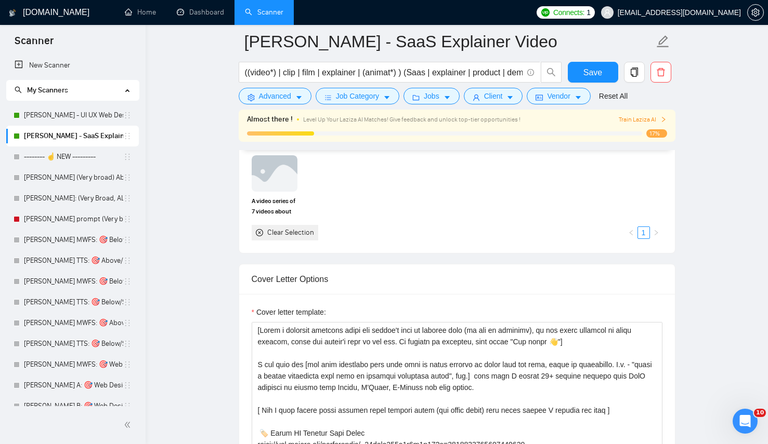
scroll to position [1081, 0]
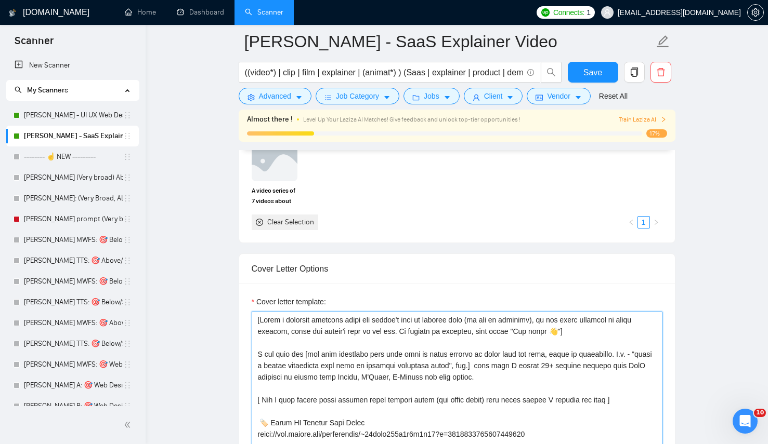
click at [548, 379] on textarea "Cover letter template:" at bounding box center [457, 429] width 411 height 234
click at [515, 385] on textarea "Cover letter template:" at bounding box center [457, 429] width 411 height 234
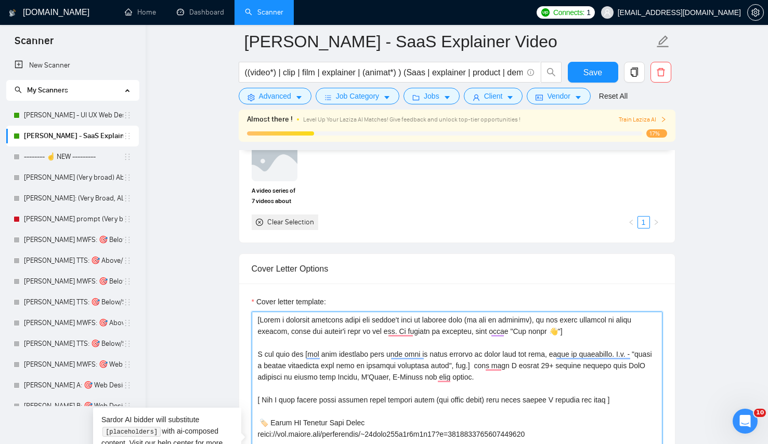
drag, startPoint x: 509, startPoint y: 392, endPoint x: 503, endPoint y: 385, distance: 9.9
click at [503, 385] on textarea "Cover letter template:" at bounding box center [457, 429] width 411 height 234
